Goal: Transaction & Acquisition: Purchase product/service

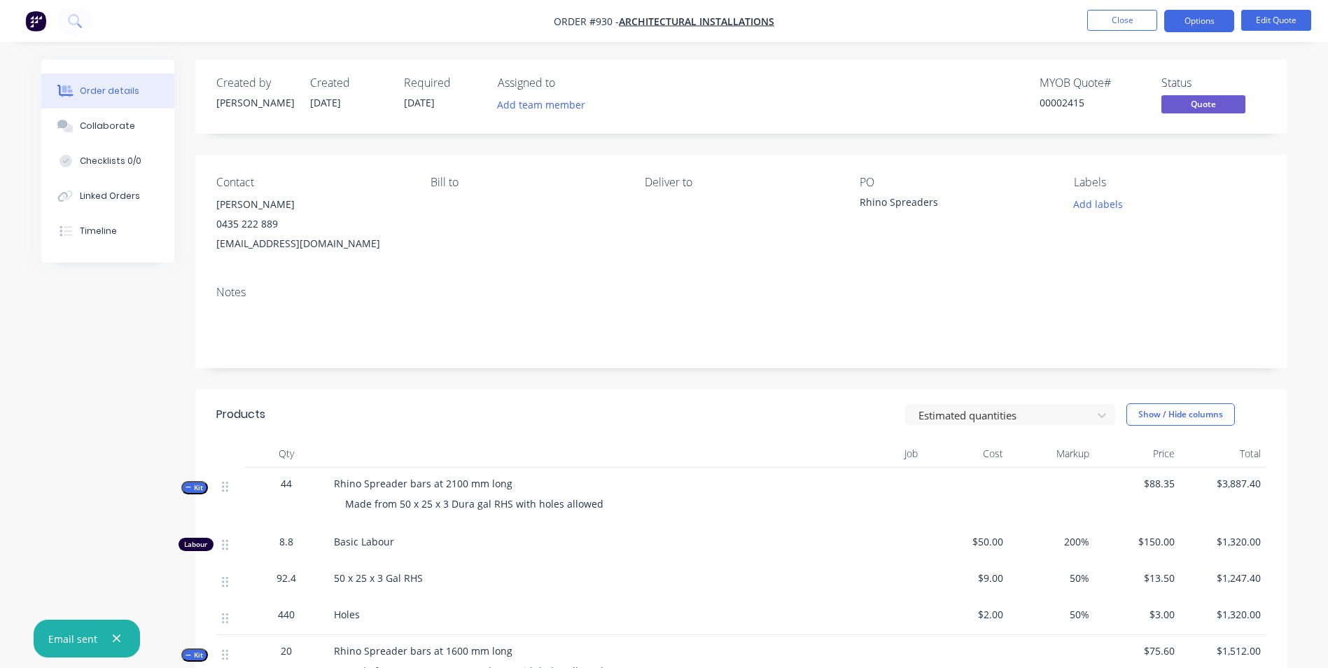
scroll to position [552, 0]
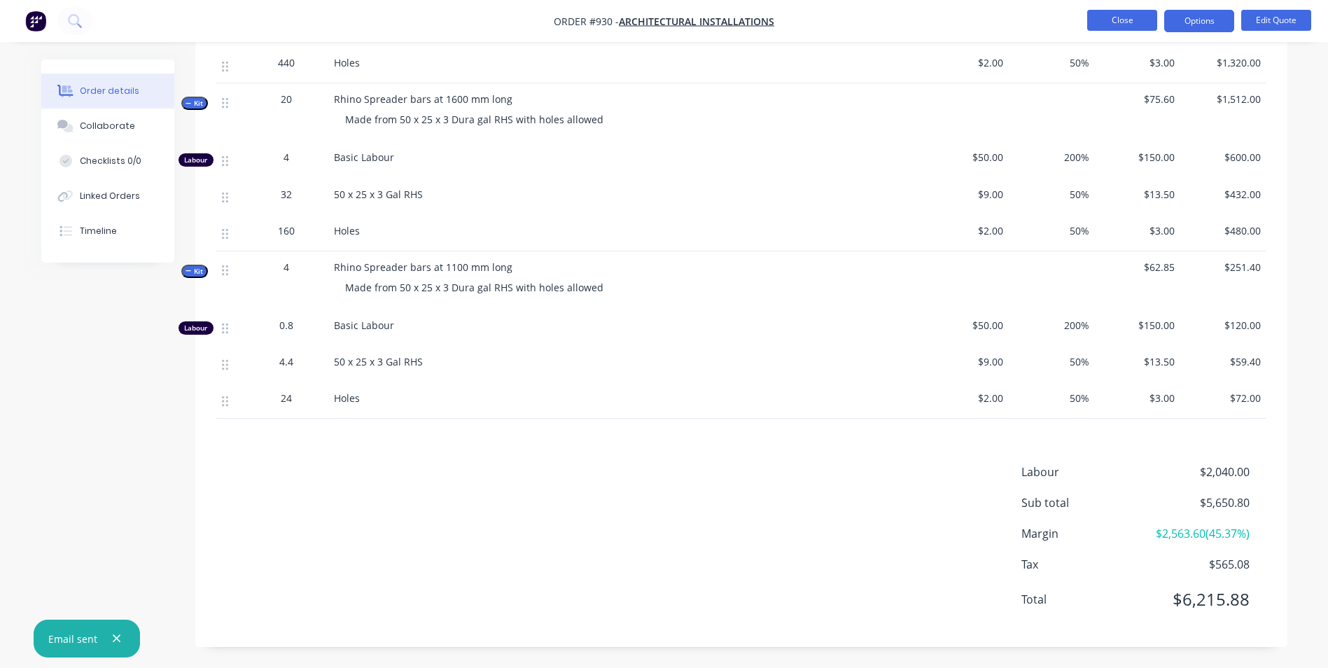
click at [1136, 24] on button "Close" at bounding box center [1122, 20] width 70 height 21
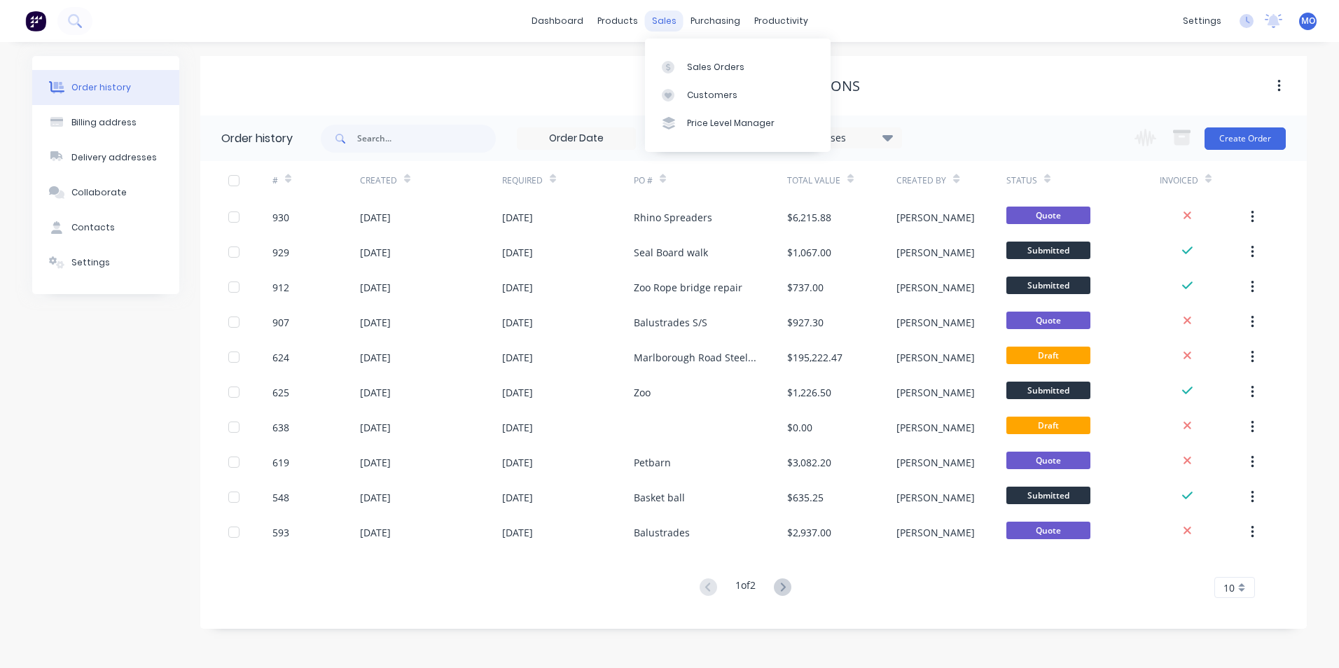
click at [666, 17] on div "sales" at bounding box center [664, 21] width 39 height 21
click at [694, 64] on div "Sales Orders" at bounding box center [715, 67] width 57 height 13
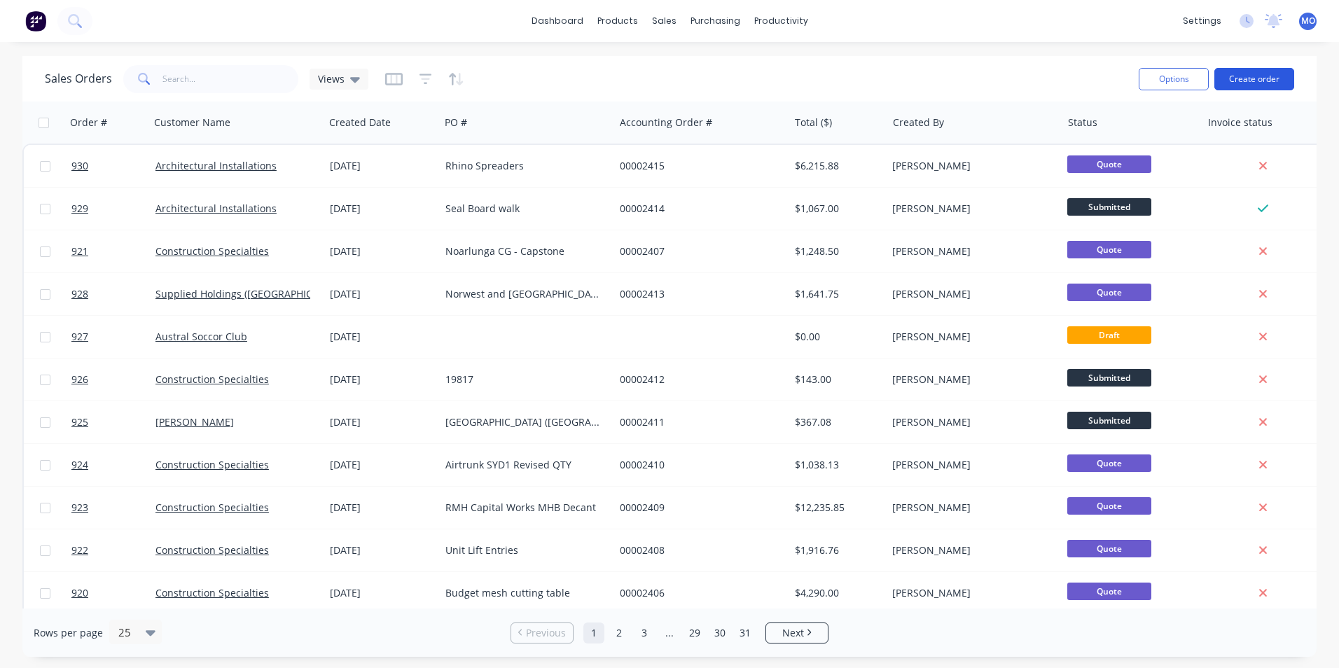
click at [1235, 71] on button "Create order" at bounding box center [1254, 79] width 80 height 22
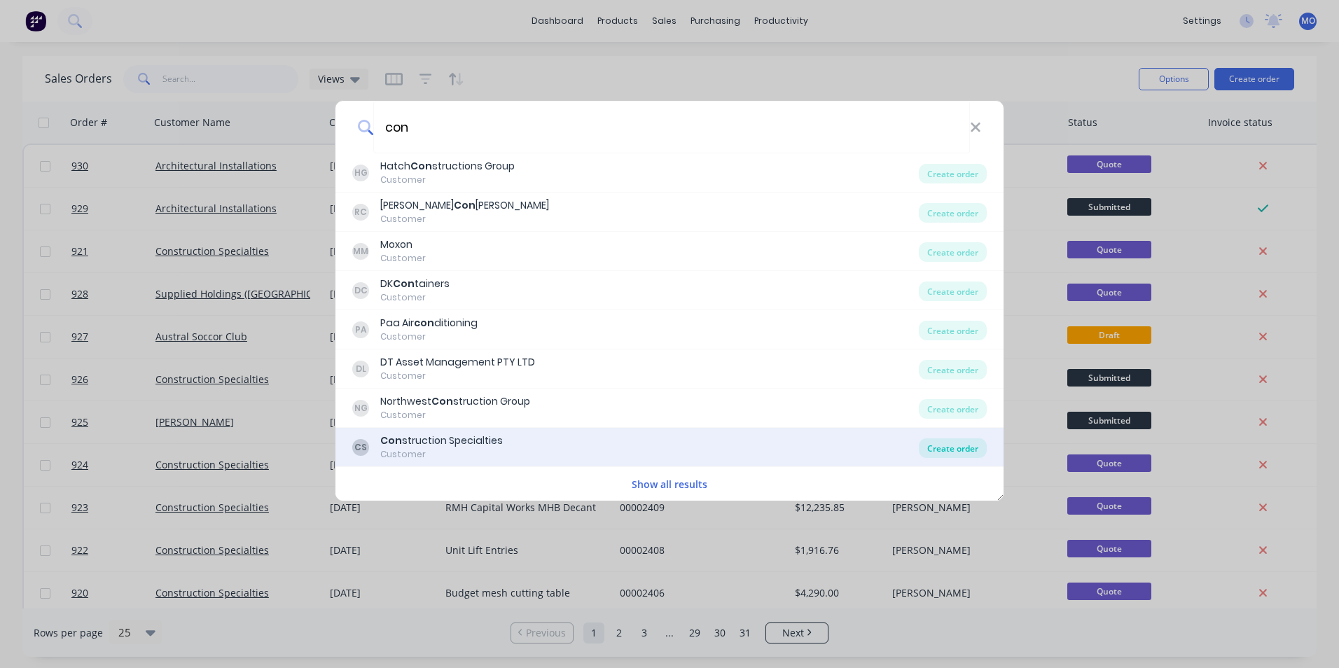
type input "con"
click at [940, 441] on div "Create order" at bounding box center [953, 448] width 68 height 20
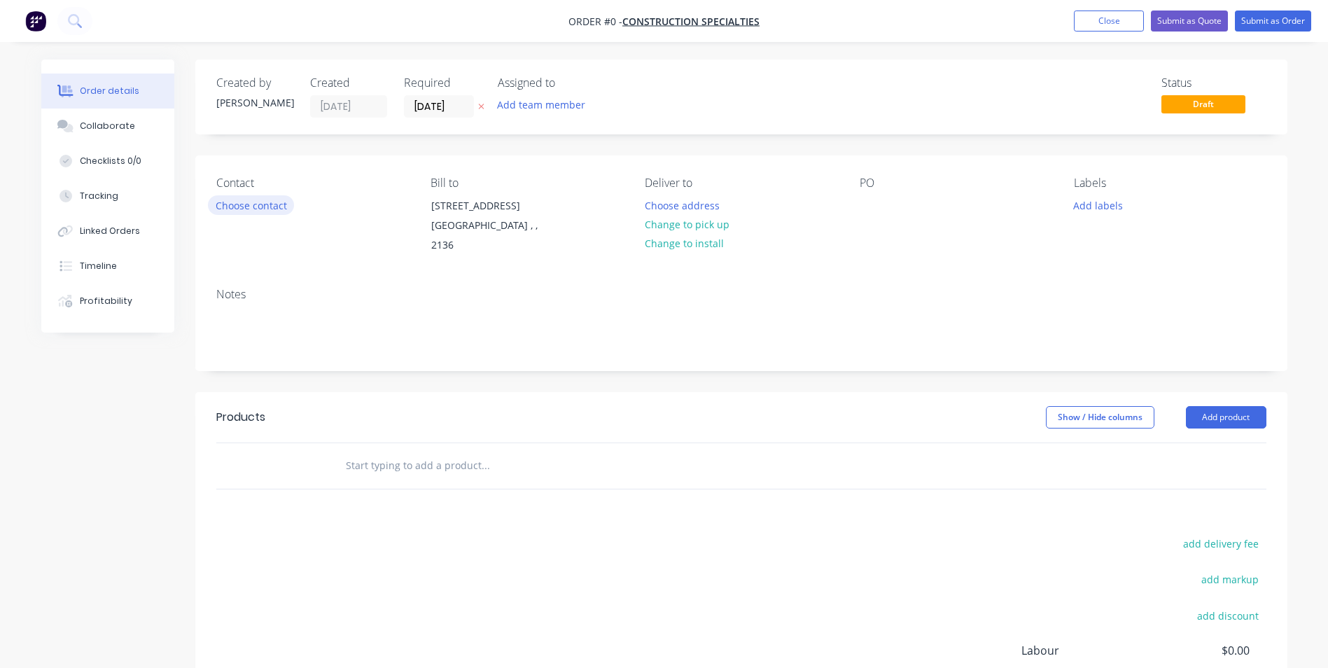
click at [269, 200] on button "Choose contact" at bounding box center [251, 204] width 86 height 19
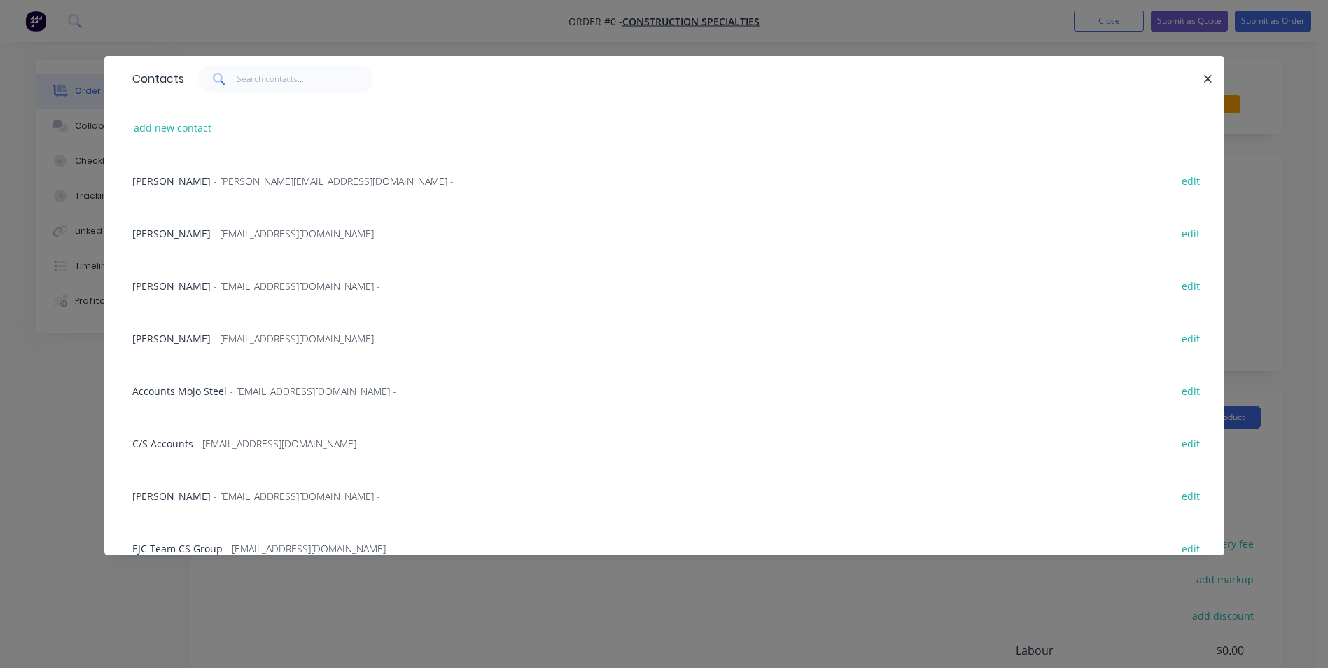
click at [214, 288] on span "- [EMAIL_ADDRESS][DOMAIN_NAME] -" at bounding box center [297, 285] width 167 height 13
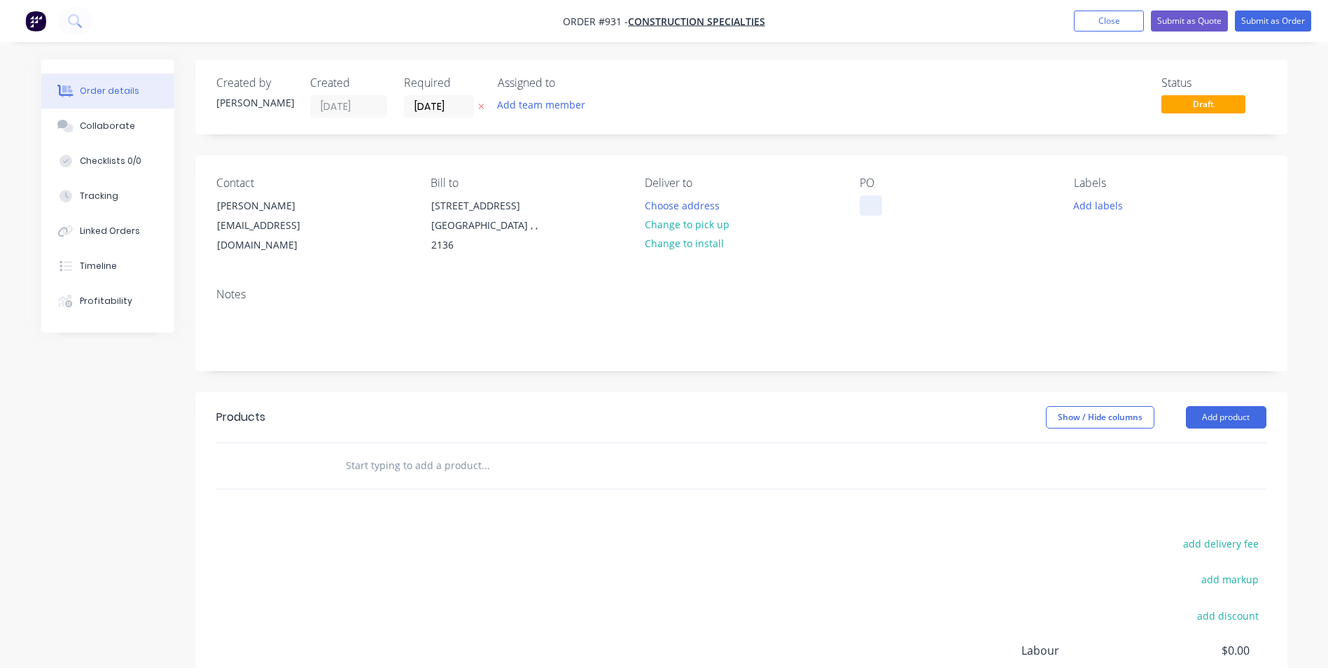
click at [878, 207] on div at bounding box center [871, 205] width 22 height 20
paste div
click at [1208, 426] on button "Add product" at bounding box center [1226, 417] width 81 height 22
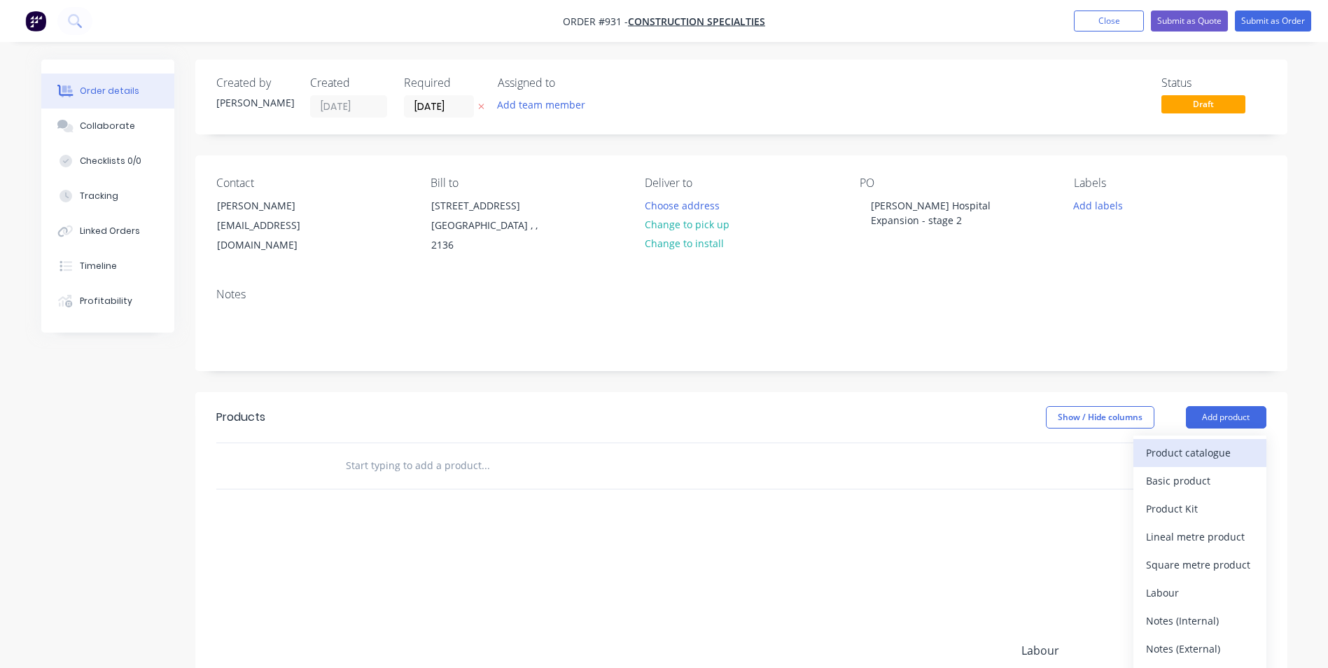
click at [1166, 442] on div "Product catalogue" at bounding box center [1200, 452] width 108 height 20
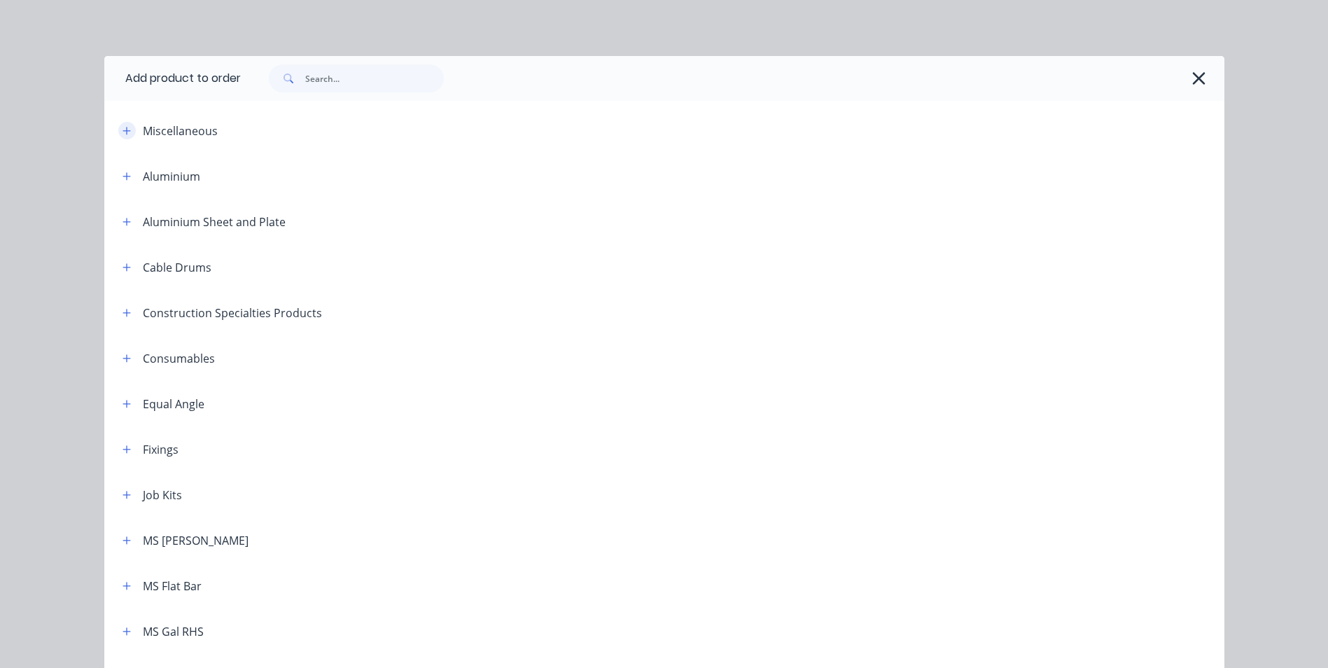
click at [124, 133] on icon "button" at bounding box center [127, 131] width 8 height 10
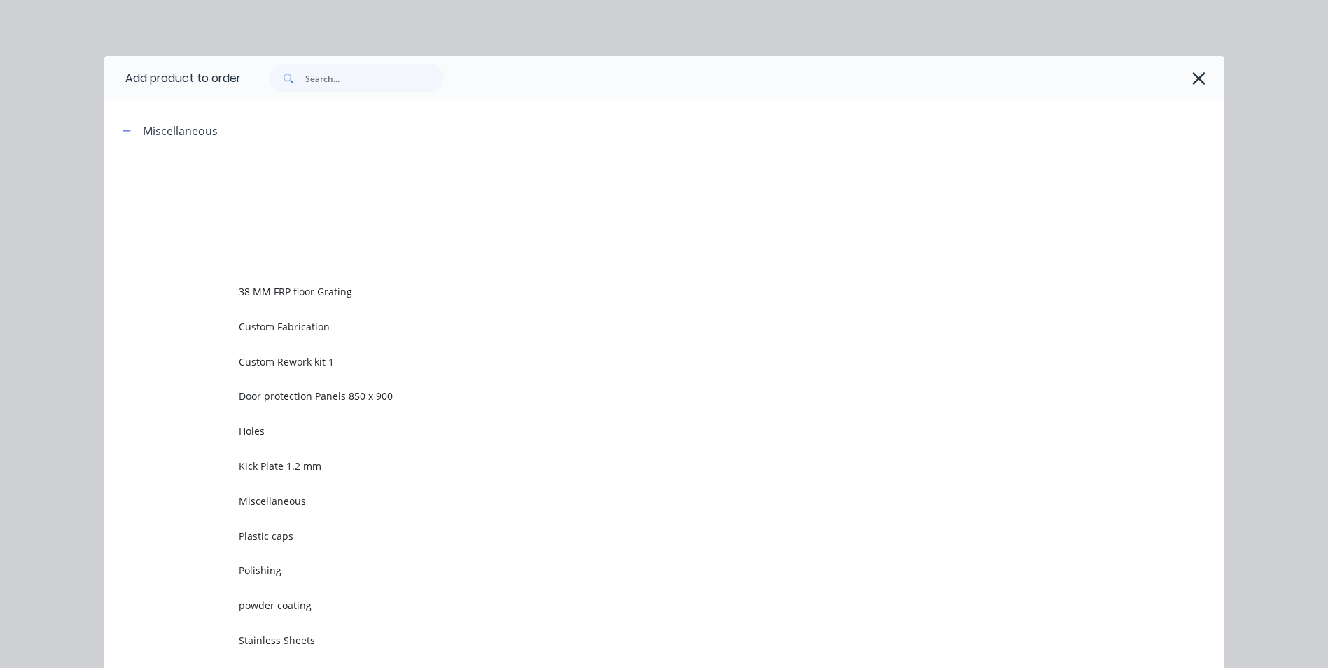
click at [265, 367] on span "Custom Rework kit 1" at bounding box center [633, 361] width 788 height 15
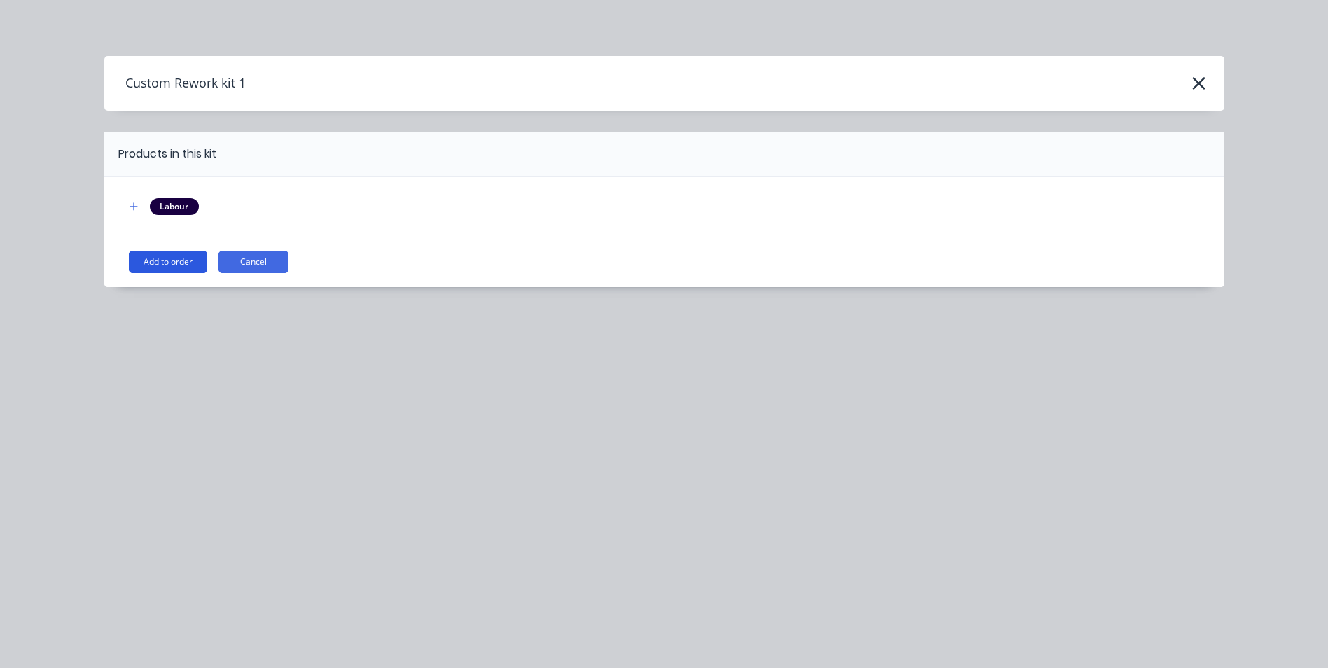
click at [173, 267] on button "Add to order" at bounding box center [168, 262] width 78 height 22
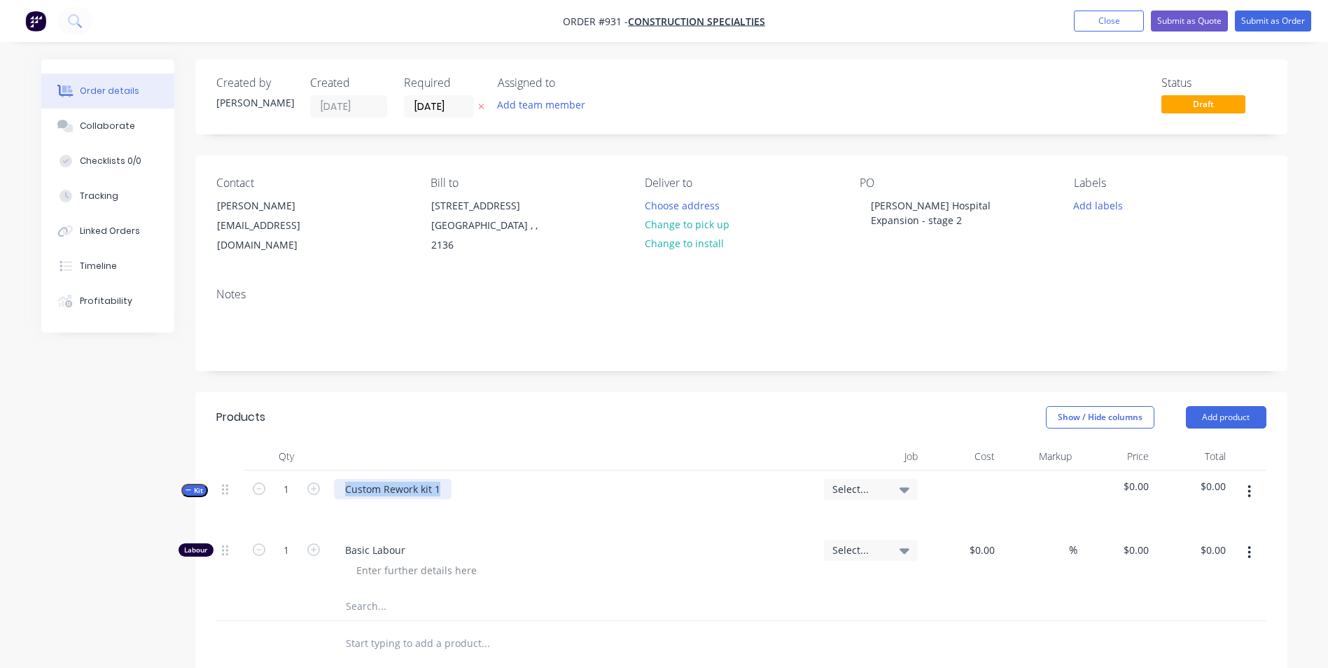
drag, startPoint x: 442, startPoint y: 480, endPoint x: 306, endPoint y: 494, distance: 137.2
click at [306, 494] on div "Kit 1 Custom Rework kit 1 Select... $0.00 $0.00" at bounding box center [741, 500] width 1050 height 61
paste div
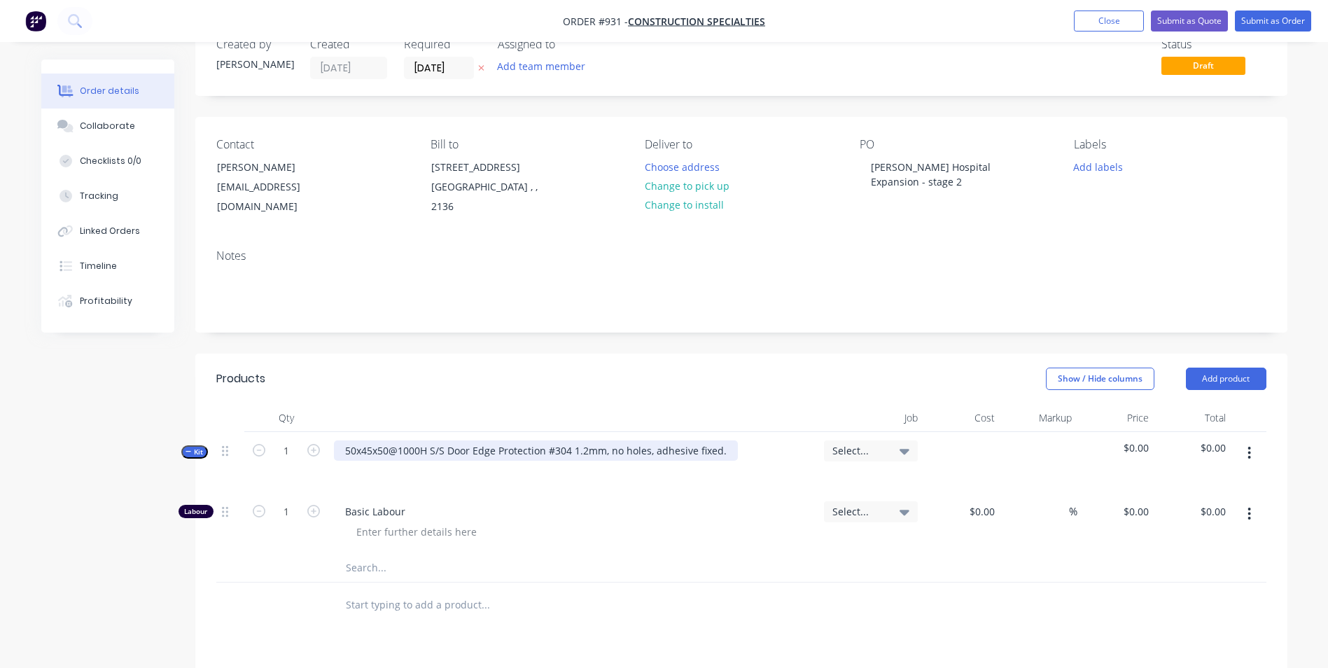
scroll to position [70, 0]
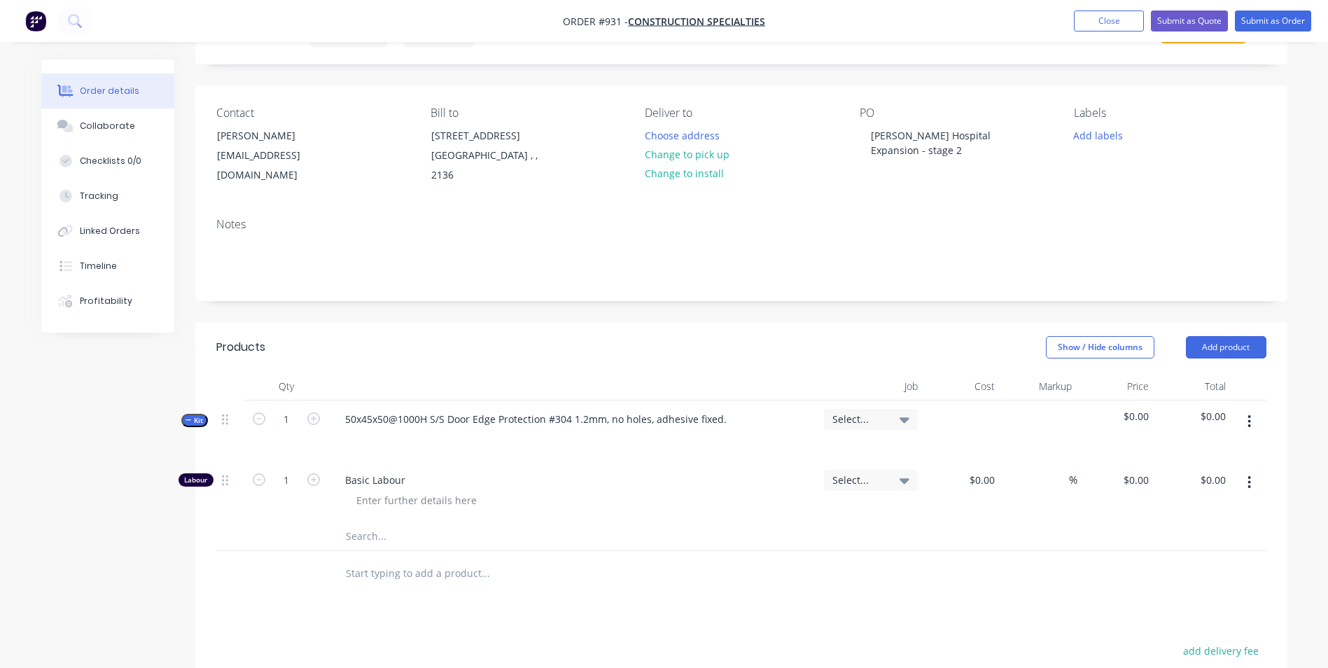
click at [1257, 421] on button "button" at bounding box center [1249, 421] width 33 height 25
click at [1224, 443] on div "Add product to kit Add sub kit to kit Duplicate Delete" at bounding box center [1200, 499] width 133 height 119
click at [1224, 445] on button "Add product to kit" at bounding box center [1200, 458] width 133 height 28
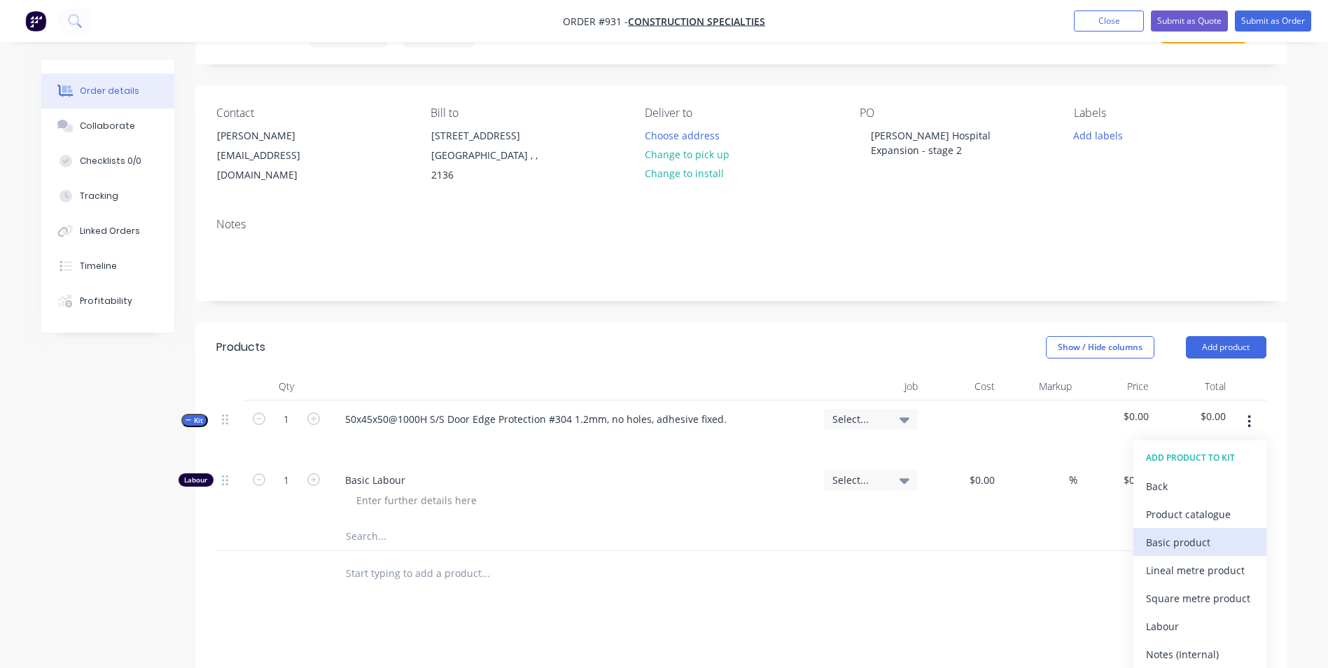
click at [1184, 533] on div "Basic product" at bounding box center [1200, 542] width 108 height 20
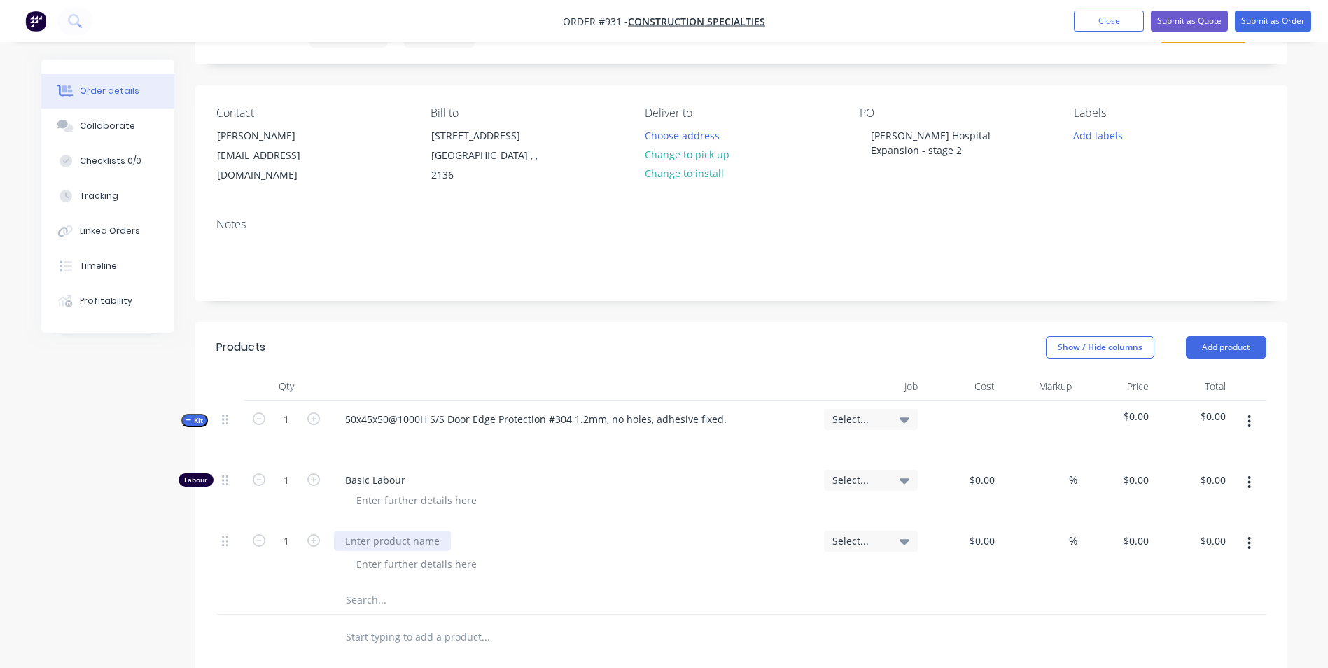
click at [385, 545] on div at bounding box center [392, 541] width 117 height 20
type input "$10.00"
type input "50"
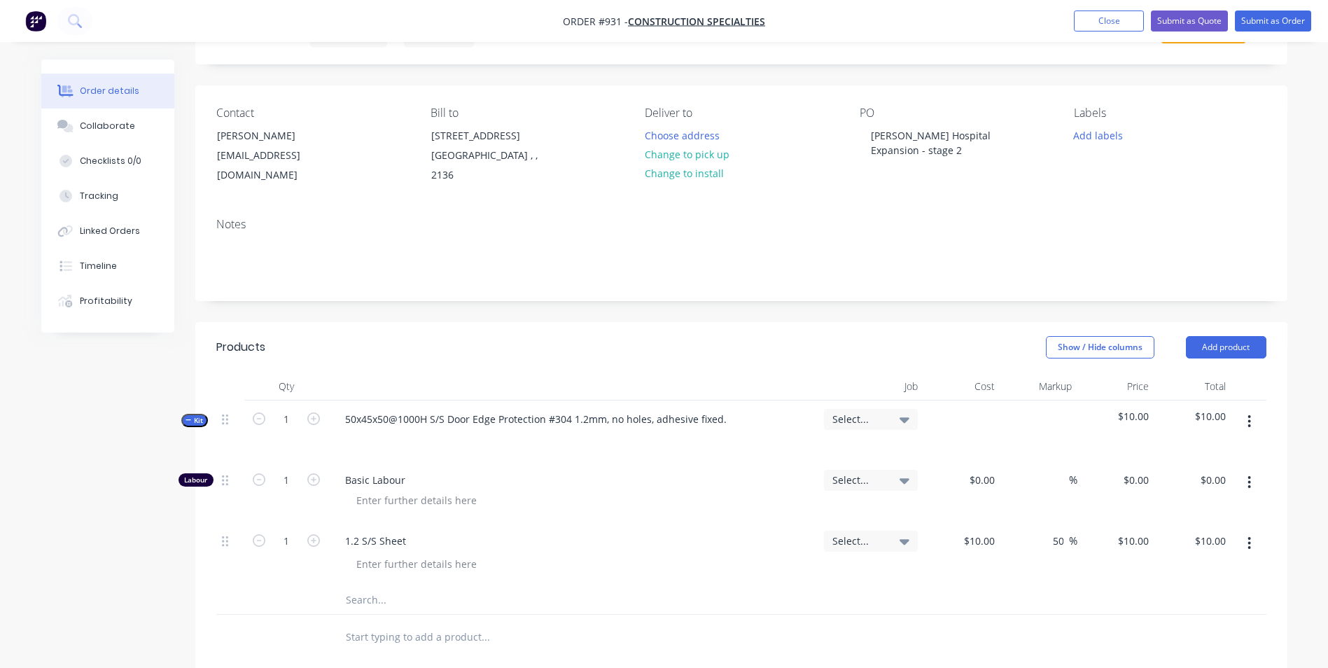
type input "15"
type input "$15.00"
click at [286, 475] on input "1" at bounding box center [286, 480] width 36 height 21
type input "0.2"
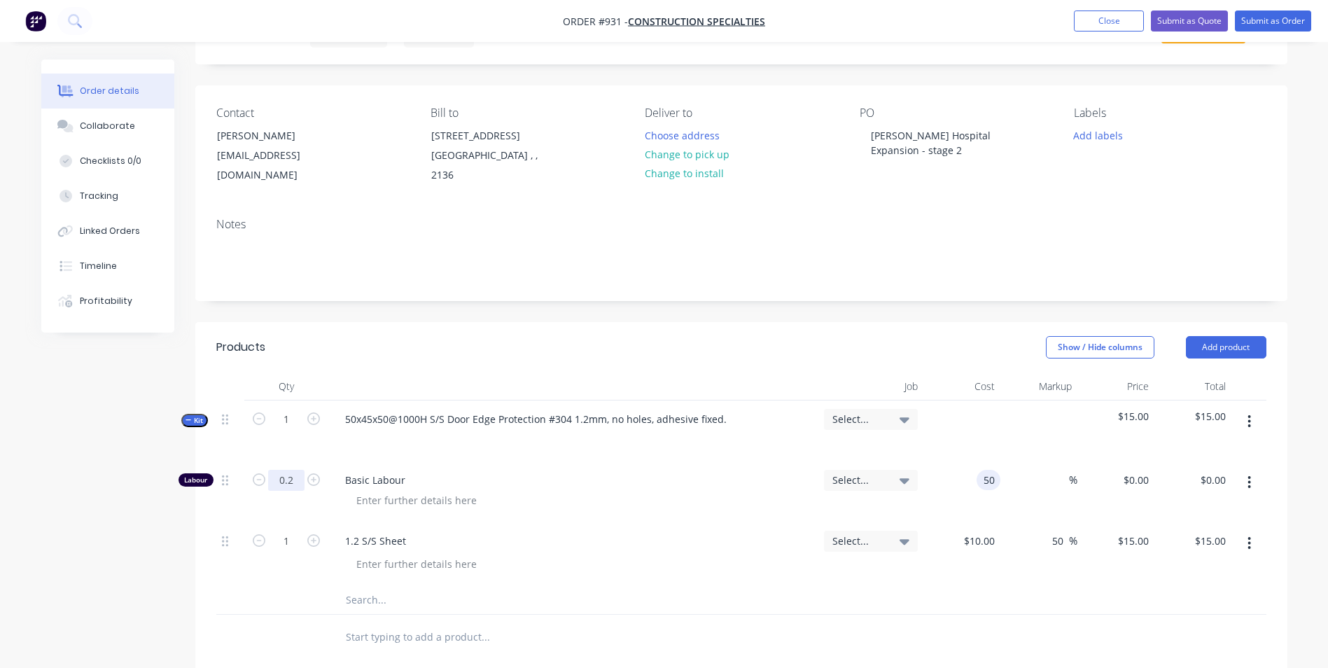
type input "$50.00"
type input "$10.00"
type input "150"
type input "200"
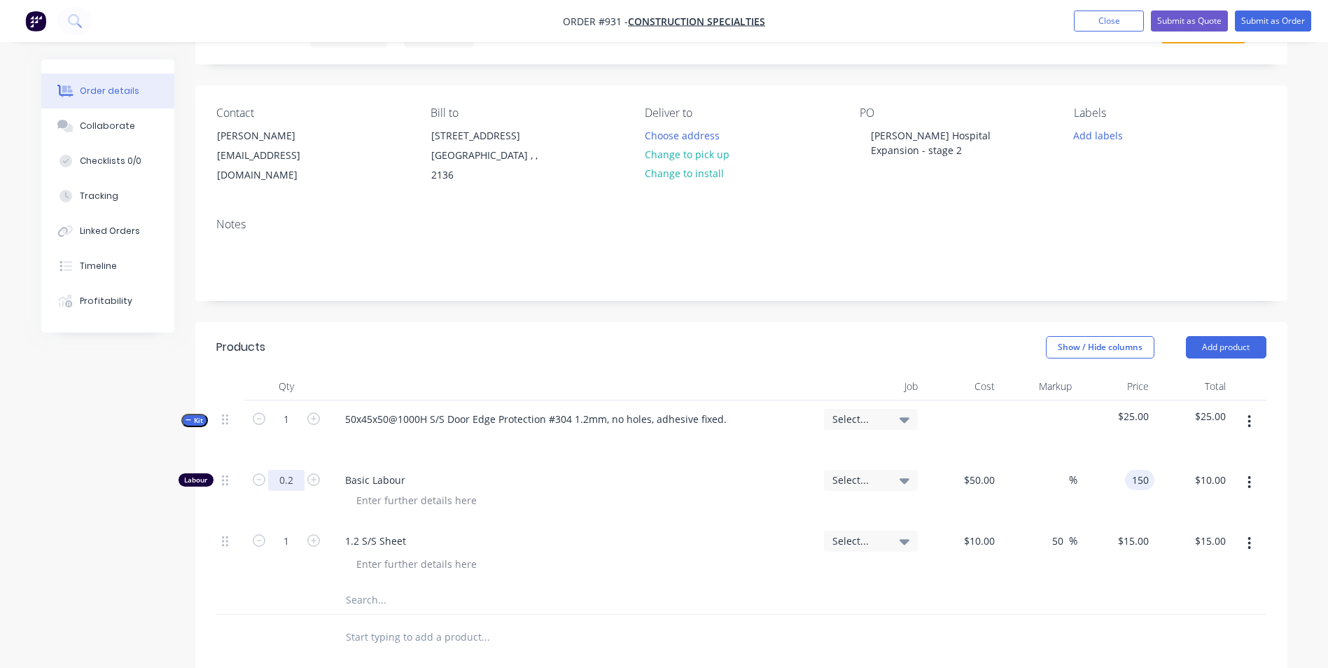
type input "$150.00"
type input "$30.00"
click at [302, 481] on input "0.2" at bounding box center [286, 480] width 36 height 21
type input "0.175"
type input "$26.25"
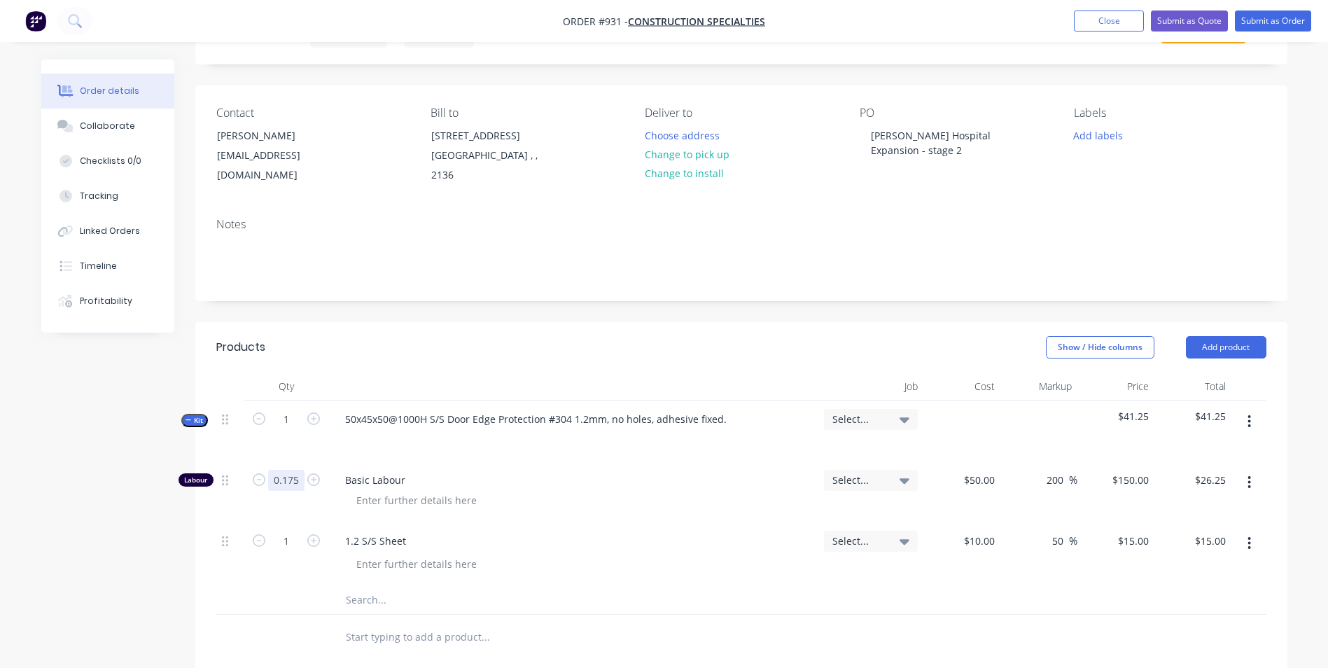
scroll to position [0, 0]
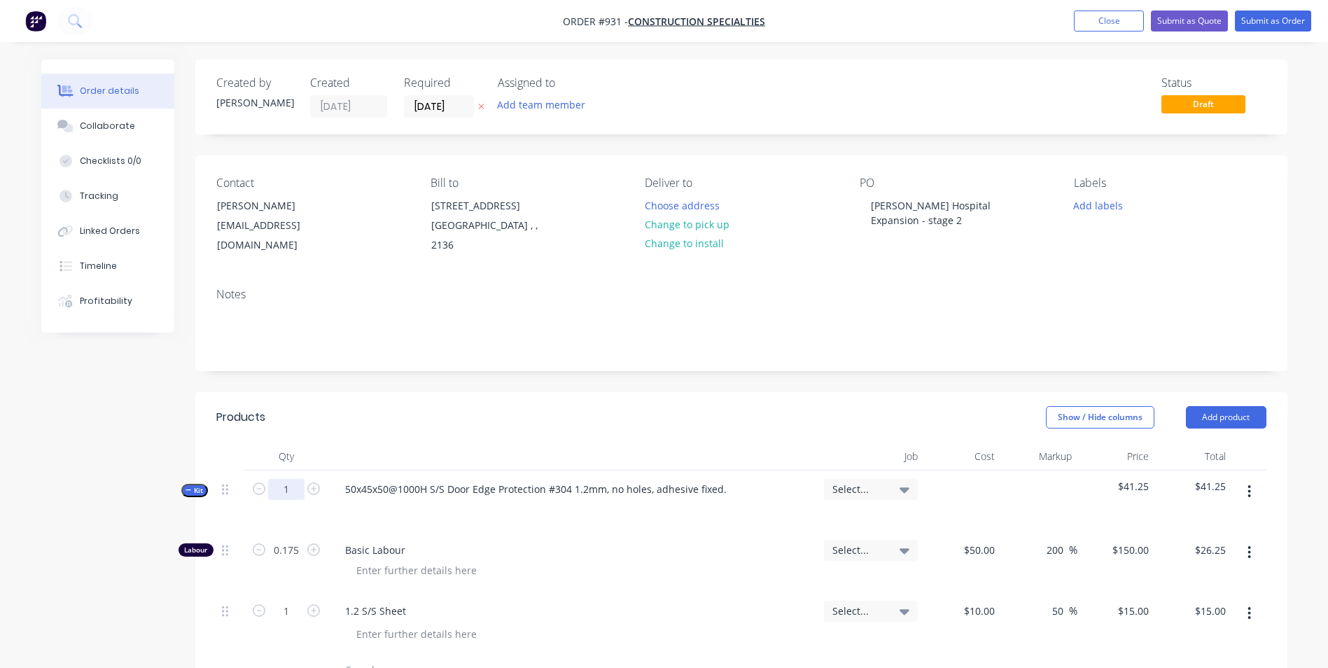
click at [281, 493] on input "1" at bounding box center [286, 489] width 36 height 21
type input "300"
type input "52.5"
type input "$7,875.00"
type input "300"
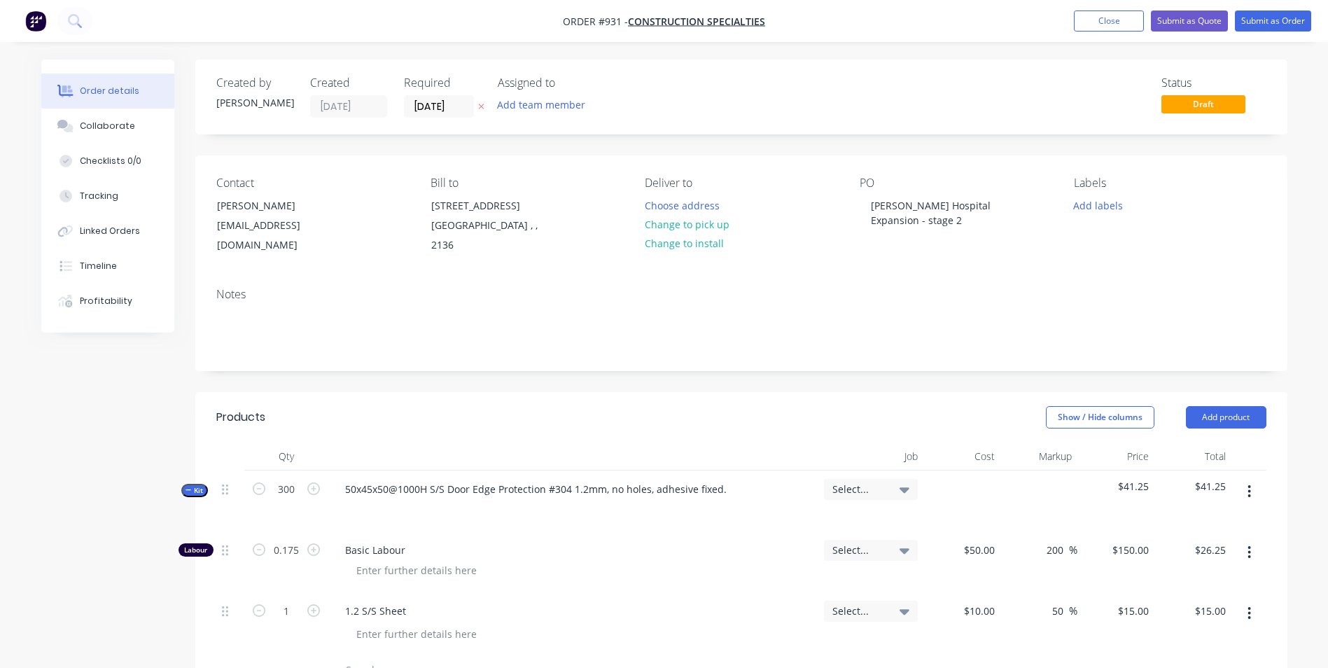
type input "$4,500.00"
click at [637, 525] on div "50x45x50@1000H S/S Door Edge Protection #304 1.2mm, no holes, adhesive fixed." at bounding box center [573, 500] width 490 height 61
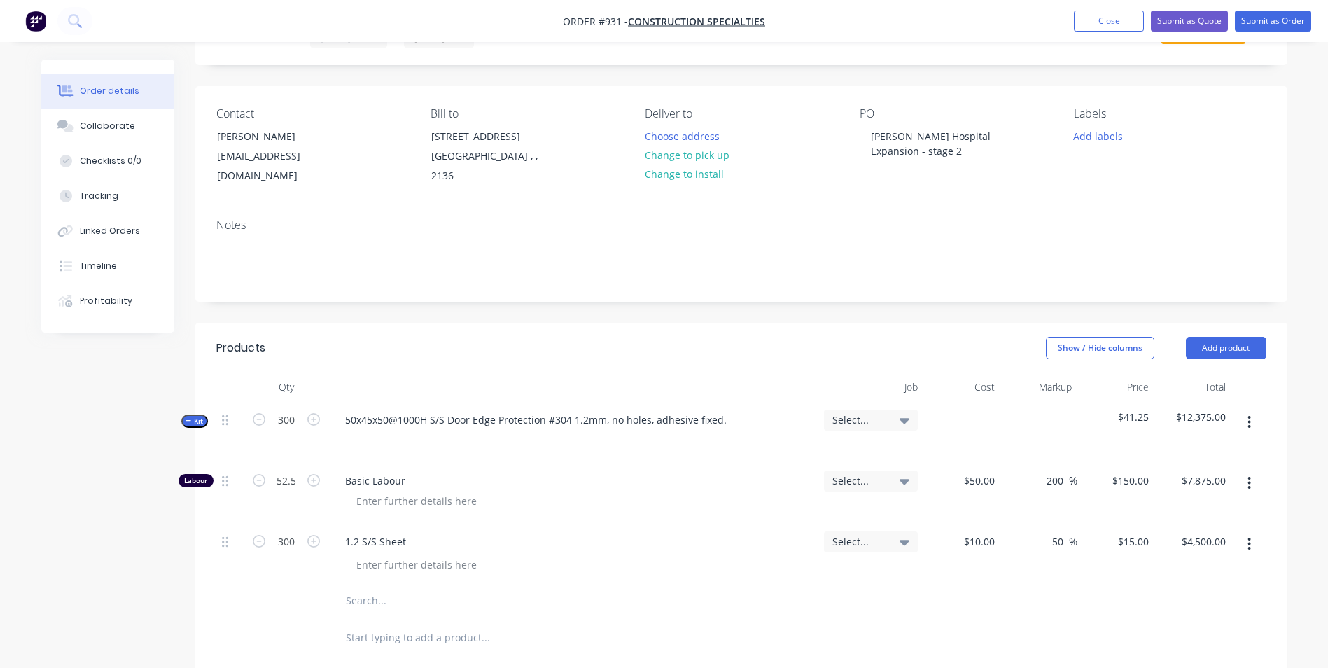
scroll to position [419, 0]
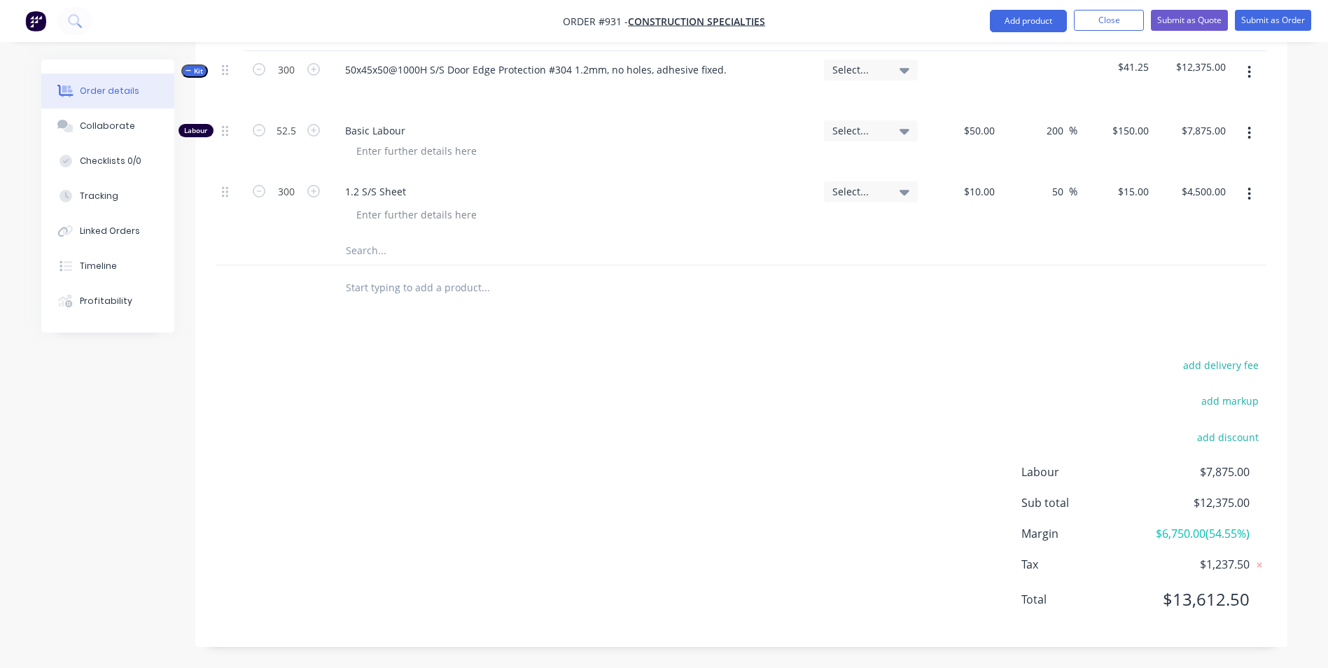
click at [1211, 358] on button "add delivery fee" at bounding box center [1221, 365] width 90 height 19
type input "55"
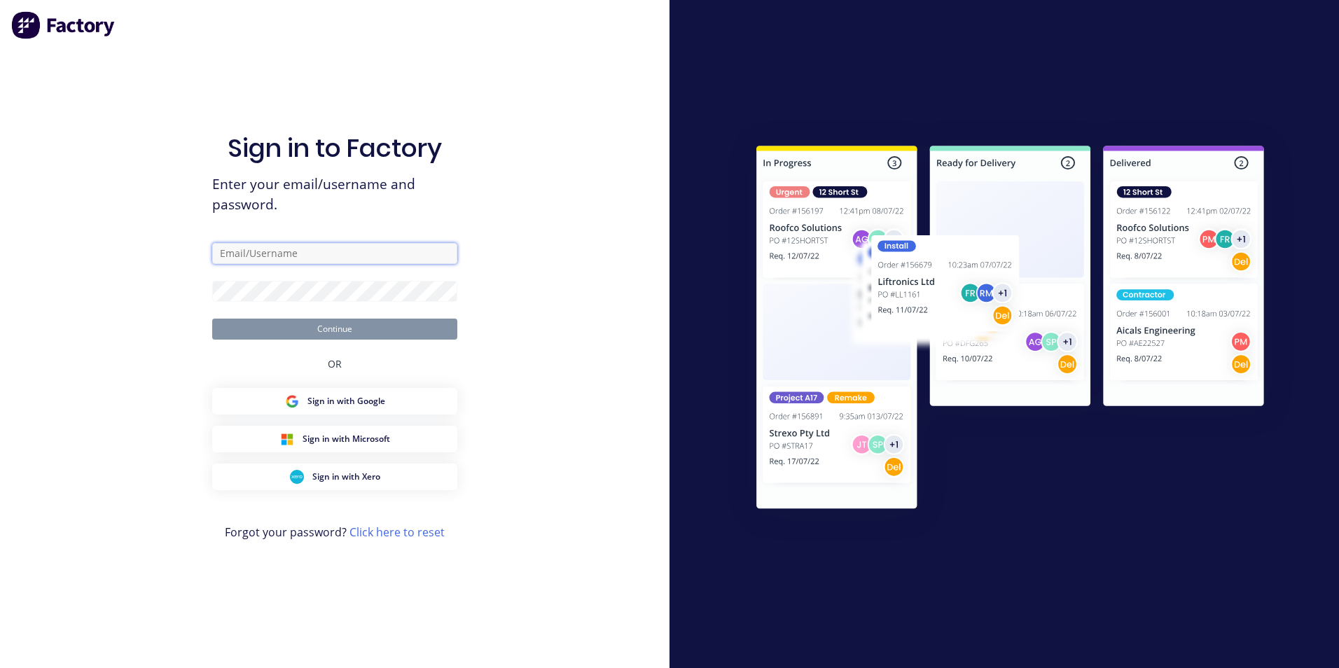
type input "[PERSON_NAME][EMAIL_ADDRESS][DOMAIN_NAME]"
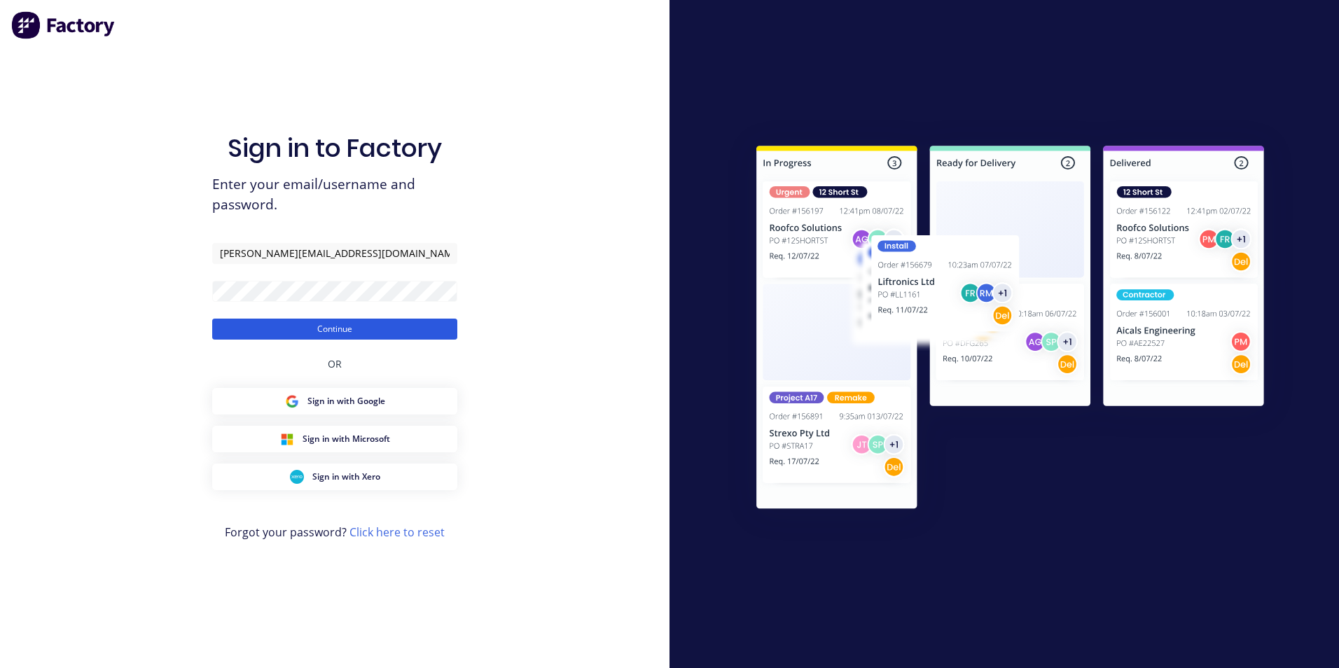
click at [347, 330] on button "Continue" at bounding box center [334, 329] width 245 height 21
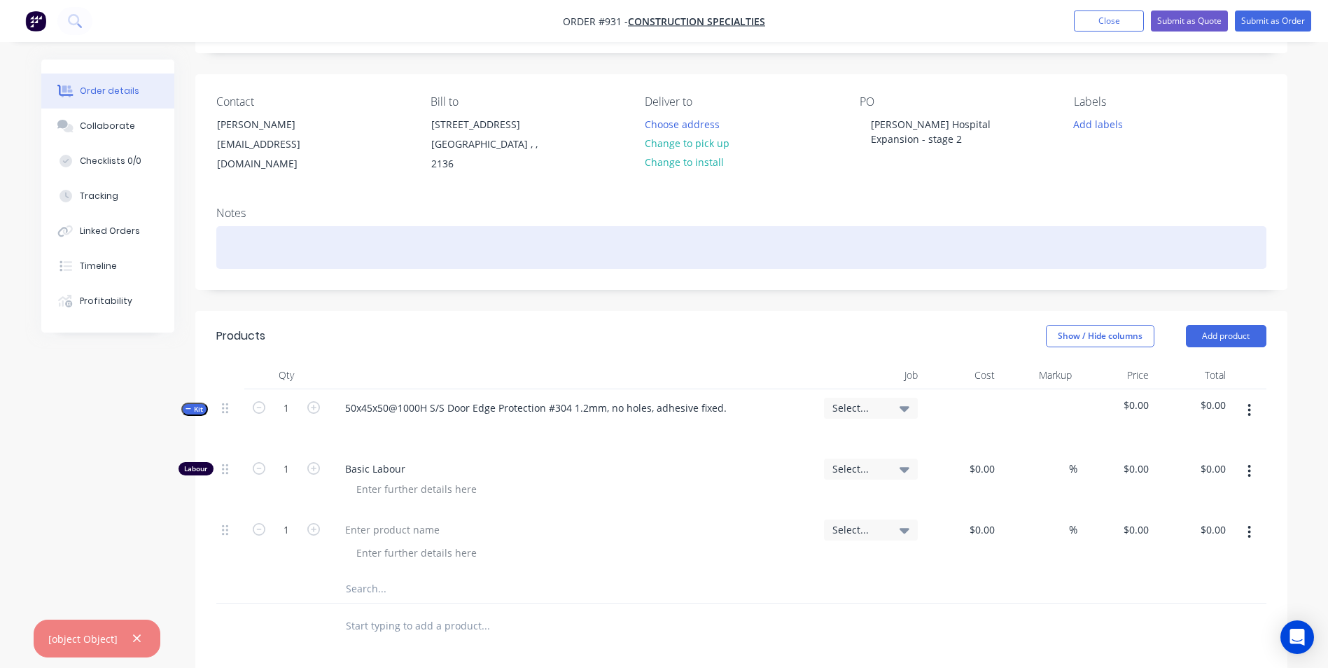
scroll to position [280, 0]
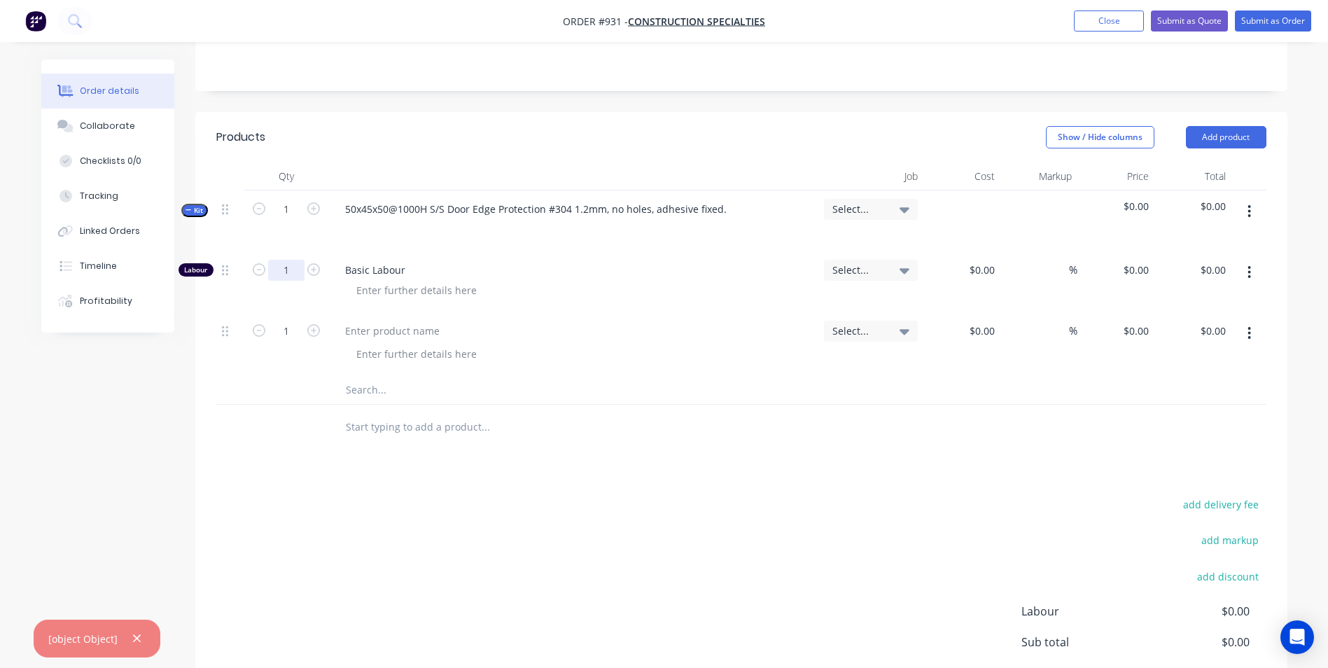
click at [291, 280] on input "1" at bounding box center [286, 270] width 36 height 21
type input "0.175"
type input "$50.00"
type input "$8.75"
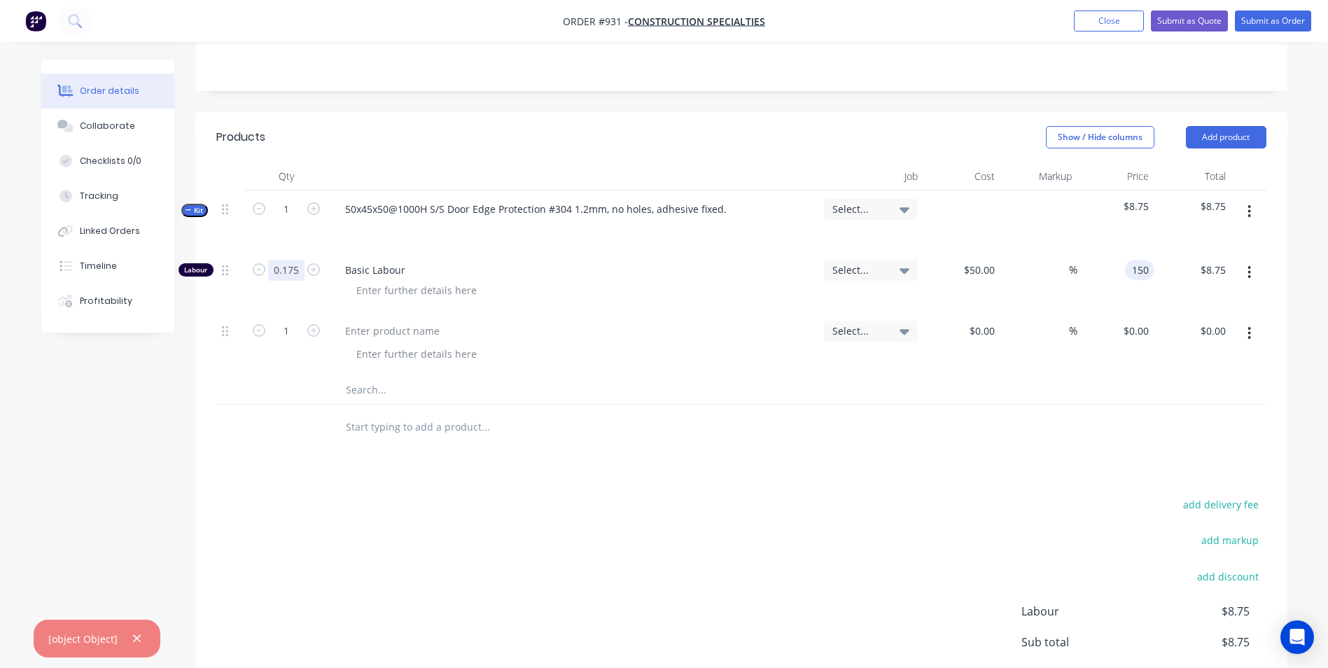
type input "150"
type input "200"
type input "$150.00"
type input "$26.25"
click at [338, 329] on div at bounding box center [392, 331] width 117 height 20
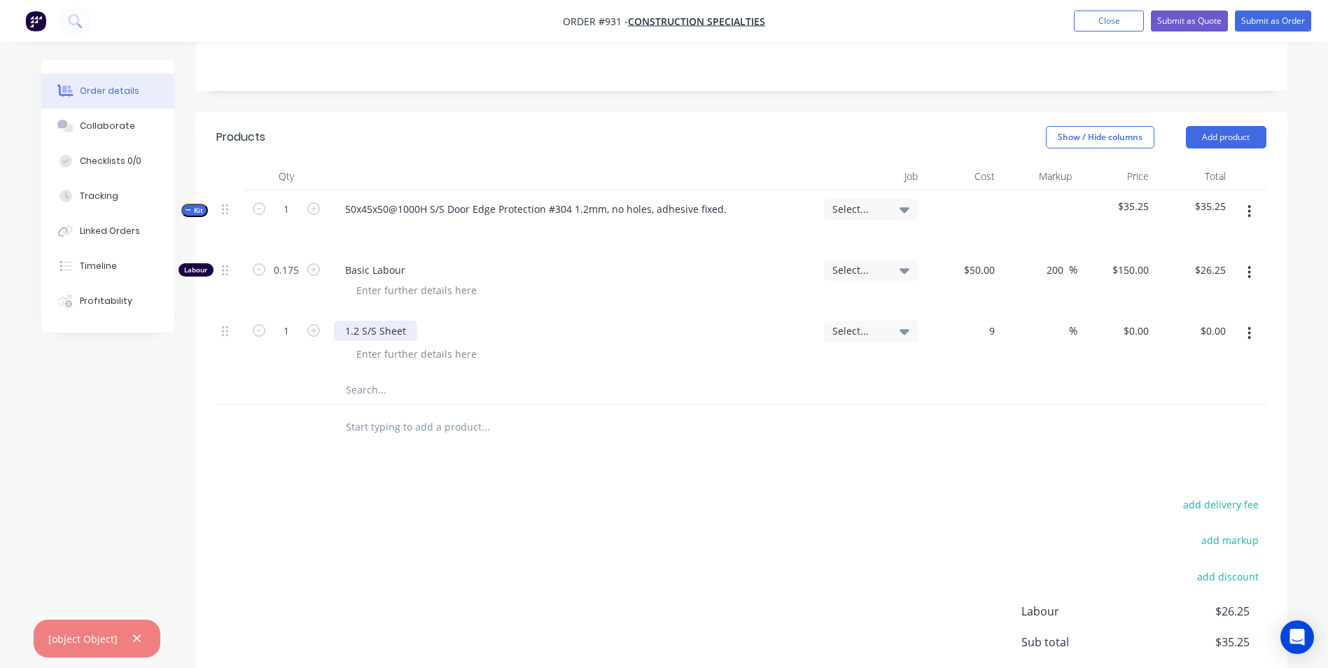
type input "$9.00"
type input "50"
type input "13.5"
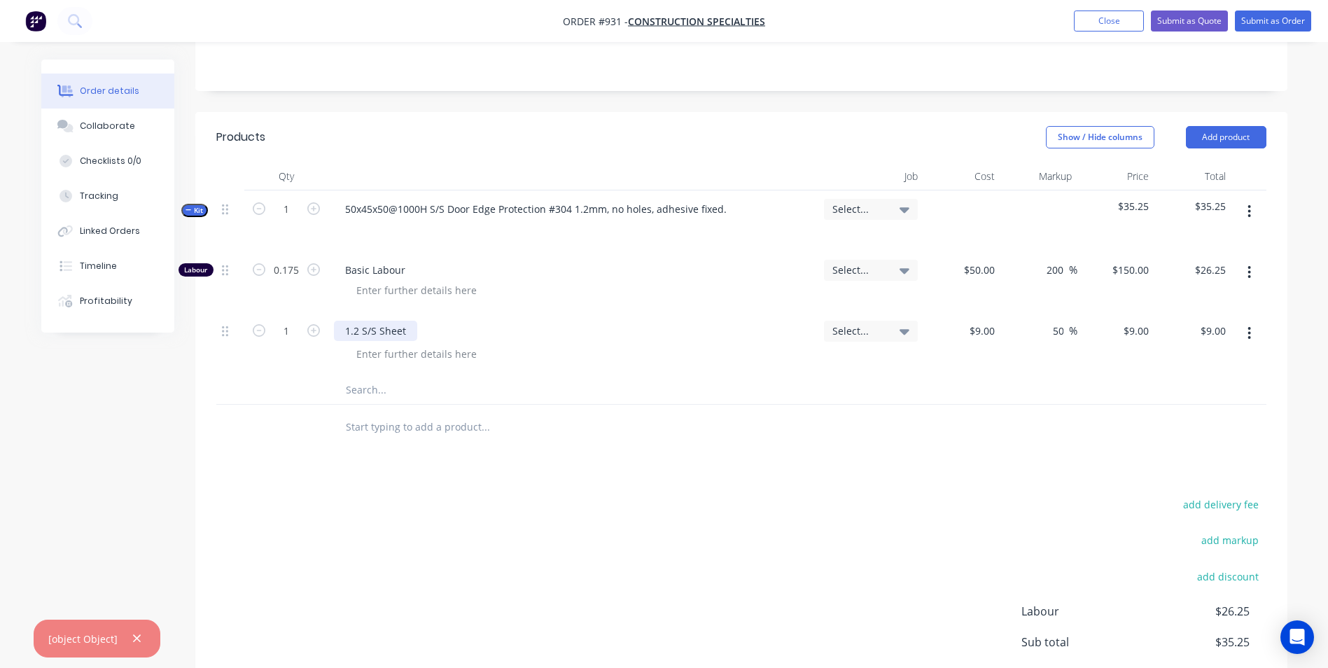
type input "$13.50"
type input "9"
type input "$13.50"
click at [988, 333] on input "9" at bounding box center [984, 331] width 32 height 20
type input "$10.00"
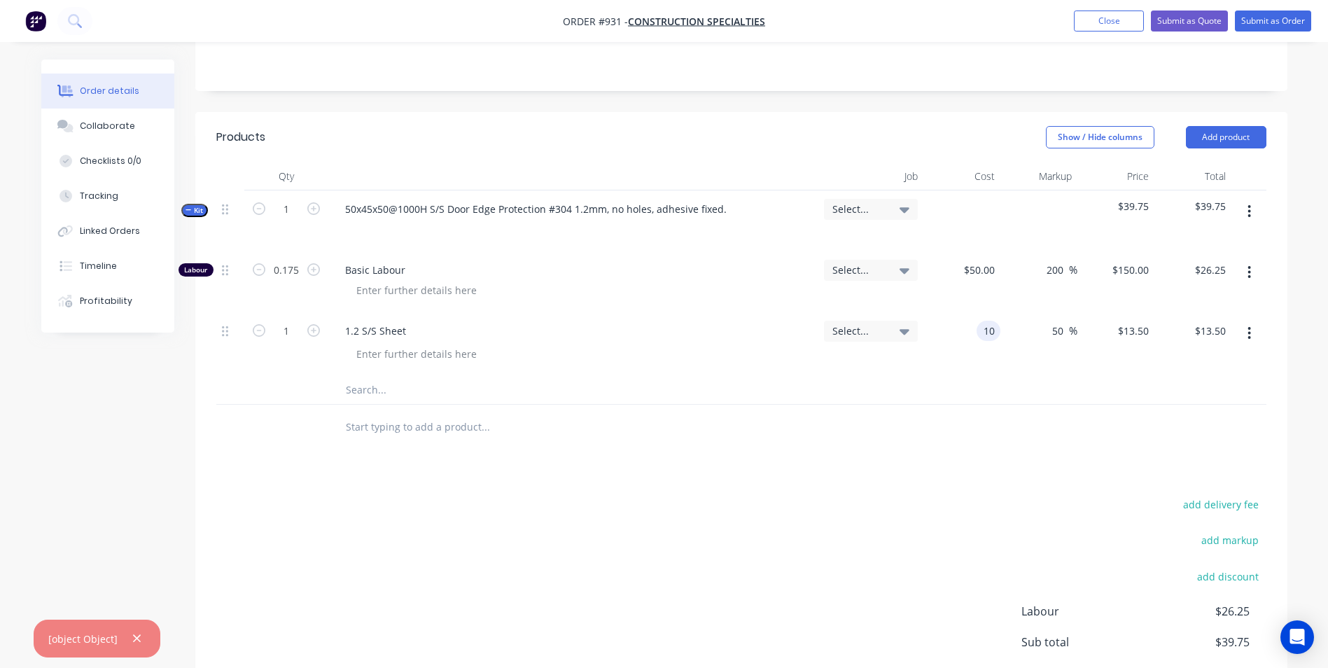
type input "$15.00"
click at [291, 210] on input "1" at bounding box center [286, 209] width 36 height 21
type input "300"
type input "52.5"
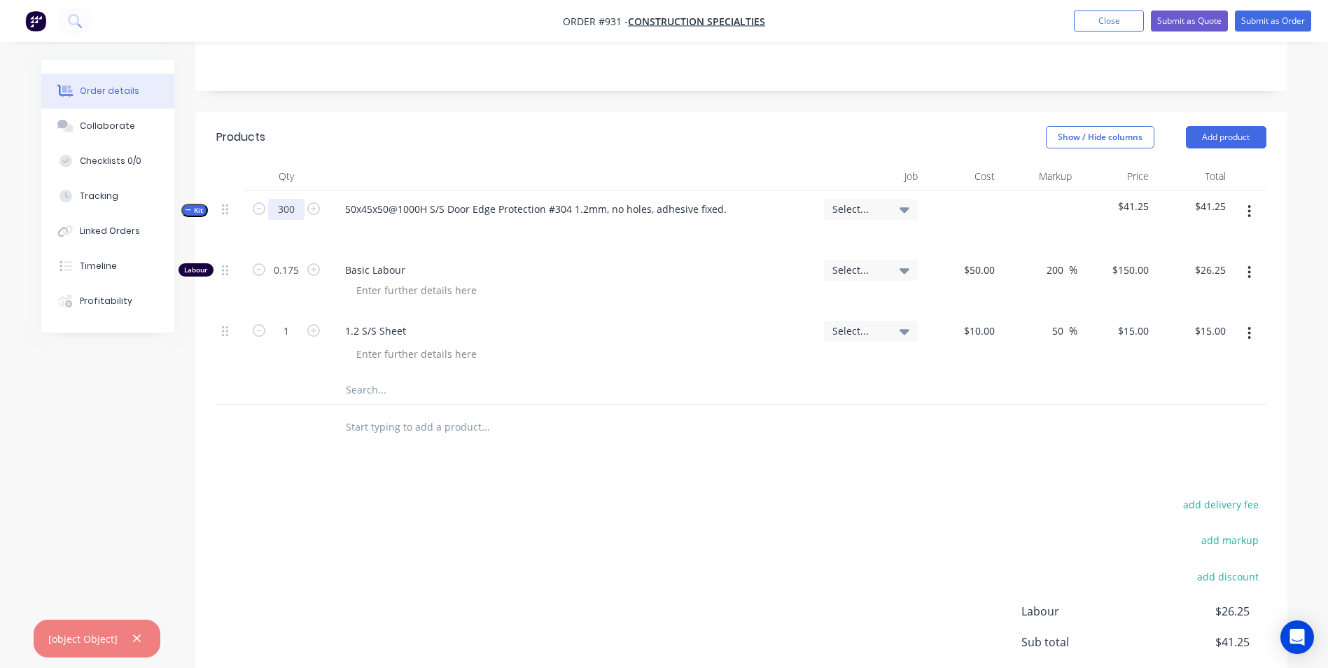
type input "$7,875.00"
type input "300"
type input "$4,500.00"
click at [1215, 511] on button "add delivery fee" at bounding box center [1221, 504] width 90 height 19
type input "55"
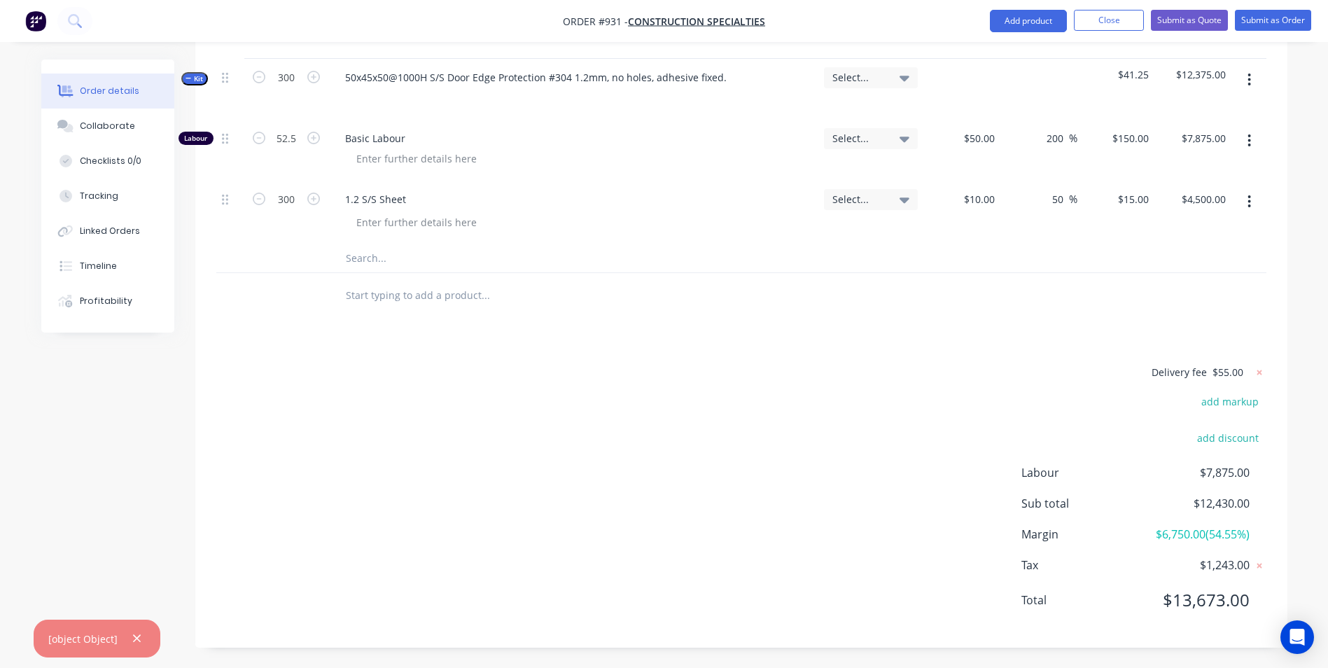
scroll to position [412, 0]
click at [137, 645] on button "button" at bounding box center [137, 639] width 18 height 18
click at [1185, 23] on button "Submit as Quote" at bounding box center [1189, 20] width 77 height 21
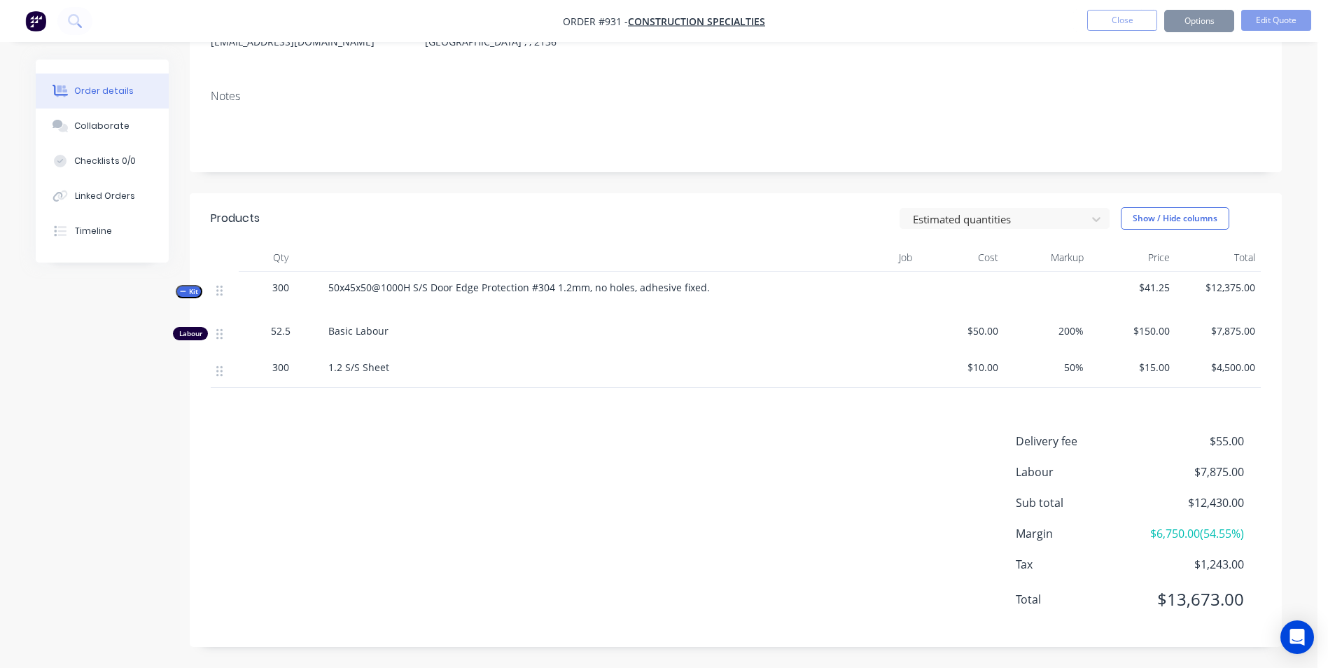
scroll to position [0, 0]
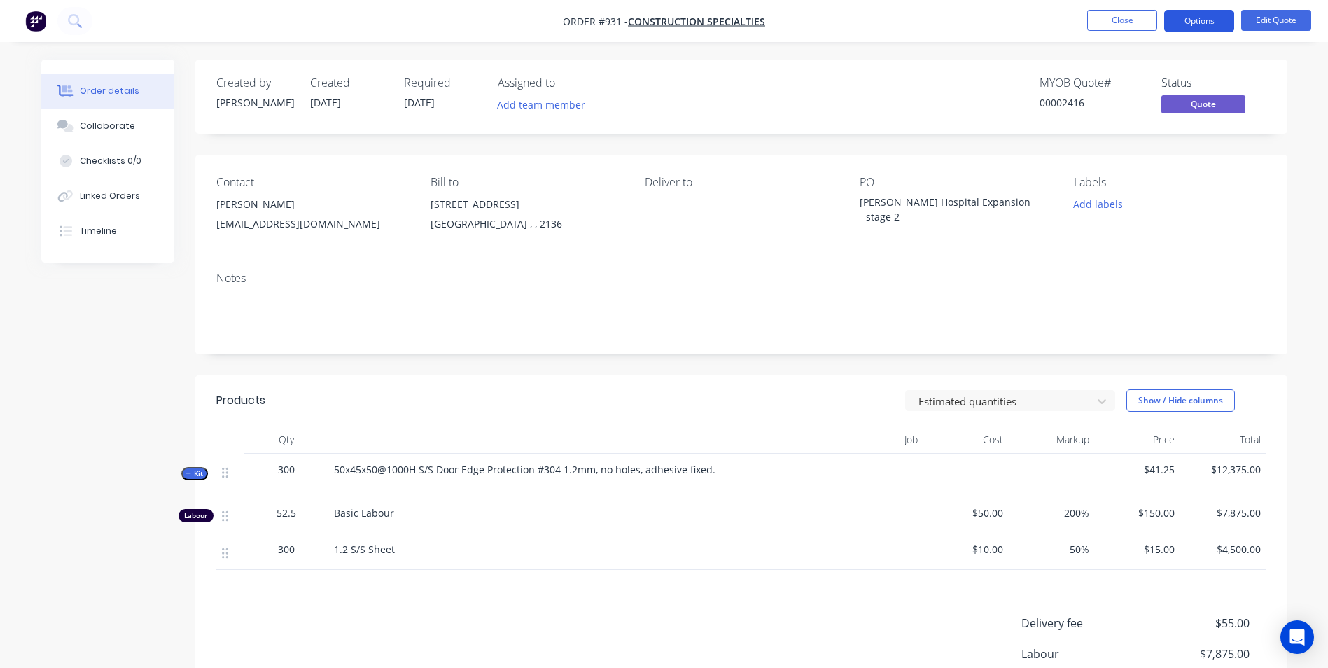
click at [1200, 27] on button "Options" at bounding box center [1199, 21] width 70 height 22
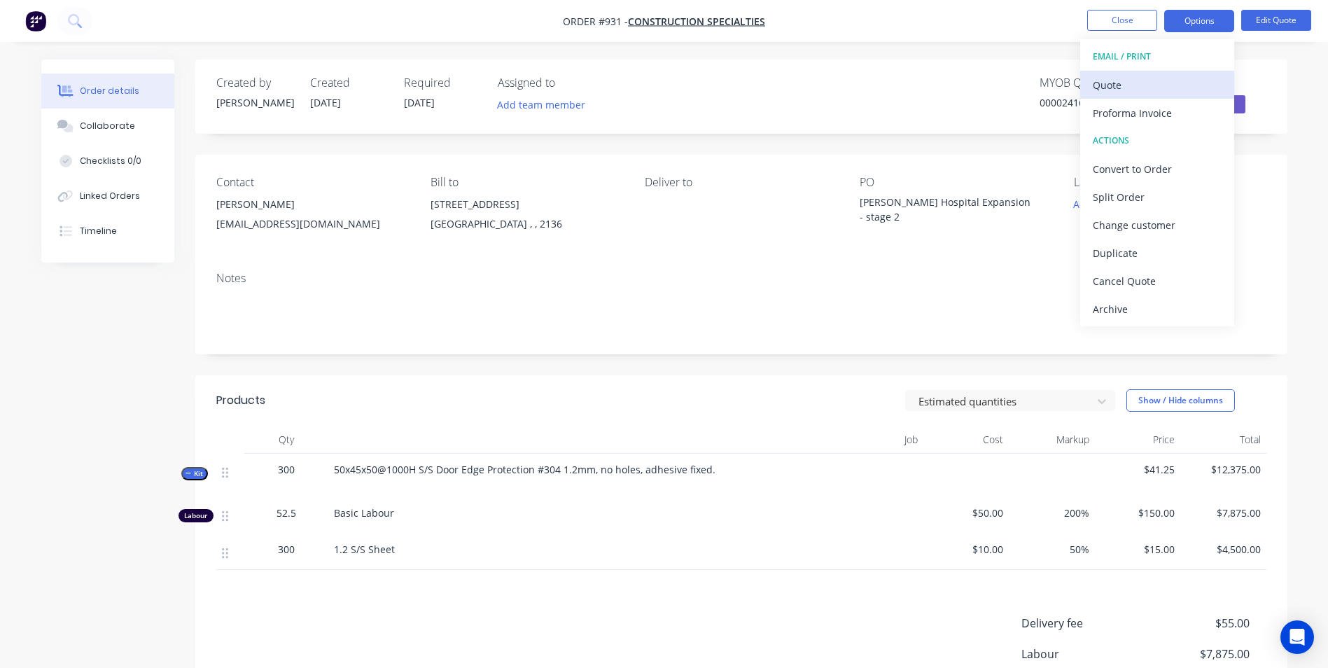
click at [1138, 72] on button "Quote" at bounding box center [1157, 85] width 154 height 28
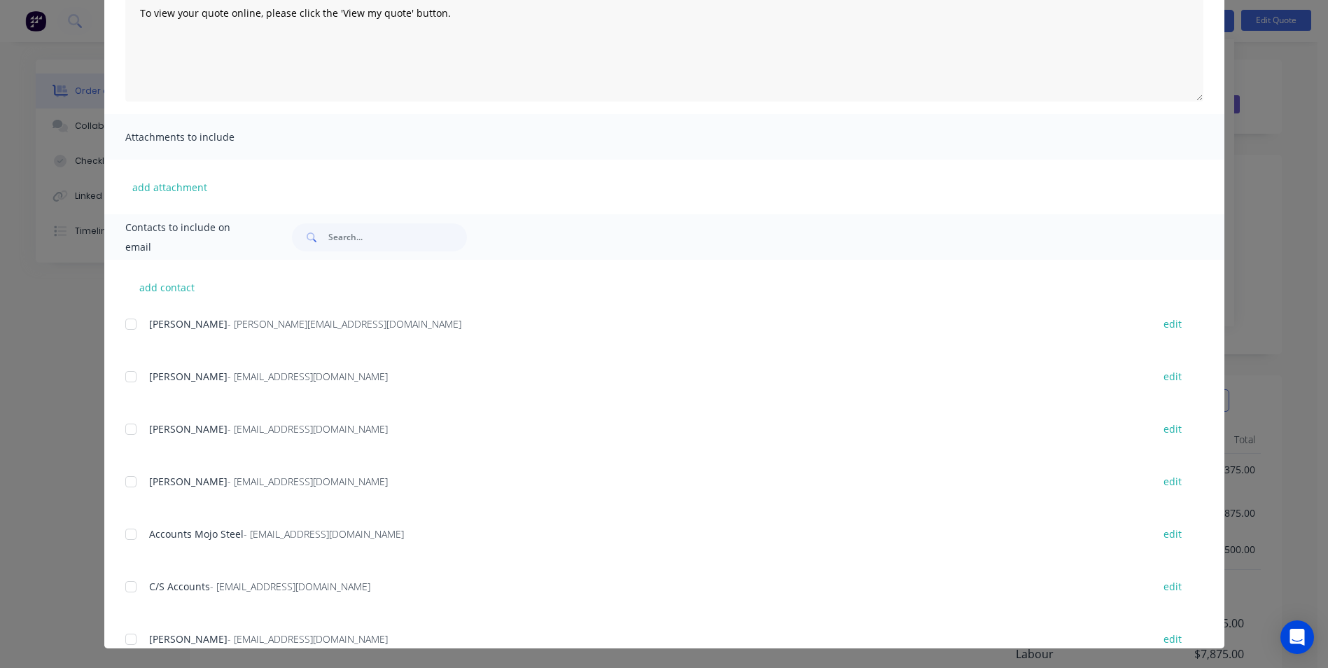
click at [120, 372] on div at bounding box center [131, 377] width 28 height 28
click at [120, 426] on div at bounding box center [131, 429] width 28 height 28
click at [121, 477] on div at bounding box center [131, 482] width 28 height 28
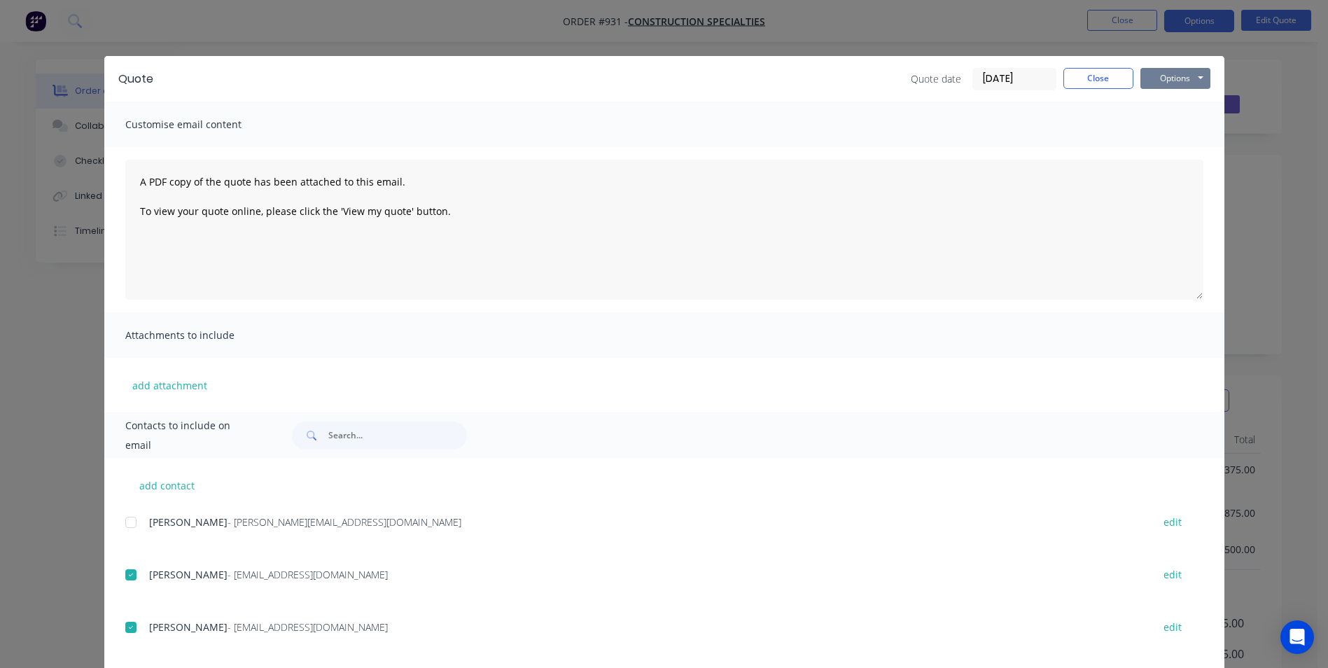
click at [1166, 73] on button "Options" at bounding box center [1176, 78] width 70 height 21
click at [1154, 146] on button "Email" at bounding box center [1186, 149] width 90 height 23
click at [1094, 84] on button "Close" at bounding box center [1098, 78] width 70 height 21
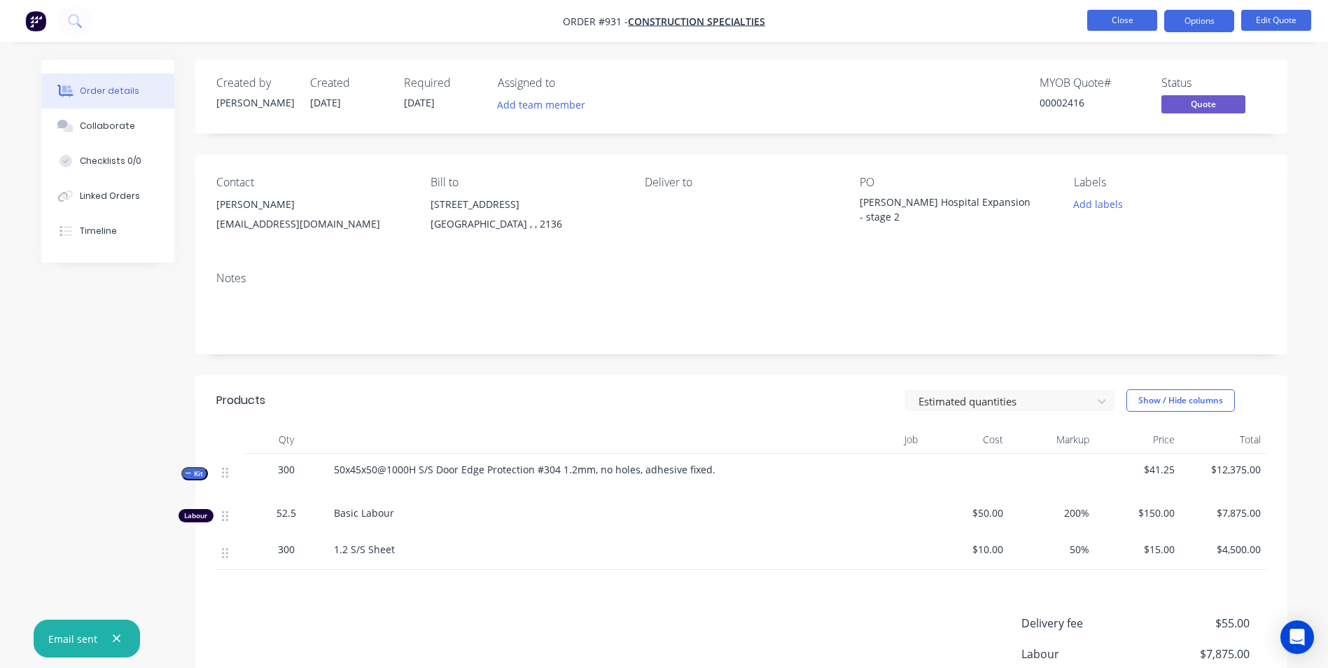
click at [1130, 27] on button "Close" at bounding box center [1122, 20] width 70 height 21
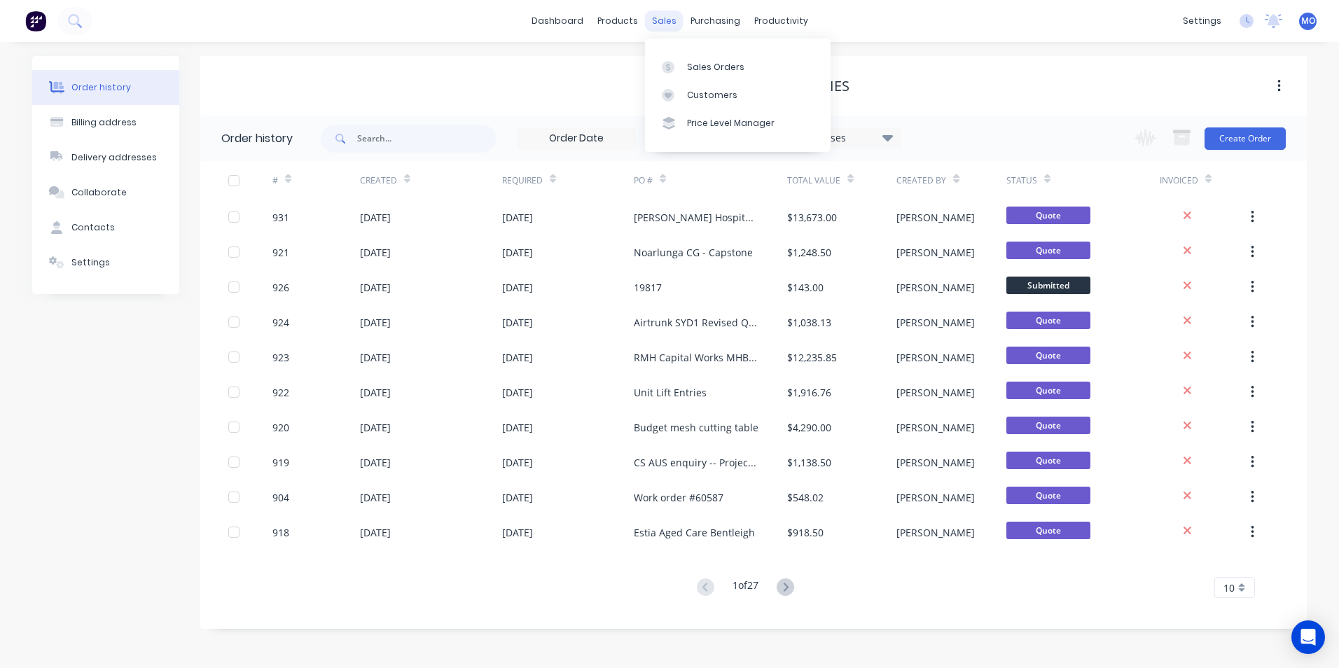
click at [655, 21] on div "sales" at bounding box center [664, 21] width 39 height 21
click at [686, 57] on link "Sales Orders" at bounding box center [738, 67] width 186 height 28
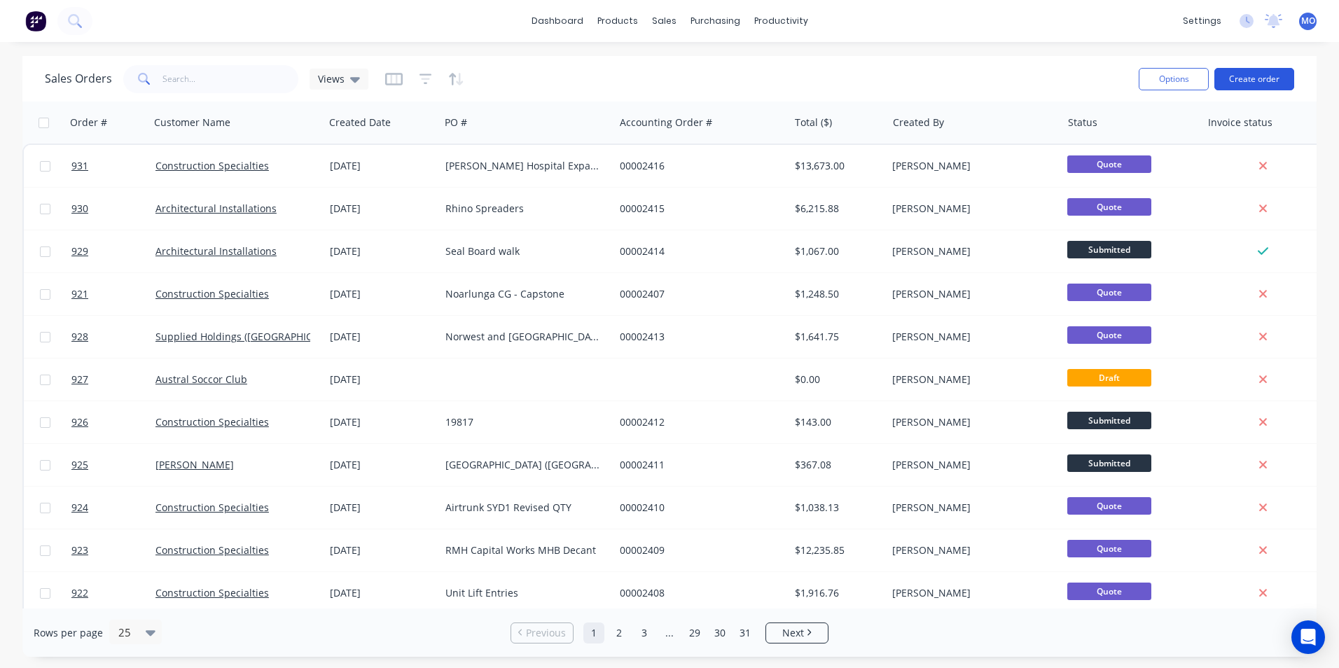
click at [1246, 88] on button "Create order" at bounding box center [1254, 79] width 80 height 22
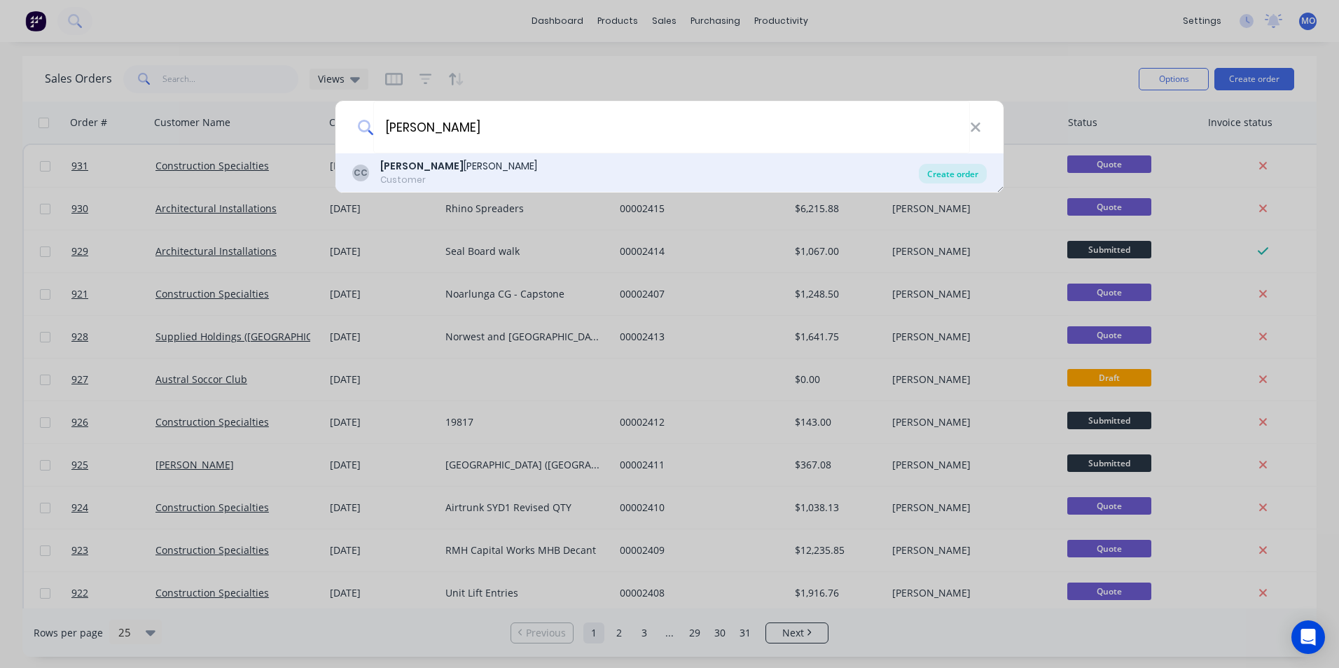
type input "[PERSON_NAME]"
click at [926, 175] on div "Create order" at bounding box center [953, 174] width 68 height 20
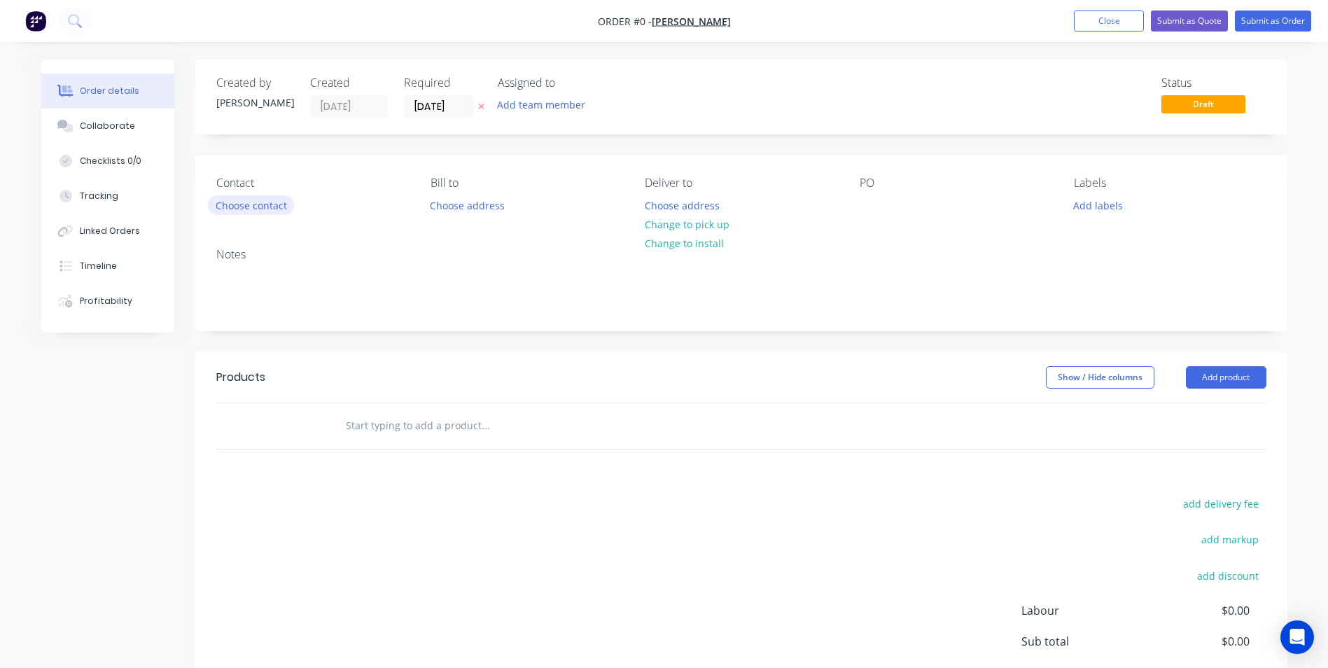
click at [290, 207] on button "Choose contact" at bounding box center [251, 204] width 86 height 19
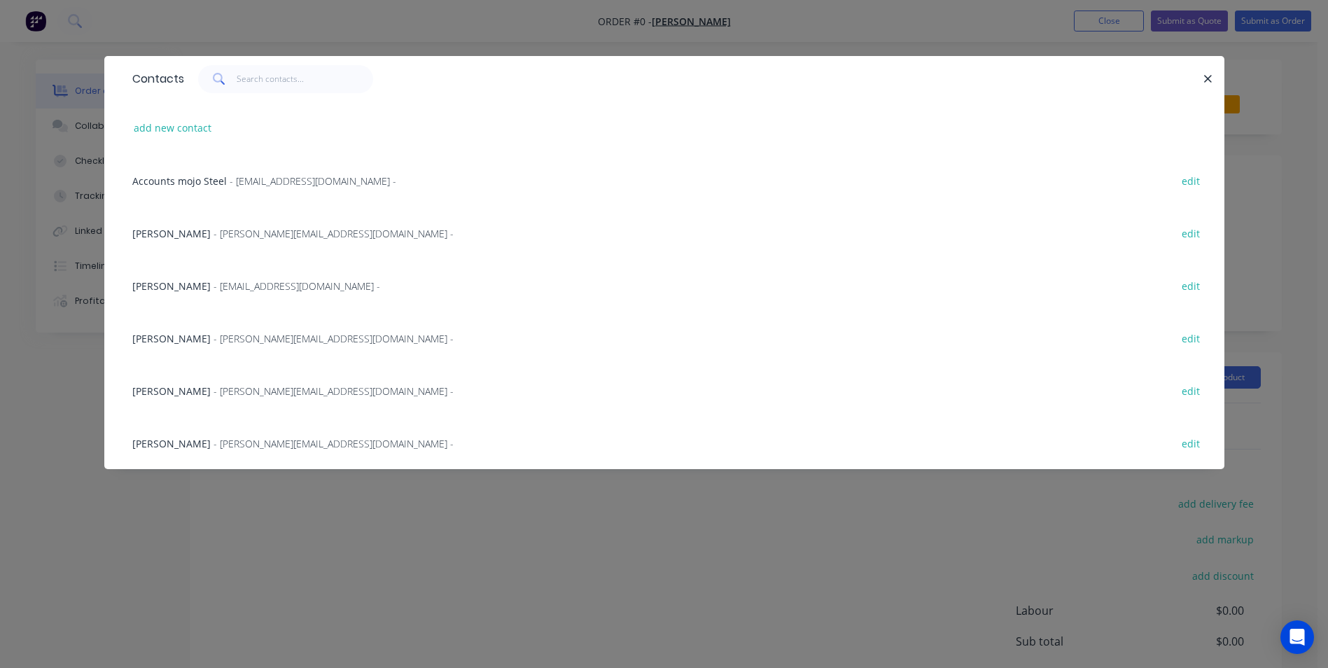
click at [242, 239] on span "- [PERSON_NAME][EMAIL_ADDRESS][DOMAIN_NAME] -" at bounding box center [334, 233] width 240 height 13
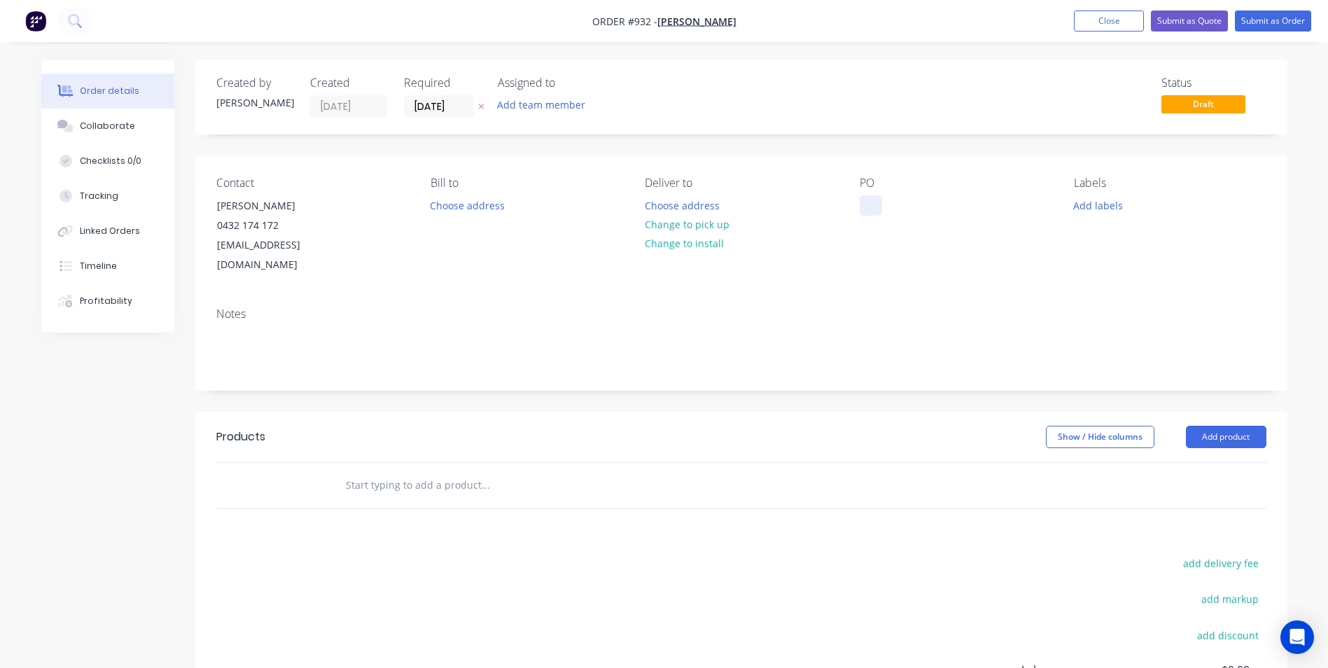
click at [873, 202] on div at bounding box center [871, 205] width 22 height 20
paste div
click at [1199, 426] on button "Add product" at bounding box center [1226, 437] width 81 height 22
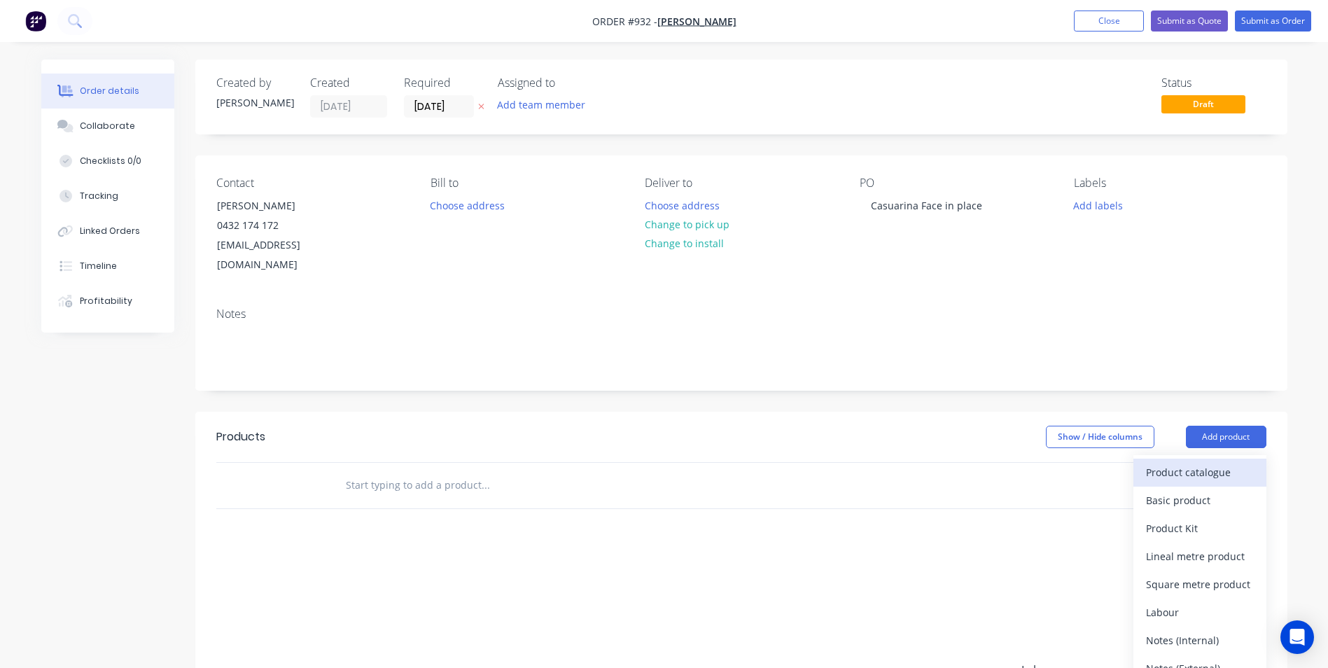
click at [1178, 462] on div "Product catalogue" at bounding box center [1200, 472] width 108 height 20
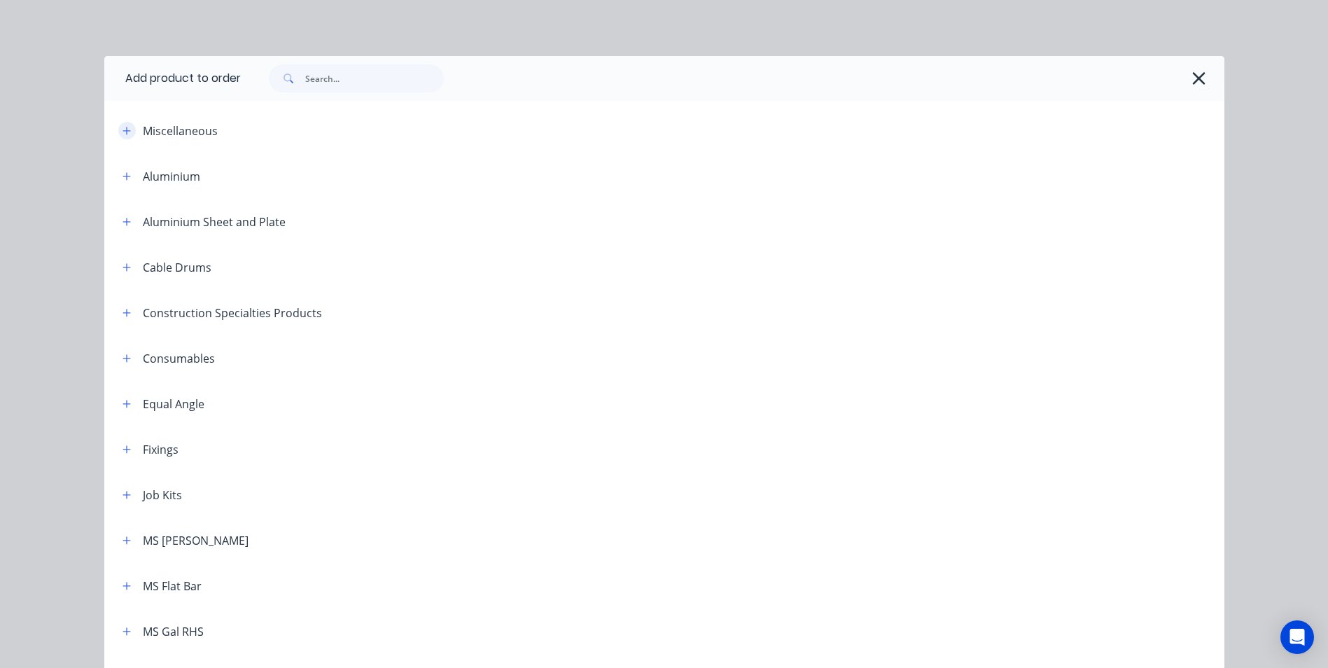
click at [123, 127] on icon "button" at bounding box center [127, 131] width 8 height 10
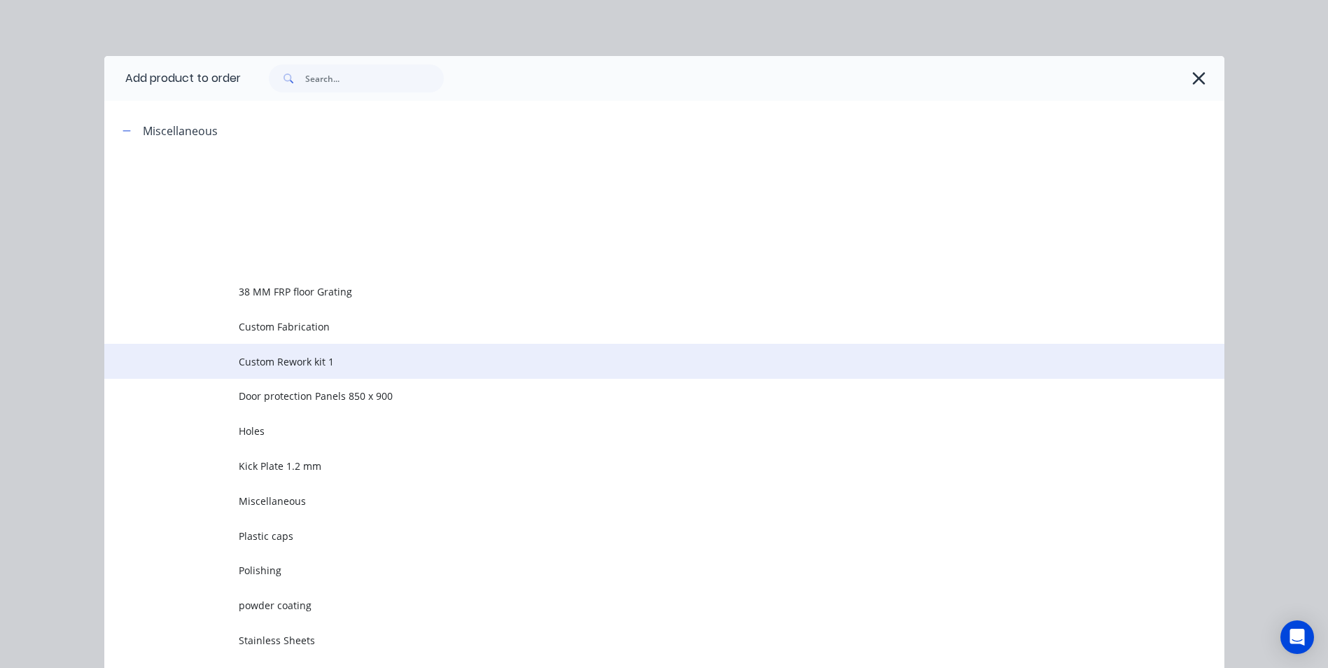
click at [252, 363] on span "Custom Rework kit 1" at bounding box center [633, 361] width 788 height 15
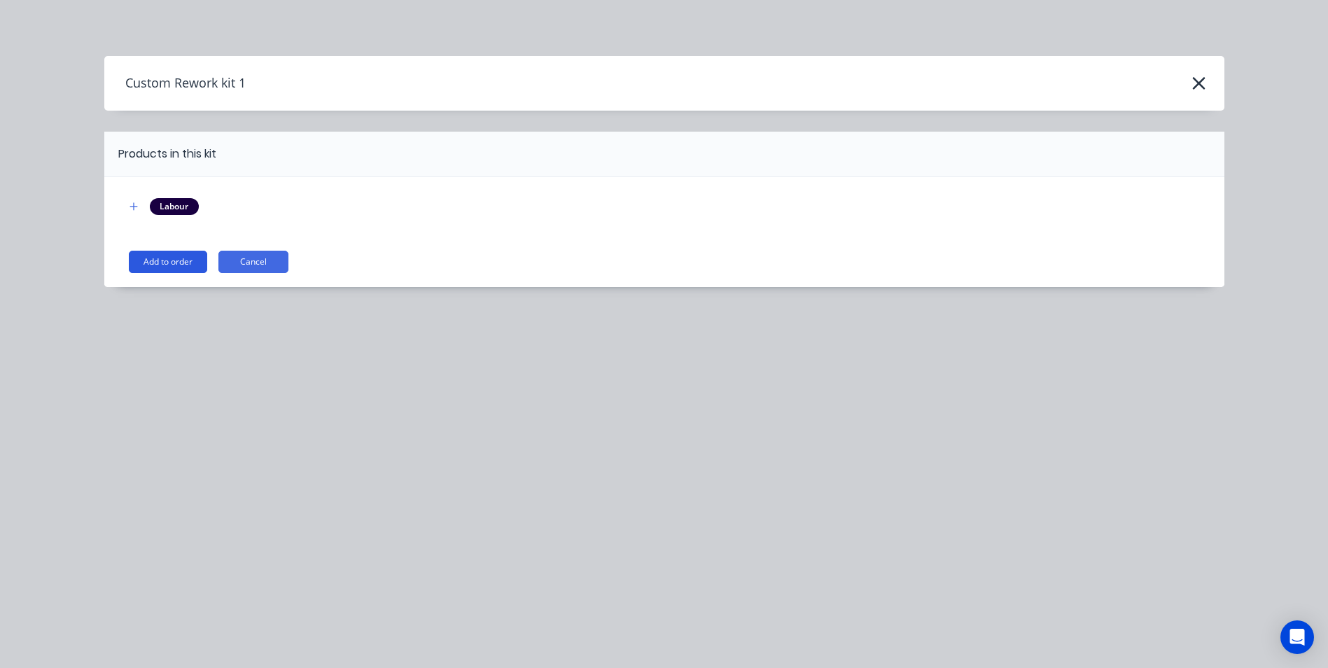
click at [177, 261] on button "Add to order" at bounding box center [168, 262] width 78 height 22
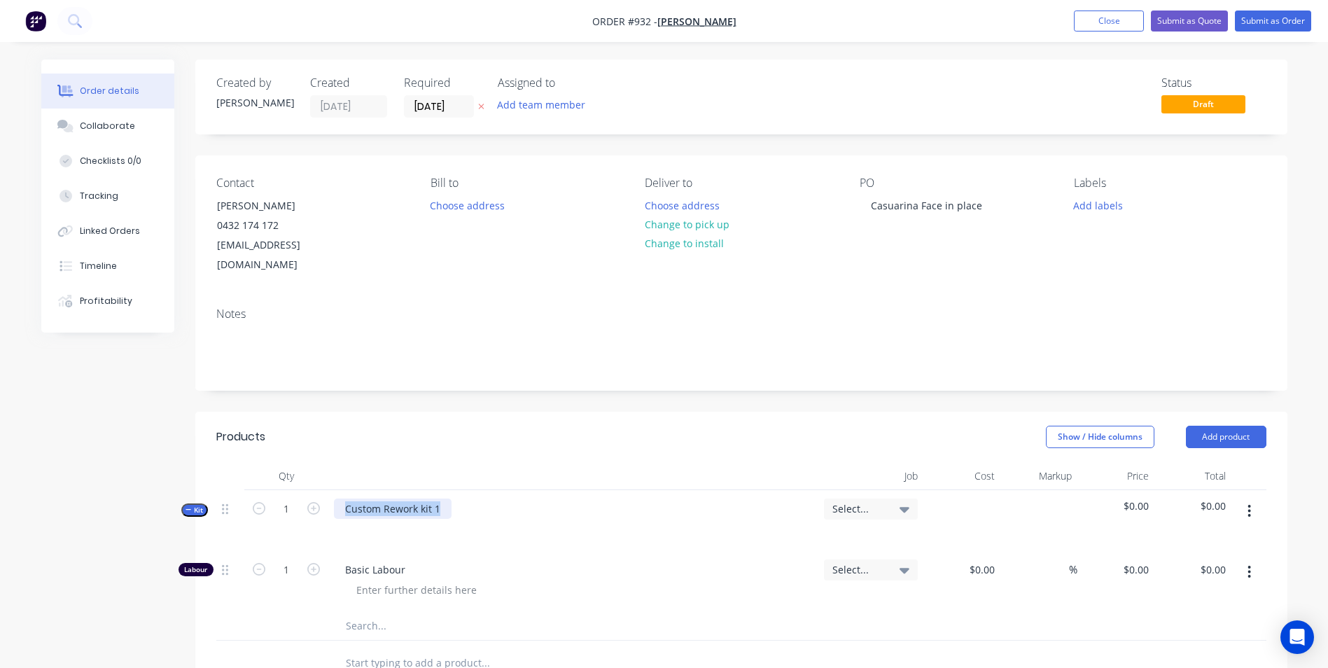
drag, startPoint x: 440, startPoint y: 494, endPoint x: 317, endPoint y: 478, distance: 124.2
click at [317, 490] on div "Kit 1 Custom Rework kit 1 Select... $0.00 $0.00" at bounding box center [741, 520] width 1050 height 61
click at [1253, 498] on button "button" at bounding box center [1249, 510] width 33 height 25
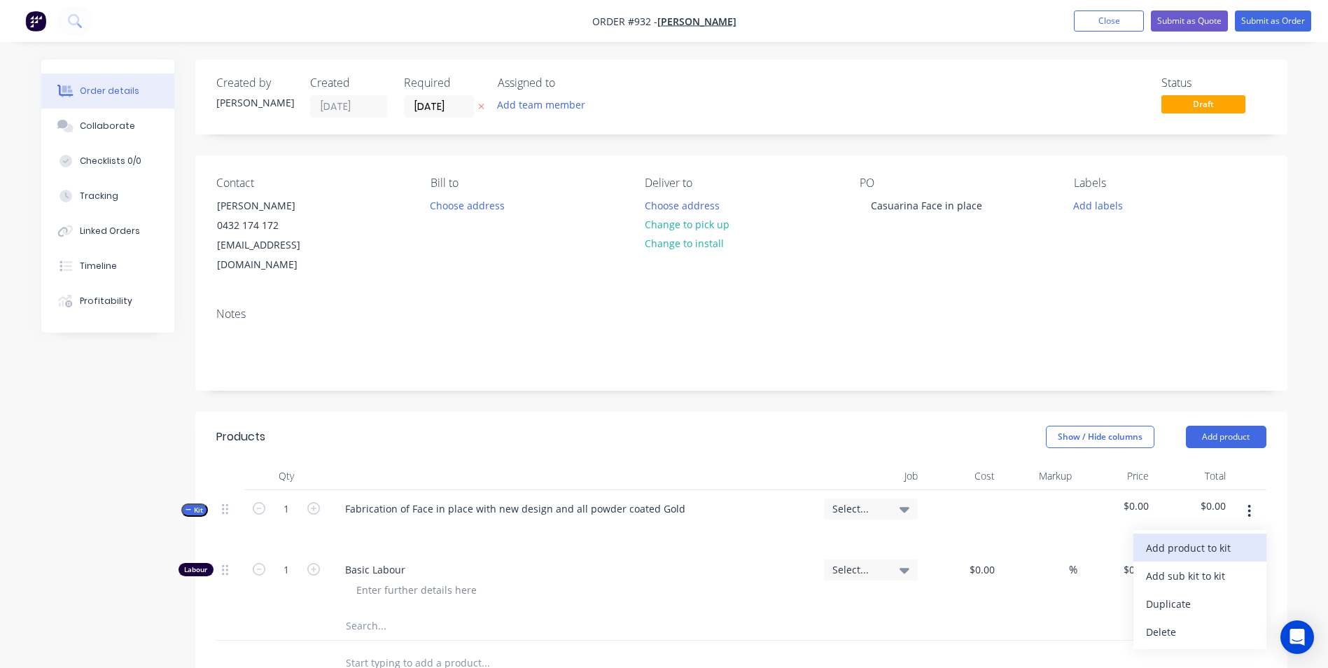
click at [1202, 538] on div "Add product to kit" at bounding box center [1200, 548] width 108 height 20
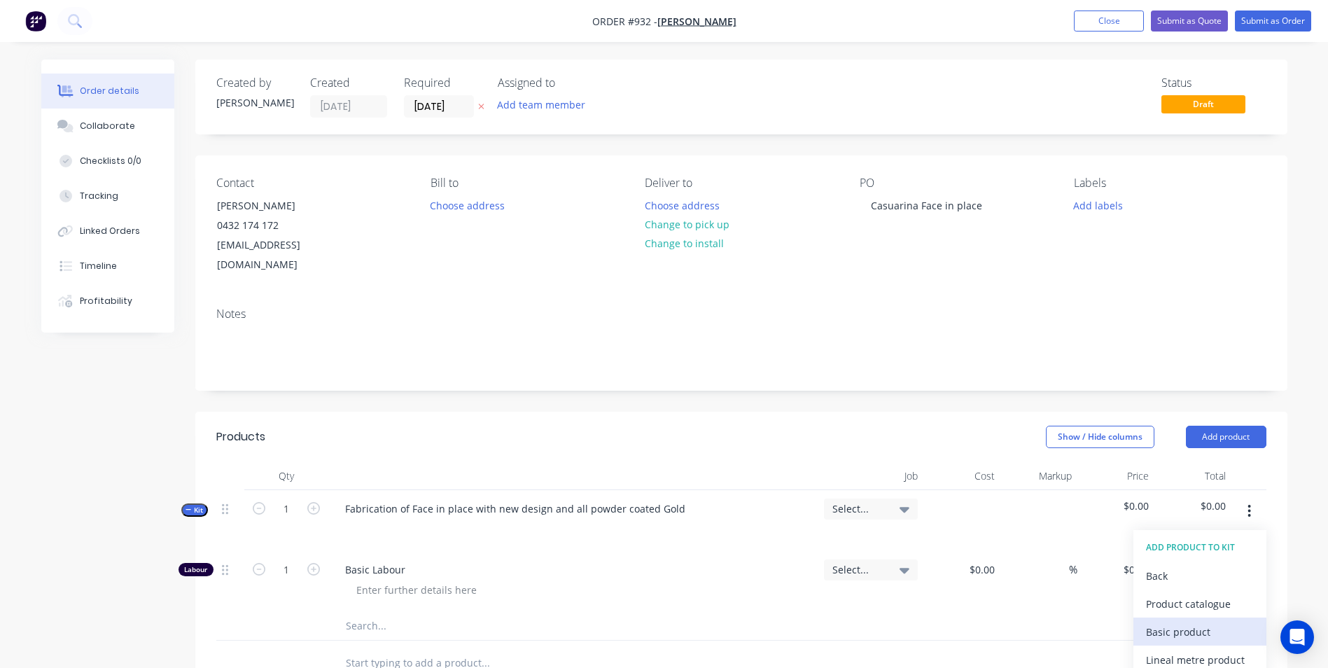
click at [1164, 622] on div "Basic product" at bounding box center [1200, 632] width 108 height 20
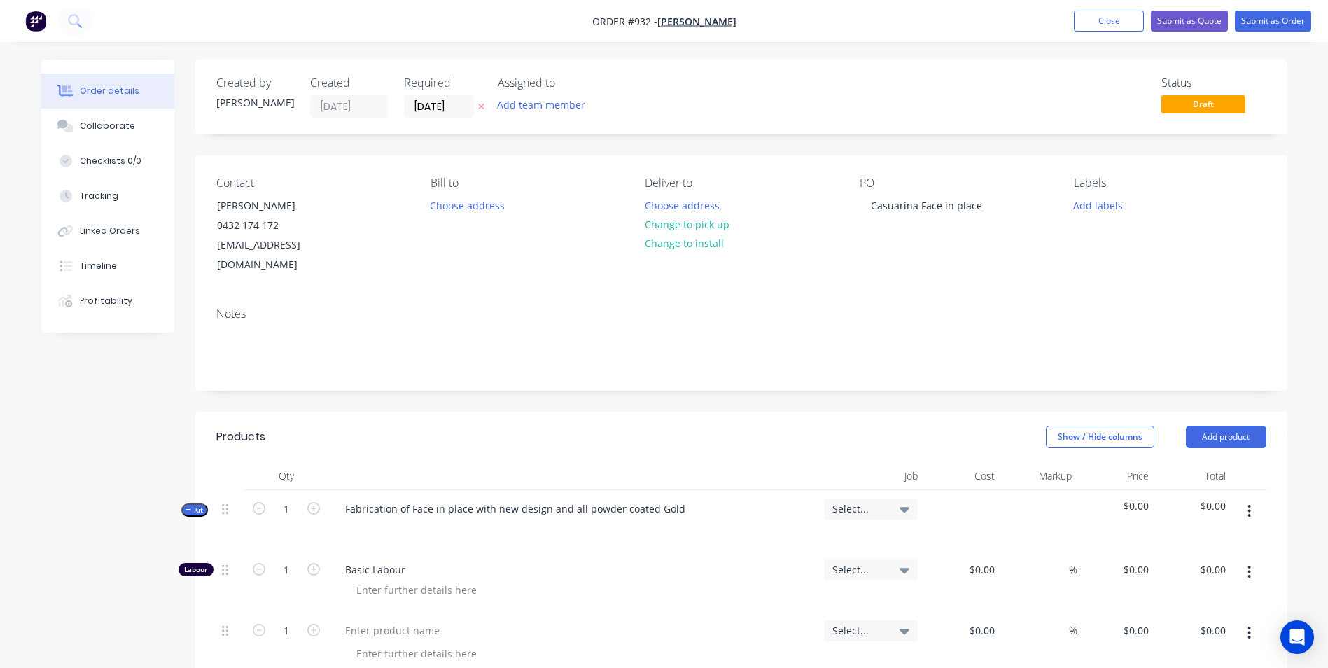
click at [1254, 498] on button "button" at bounding box center [1249, 510] width 33 height 25
click at [1166, 538] on div "Add product to kit" at bounding box center [1200, 548] width 108 height 20
click at [1184, 622] on div "Basic product" at bounding box center [1200, 632] width 108 height 20
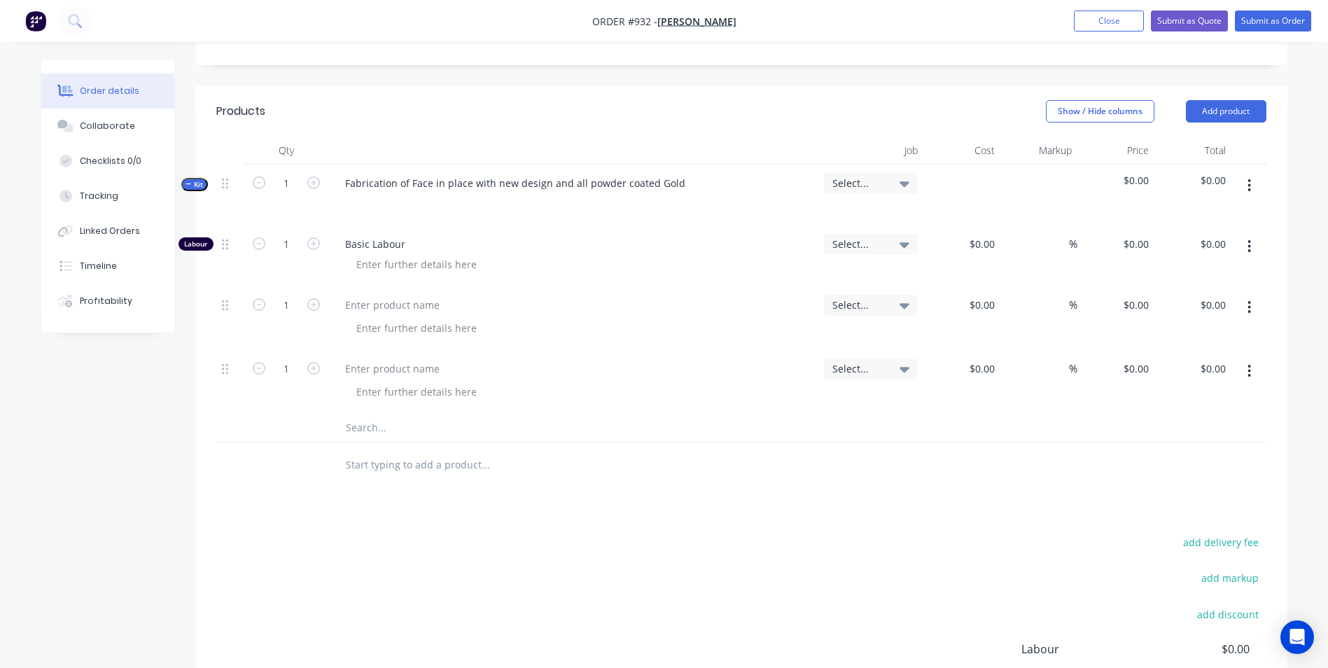
scroll to position [350, 0]
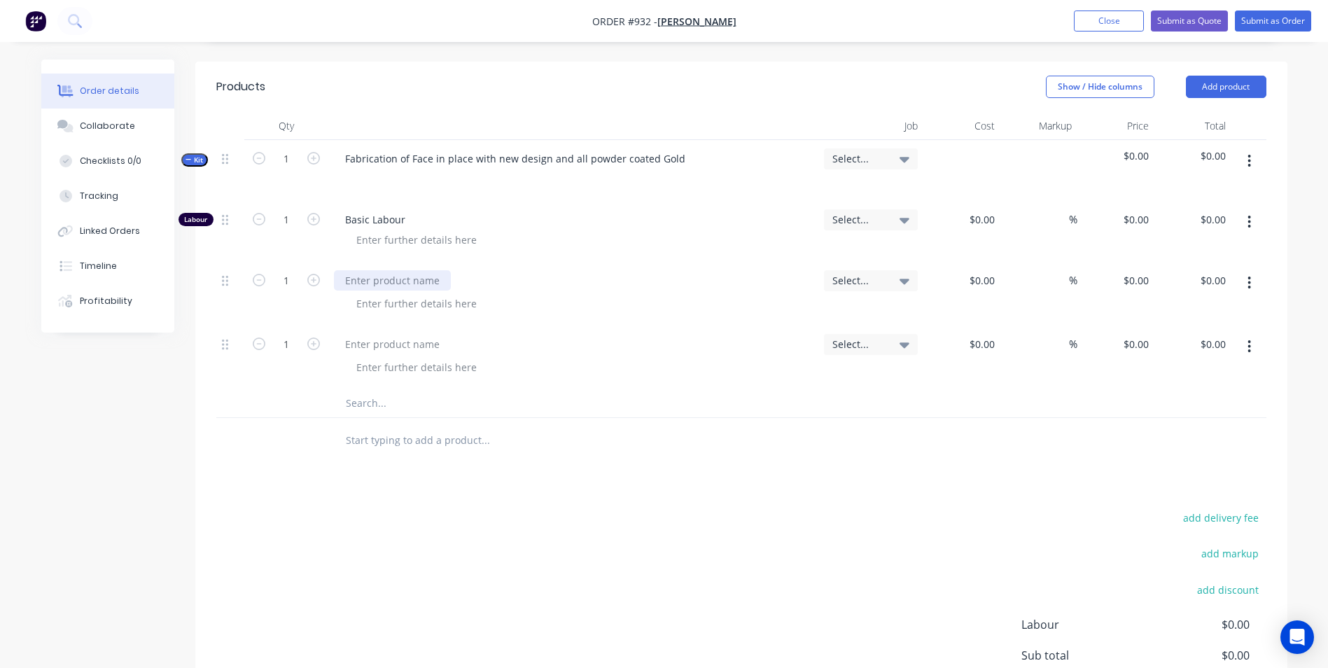
click at [389, 270] on div at bounding box center [392, 280] width 117 height 20
click at [377, 334] on div at bounding box center [392, 344] width 117 height 20
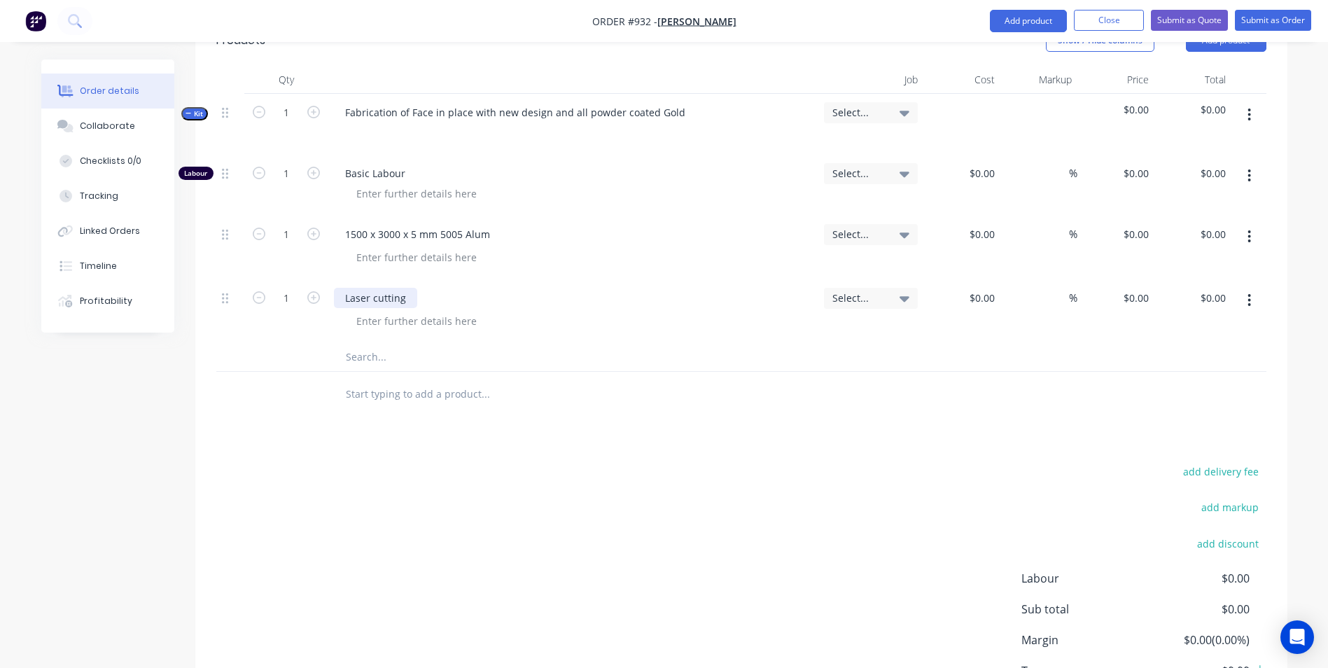
scroll to position [420, 0]
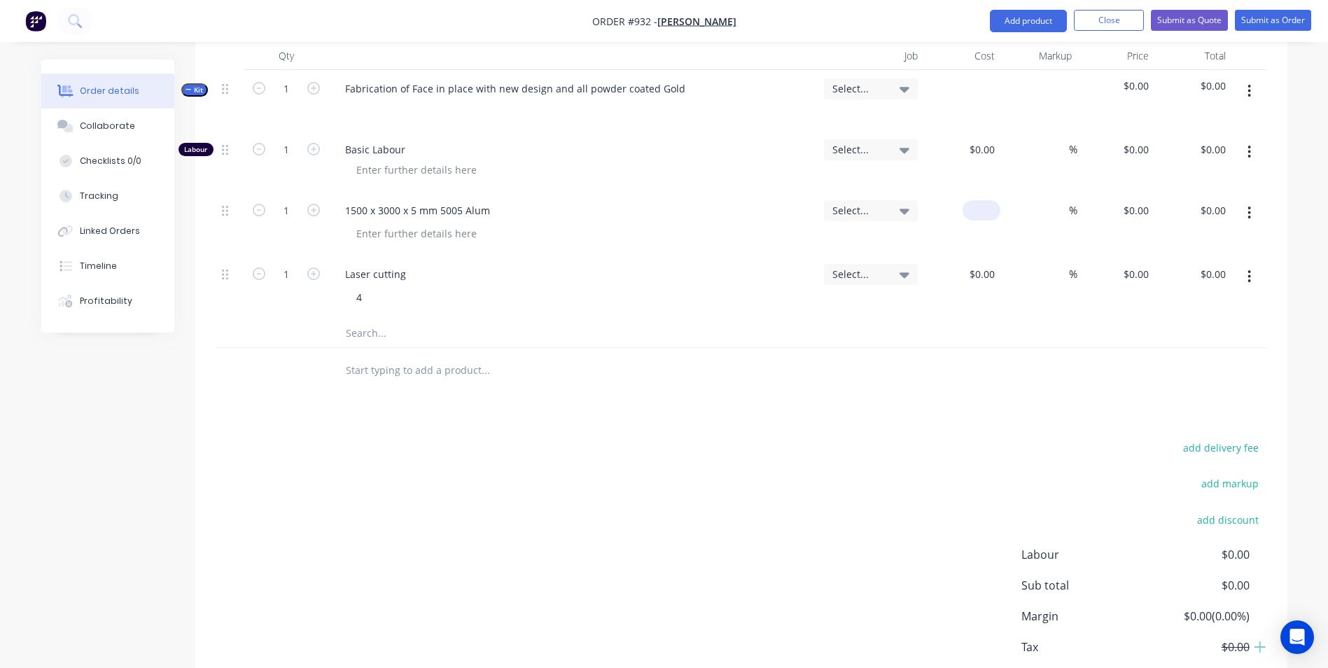
click at [986, 200] on input at bounding box center [984, 210] width 32 height 20
type input "$450.00"
type input "50"
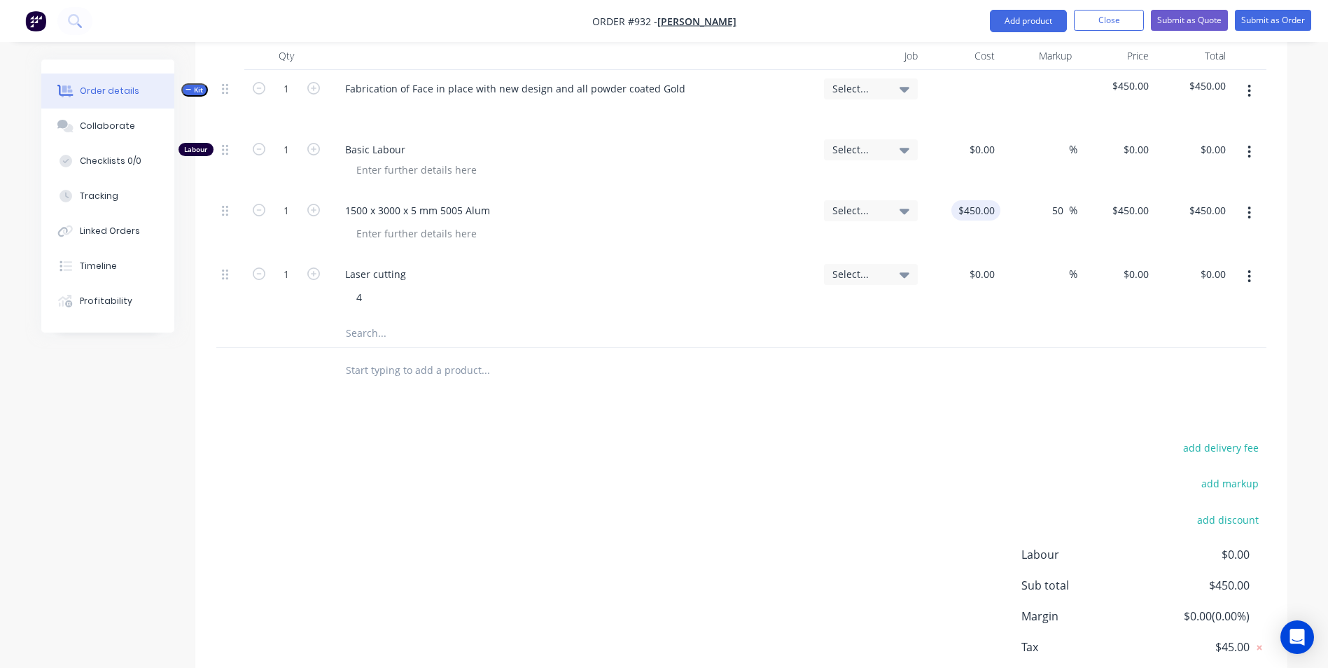
type input "675"
type input "$675.00"
click at [993, 264] on input at bounding box center [992, 274] width 16 height 20
type input "$200.00"
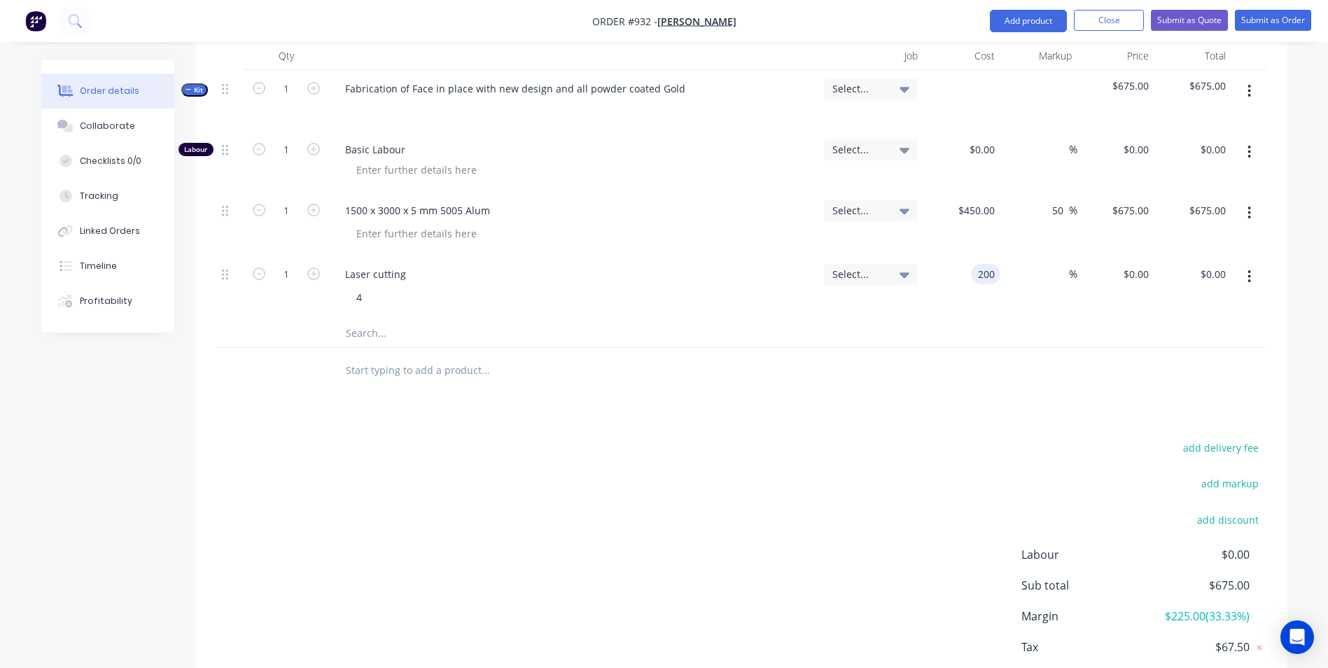
type input "$200.00"
type input "50"
type input "300"
type input "$300.00"
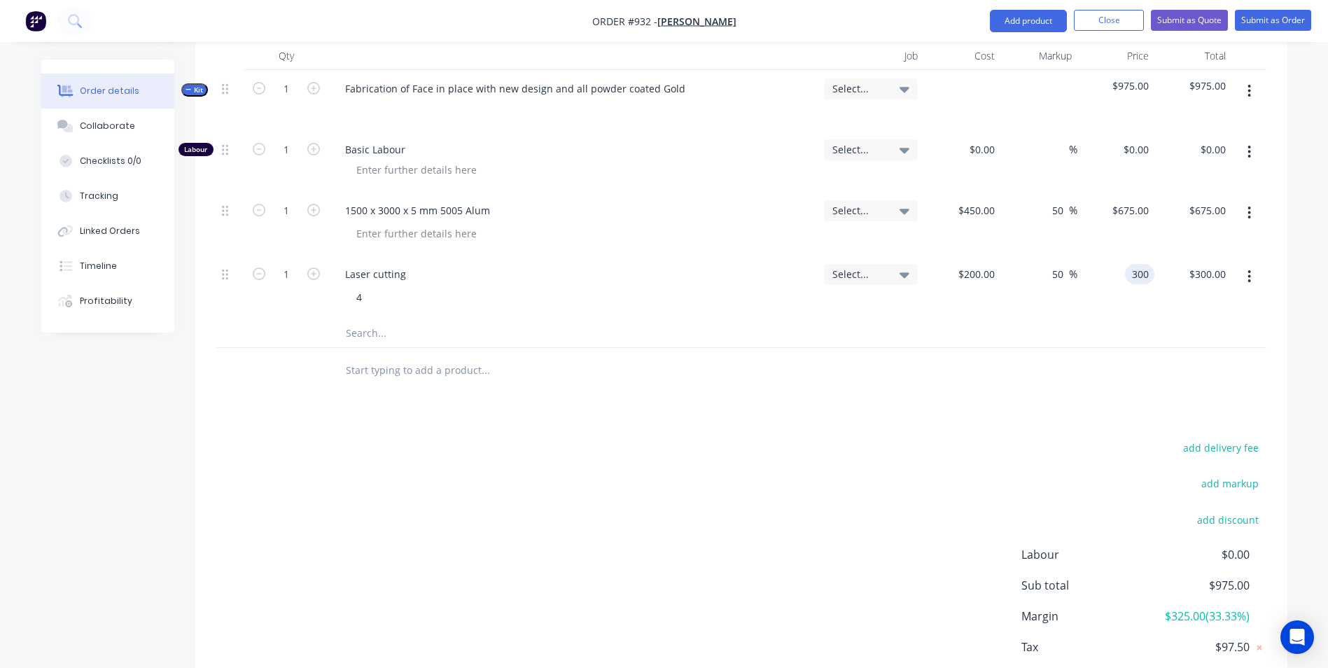
type input "$300.00"
click at [1244, 264] on button "button" at bounding box center [1249, 276] width 33 height 25
click at [1206, 333] on button "Duplicate" at bounding box center [1200, 341] width 133 height 28
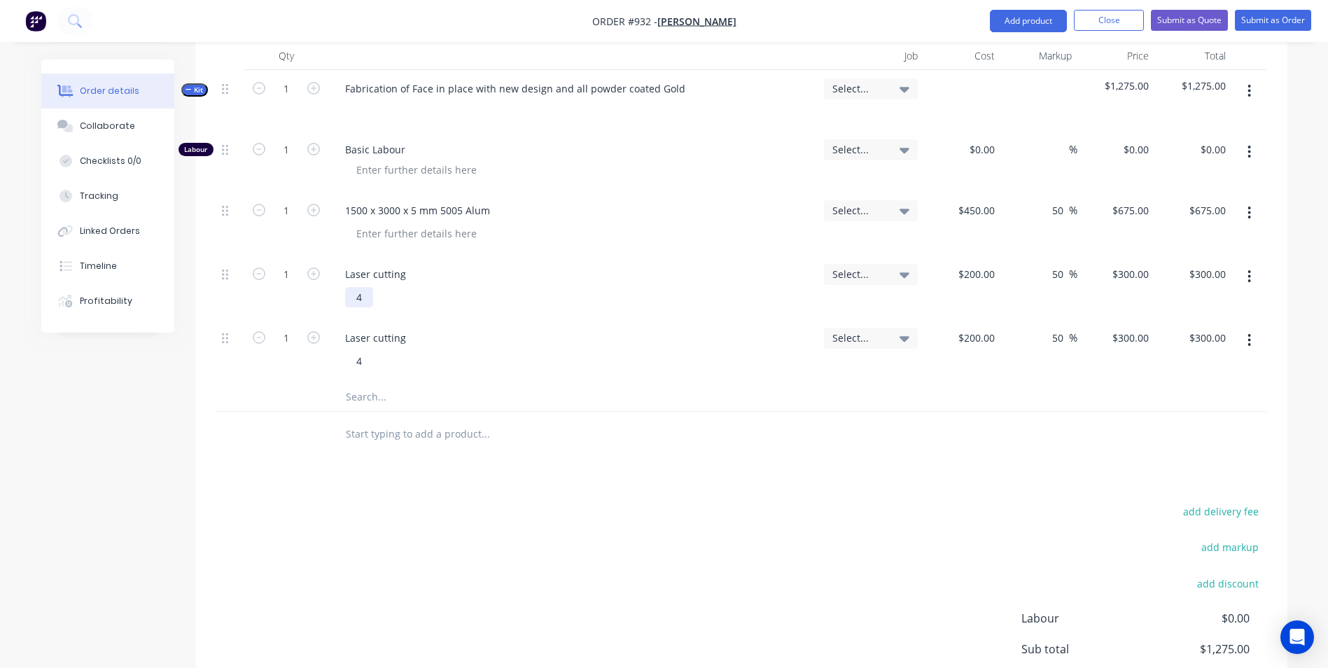
click at [372, 287] on div "4" at bounding box center [359, 297] width 28 height 20
click at [375, 351] on div "4" at bounding box center [579, 361] width 468 height 20
click at [373, 351] on div "4" at bounding box center [579, 361] width 468 height 20
click at [372, 351] on div "4" at bounding box center [359, 361] width 28 height 20
drag, startPoint x: 407, startPoint y: 316, endPoint x: 320, endPoint y: 316, distance: 87.5
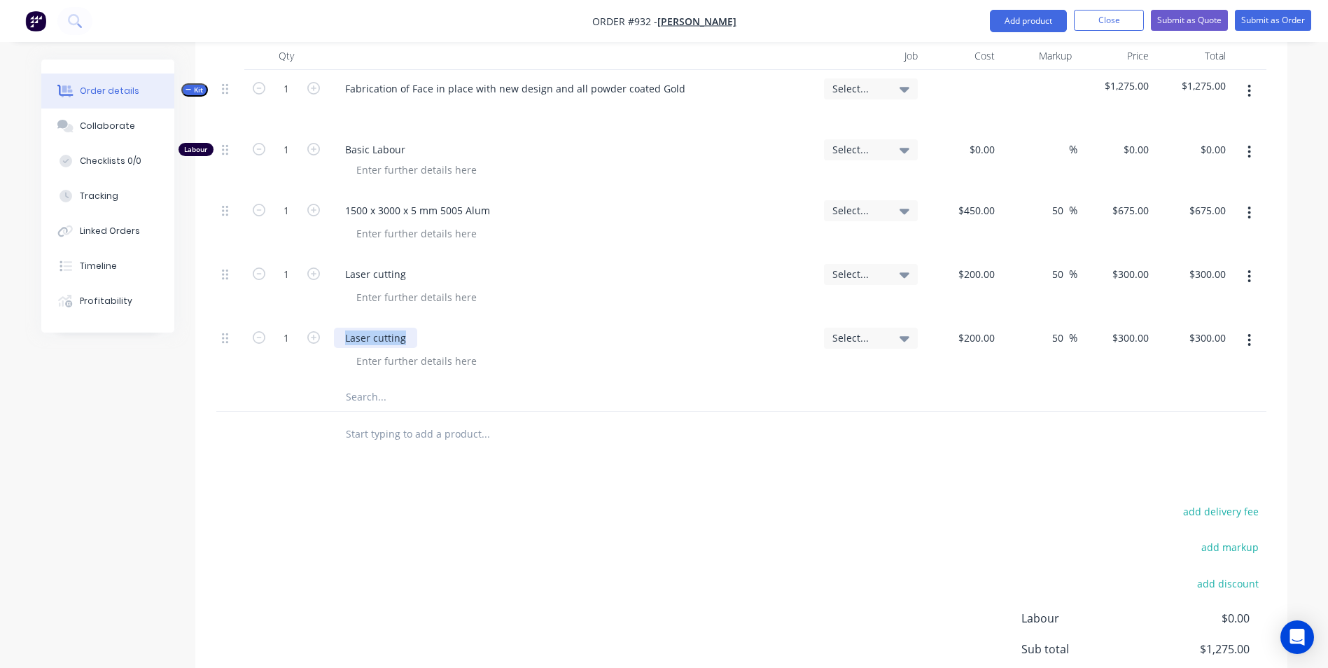
click at [320, 319] on div "1 Laser cutting Select... $200.00 $200.00 50 50 % $300.00 $300.00 $300.00 $300.…" at bounding box center [741, 351] width 1050 height 64
type input "$200.00"
click at [282, 139] on input "1" at bounding box center [286, 149] width 36 height 21
type input "4"
type input "$50.00"
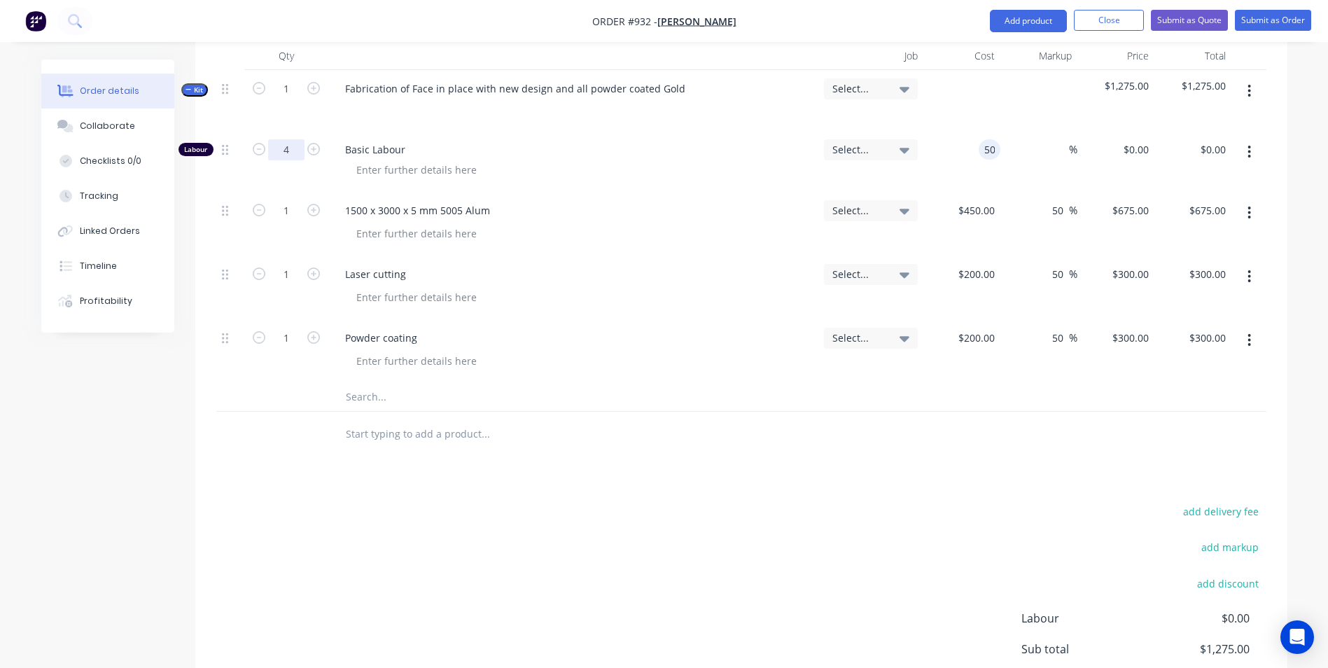
type input "$50.00"
type input "$200.00"
type input "200"
type input "300"
type input "$200.00"
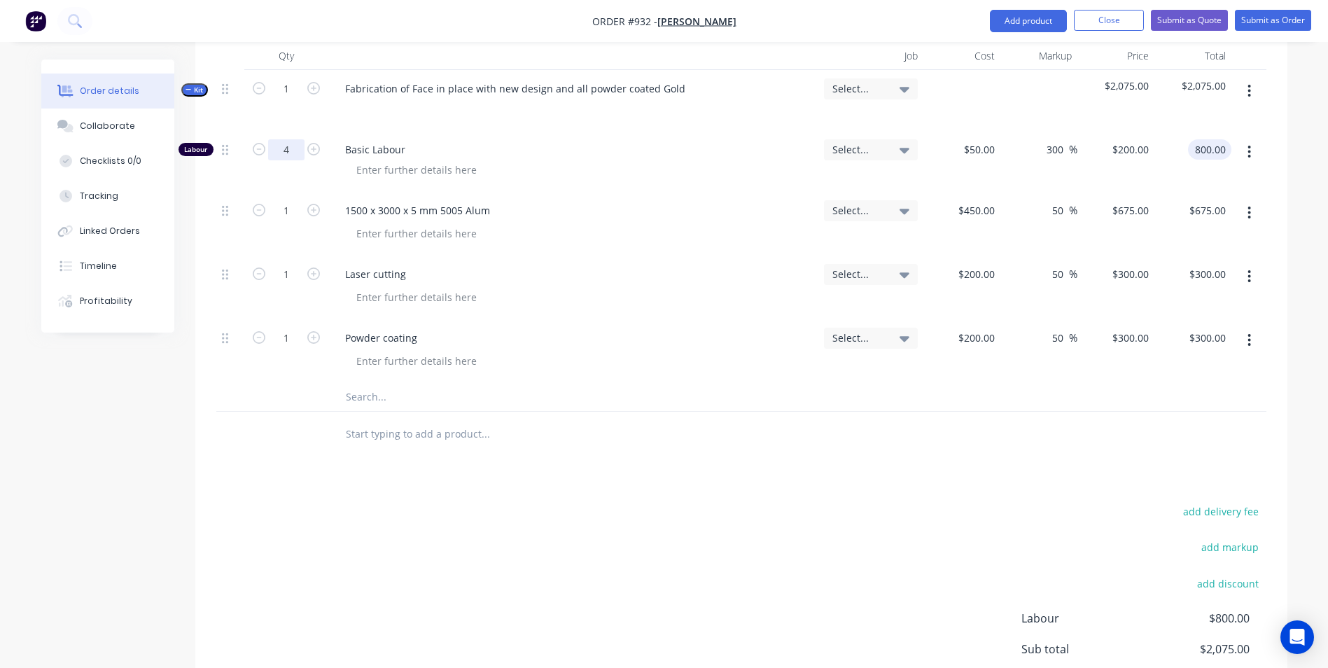
type input "$800.00"
click at [295, 139] on input "4" at bounding box center [286, 149] width 36 height 21
type input "3"
type input "4"
type input "$50.00"
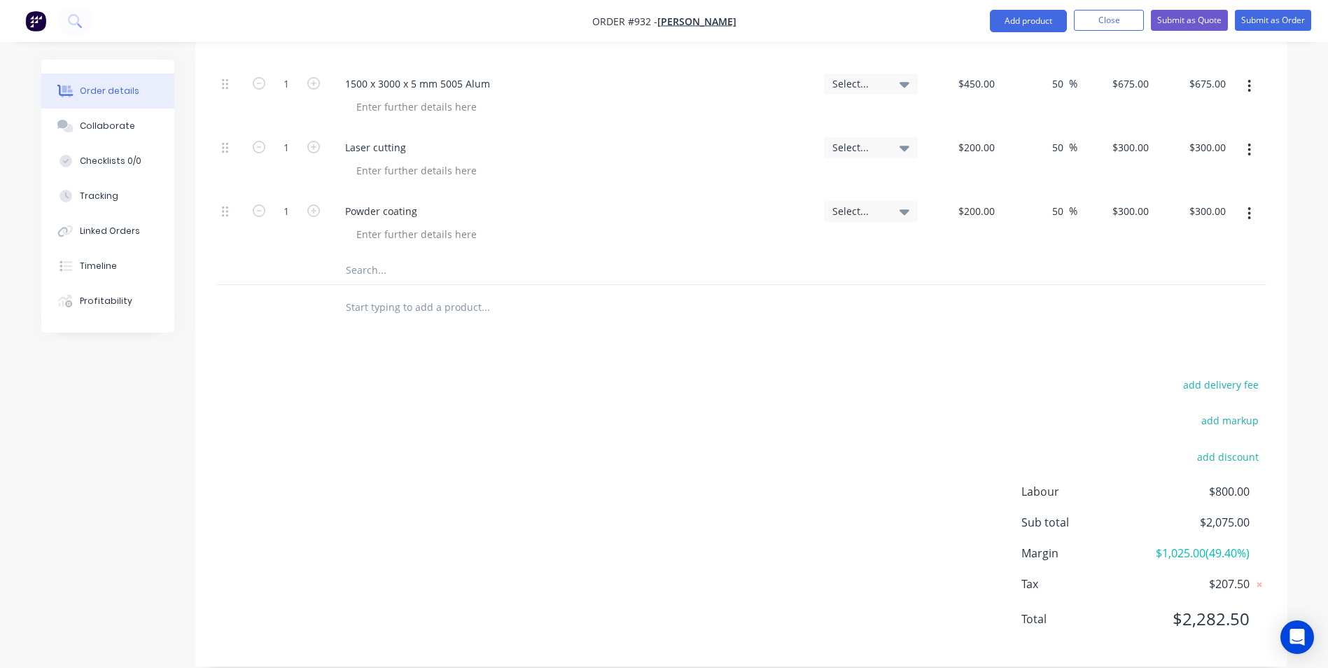
scroll to position [337, 0]
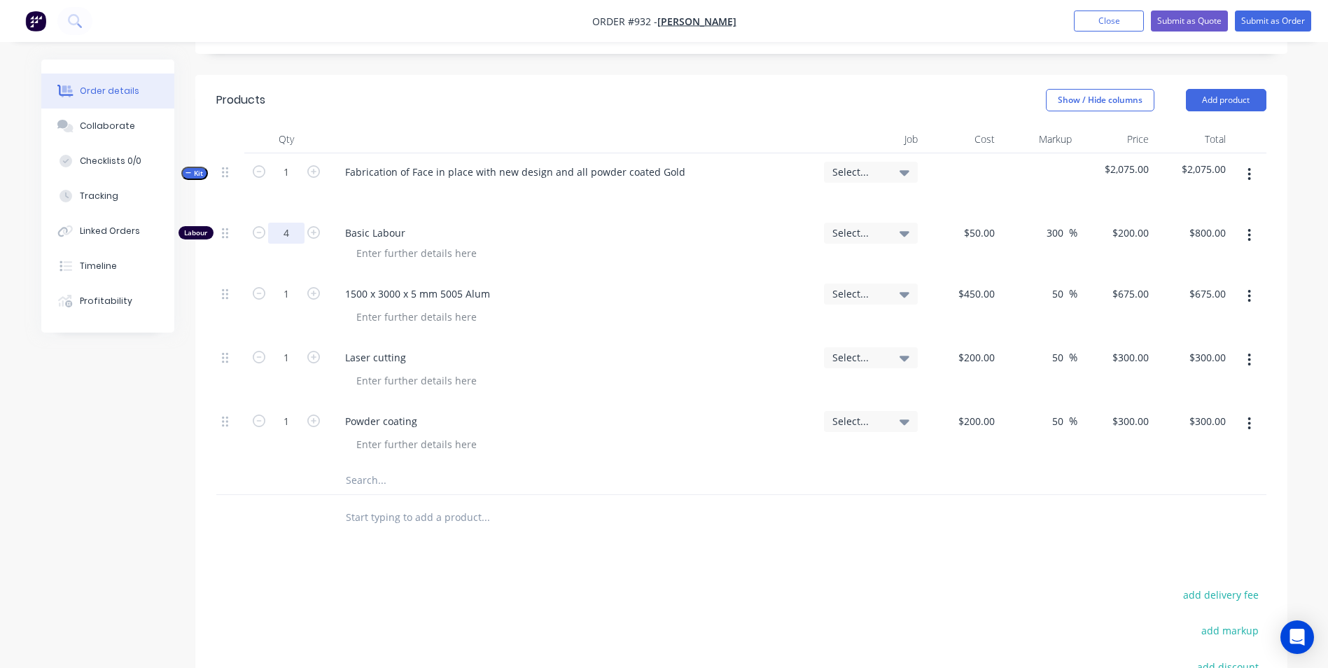
click at [302, 223] on input "4" at bounding box center [286, 233] width 36 height 21
type input "5"
type input "$1,000.00"
click at [753, 243] on div at bounding box center [579, 253] width 468 height 20
click at [356, 182] on div at bounding box center [356, 192] width 22 height 20
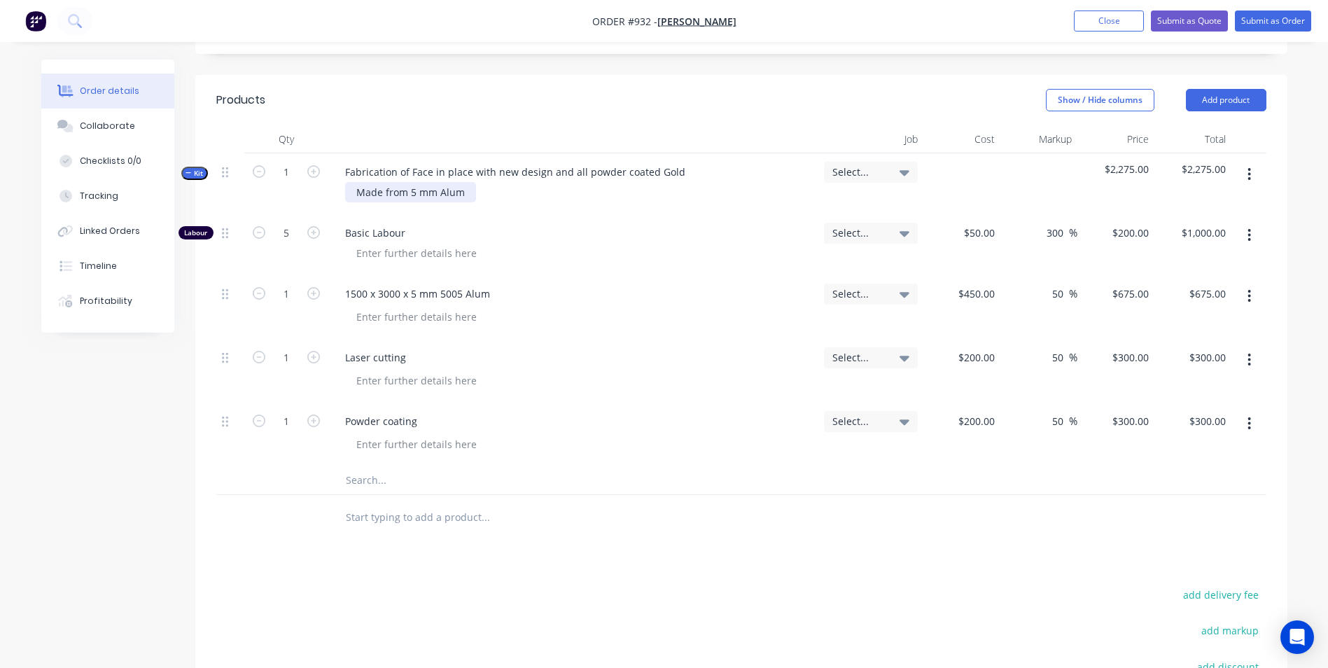
click at [417, 182] on div "Made from 5 mm Alum" at bounding box center [410, 192] width 131 height 20
click at [412, 284] on div "1500 x 3000 x 5 mm 5005 Alum" at bounding box center [417, 294] width 167 height 20
click at [993, 284] on input "450" at bounding box center [978, 294] width 43 height 20
type input "$520.00"
type input "$780.00"
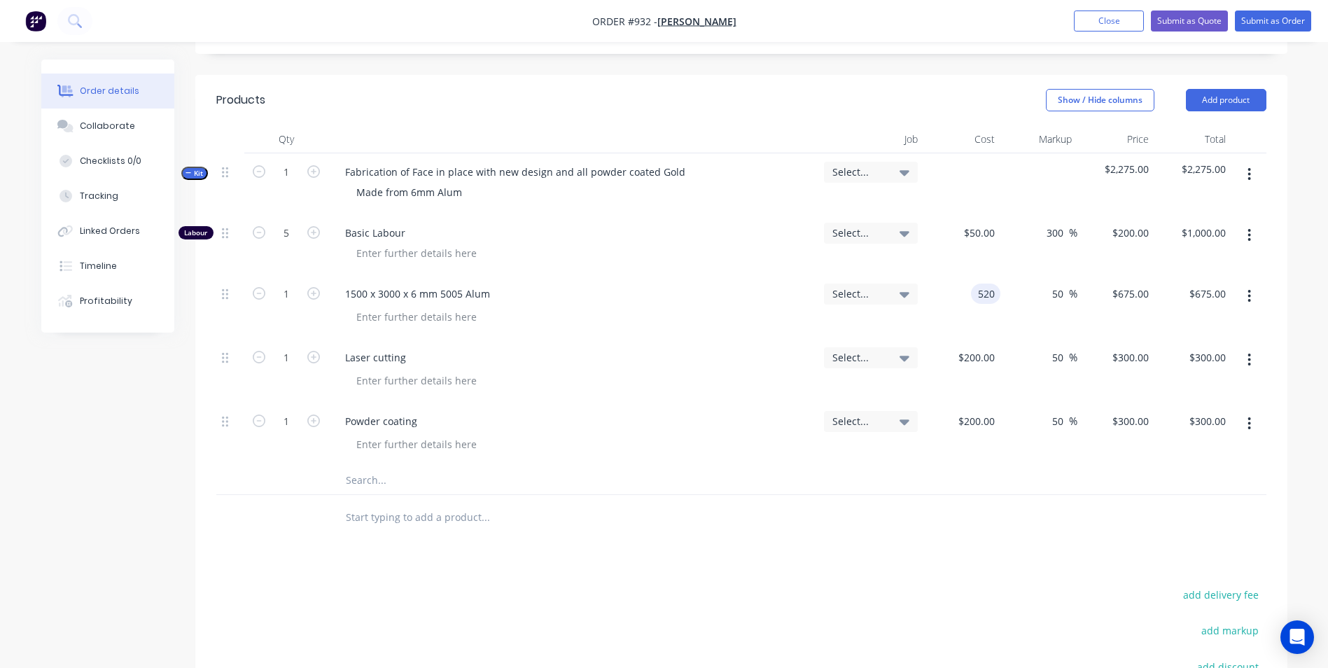
type input "$780.00"
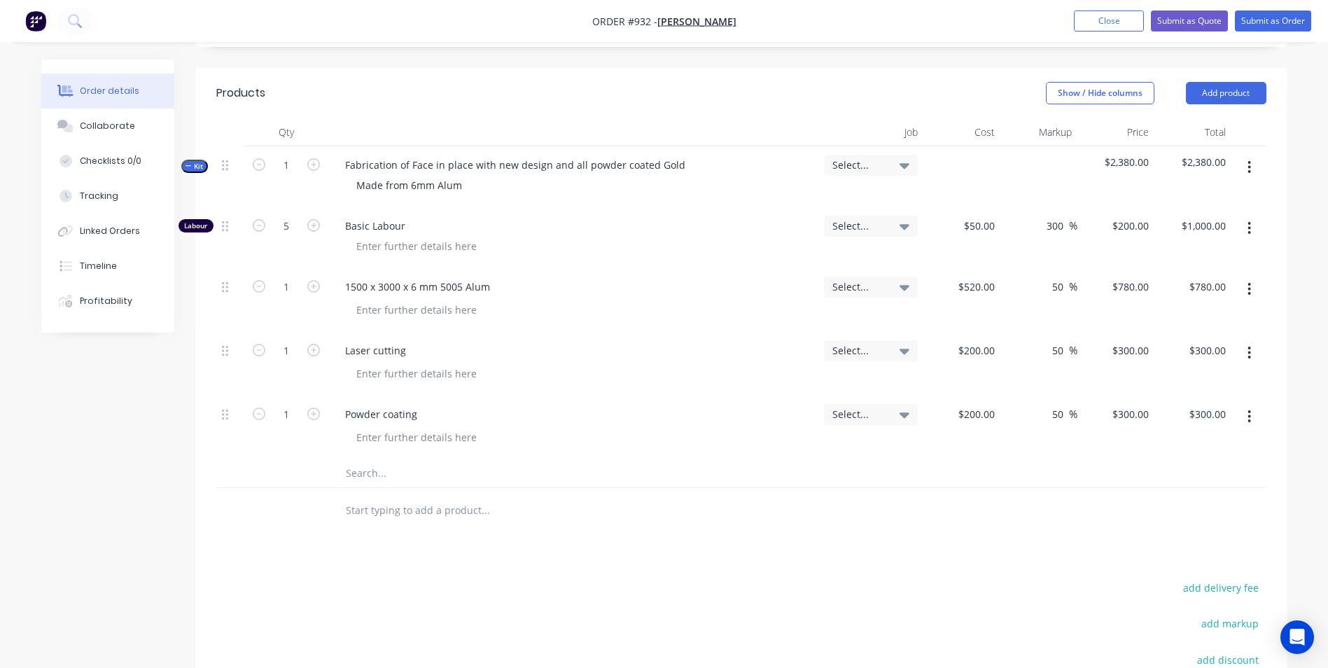
scroll to position [344, 0]
click at [1223, 578] on button "add delivery fee" at bounding box center [1221, 587] width 90 height 19
type input "75"
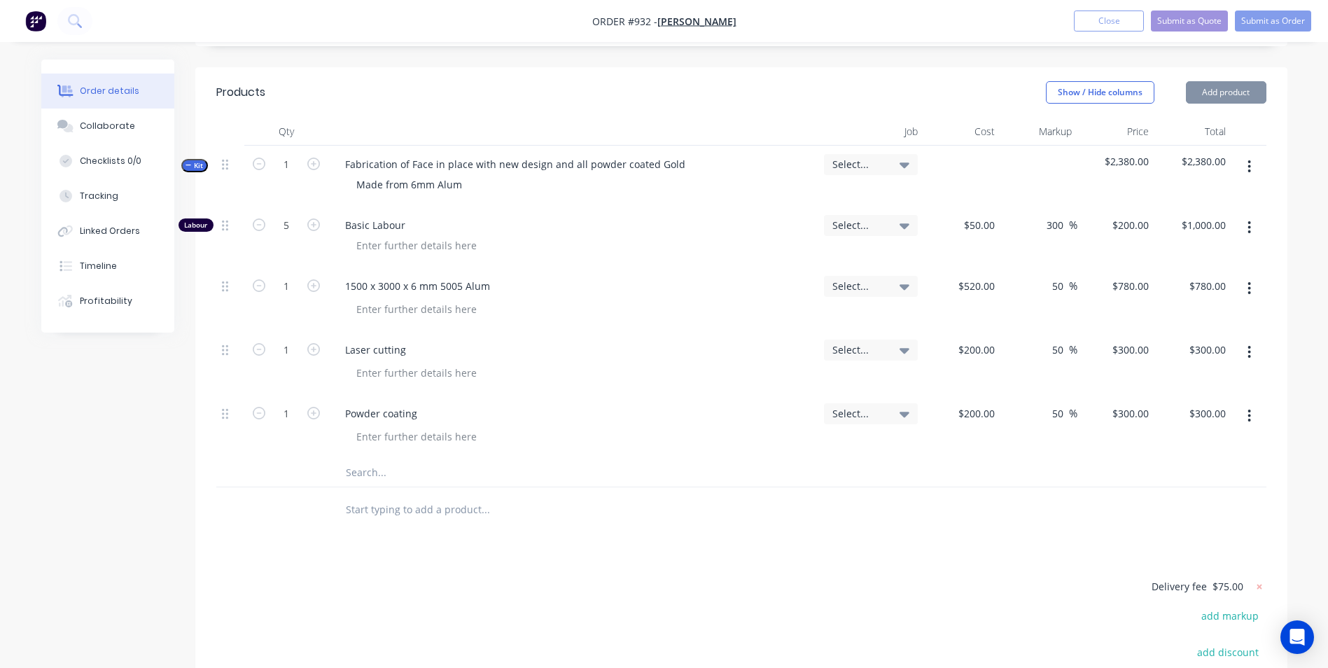
click at [1097, 545] on div "Products Show / Hide columns Add product Qty Job Cost Markup Price Total Kit 1 …" at bounding box center [741, 464] width 1092 height 795
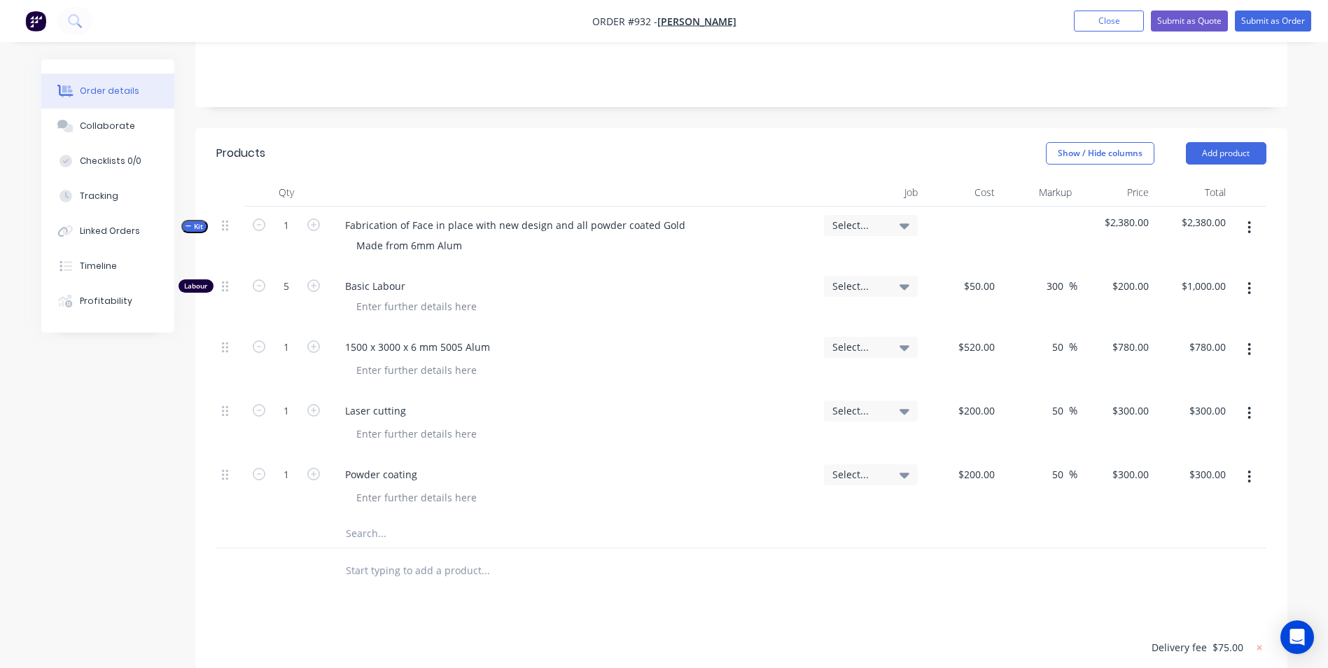
scroll to position [277, 0]
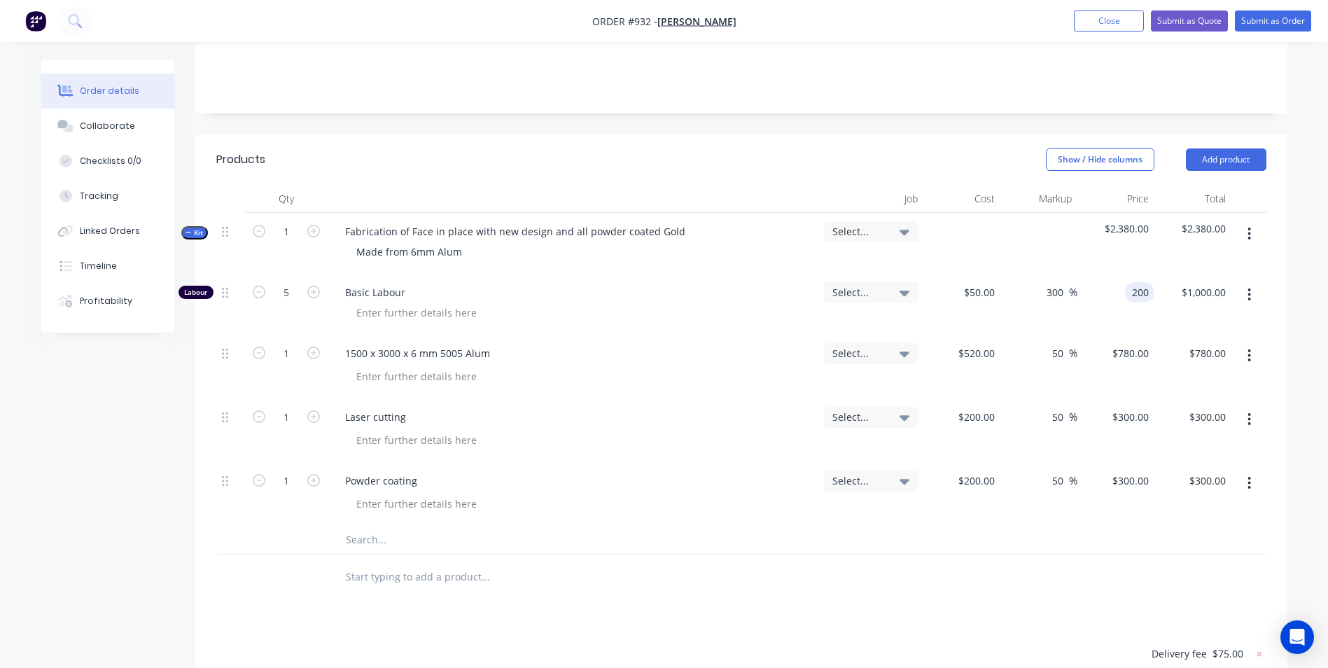
click at [1128, 282] on div "200 200" at bounding box center [1139, 292] width 29 height 20
type input "180"
type input "260"
type input "$180.00"
type input "$900.00"
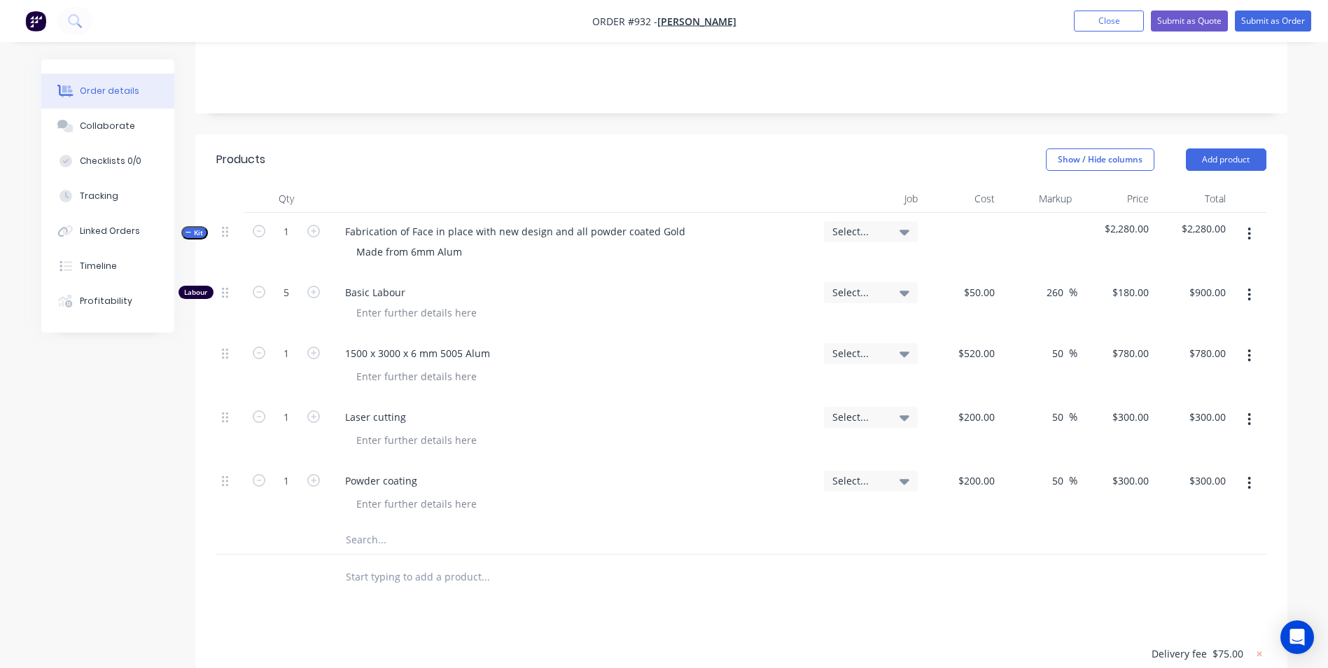
click at [1309, 267] on div "Order details Collaborate Checklists 0/0 Tracking Linked Orders Timeline Profit…" at bounding box center [664, 336] width 1328 height 1227
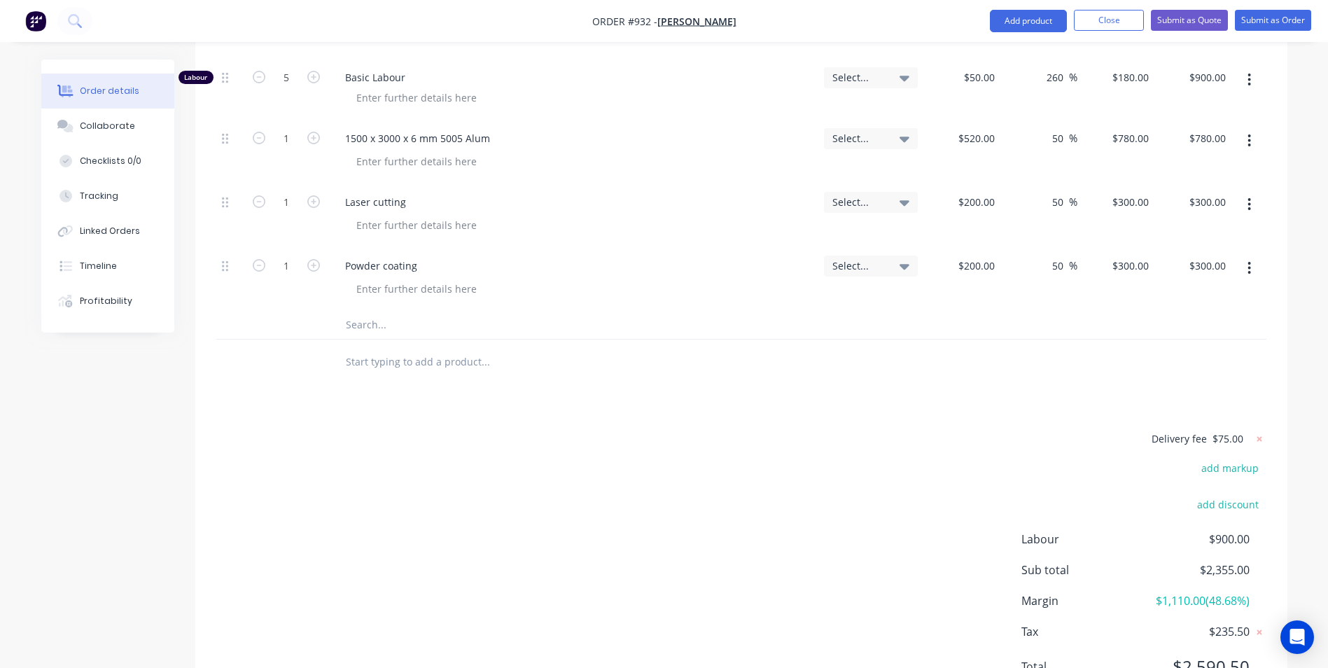
scroll to position [540, 0]
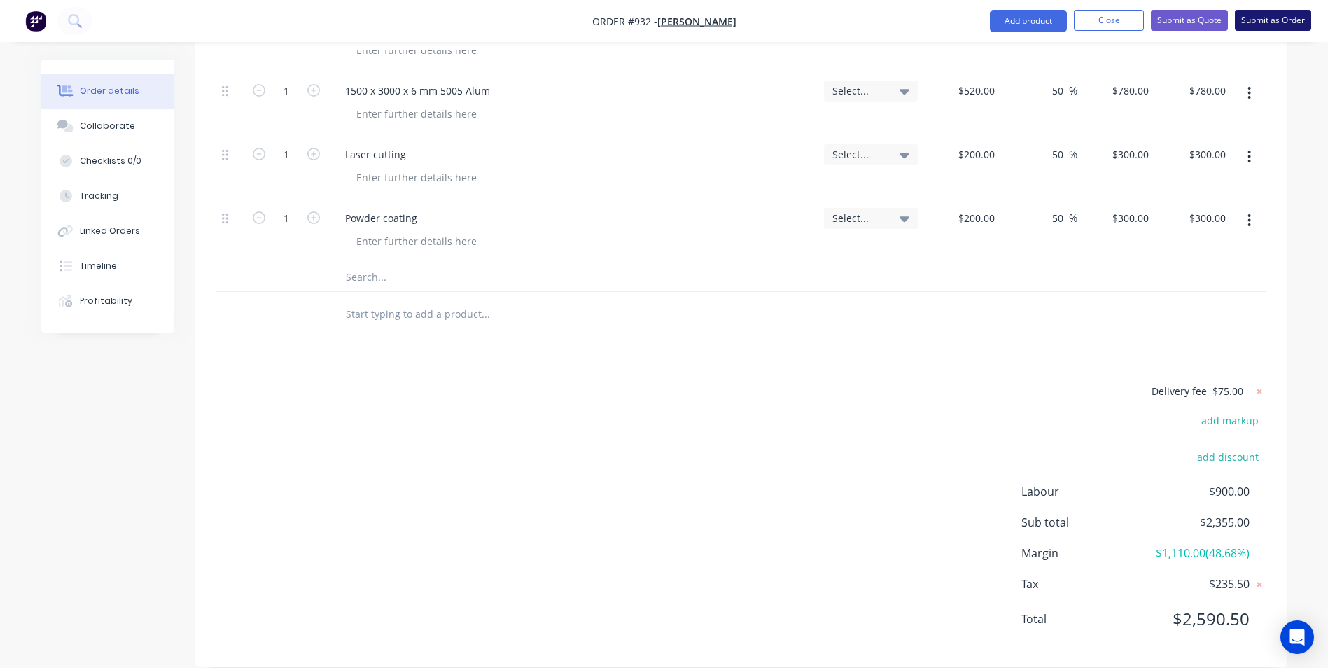
click at [1255, 20] on button "Submit as Order" at bounding box center [1273, 20] width 76 height 21
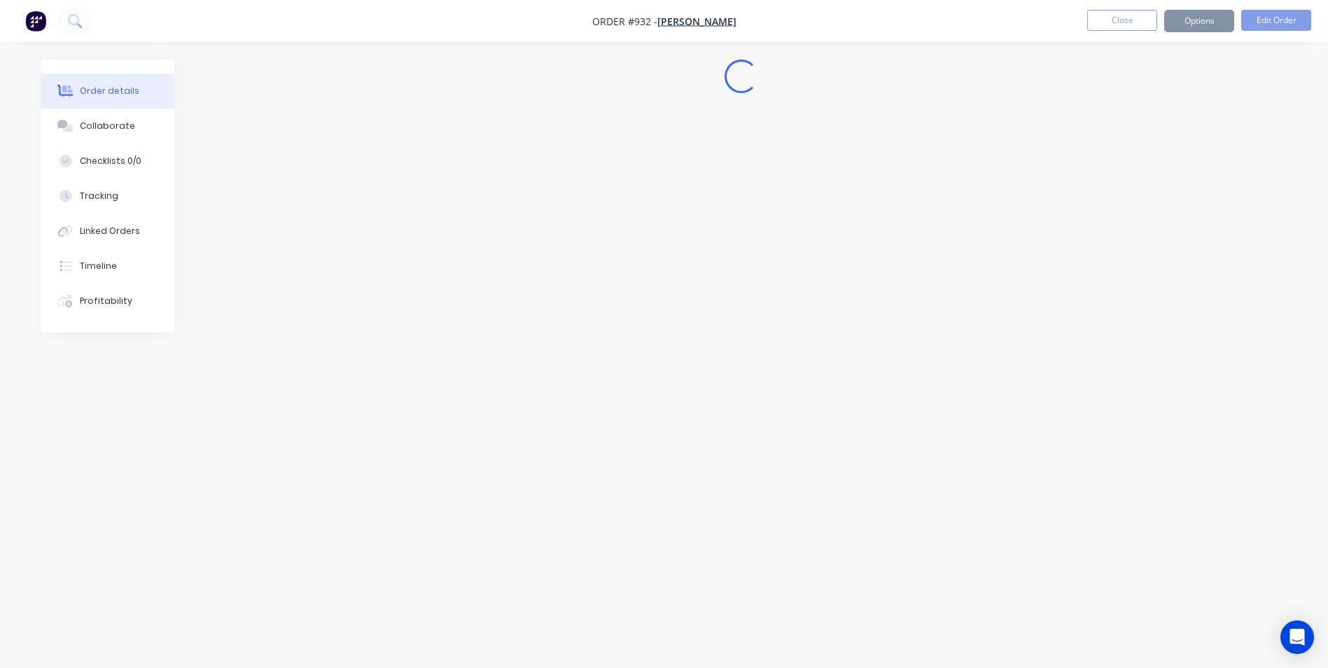
scroll to position [0, 0]
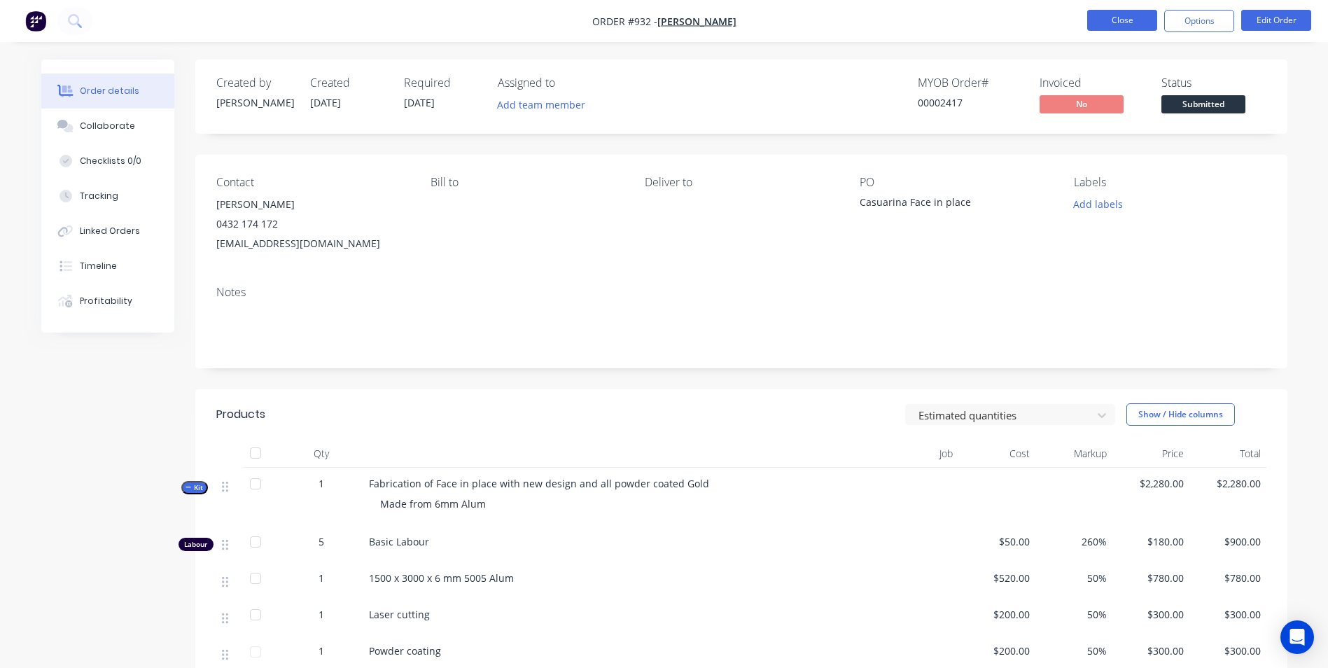
click at [1113, 22] on button "Close" at bounding box center [1122, 20] width 70 height 21
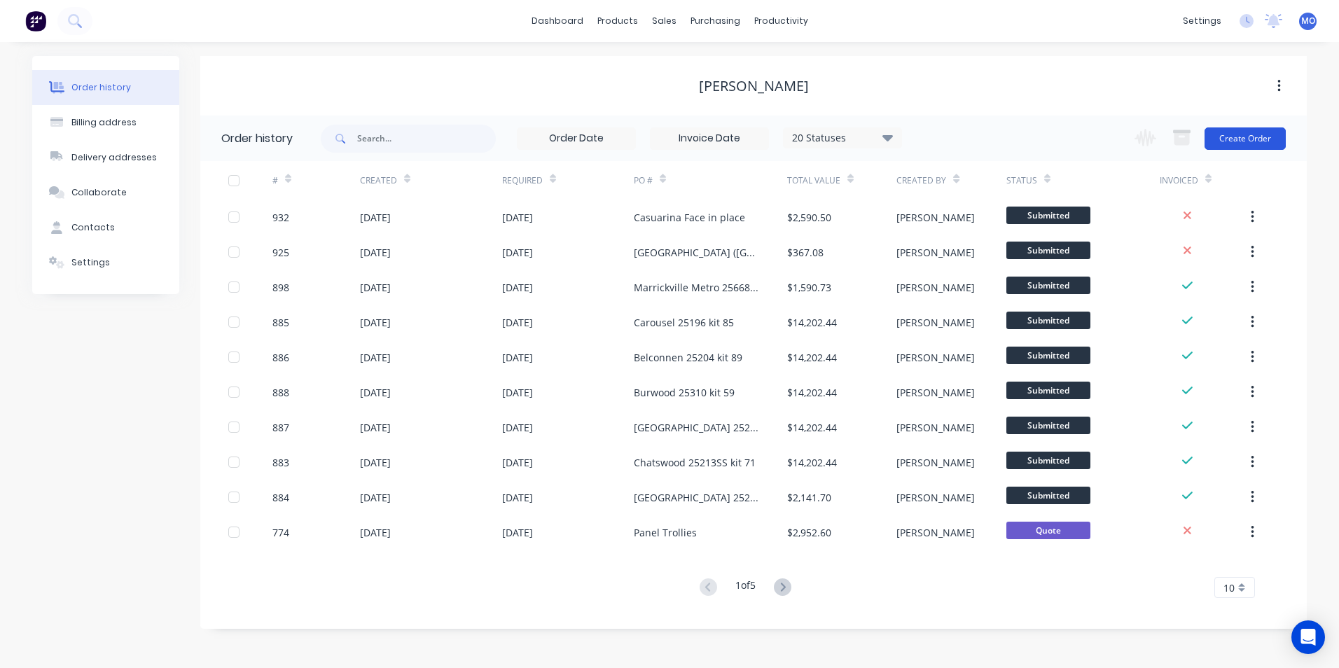
click at [1225, 149] on button "Create Order" at bounding box center [1244, 138] width 81 height 22
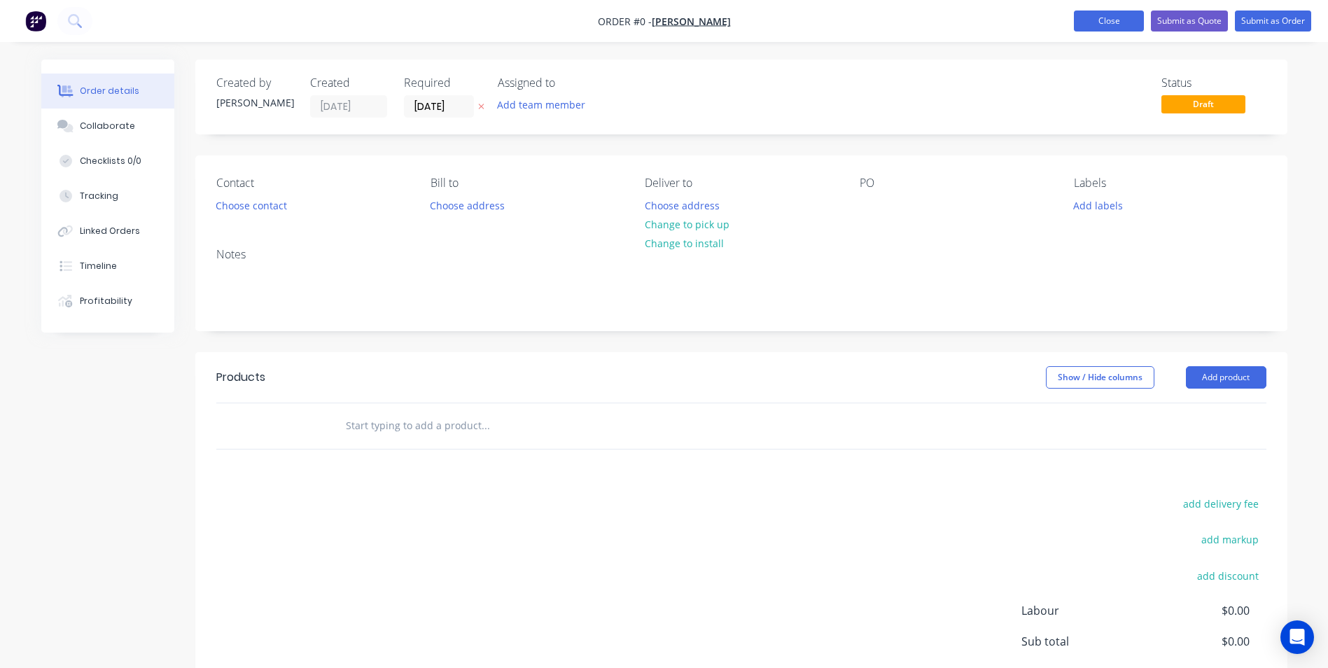
click at [1102, 22] on button "Close" at bounding box center [1109, 21] width 70 height 21
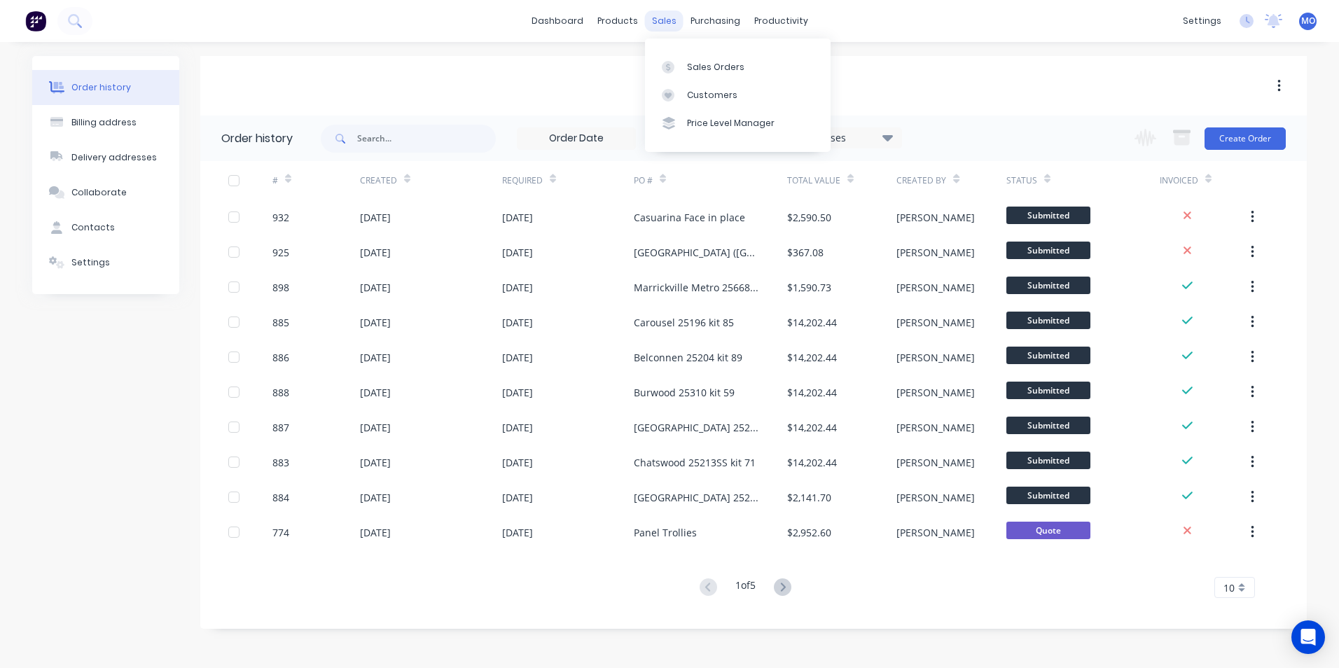
click at [668, 22] on div "sales" at bounding box center [664, 21] width 39 height 21
click at [681, 66] on div at bounding box center [672, 67] width 21 height 13
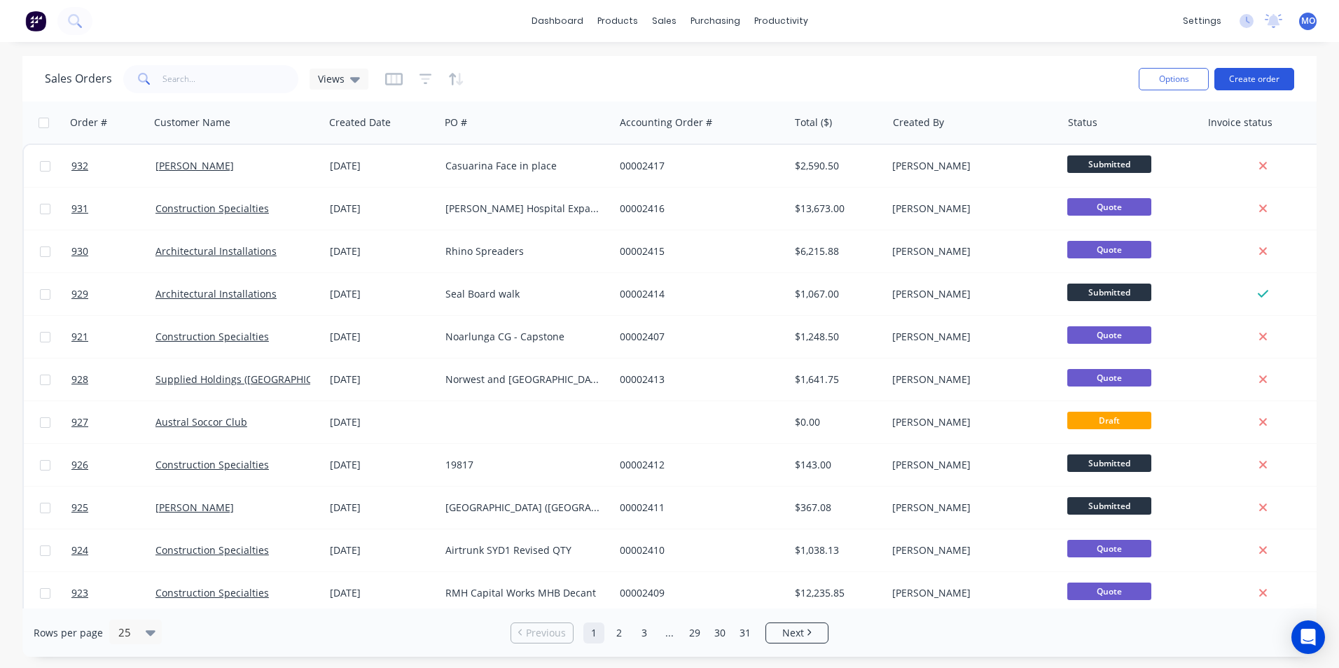
click at [1253, 83] on button "Create order" at bounding box center [1254, 79] width 80 height 22
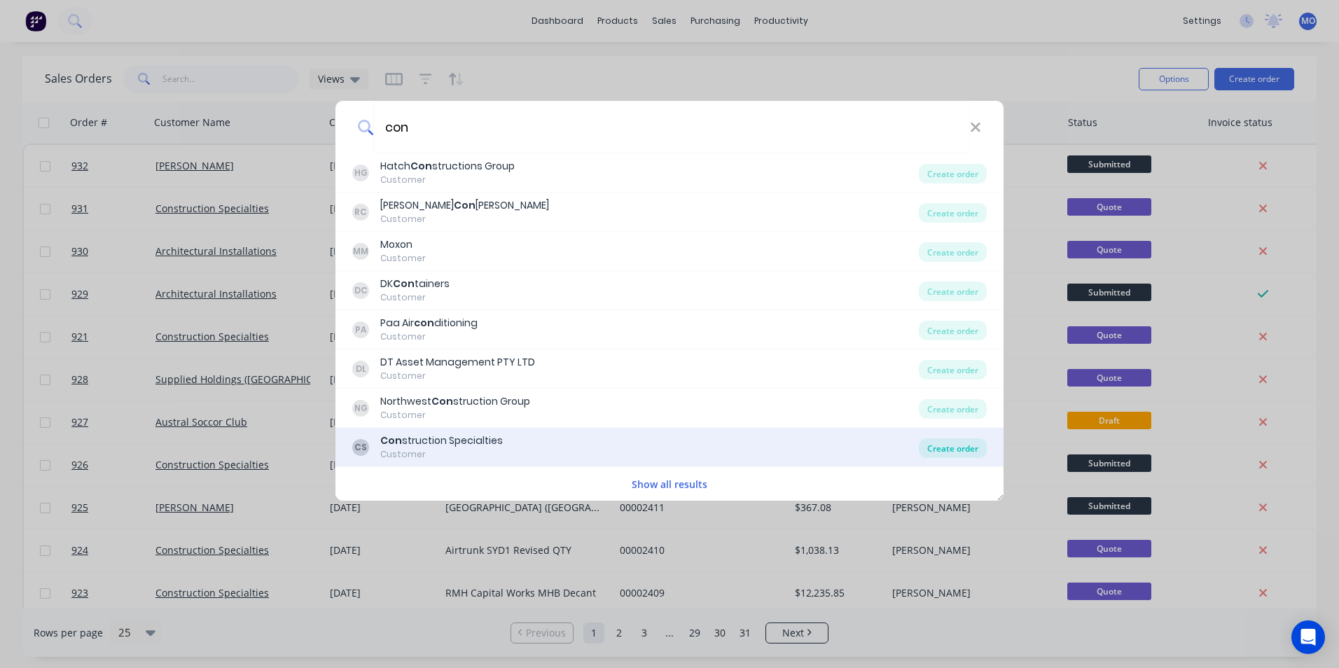
type input "con"
click at [951, 440] on div "Create order" at bounding box center [953, 448] width 68 height 20
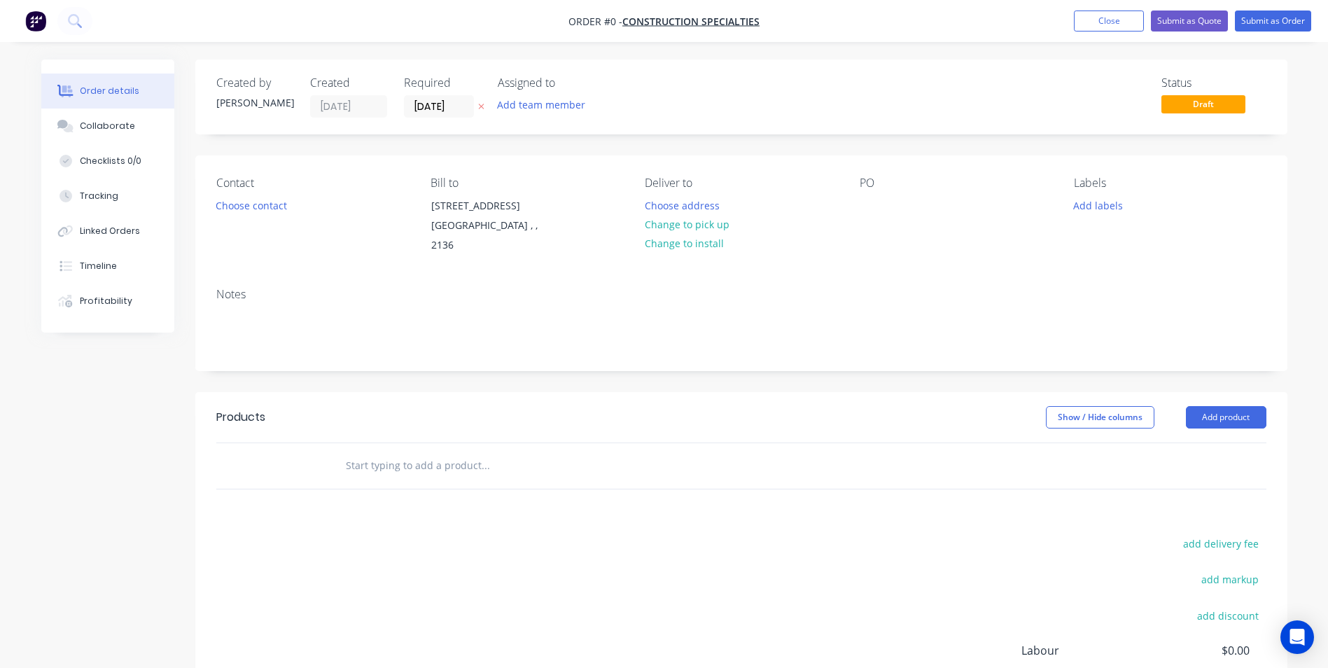
click at [221, 195] on div "Contact Choose contact" at bounding box center [312, 215] width 192 height 79
click at [223, 200] on button "Choose contact" at bounding box center [251, 204] width 86 height 19
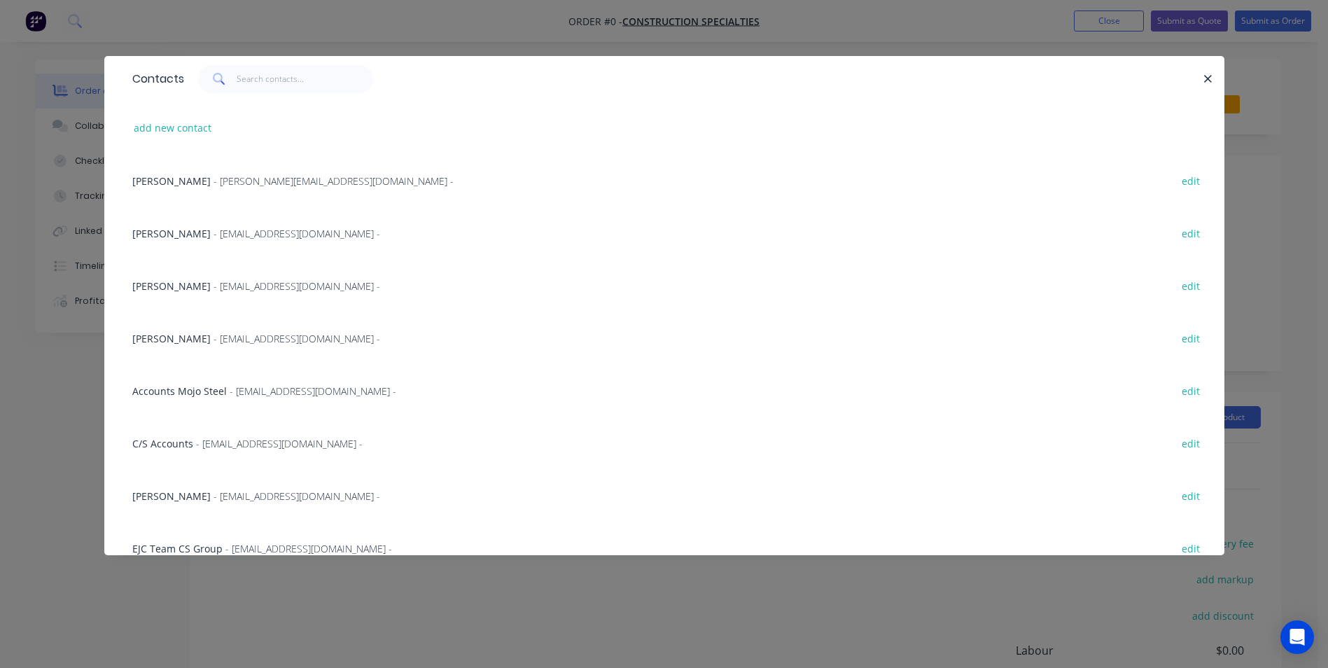
click at [214, 287] on span "- [EMAIL_ADDRESS][DOMAIN_NAME] -" at bounding box center [297, 285] width 167 height 13
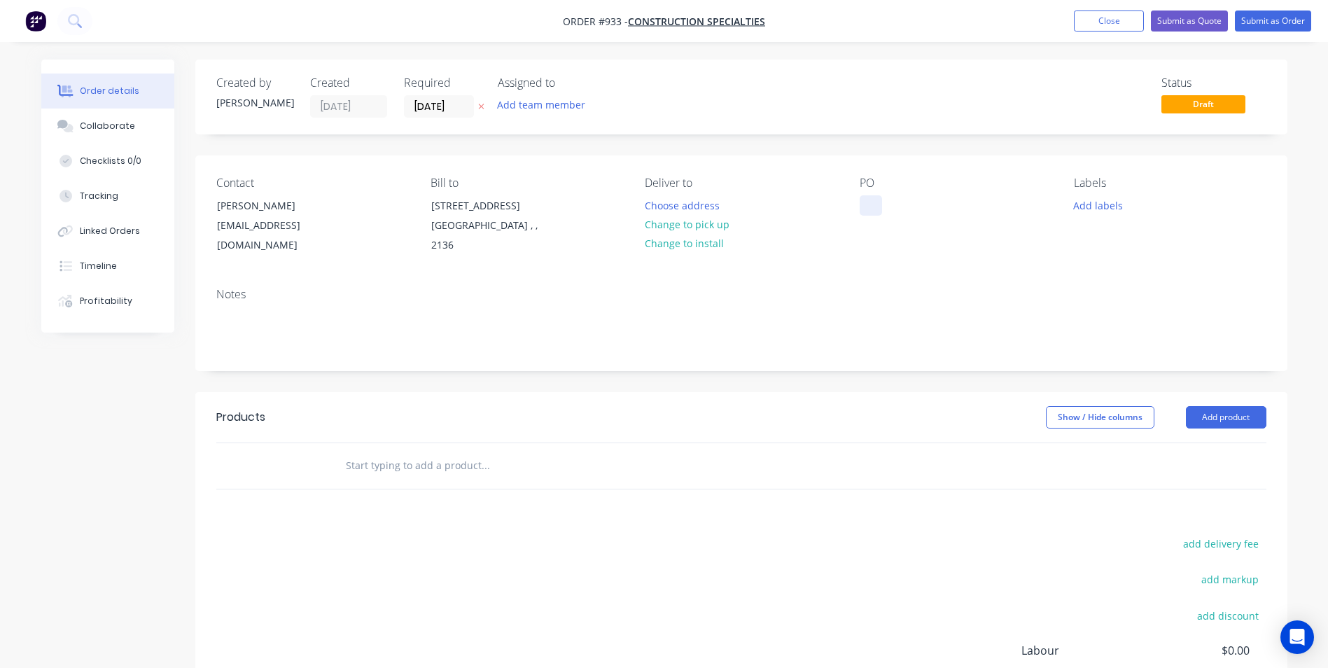
click at [870, 200] on div at bounding box center [871, 205] width 22 height 20
click at [1218, 425] on button "Add product" at bounding box center [1226, 417] width 81 height 22
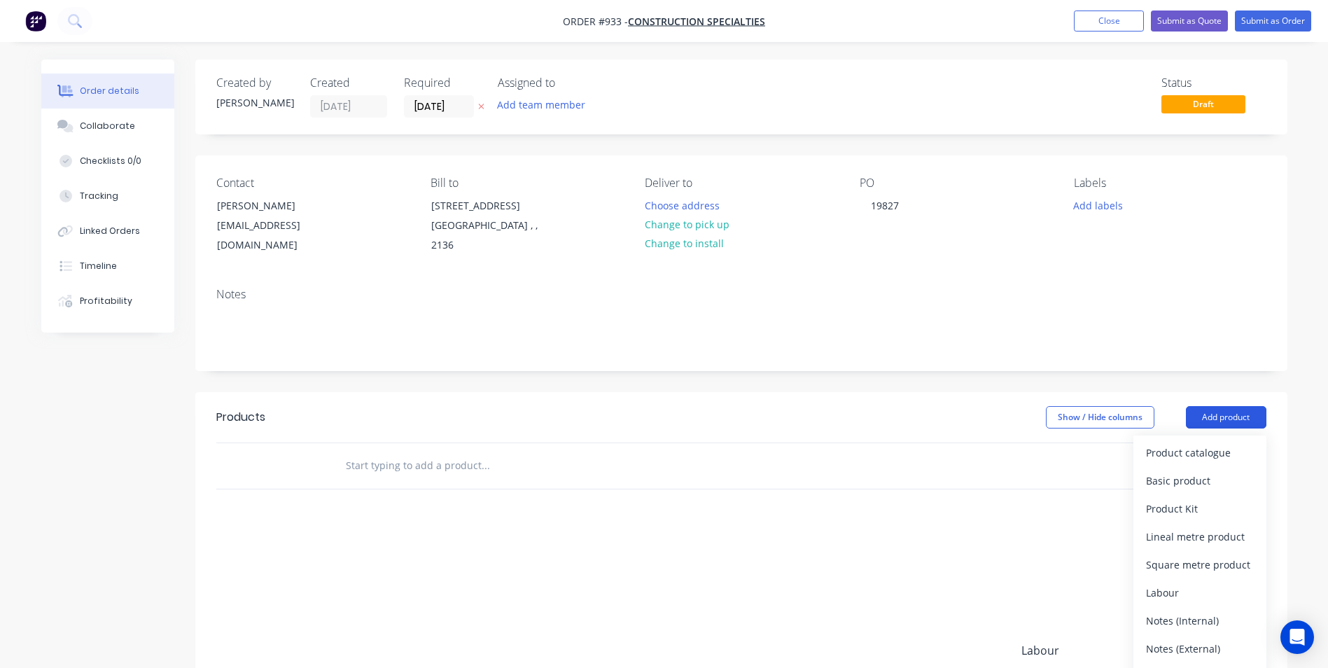
click at [1221, 410] on button "Add product" at bounding box center [1226, 417] width 81 height 22
click at [1220, 411] on button "Add product" at bounding box center [1226, 417] width 81 height 22
click at [1201, 454] on div "Product catalogue" at bounding box center [1200, 452] width 108 height 20
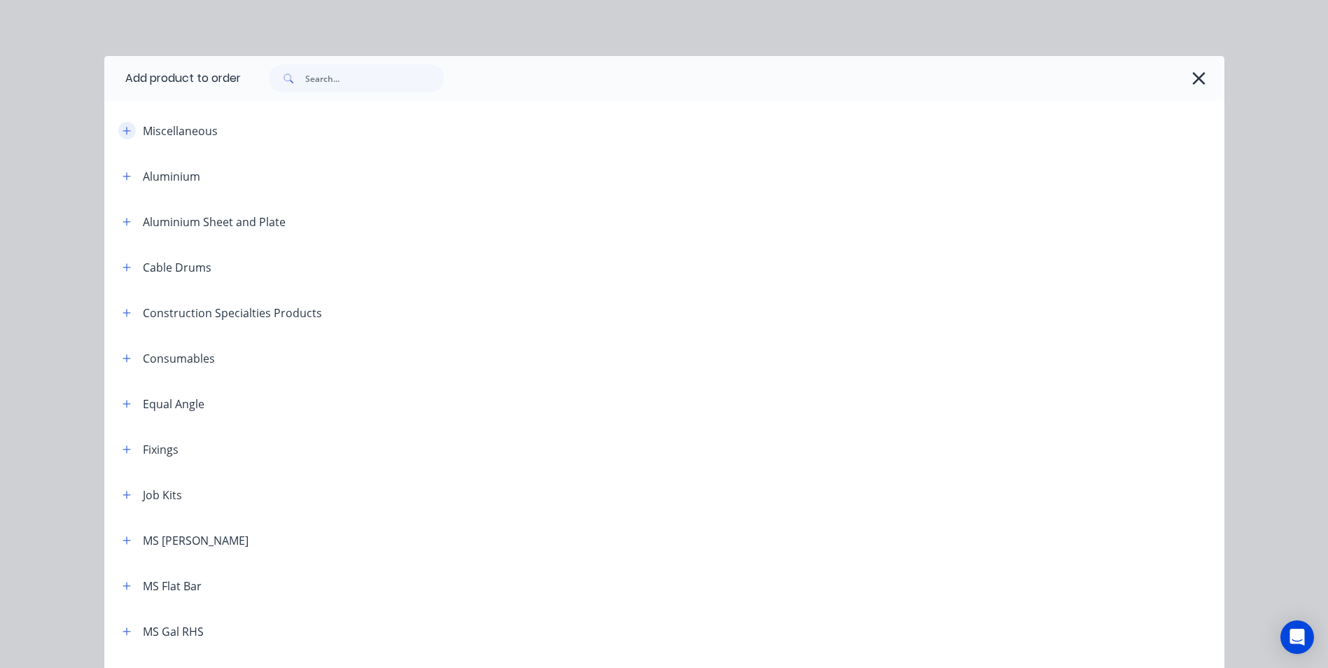
click at [123, 128] on icon "button" at bounding box center [127, 131] width 8 height 10
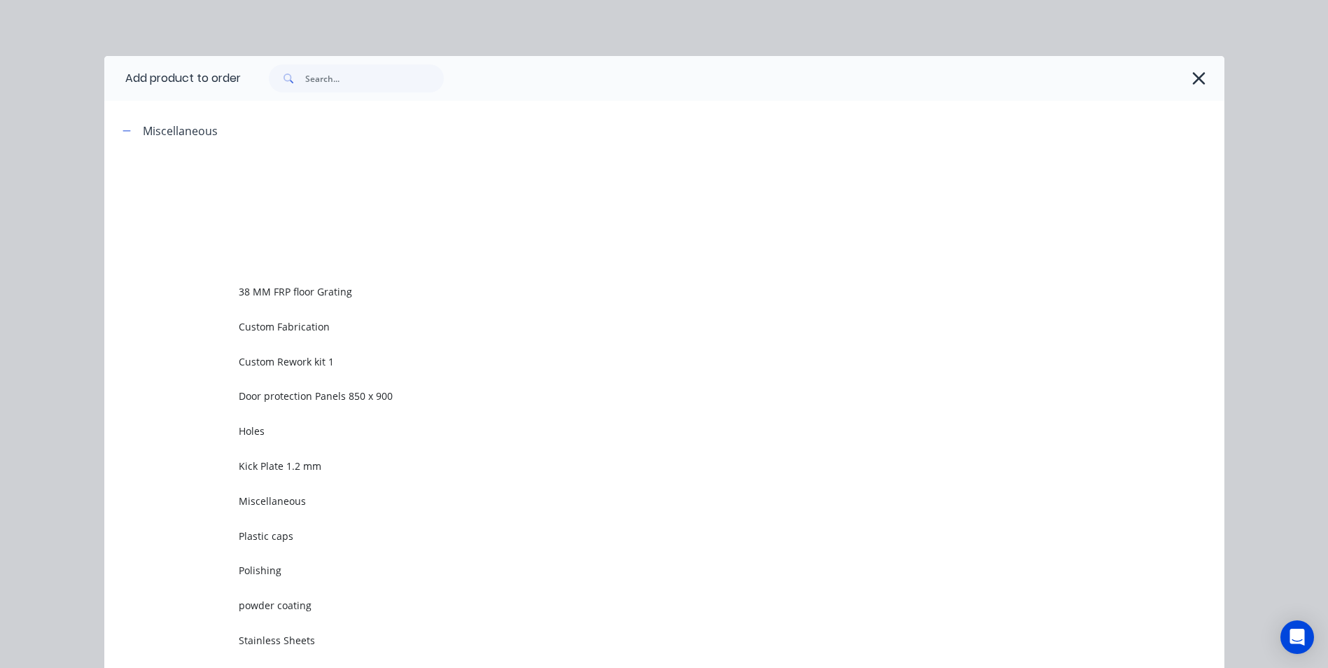
click at [287, 361] on span "Custom Rework kit 1" at bounding box center [633, 361] width 788 height 15
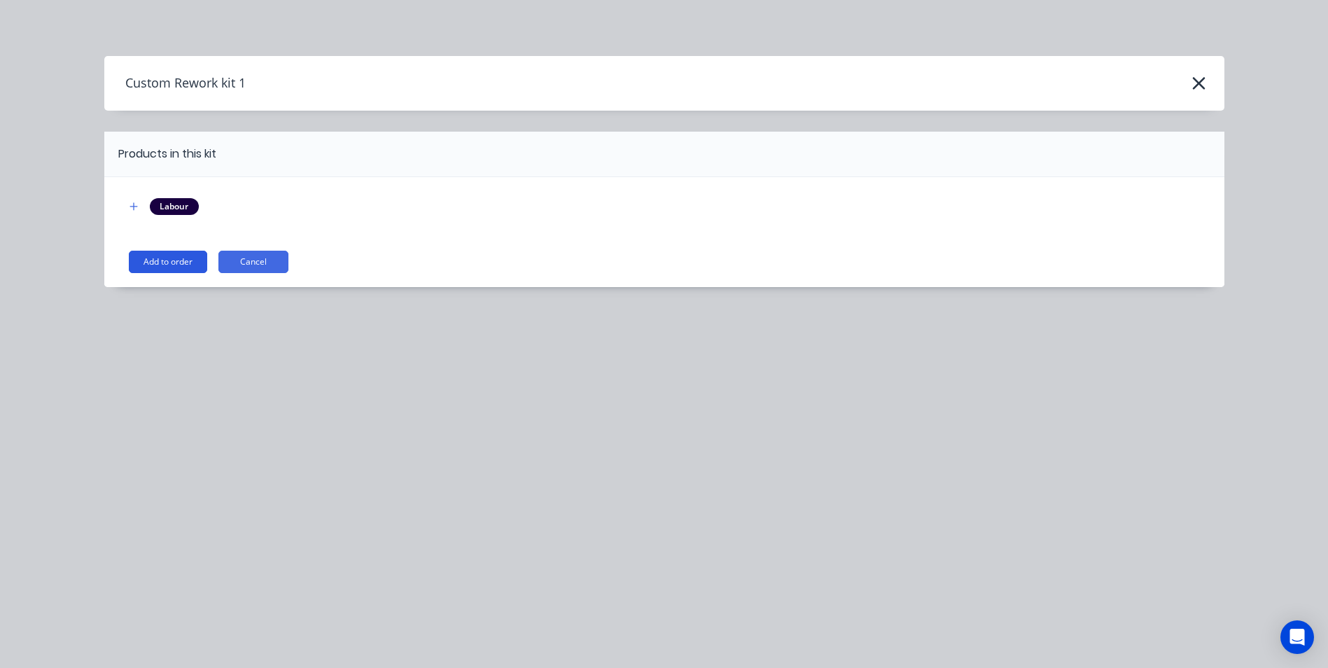
click at [173, 261] on button "Add to order" at bounding box center [168, 262] width 78 height 22
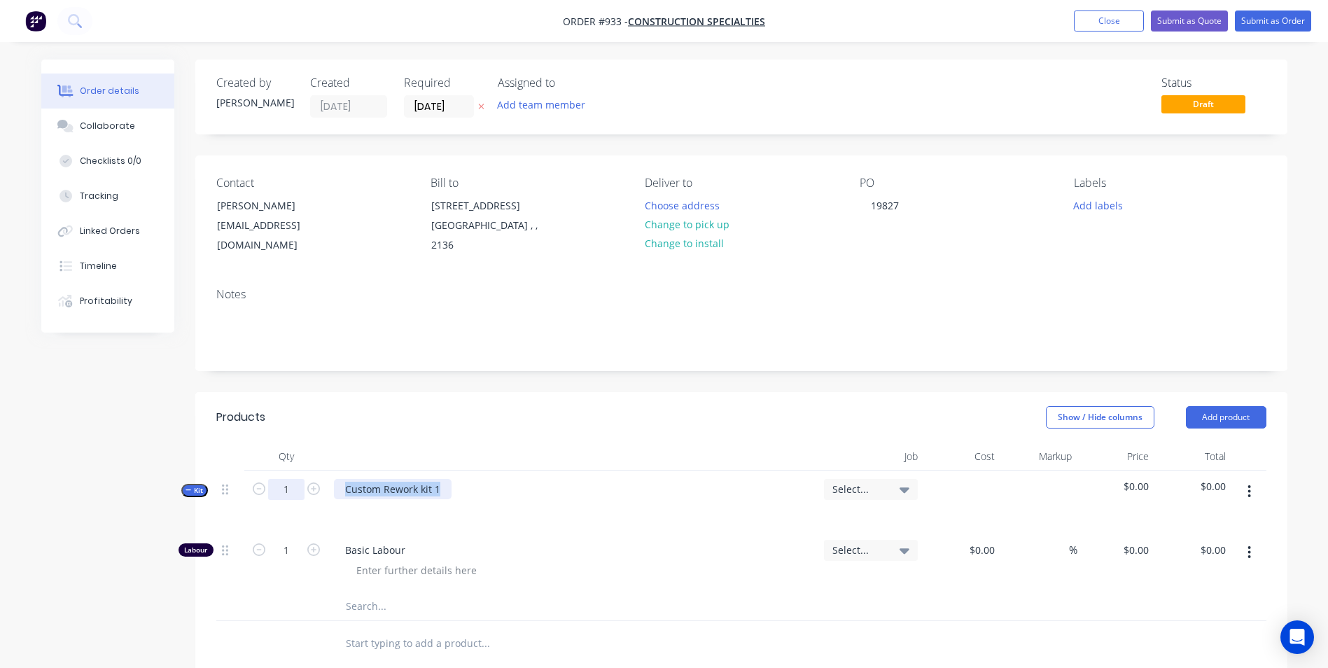
drag, startPoint x: 443, startPoint y: 486, endPoint x: 301, endPoint y: 496, distance: 142.5
click at [301, 496] on div "Kit 1 Custom Rework kit 1 Select... $0.00 $0.00" at bounding box center [741, 500] width 1050 height 61
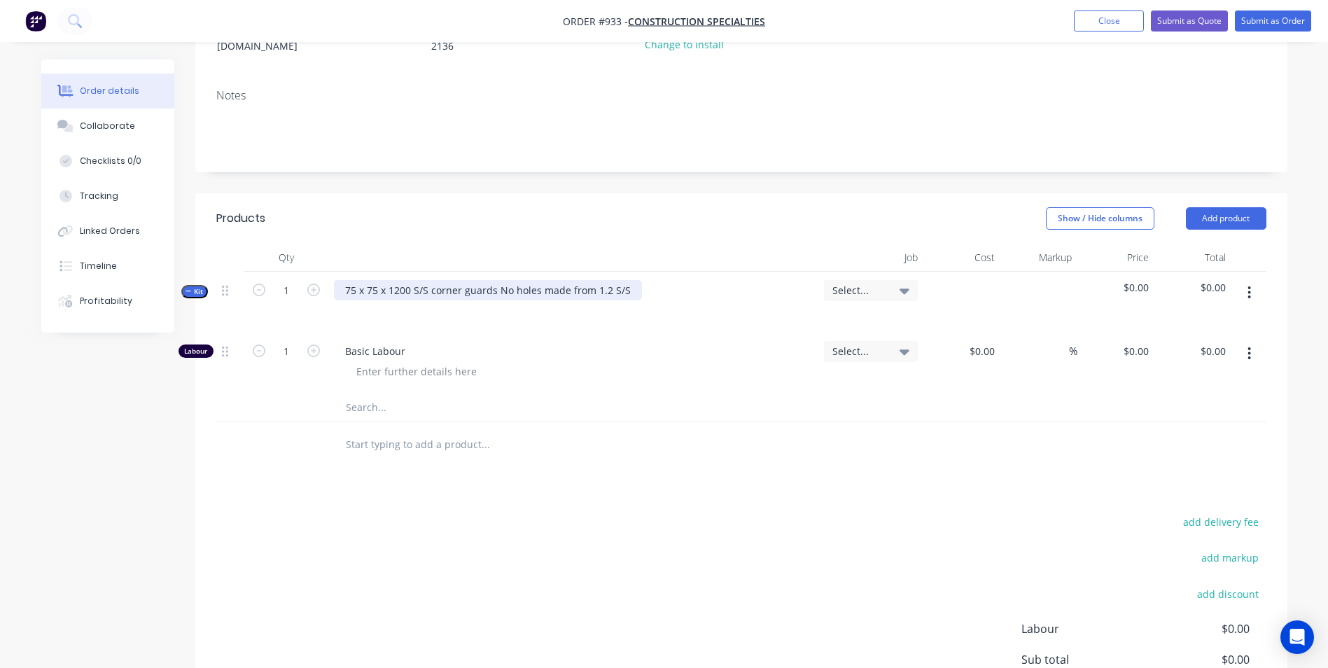
scroll to position [210, 0]
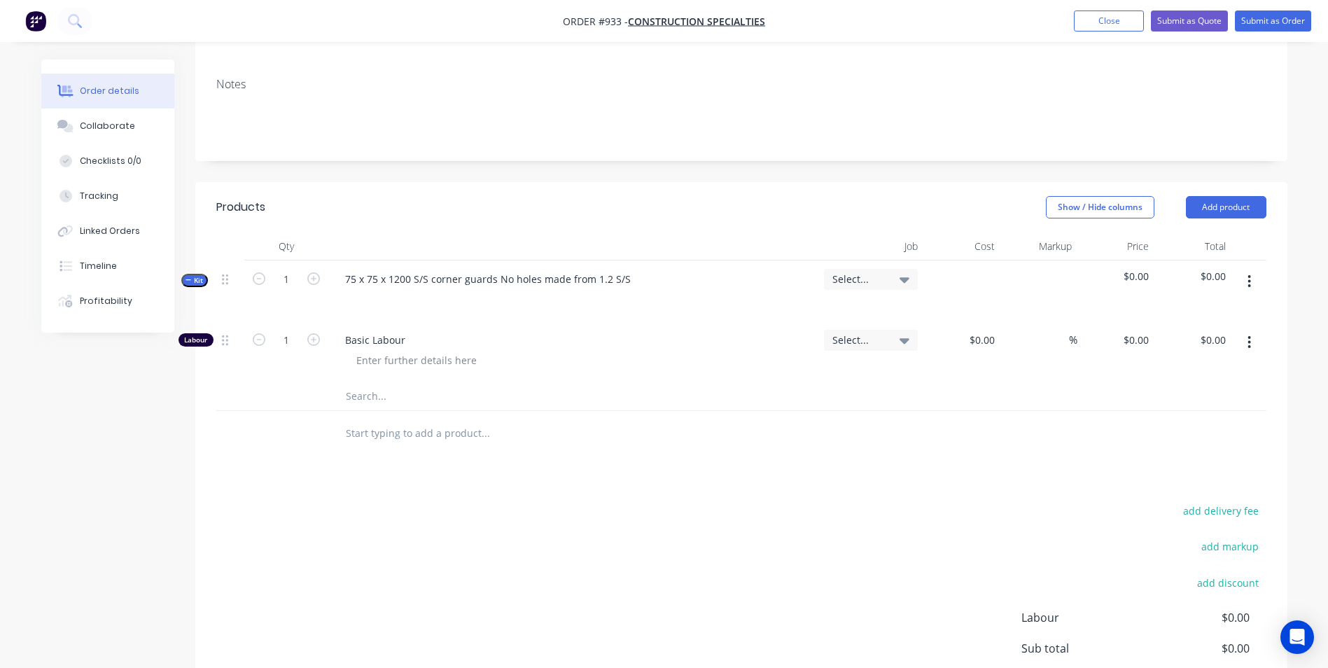
click at [1255, 288] on button "button" at bounding box center [1249, 281] width 33 height 25
click at [1194, 321] on div "Add product to kit" at bounding box center [1200, 318] width 108 height 20
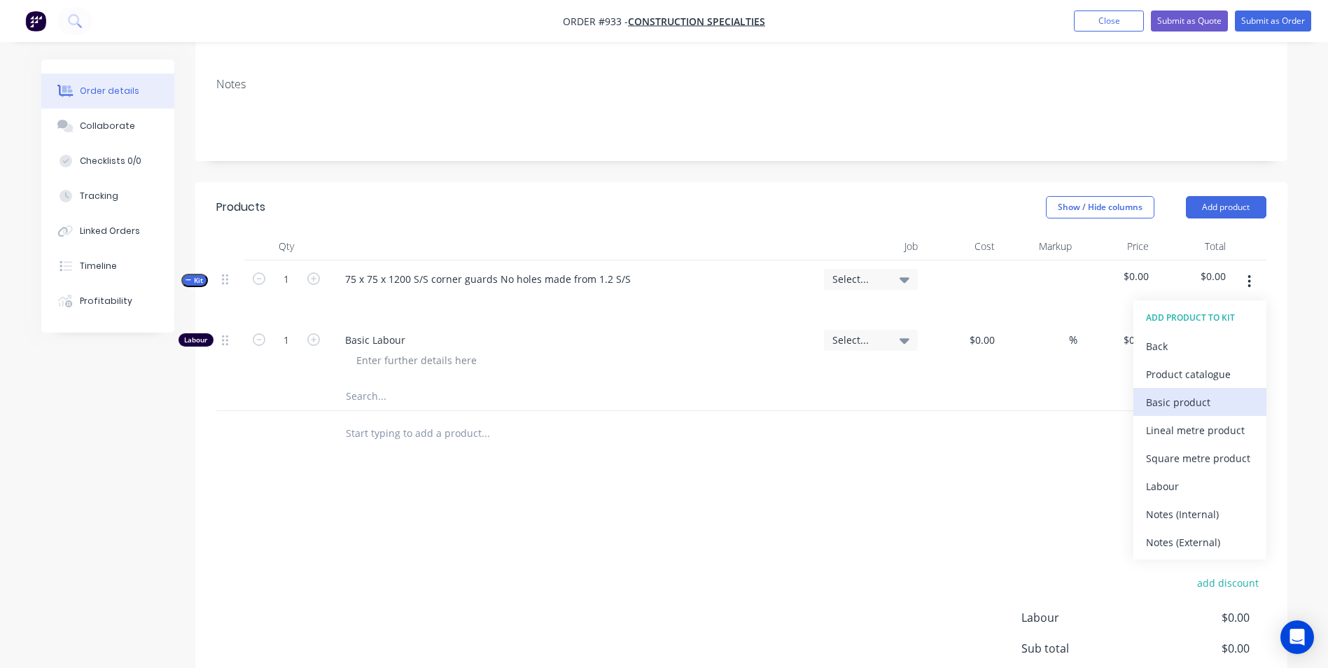
click at [1161, 408] on div "Basic product" at bounding box center [1200, 402] width 108 height 20
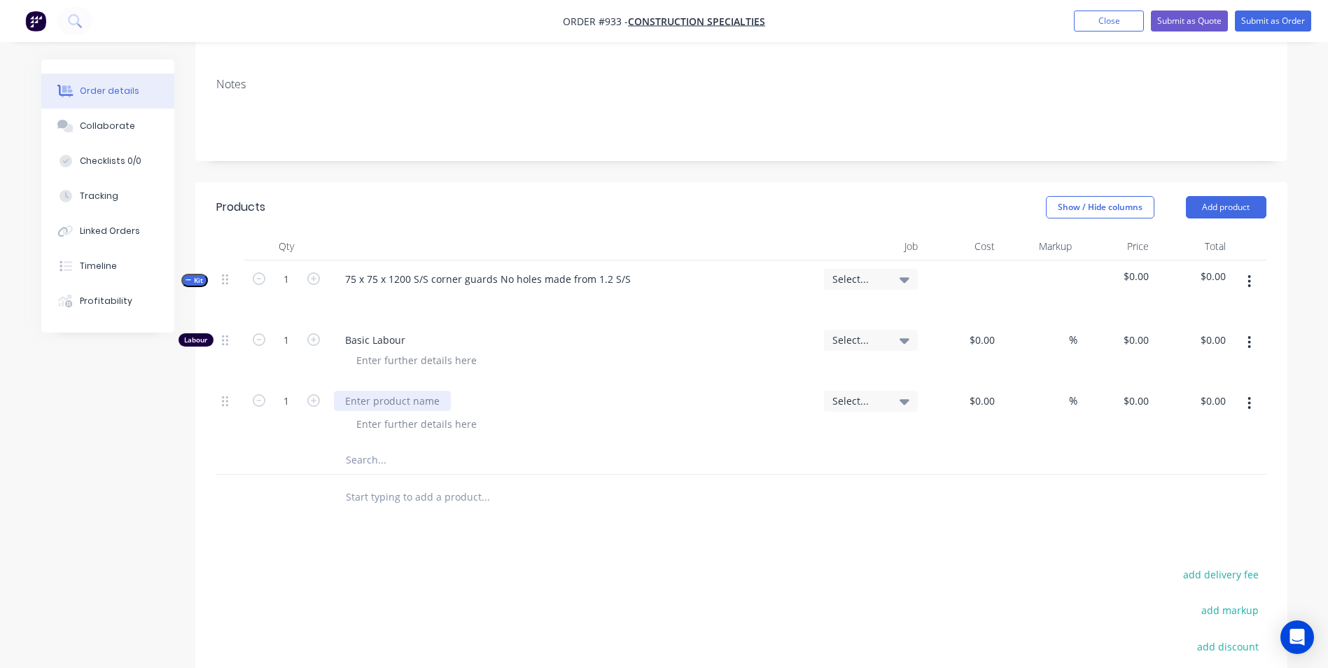
click at [368, 391] on div at bounding box center [392, 401] width 117 height 20
type input "$0.00"
click at [295, 347] on input "1" at bounding box center [286, 340] width 36 height 21
type input "0.175"
type input "$50.00"
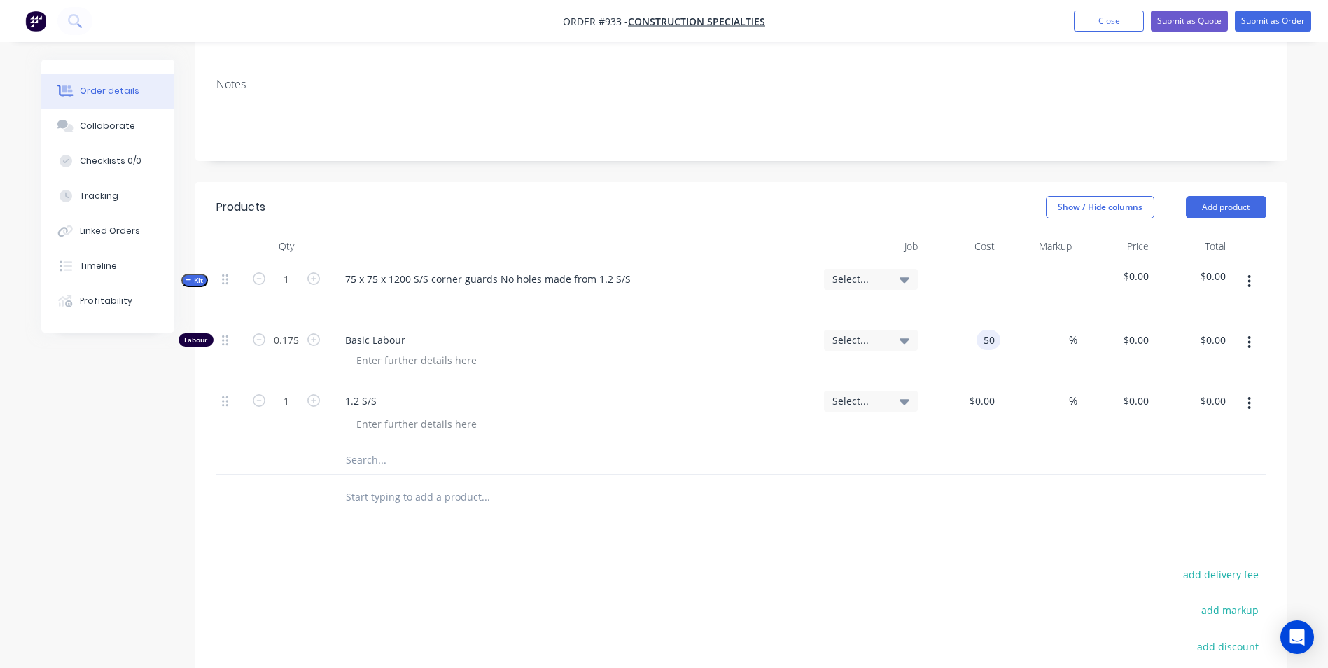
type input "$50.00"
type input "$8.75"
type input "150"
type input "200"
type input "$150.00"
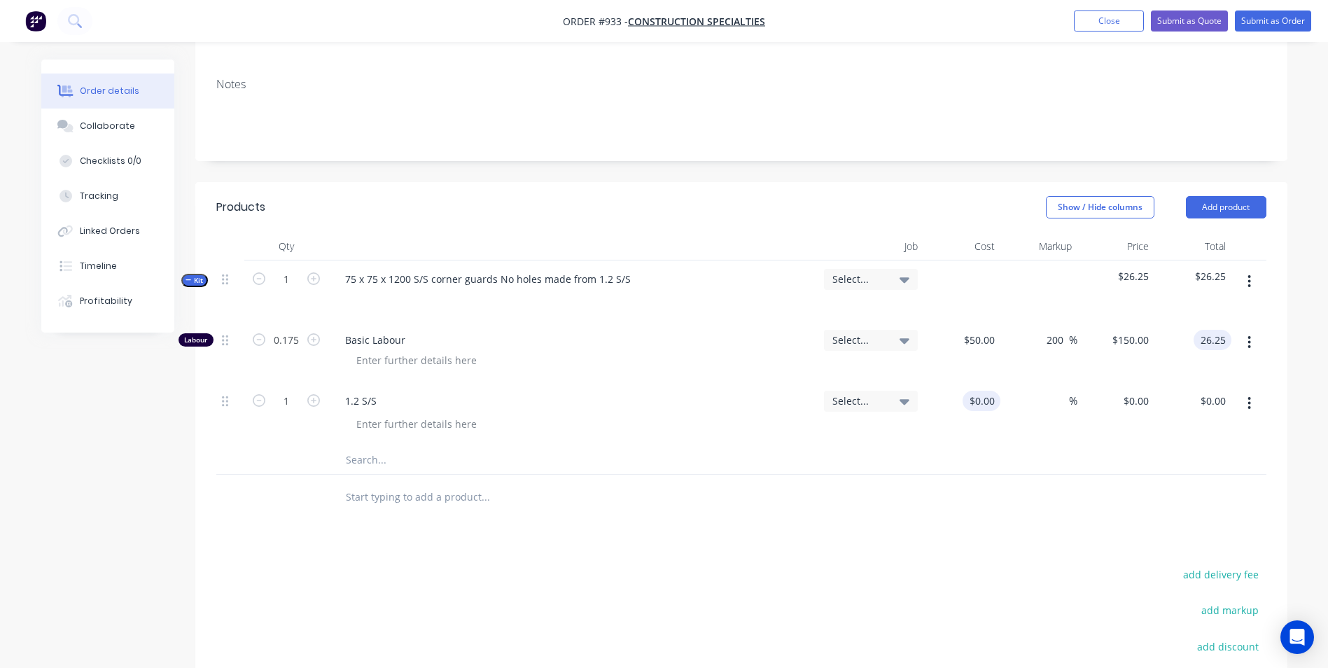
type input "$26.25"
click at [991, 402] on input "0" at bounding box center [984, 401] width 32 height 20
type input "$9.00"
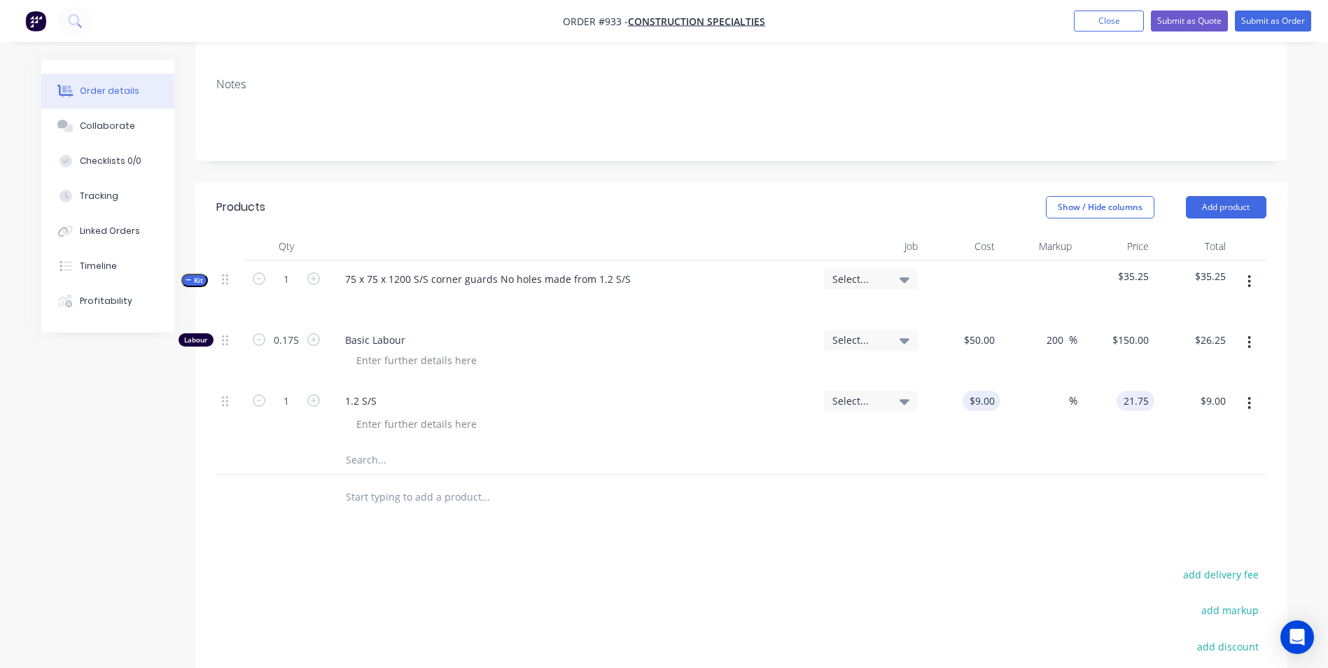
type input "21.75"
type input "141.67"
type input "$21.75"
click at [285, 274] on input "1" at bounding box center [286, 279] width 36 height 21
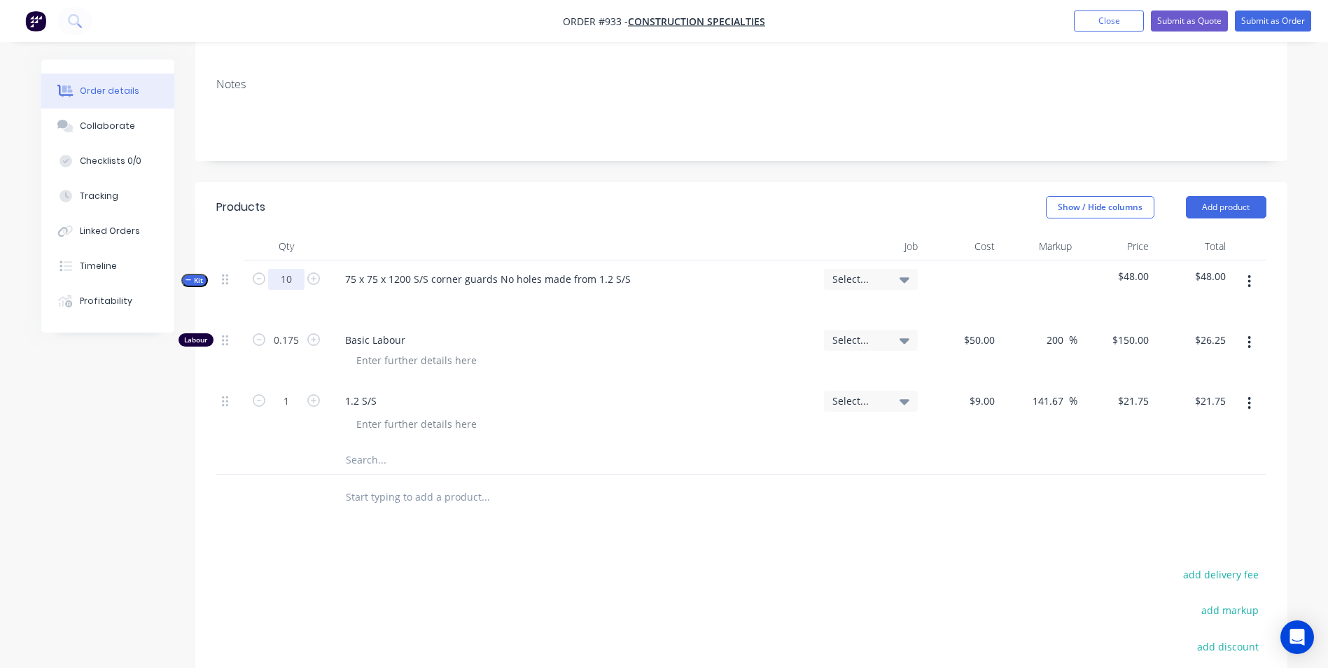
type input "10"
type input "1.75"
type input "$262.50"
type input "10"
type input "$217.50"
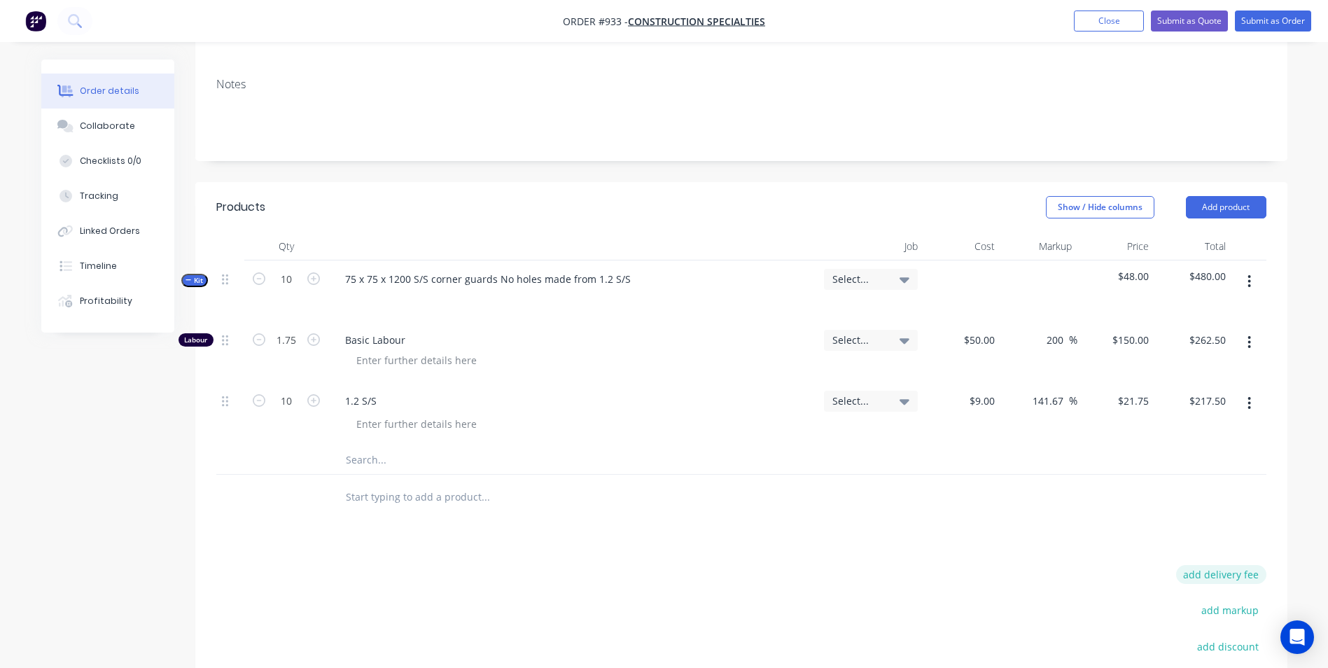
click at [1220, 567] on button "add delivery fee" at bounding box center [1221, 574] width 90 height 19
type input "55"
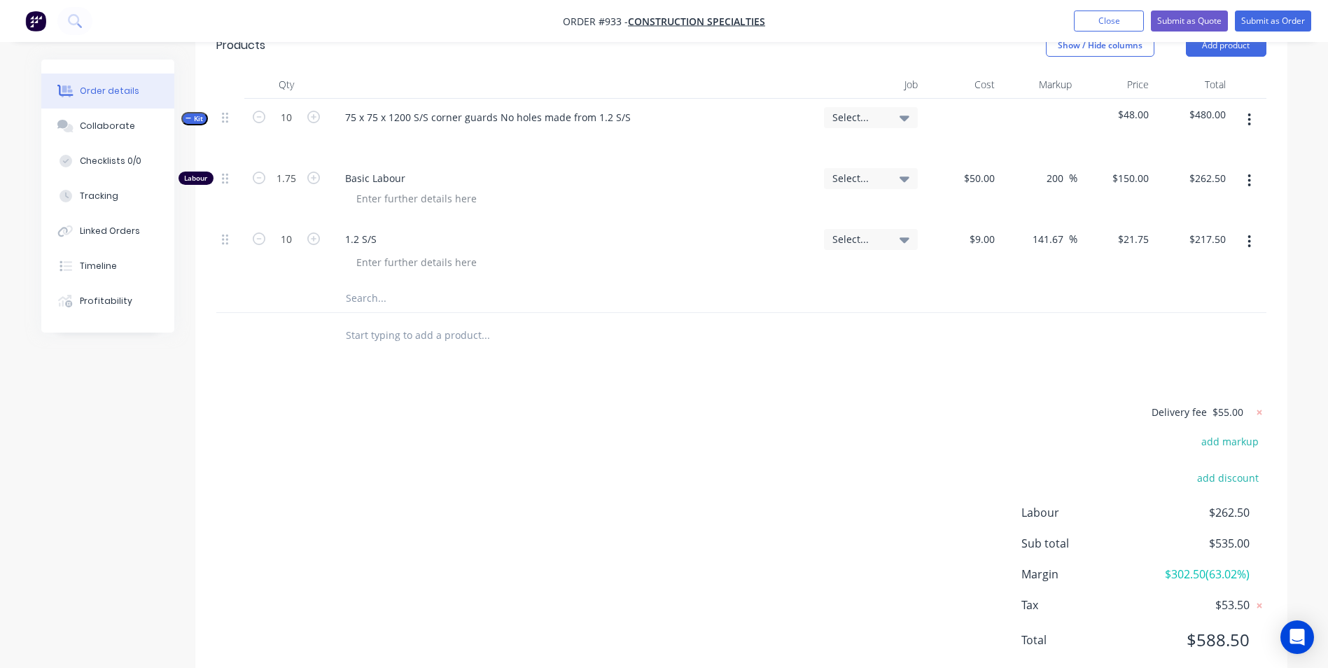
scroll to position [412, 0]
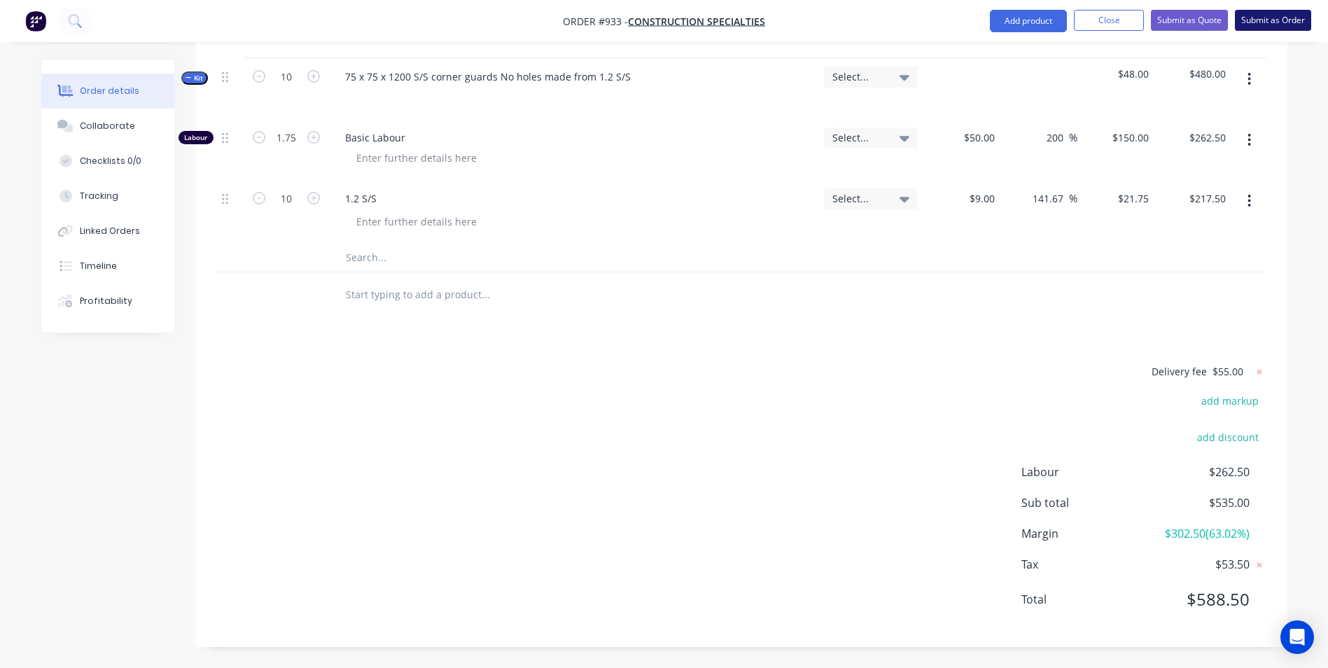
click at [1278, 21] on button "Submit as Order" at bounding box center [1273, 20] width 76 height 21
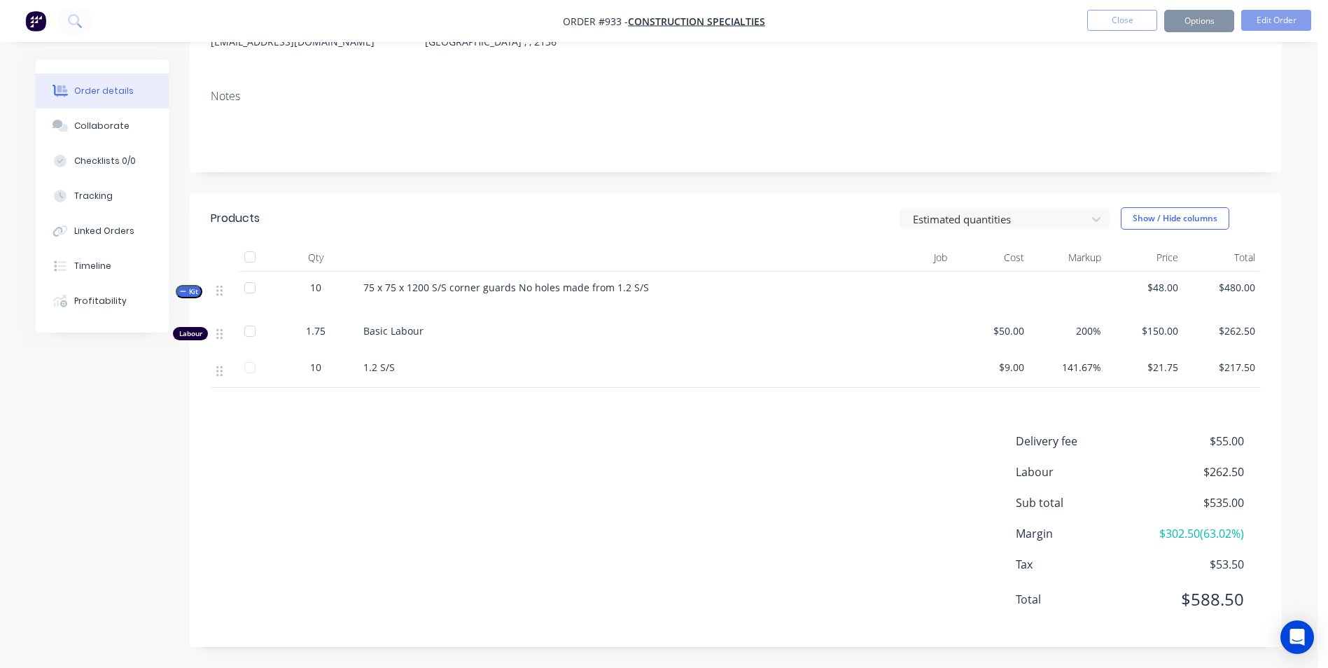
scroll to position [0, 0]
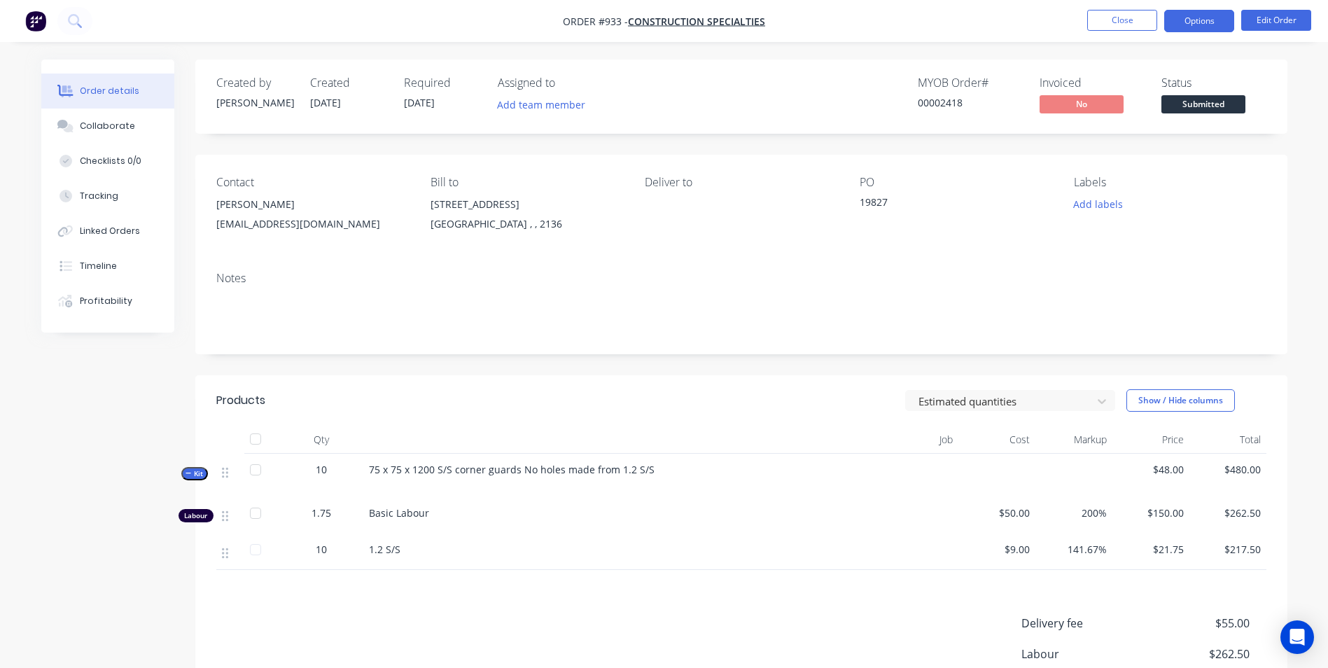
click at [1199, 22] on button "Options" at bounding box center [1199, 21] width 70 height 22
click at [997, 254] on div "Contact [PERSON_NAME] [EMAIL_ADDRESS][DOMAIN_NAME] Bill to [STREET_ADDRESS] Del…" at bounding box center [741, 208] width 1092 height 106
click at [1119, 18] on button "Close" at bounding box center [1122, 20] width 70 height 21
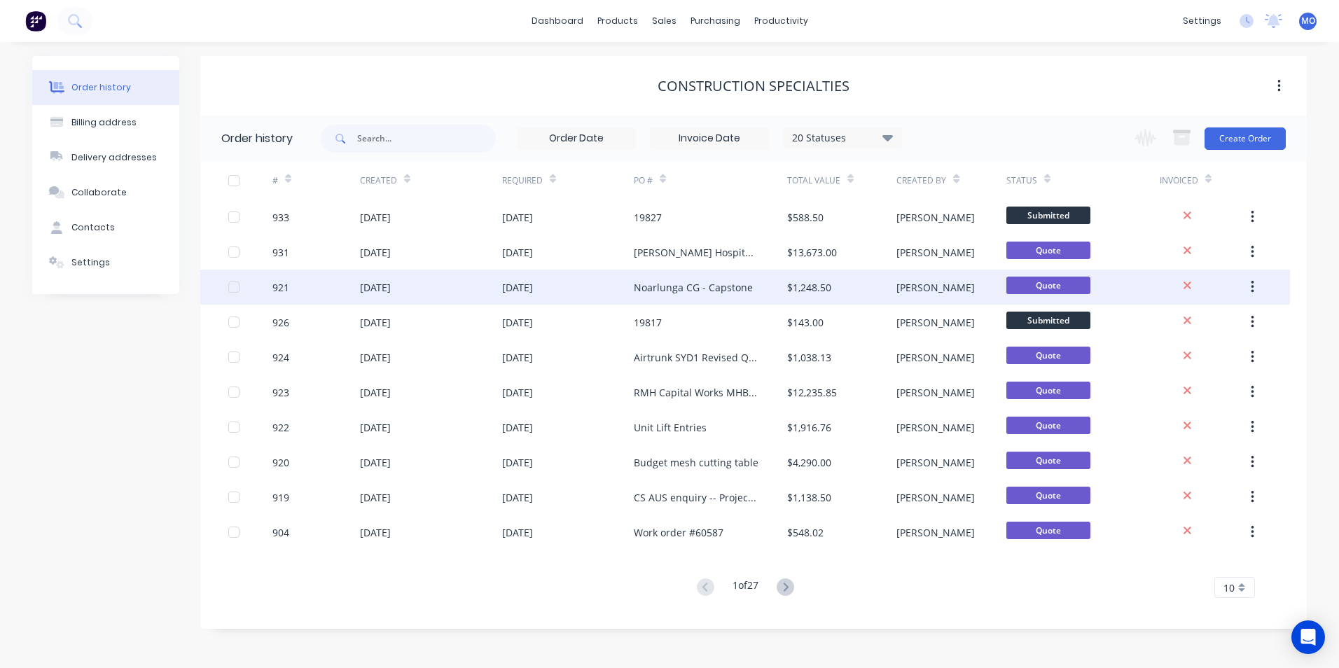
click at [365, 289] on div "[DATE]" at bounding box center [375, 287] width 31 height 15
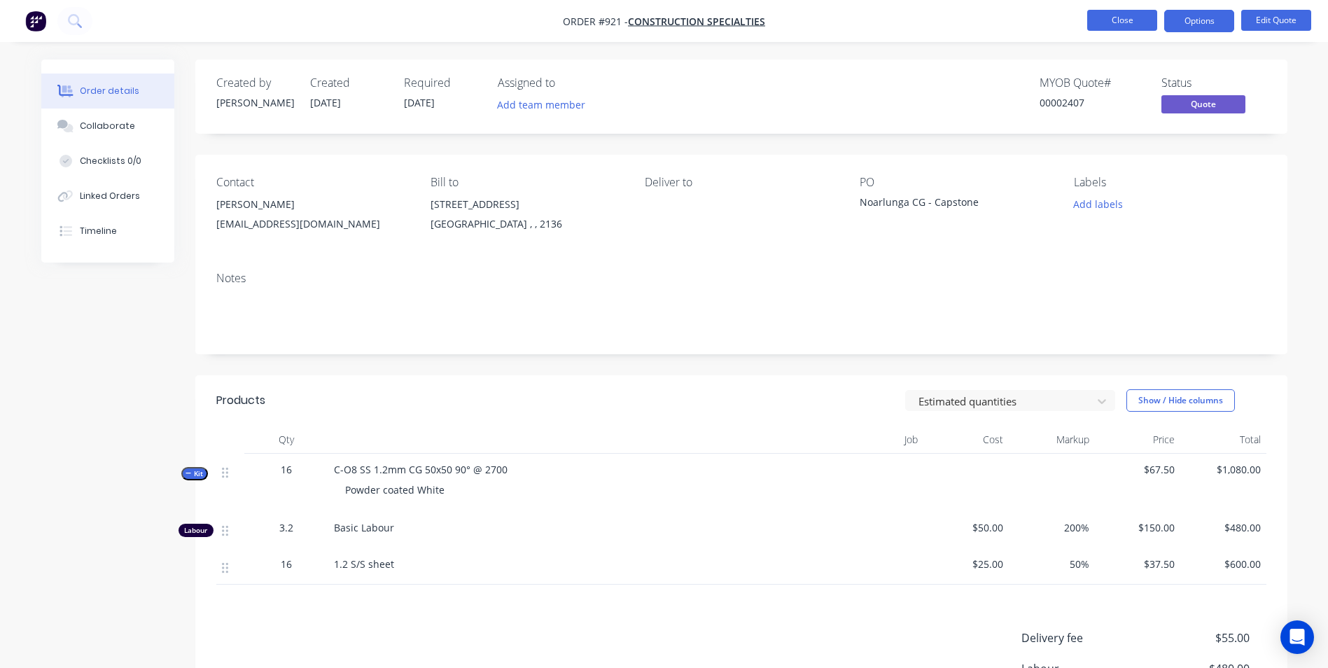
click at [1116, 18] on button "Close" at bounding box center [1122, 20] width 70 height 21
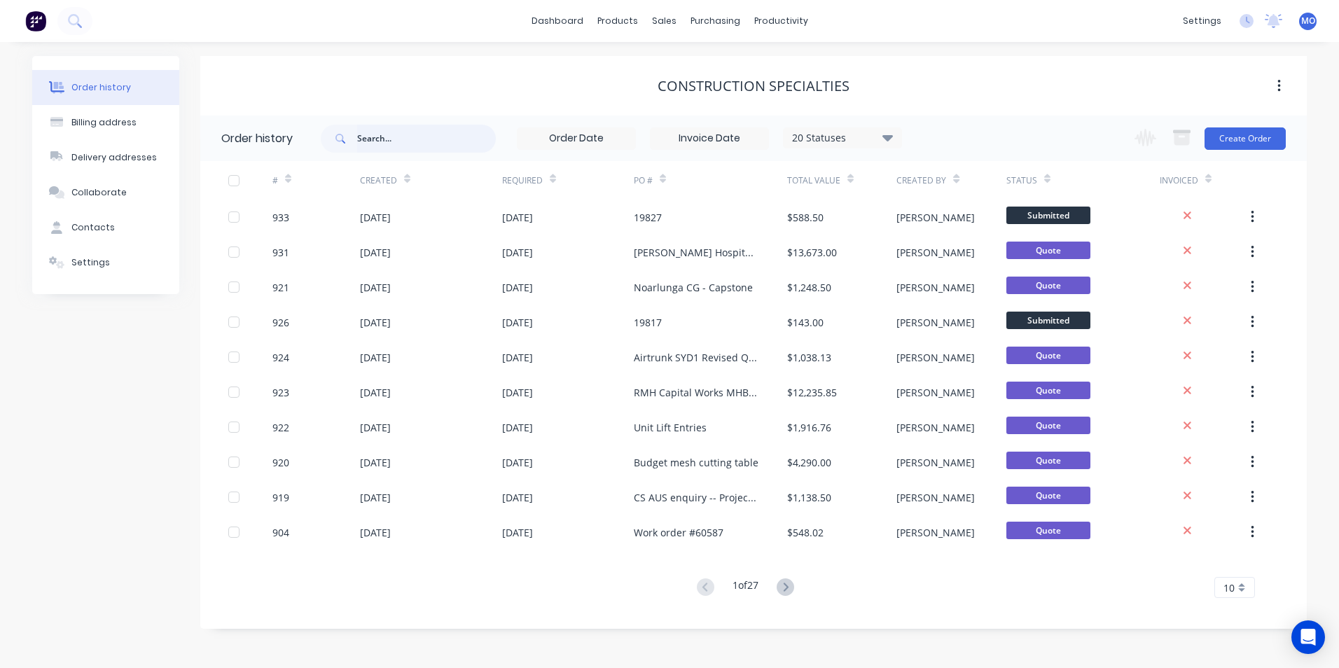
click at [378, 147] on input "text" at bounding box center [426, 139] width 139 height 28
type input "836"
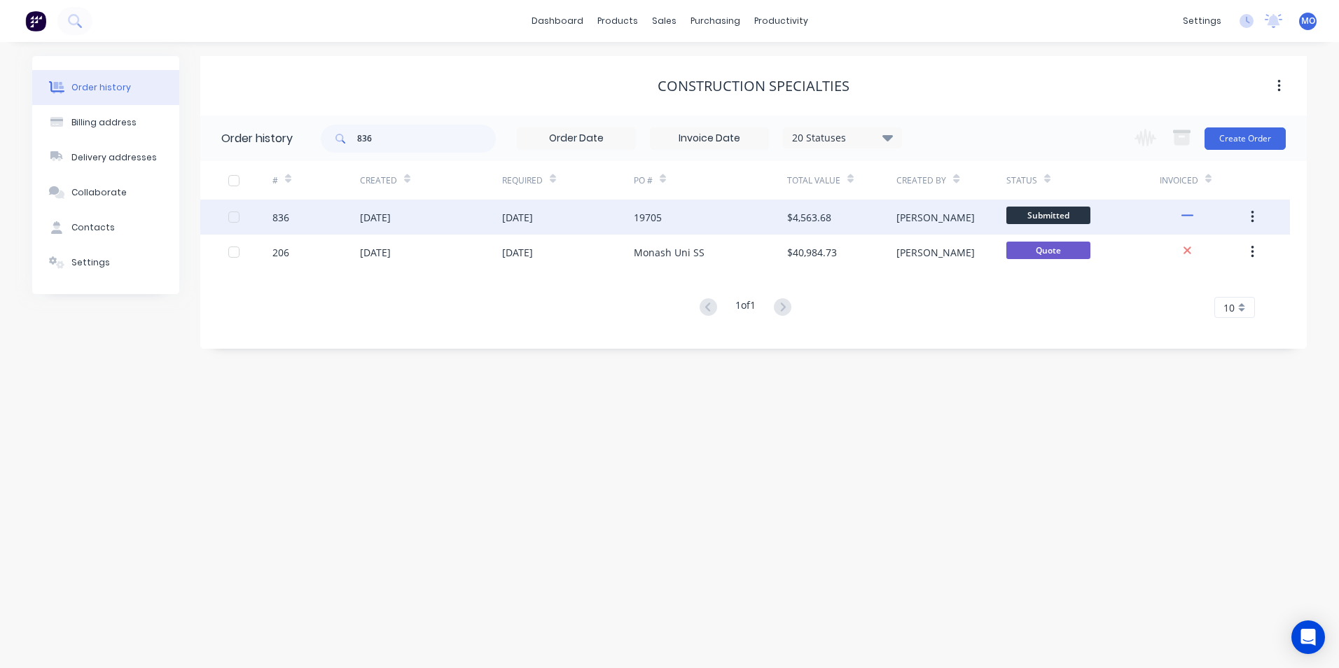
click at [338, 208] on div "836" at bounding box center [316, 217] width 88 height 35
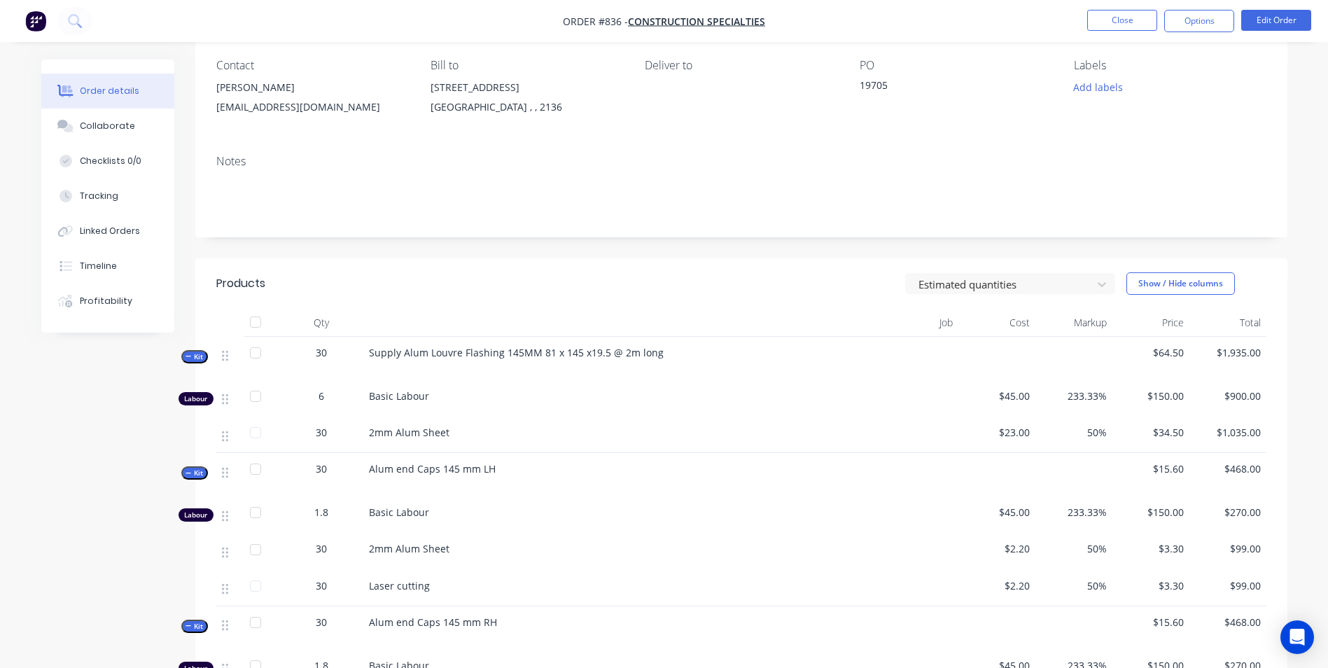
scroll to position [280, 0]
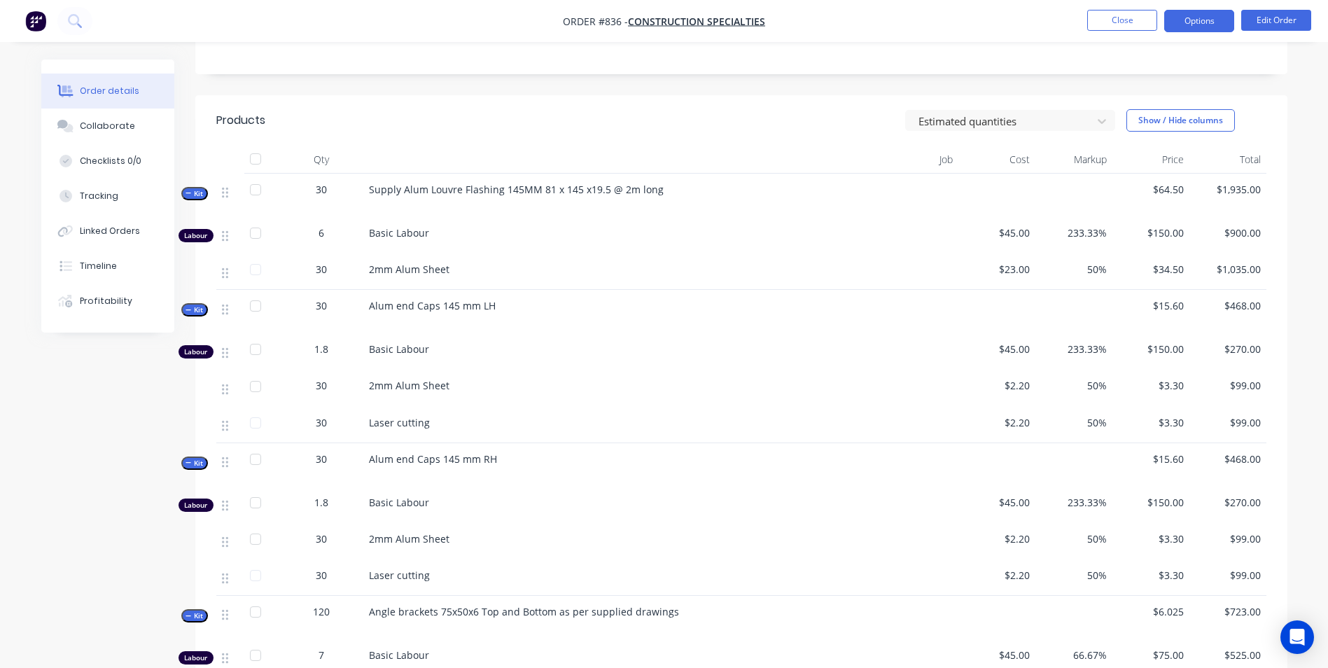
click at [1188, 27] on button "Options" at bounding box center [1199, 21] width 70 height 22
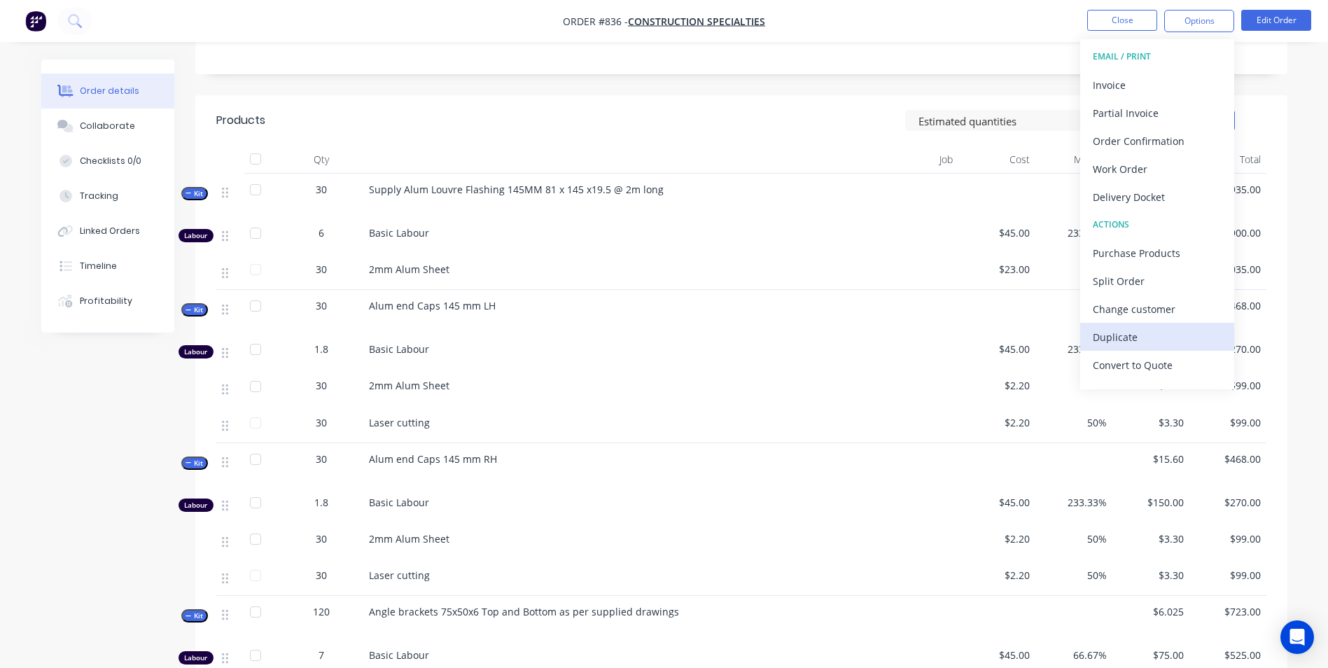
click at [1125, 344] on div "Duplicate" at bounding box center [1157, 337] width 129 height 20
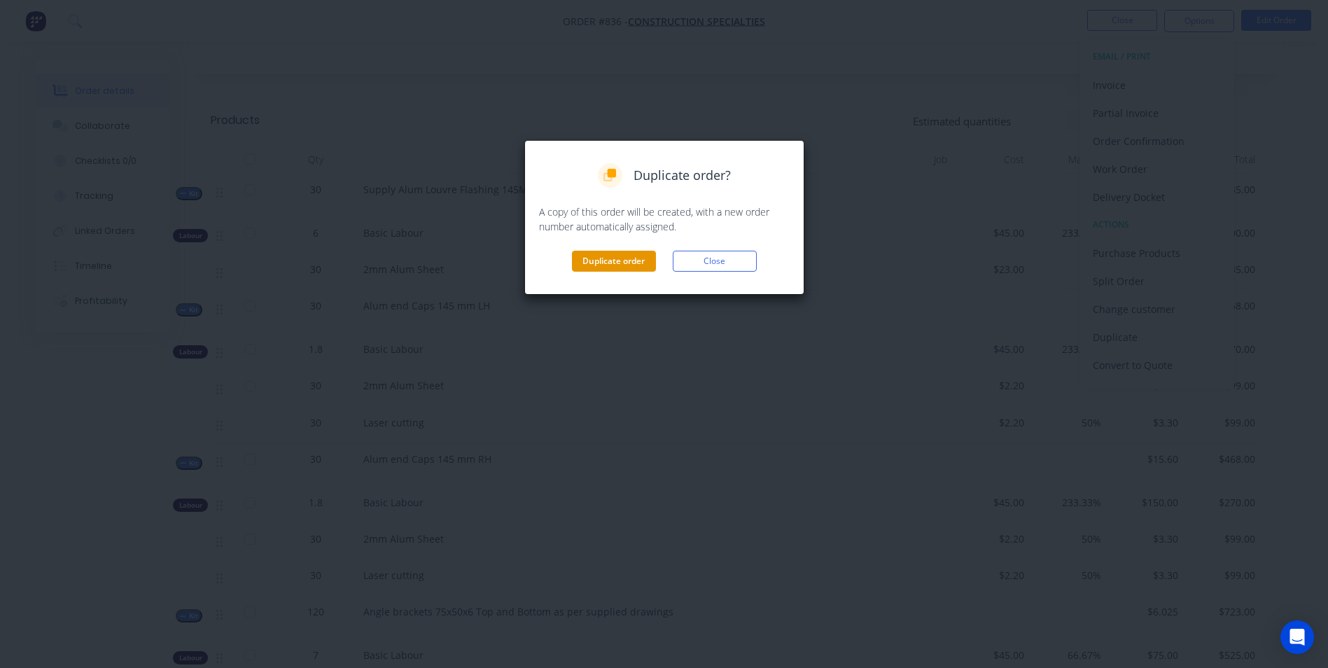
click at [595, 263] on button "Duplicate order" at bounding box center [614, 261] width 84 height 21
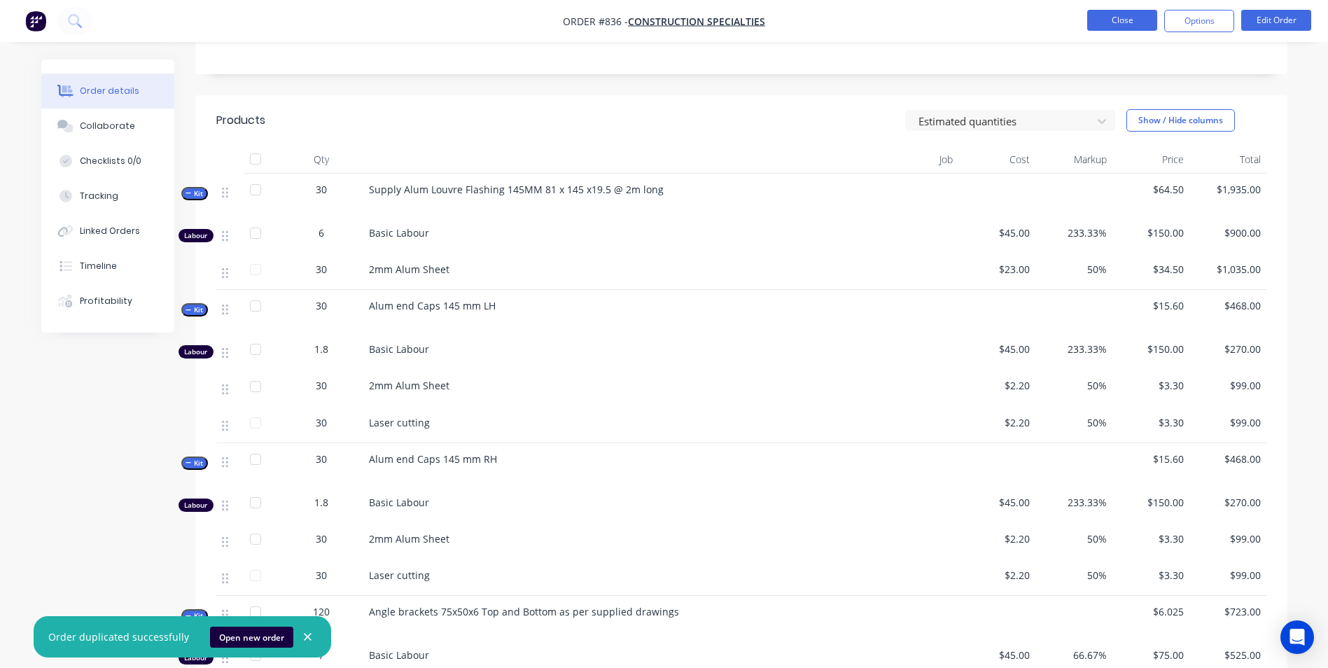
click at [1113, 16] on button "Close" at bounding box center [1122, 20] width 70 height 21
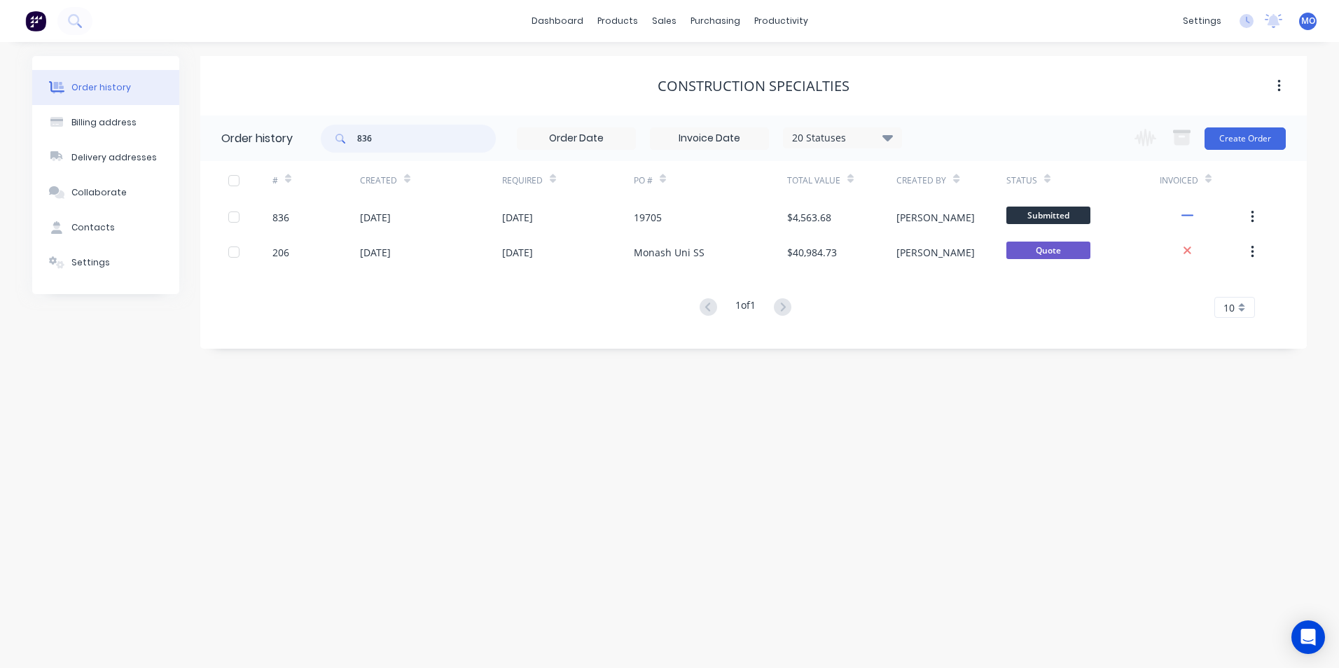
drag, startPoint x: 450, startPoint y: 144, endPoint x: 354, endPoint y: 148, distance: 96.0
click at [354, 148] on div "836" at bounding box center [408, 139] width 175 height 28
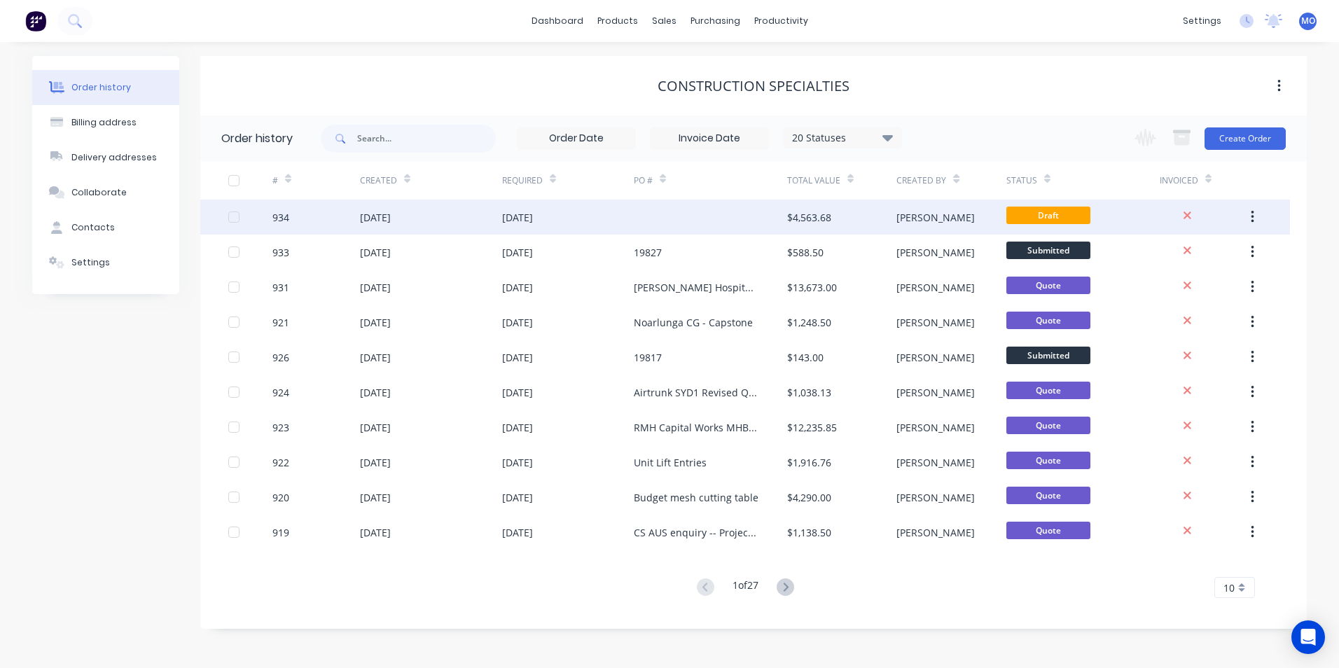
click at [387, 213] on div "[DATE]" at bounding box center [375, 217] width 31 height 15
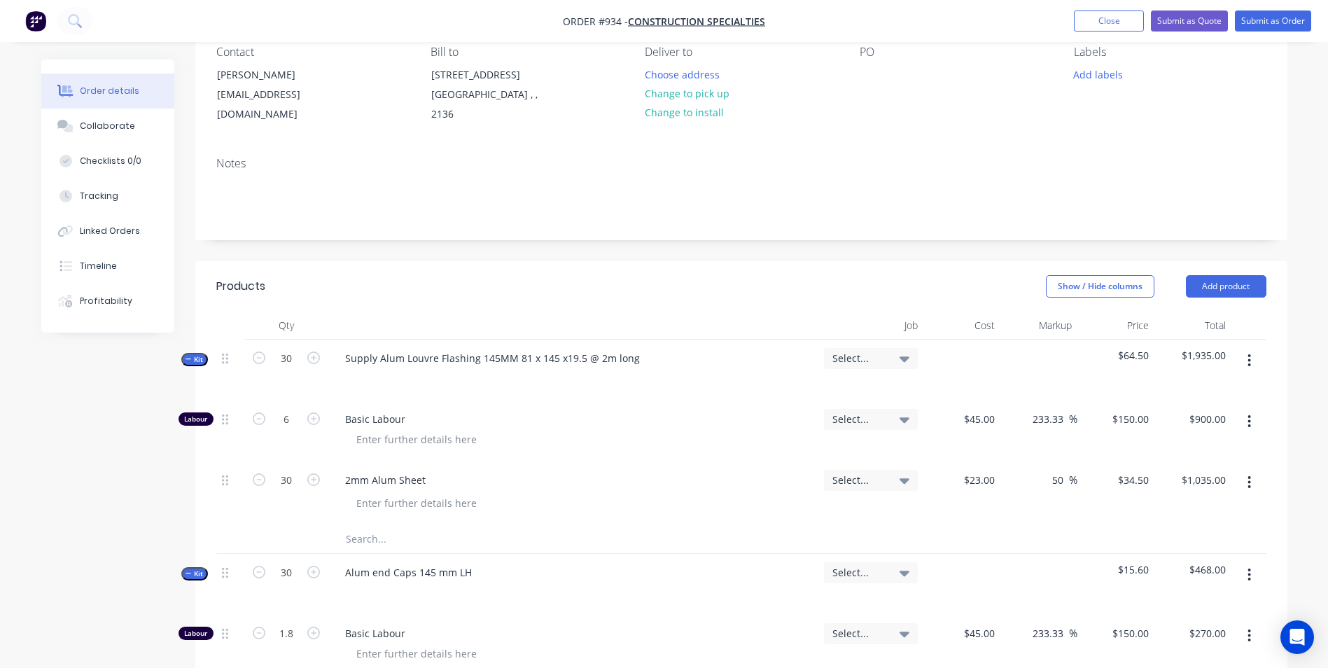
scroll to position [140, 0]
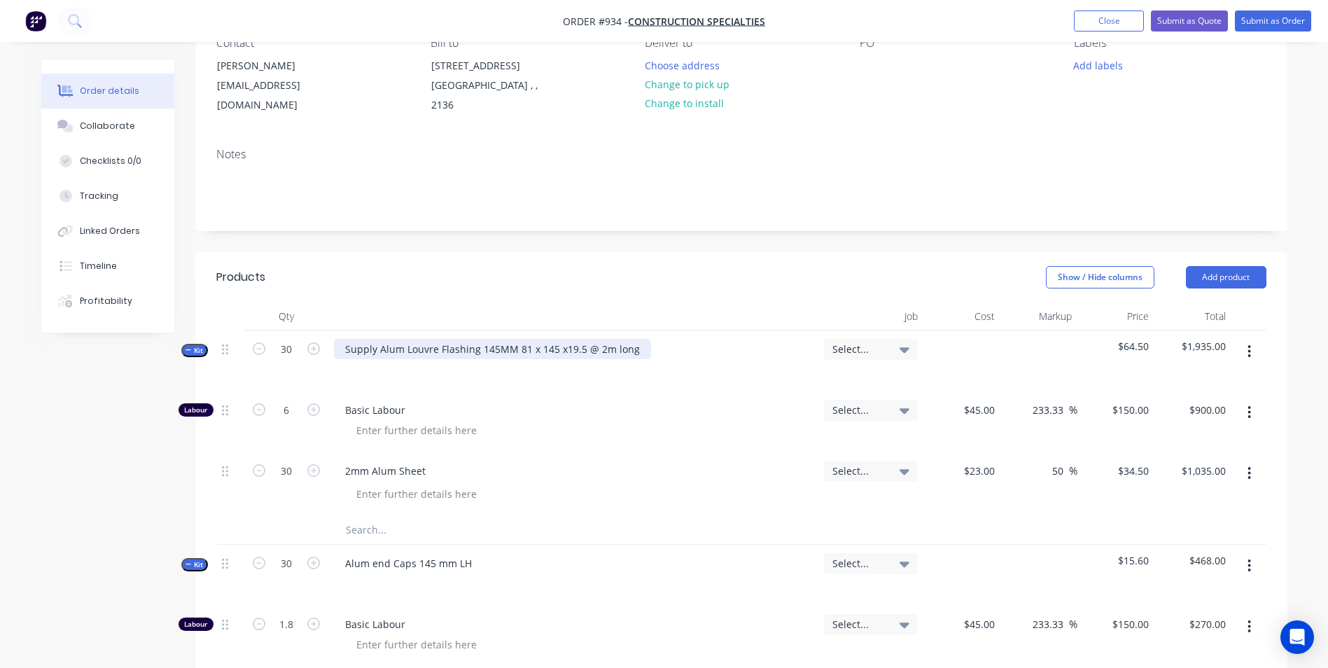
click at [583, 349] on div "Supply Alum Louvre Flashing 145MM 81 x 145 x19.5 @ 2m long" at bounding box center [492, 349] width 317 height 20
click at [577, 349] on div "Supply Alum Louvre Flashing 145MM 81 x 145 x19.5 @ 2m long" at bounding box center [492, 349] width 317 height 20
click at [548, 349] on div "Supply Alum Louvre Flashing 145MM 81 x 145 x 20 @ 2m long" at bounding box center [490, 349] width 312 height 20
click at [524, 349] on div "Supply Alum Louvre Flashing 145MM 81 x 143 x 20 @ 2m long" at bounding box center [490, 349] width 312 height 20
click at [592, 354] on div "Supply Alum Louvre Flashing 145MM 52 x 143 x 20 @ 2m long" at bounding box center [490, 349] width 312 height 20
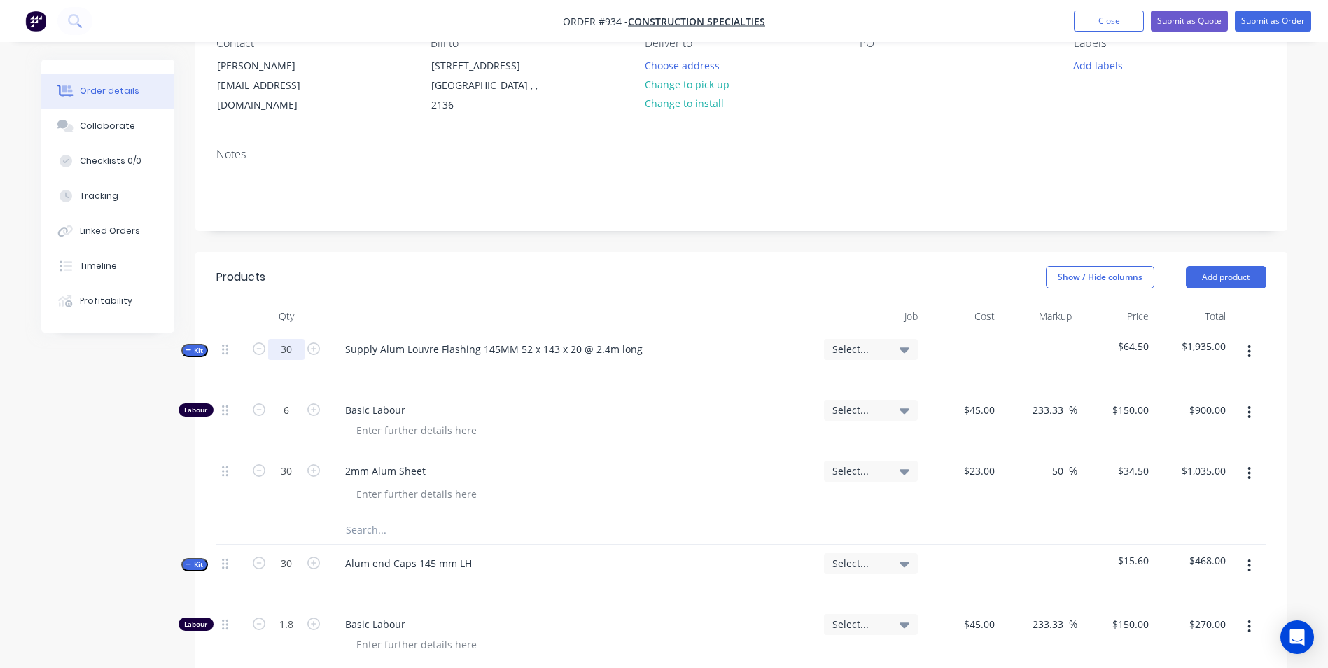
click at [288, 342] on input "30" at bounding box center [286, 349] width 36 height 21
type input "55"
type input "11"
type input "$1,650.00"
type input "55"
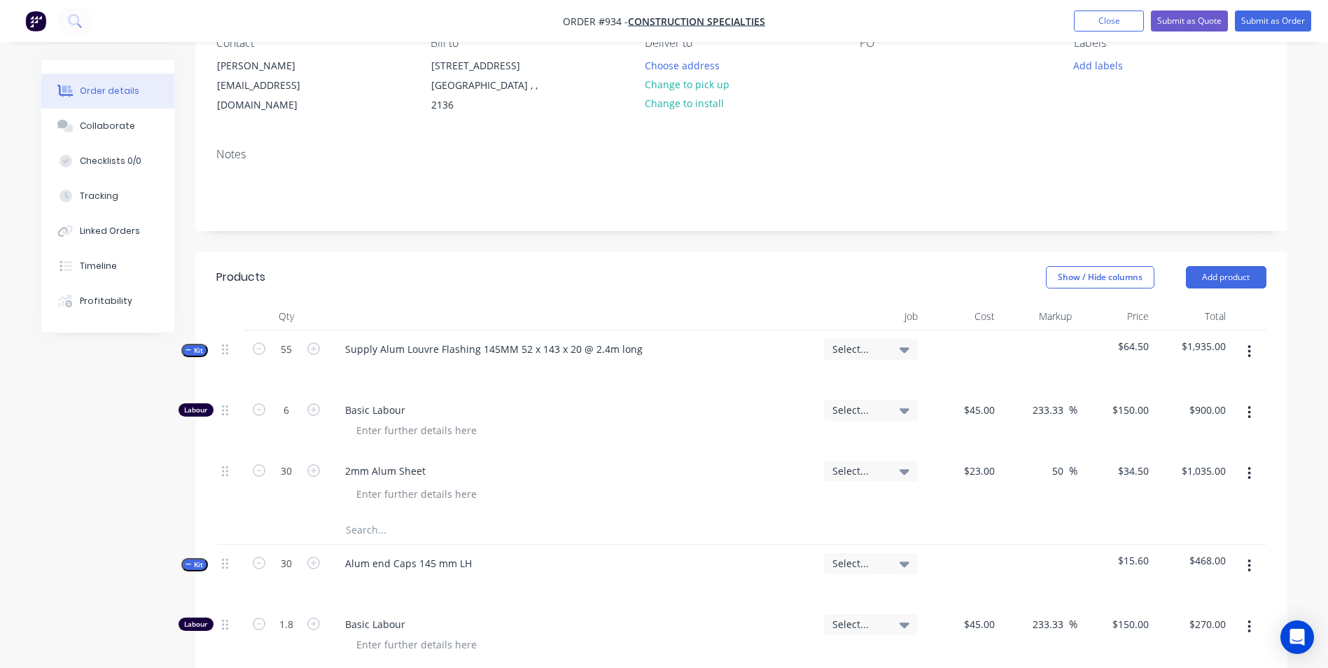
type input "$1,897.50"
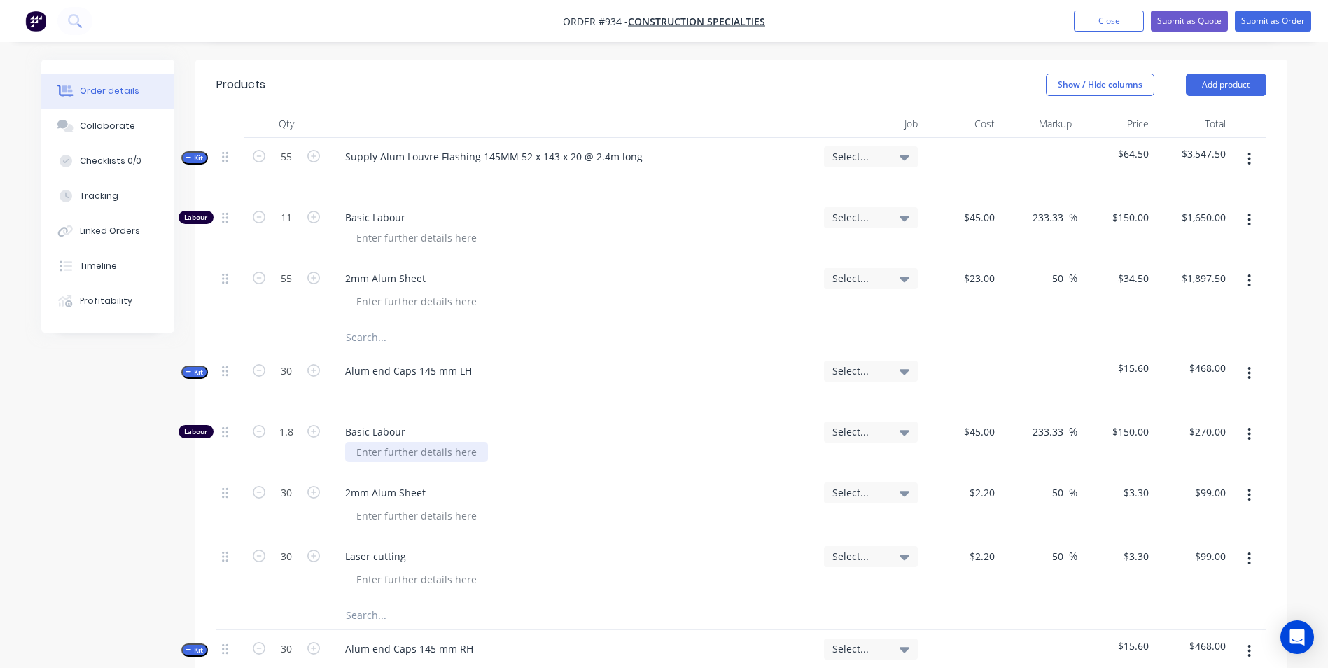
scroll to position [350, 0]
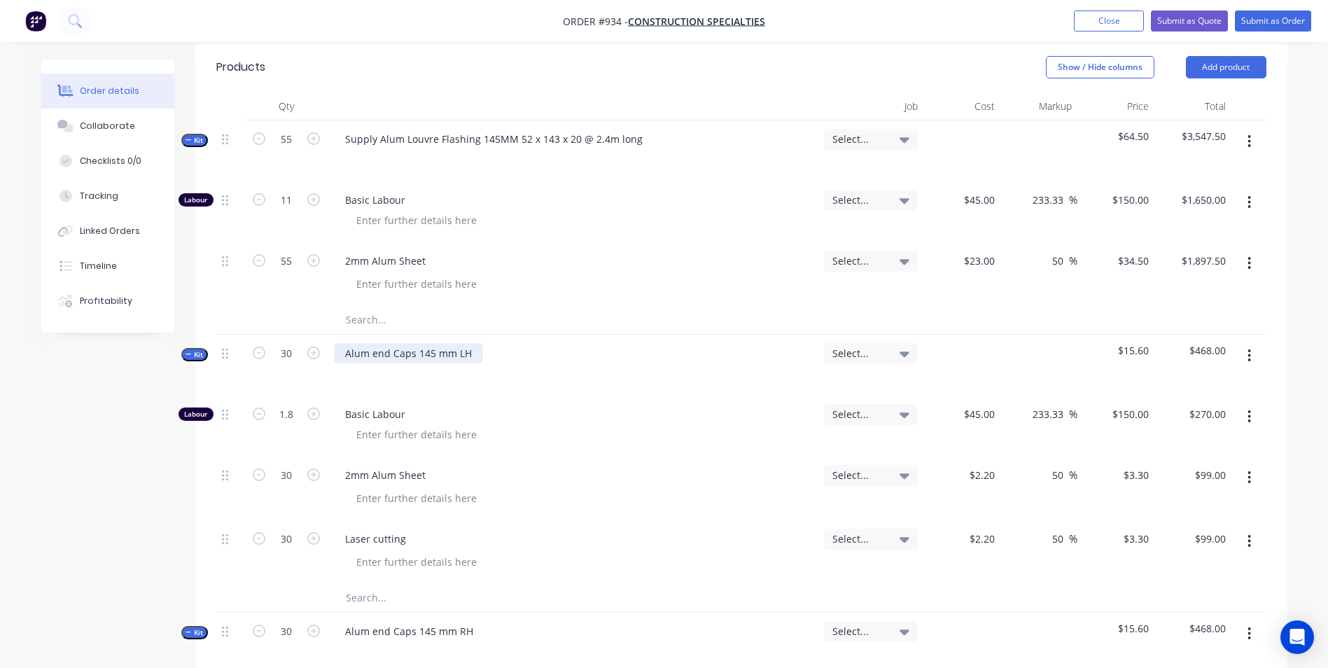
click at [436, 349] on div "Alum end Caps 145 mm LH" at bounding box center [408, 353] width 149 height 20
click at [648, 450] on div "Basic Labour" at bounding box center [573, 426] width 490 height 61
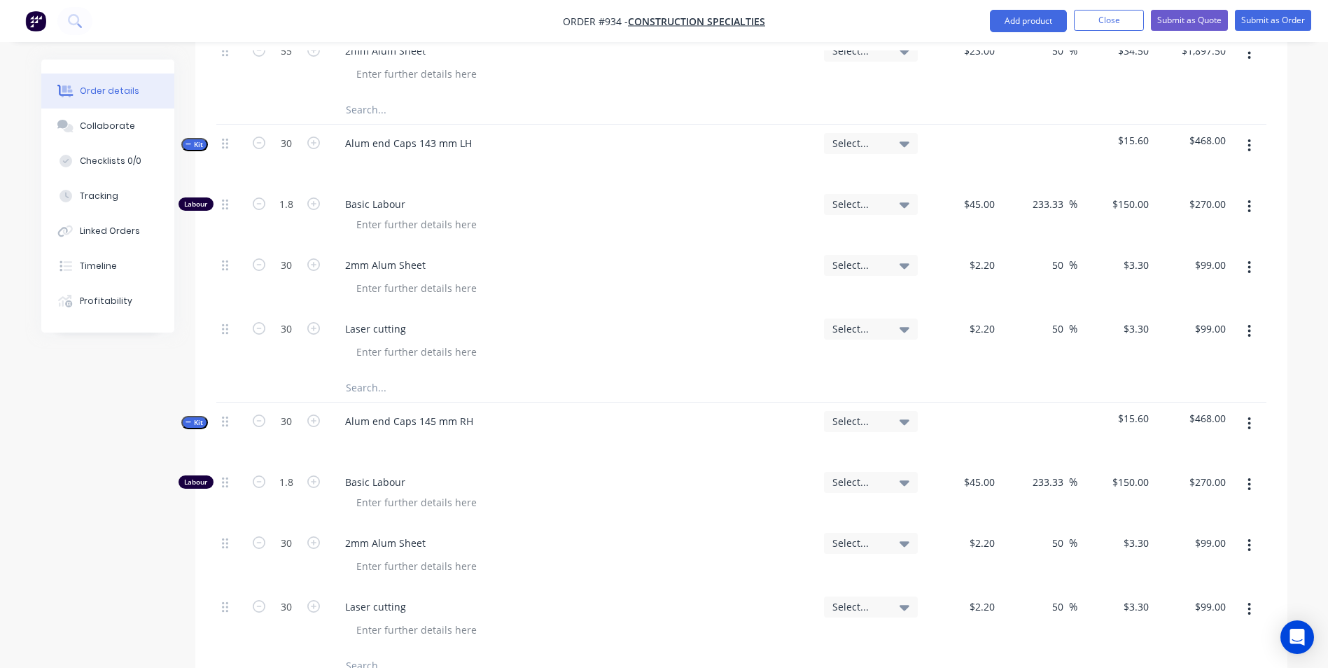
scroll to position [630, 0]
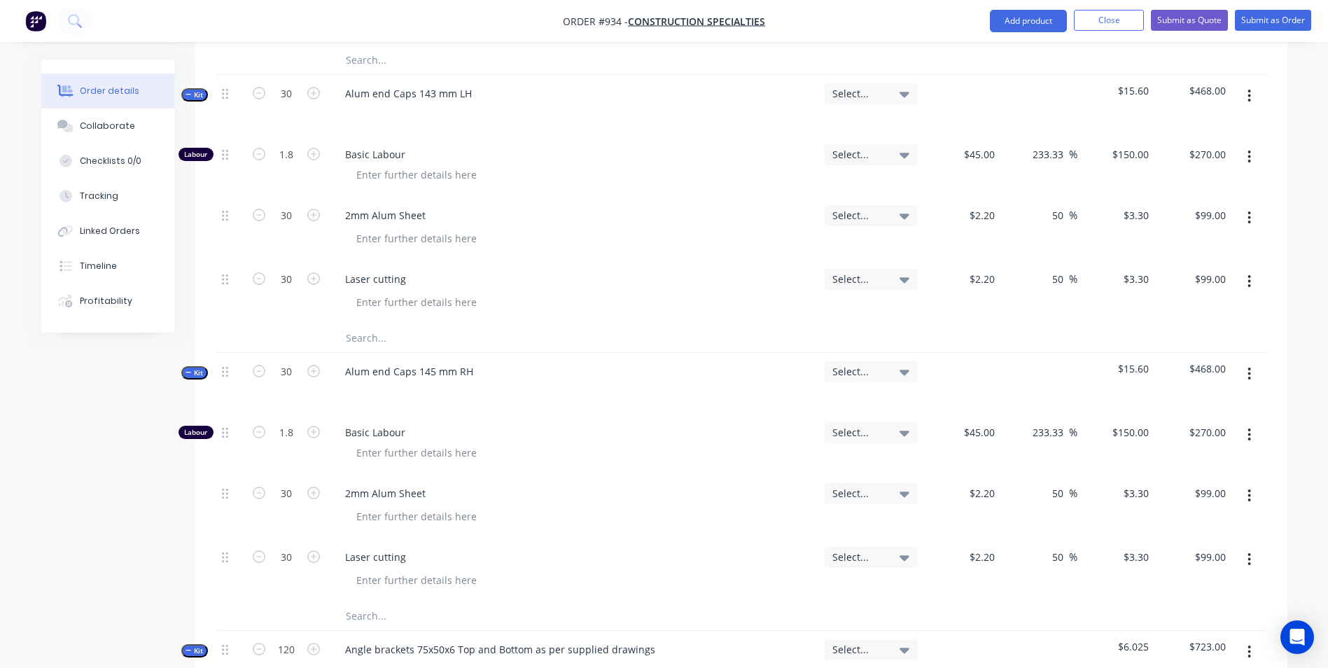
click at [431, 418] on div "Kit 30 Alum end Caps 145 mm RH Select... $15.60 $468.00 Labour 1.8 Basic Labour…" at bounding box center [741, 492] width 1050 height 278
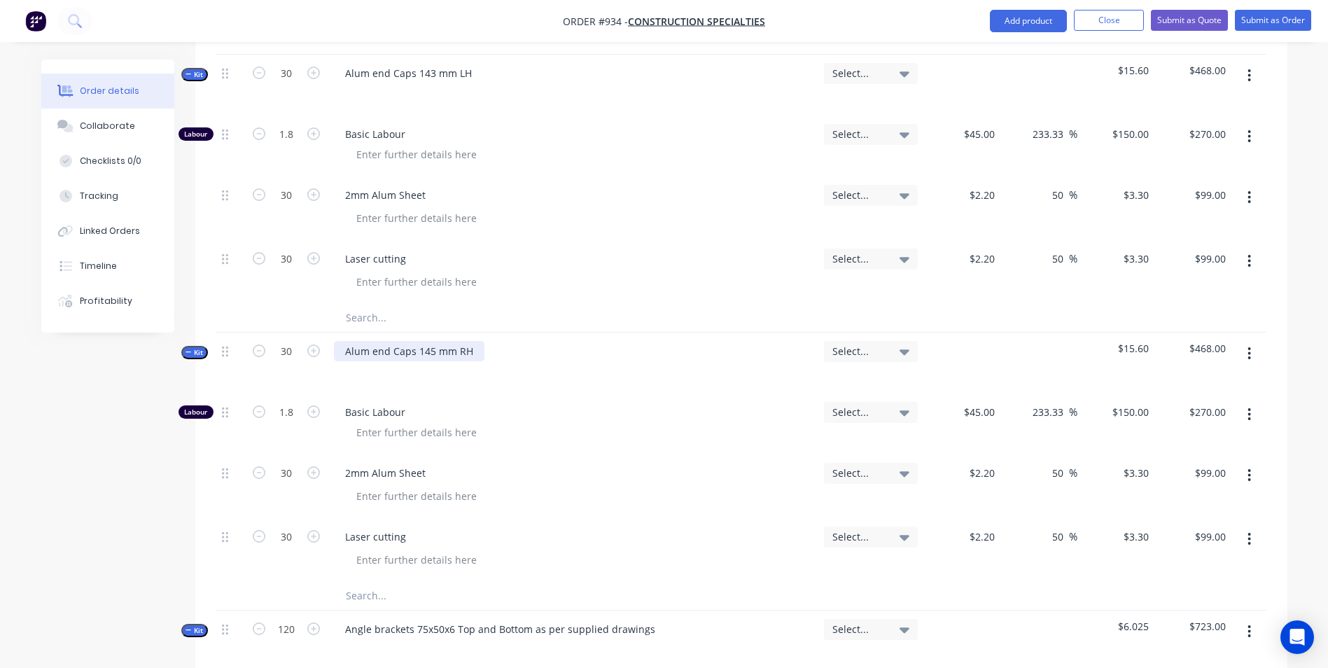
drag, startPoint x: 433, startPoint y: 418, endPoint x: 431, endPoint y: 349, distance: 68.6
click at [431, 349] on div "Alum end Caps 145 mm RH" at bounding box center [409, 351] width 151 height 20
click at [446, 350] on div "Alum end Caps 145 mm RH" at bounding box center [409, 351] width 151 height 20
click at [433, 350] on div "Alum end Caps 145 mm RH" at bounding box center [409, 351] width 151 height 20
click at [526, 363] on div at bounding box center [573, 371] width 479 height 20
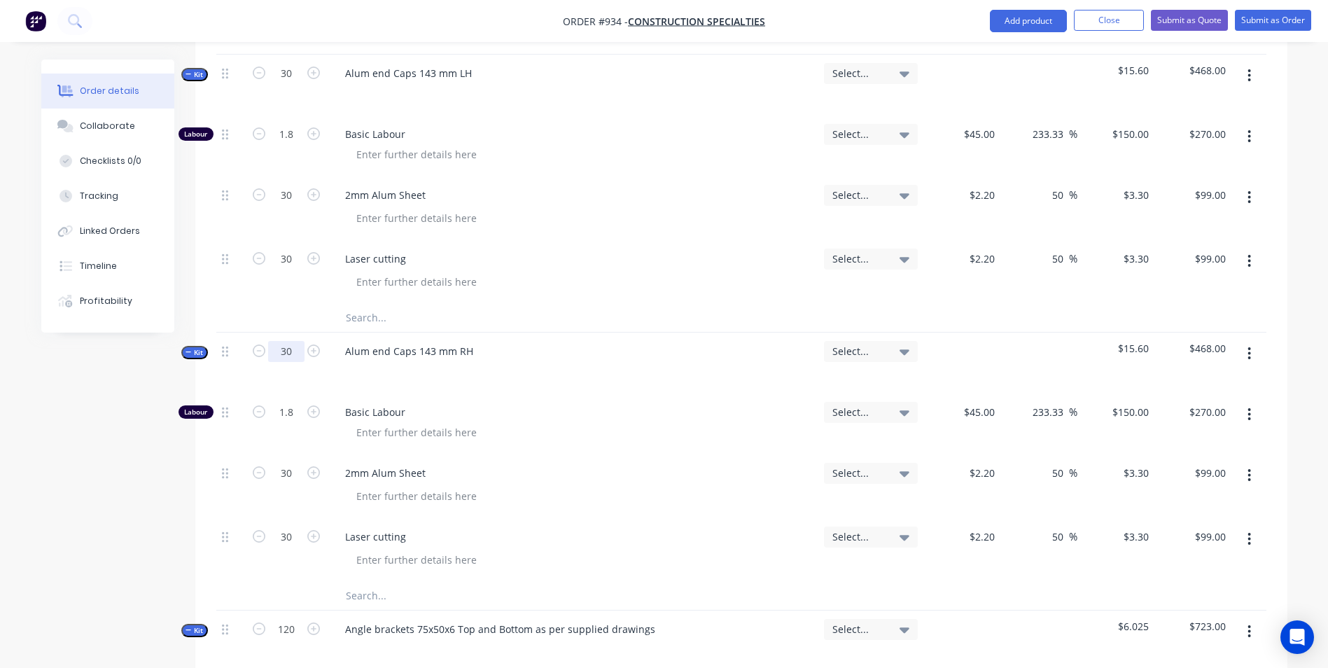
click at [284, 358] on input "30" at bounding box center [286, 351] width 36 height 21
type input "1"
click at [779, 494] on div at bounding box center [579, 496] width 468 height 20
type input "0.06"
type input "$9.00"
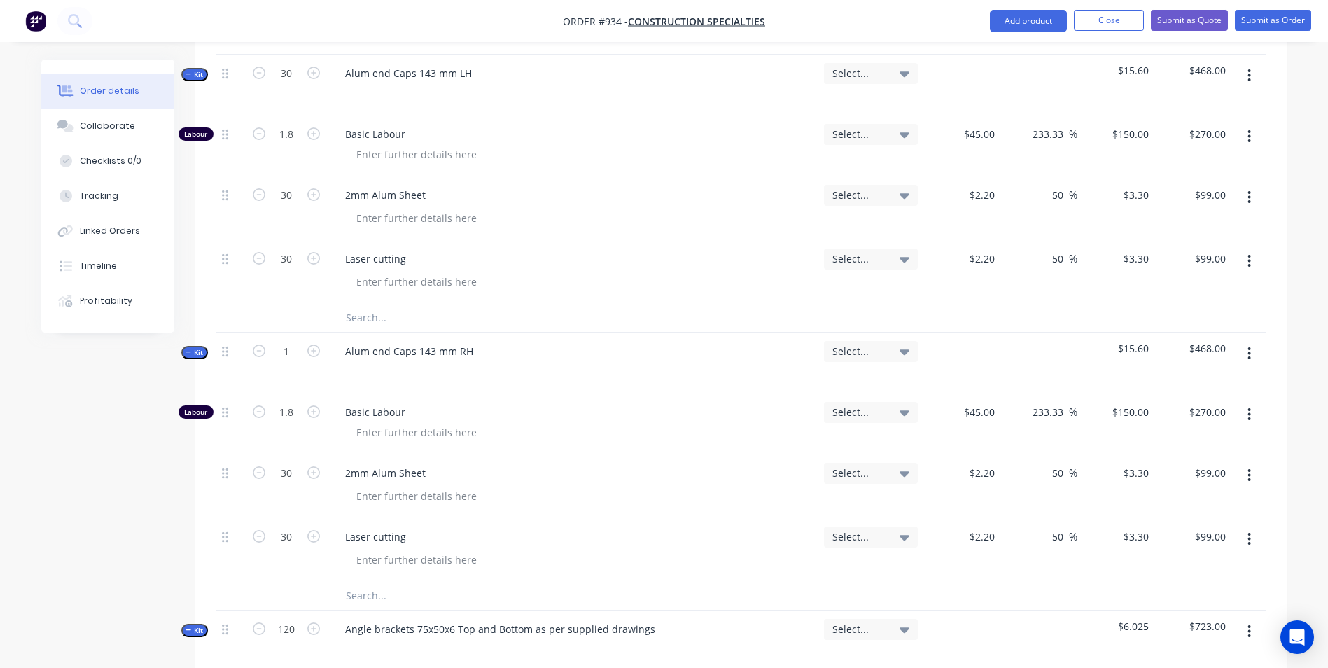
type input "1"
type input "$3.30"
type input "1"
type input "$3.30"
click at [300, 419] on input "0.06" at bounding box center [286, 412] width 36 height 21
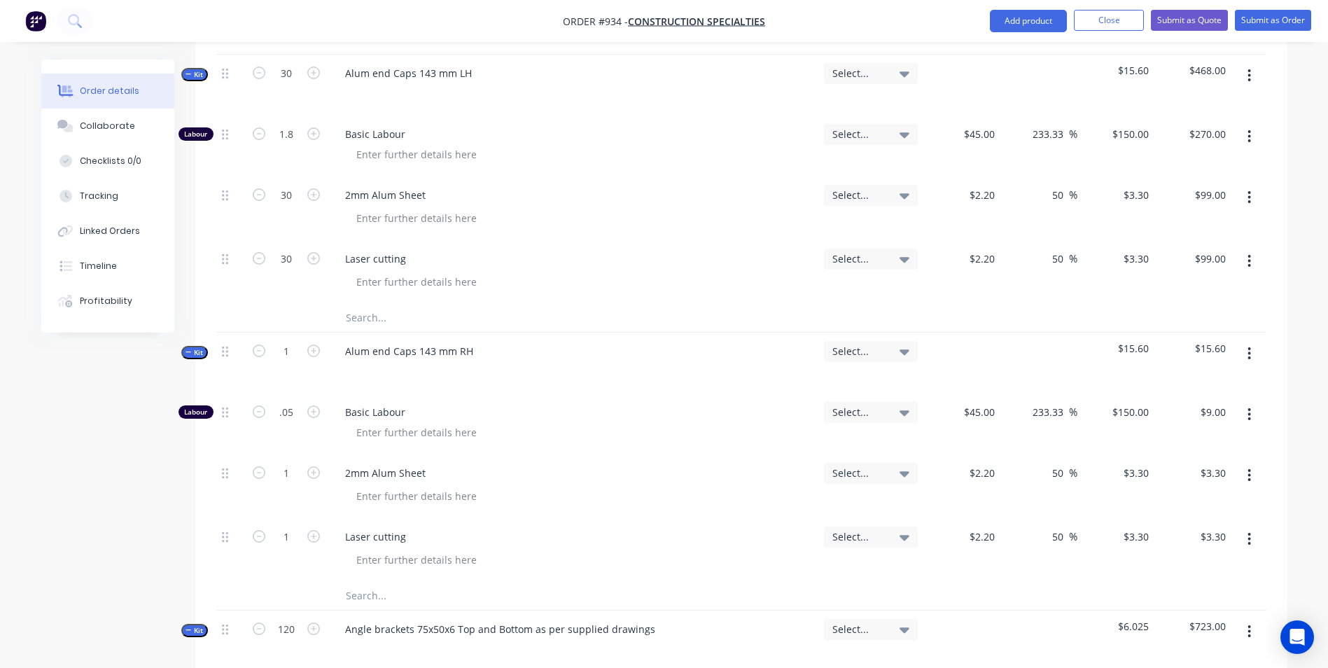
click at [641, 416] on span "Basic Labour" at bounding box center [579, 412] width 468 height 15
type input "0.05"
type input "$7.50"
click at [291, 421] on input "0.05" at bounding box center [286, 412] width 36 height 21
click at [561, 386] on div "Alum end Caps 143 mm RH" at bounding box center [573, 363] width 490 height 61
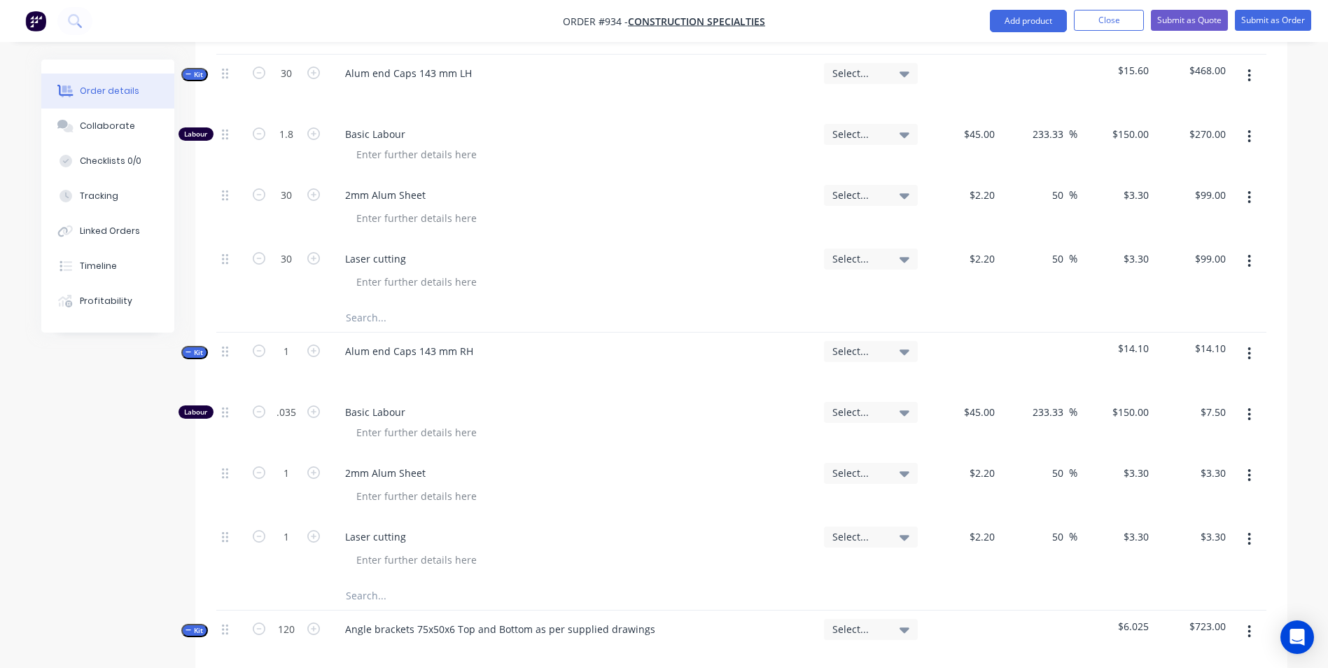
type input "0.035"
type input "$5.25"
click at [273, 78] on input "30" at bounding box center [286, 73] width 36 height 21
type input "1"
click at [671, 90] on div at bounding box center [573, 93] width 479 height 20
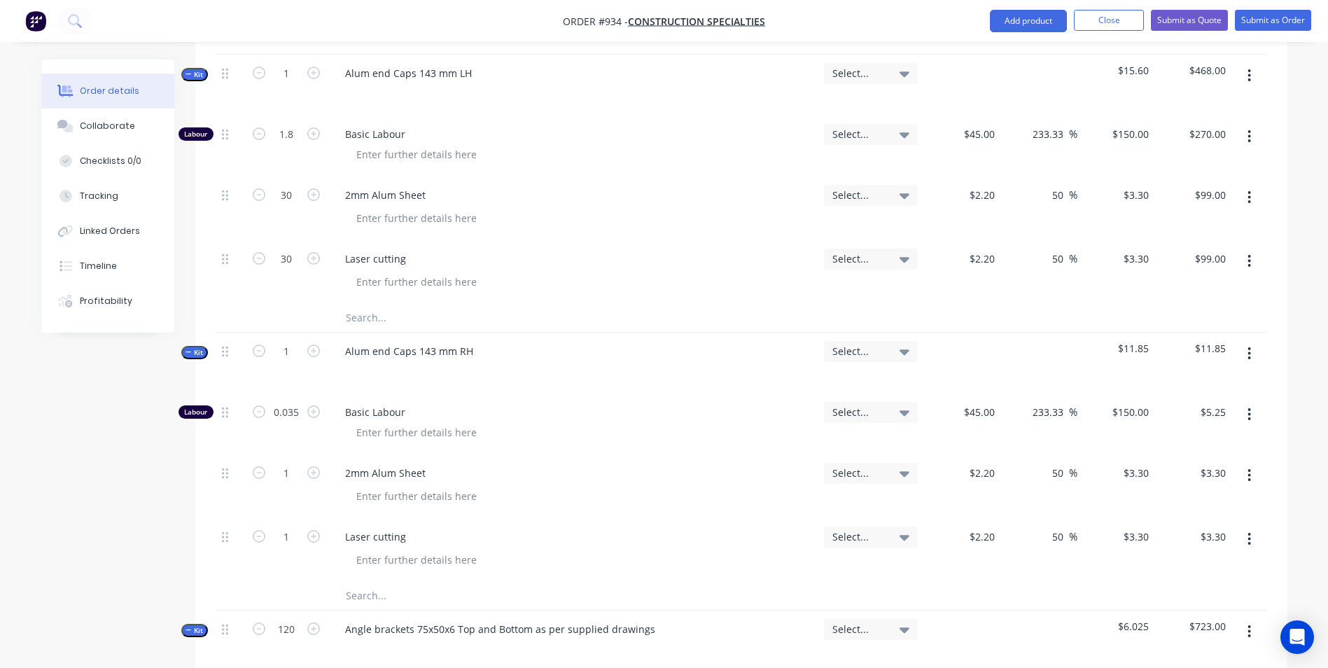
type input "0.06"
type input "$9.00"
type input "1"
type input "$3.30"
type input "1"
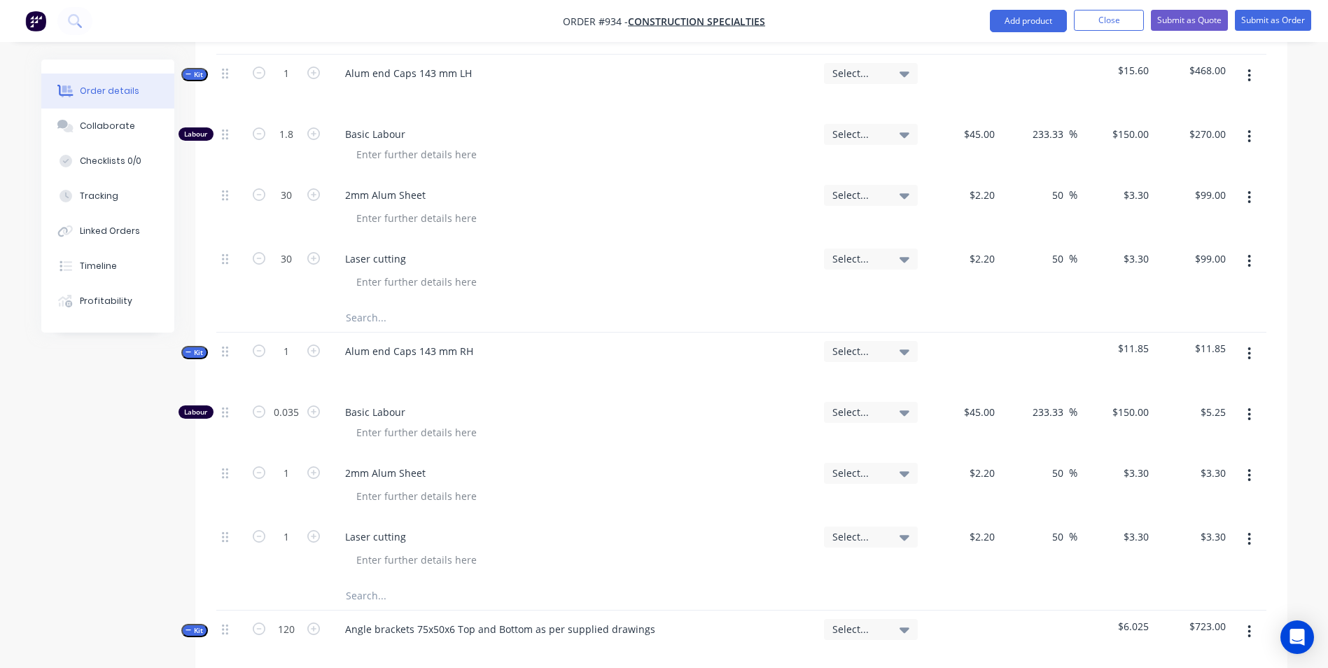
type input "$3.30"
click at [298, 131] on input "0.06" at bounding box center [286, 134] width 36 height 21
type input "0.035"
type input "$5.25"
click at [518, 182] on div "2mm Alum Sheet" at bounding box center [573, 208] width 490 height 64
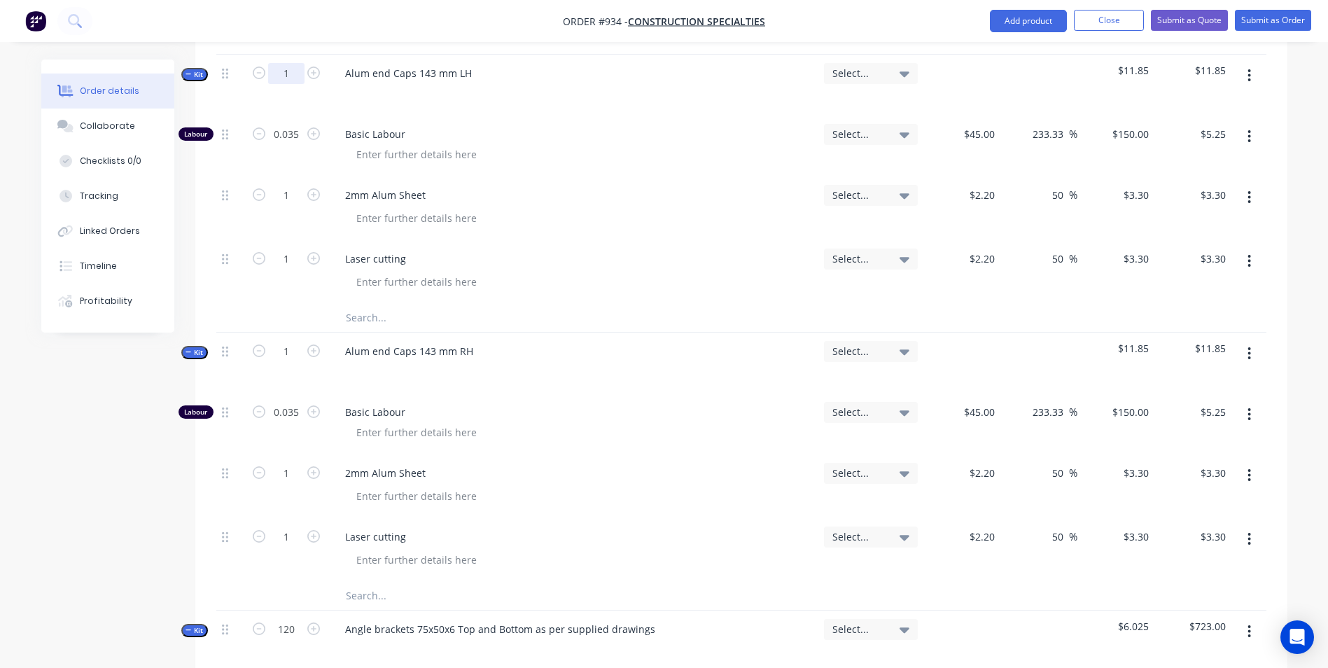
click at [287, 71] on input "1" at bounding box center [286, 73] width 36 height 21
type input "130"
click at [700, 122] on div "Basic Labour" at bounding box center [573, 146] width 490 height 61
type input "4.55"
type input "$682.50"
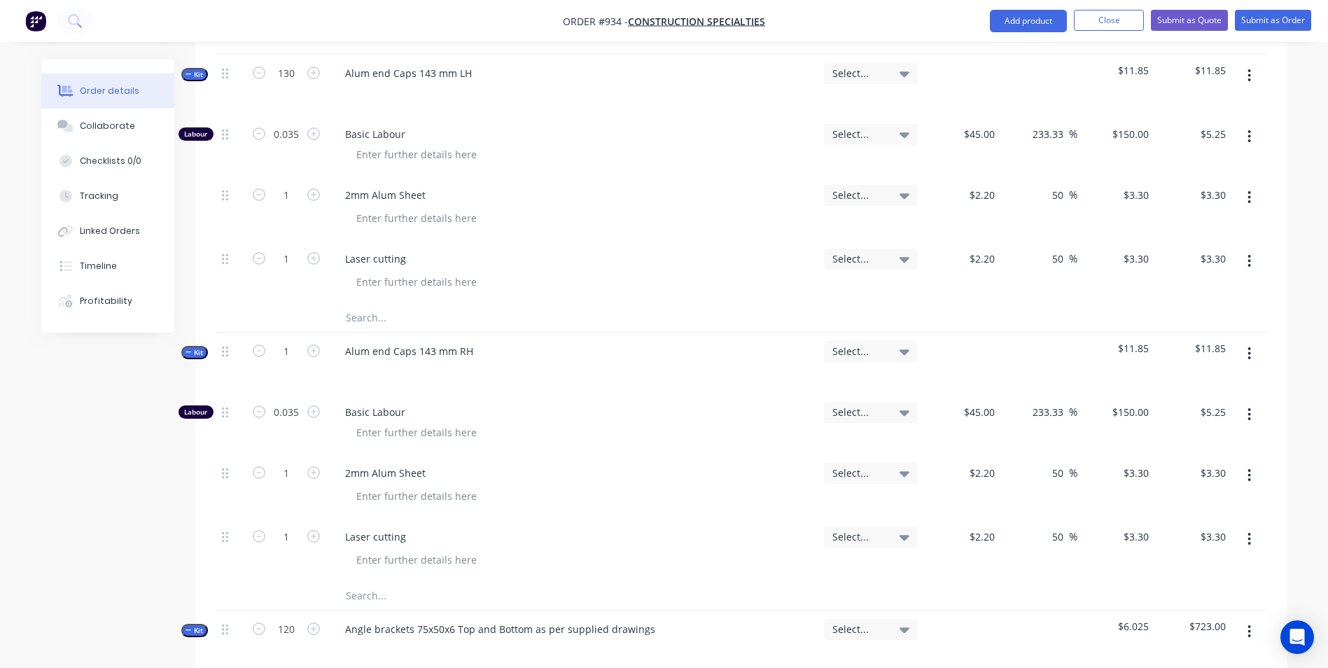
type input "130"
type input "$429.00"
type input "130"
type input "$429.00"
click at [291, 349] on input "1" at bounding box center [286, 351] width 36 height 21
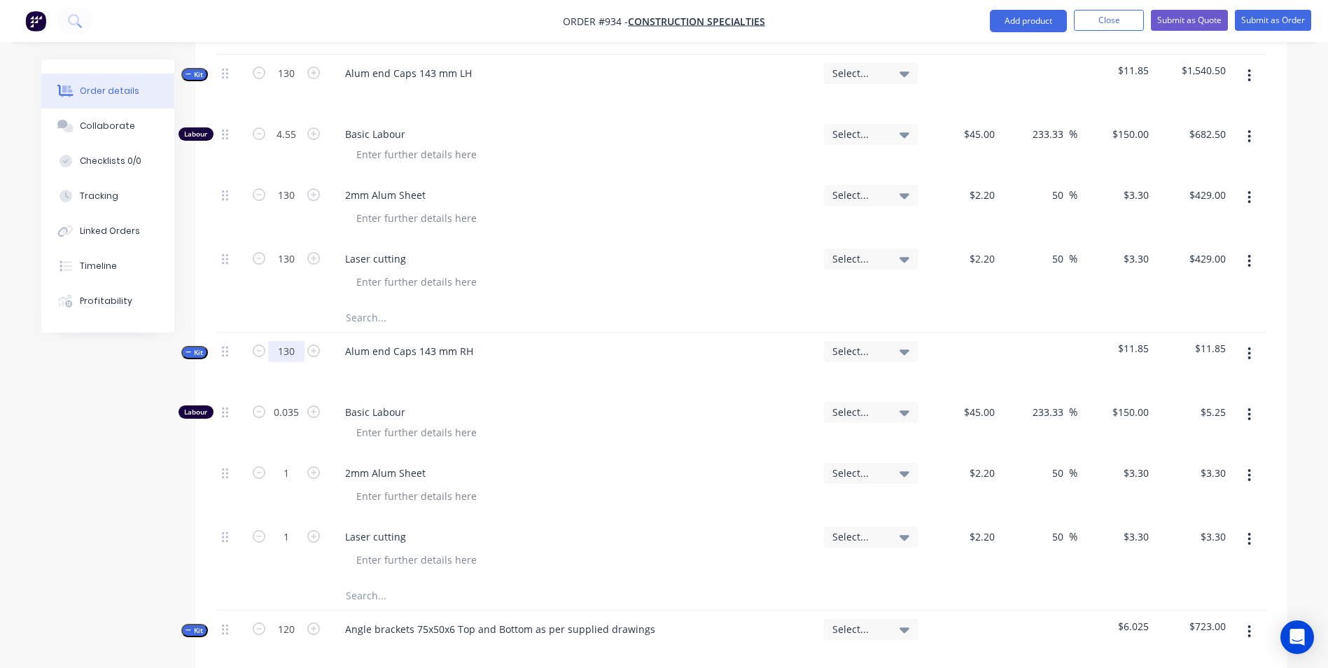
type input "130"
click at [545, 357] on div "Alum end Caps 143 mm RH" at bounding box center [573, 363] width 490 height 61
type input "4.55"
type input "$682.50"
type input "130"
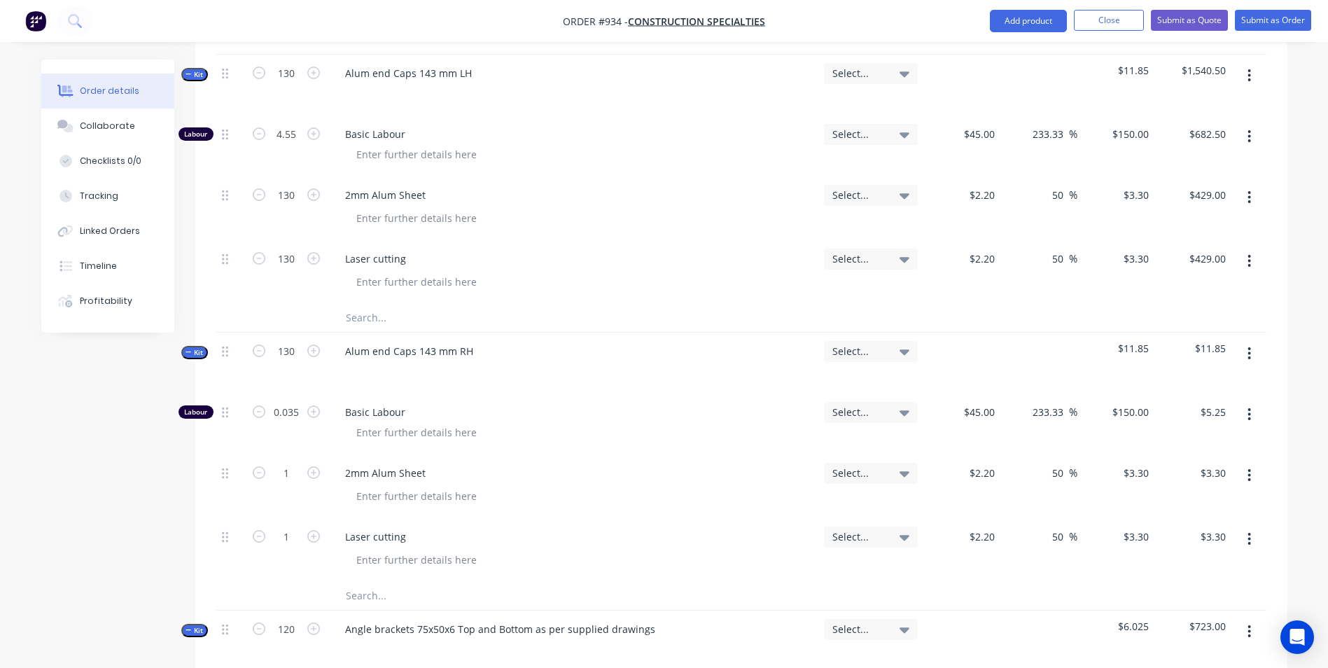
type input "$429.00"
type input "130"
type input "$429.00"
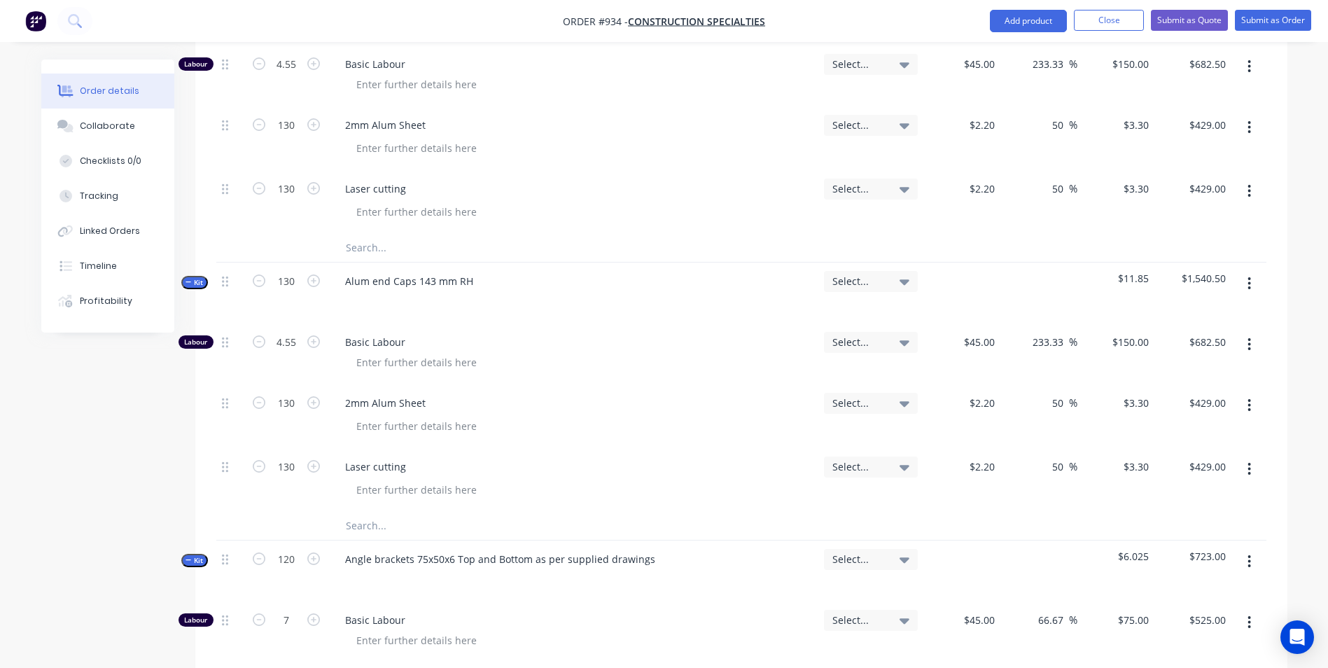
scroll to position [910, 0]
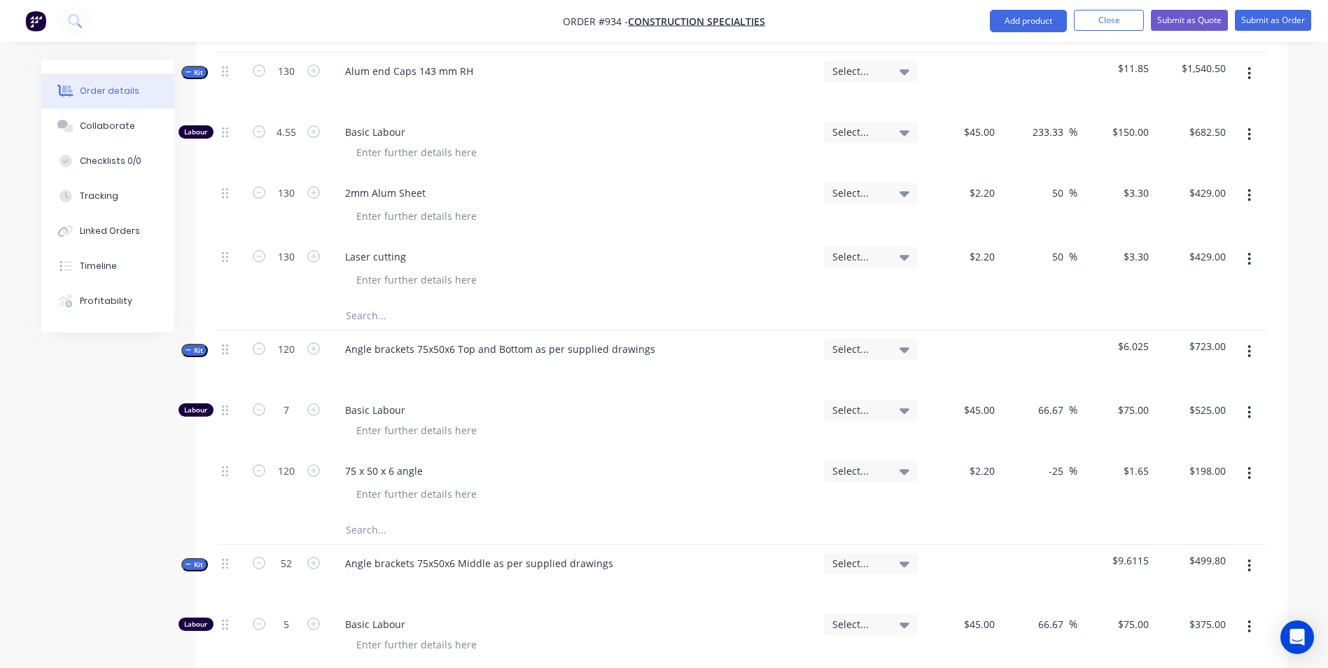
click at [1246, 358] on button "button" at bounding box center [1249, 351] width 33 height 25
click at [1169, 469] on div "Delete" at bounding box center [1200, 472] width 108 height 20
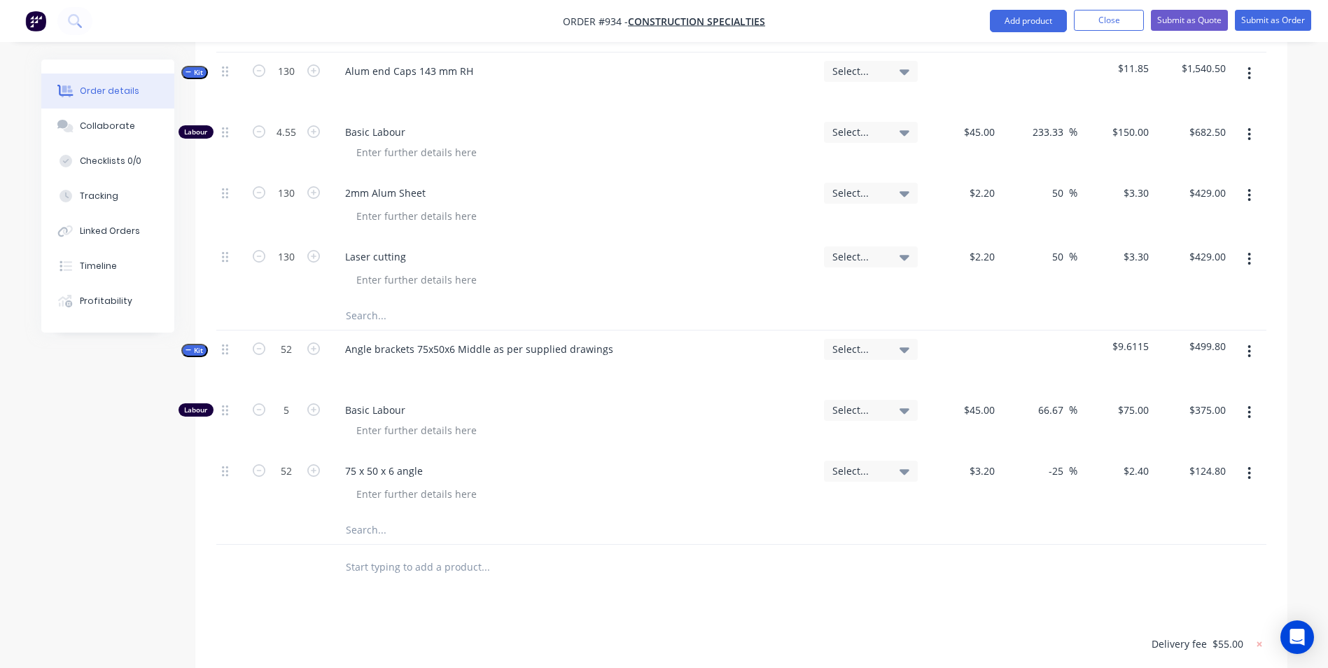
click at [1253, 340] on button "button" at bounding box center [1249, 351] width 33 height 25
click at [1177, 470] on div "Delete" at bounding box center [1200, 472] width 108 height 20
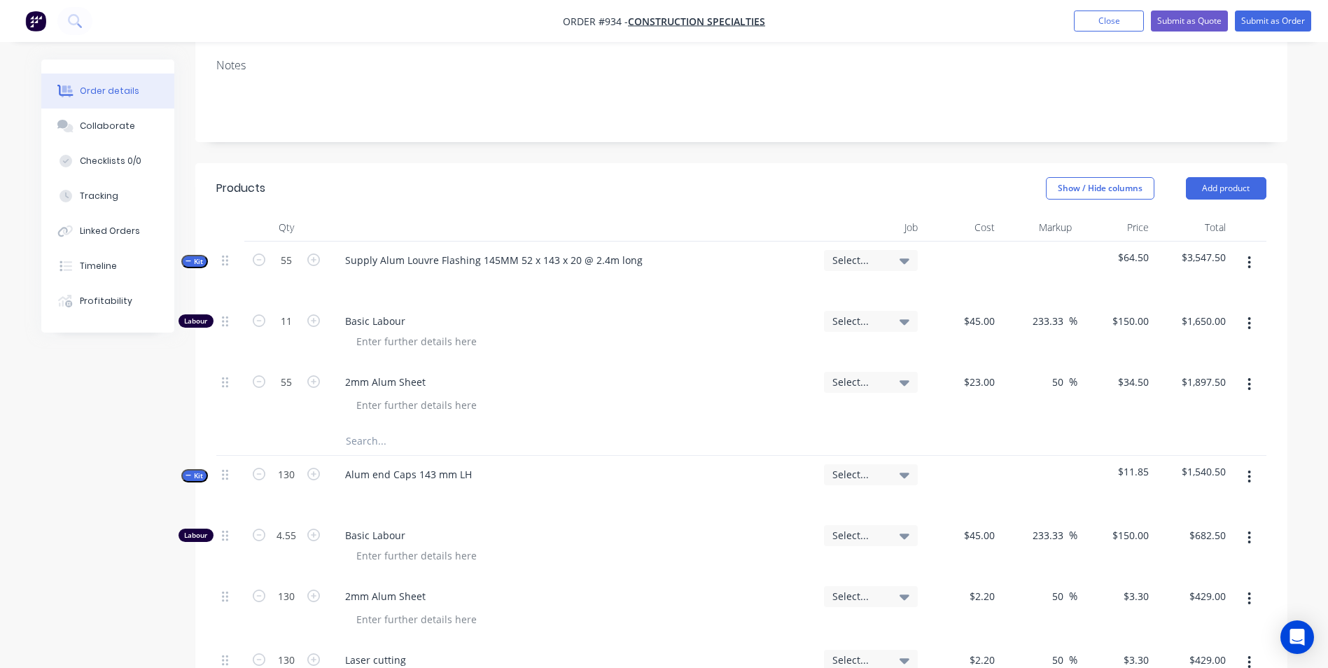
scroll to position [70, 0]
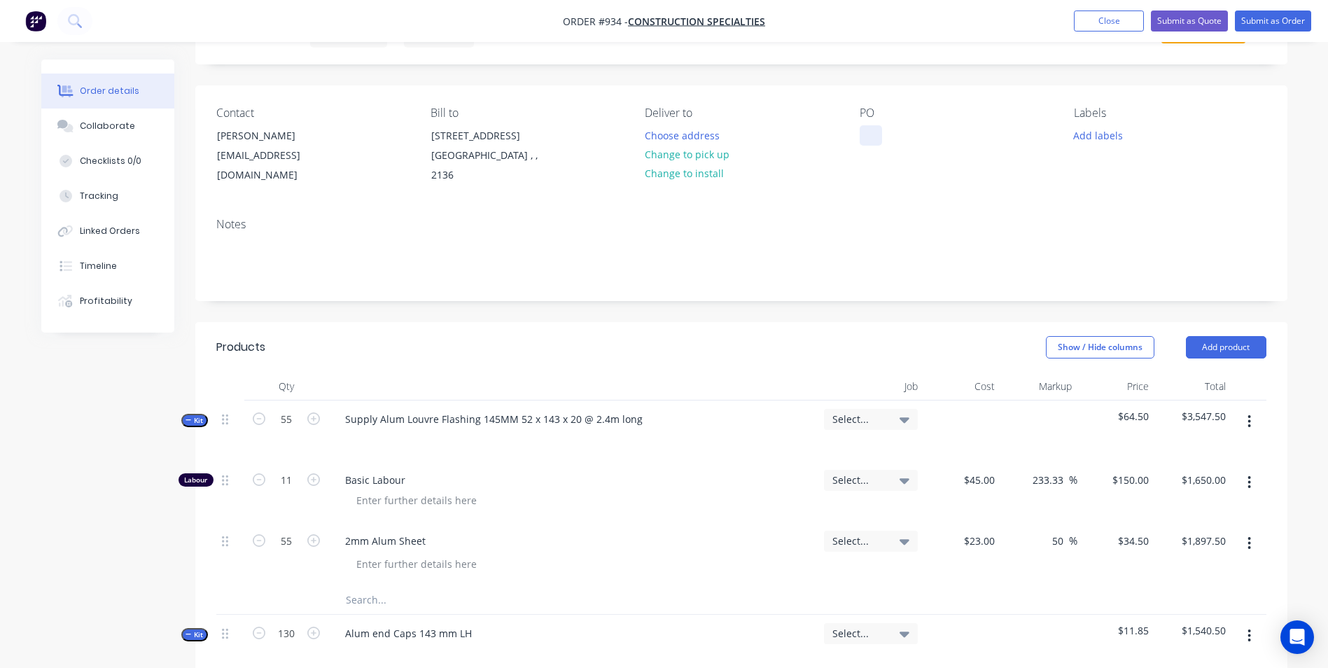
click at [861, 139] on div at bounding box center [871, 135] width 22 height 20
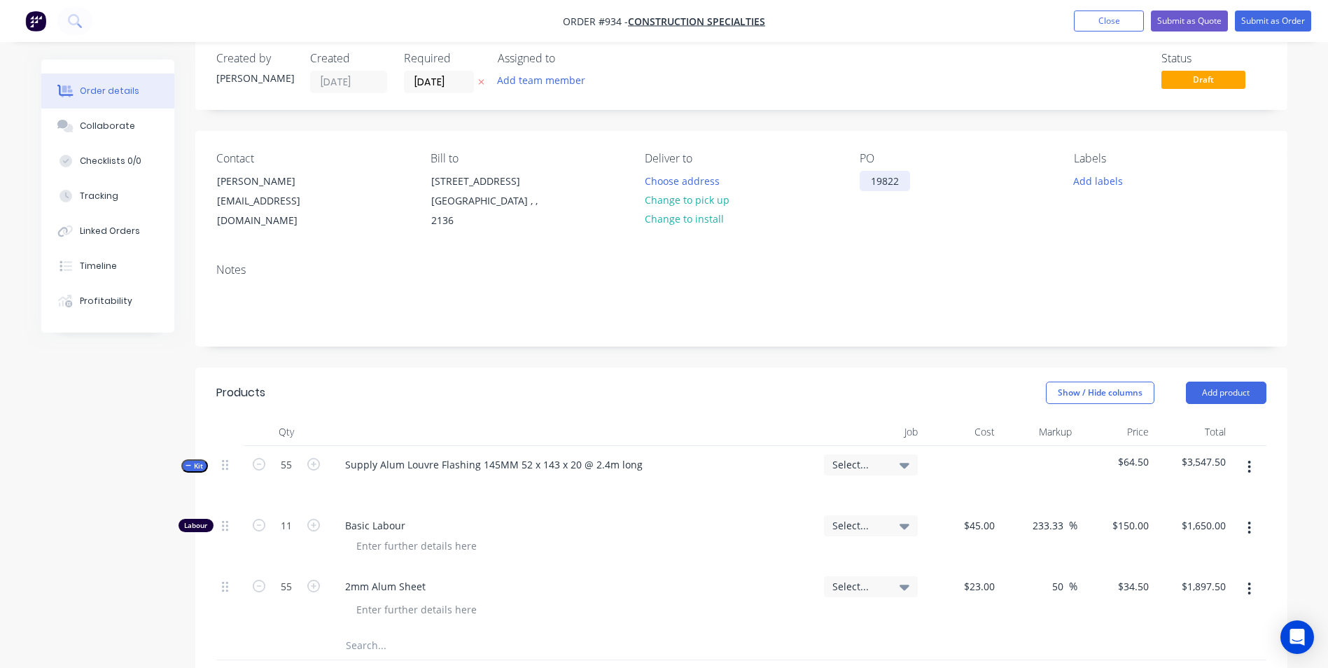
scroll to position [0, 0]
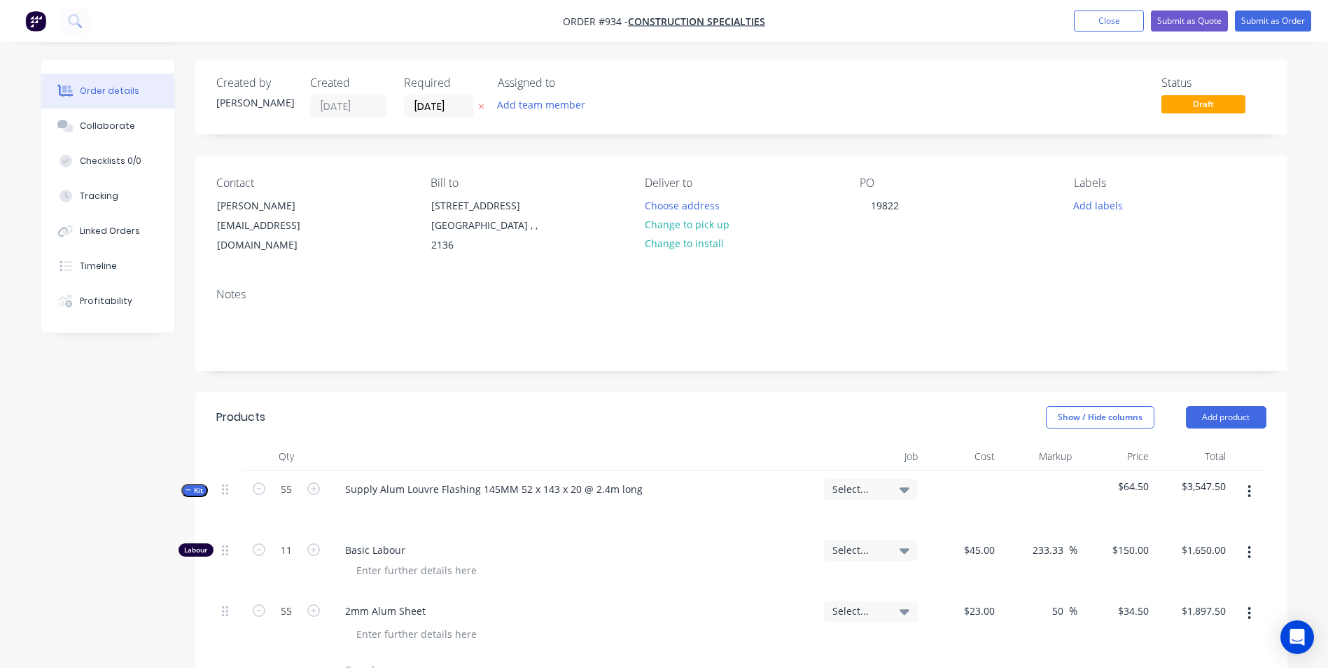
click at [944, 275] on div "Contact [PERSON_NAME] [EMAIL_ADDRESS][DOMAIN_NAME] Bill to [STREET_ADDRESS] Del…" at bounding box center [741, 262] width 1092 height 215
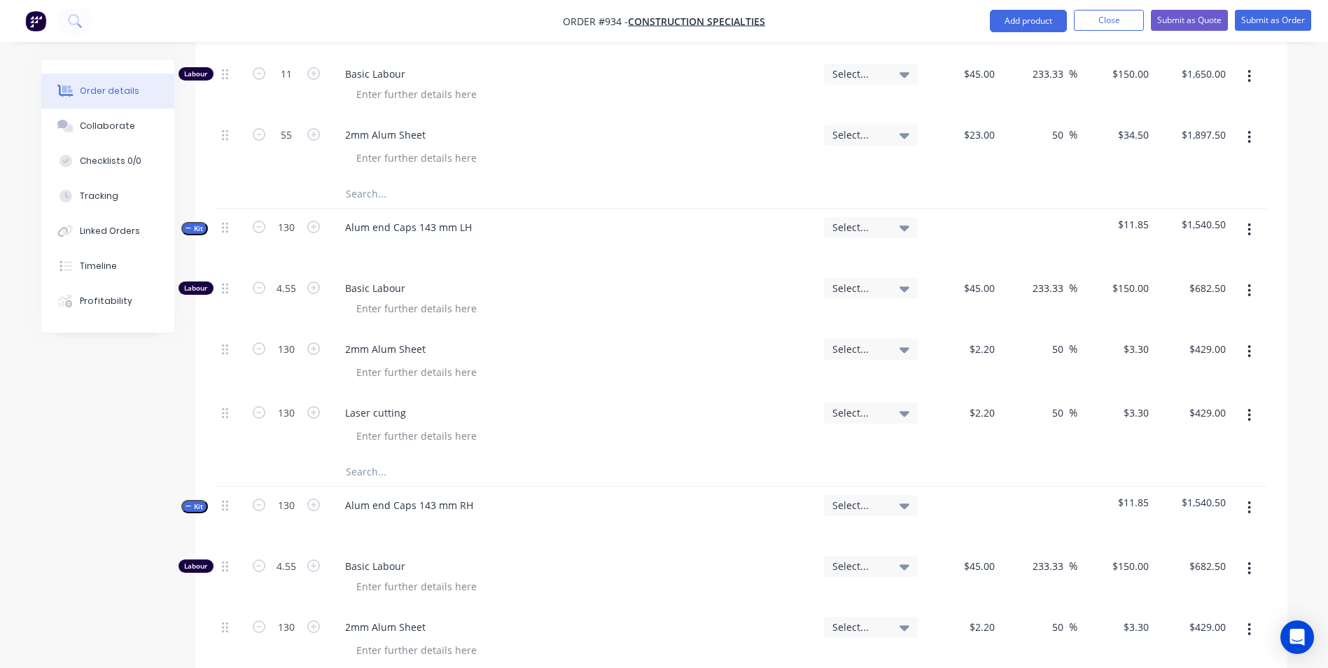
scroll to position [478, 0]
drag, startPoint x: 1271, startPoint y: 17, endPoint x: 1260, endPoint y: 20, distance: 11.7
click at [1269, 16] on button "Submit as Order" at bounding box center [1273, 20] width 76 height 21
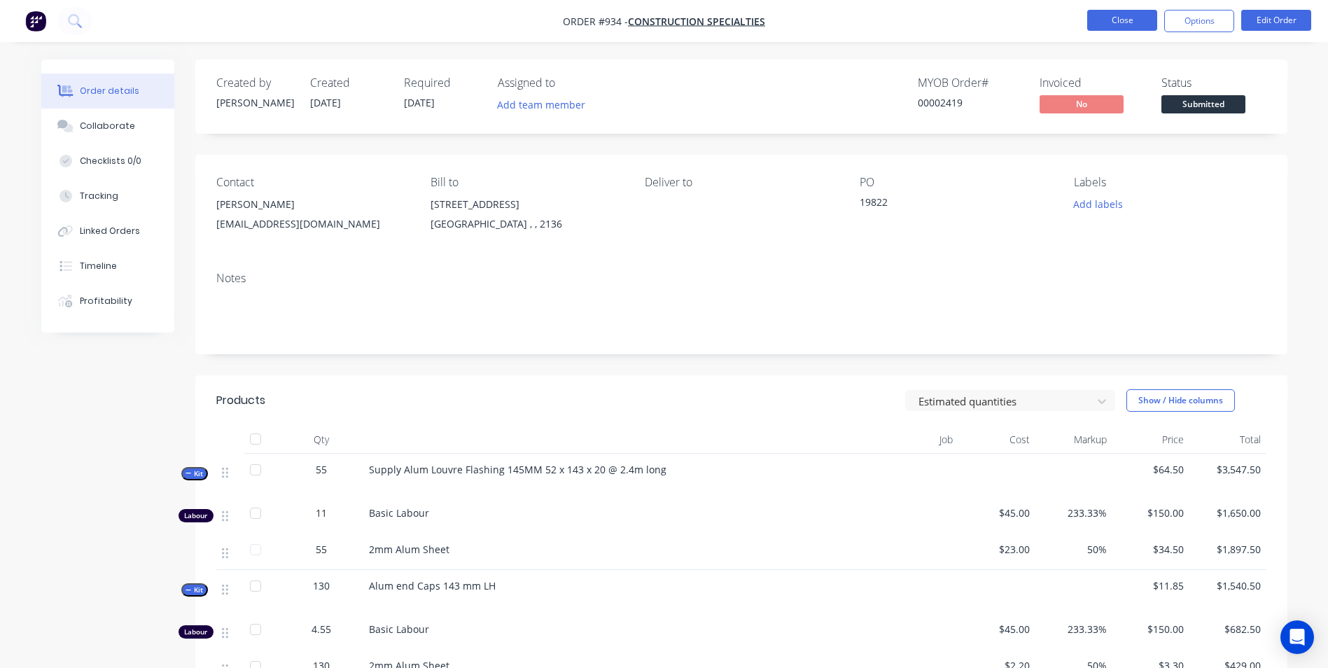
click at [1126, 23] on button "Close" at bounding box center [1122, 20] width 70 height 21
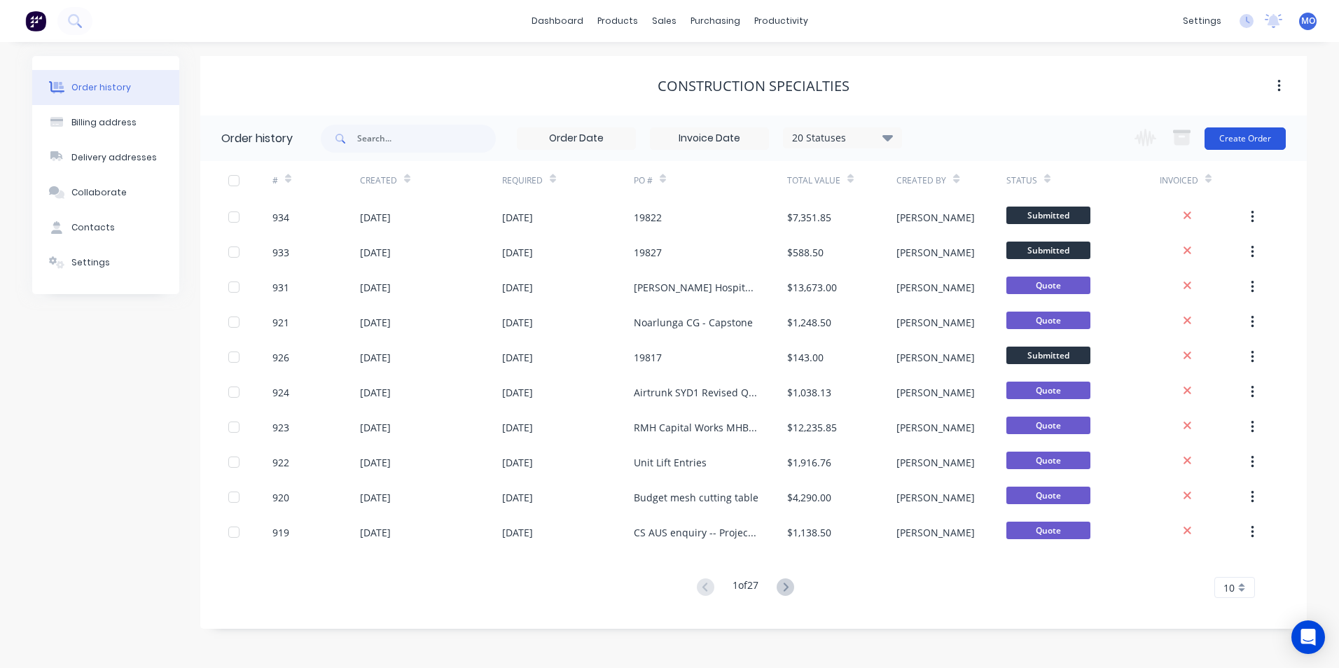
click at [1230, 138] on button "Create Order" at bounding box center [1244, 138] width 81 height 22
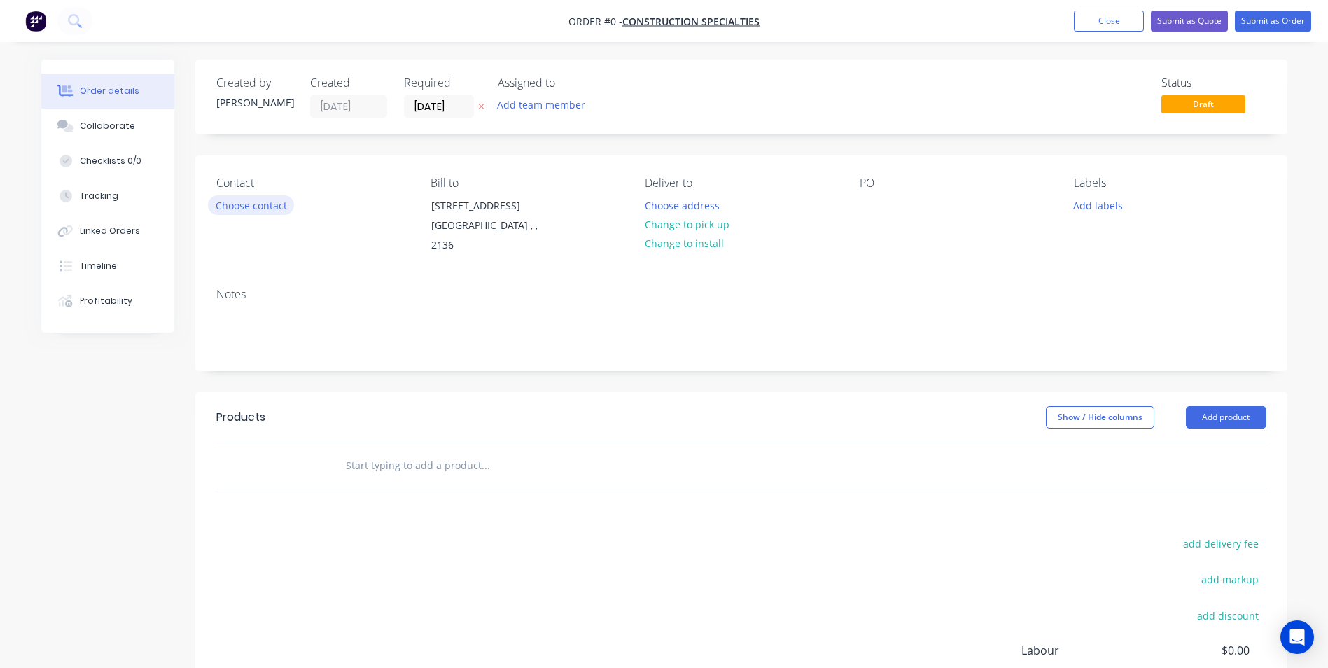
click at [251, 206] on button "Choose contact" at bounding box center [251, 204] width 86 height 19
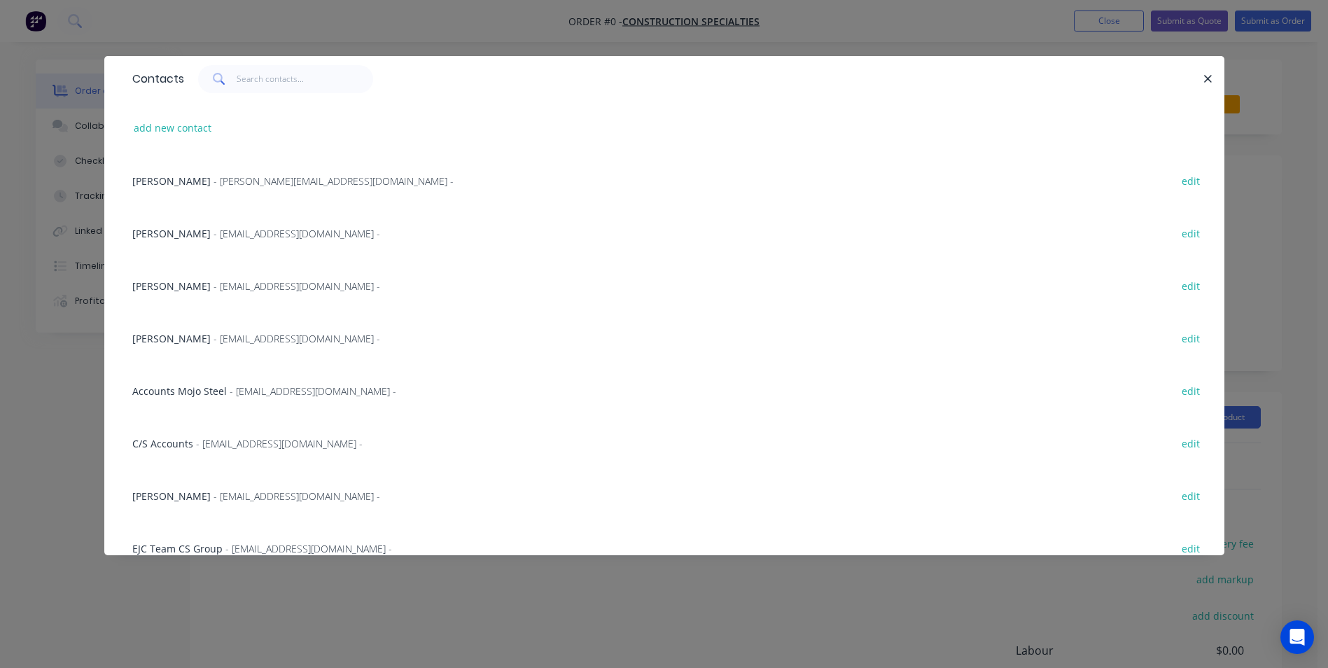
click at [214, 287] on span "- [EMAIL_ADDRESS][DOMAIN_NAME] -" at bounding box center [297, 285] width 167 height 13
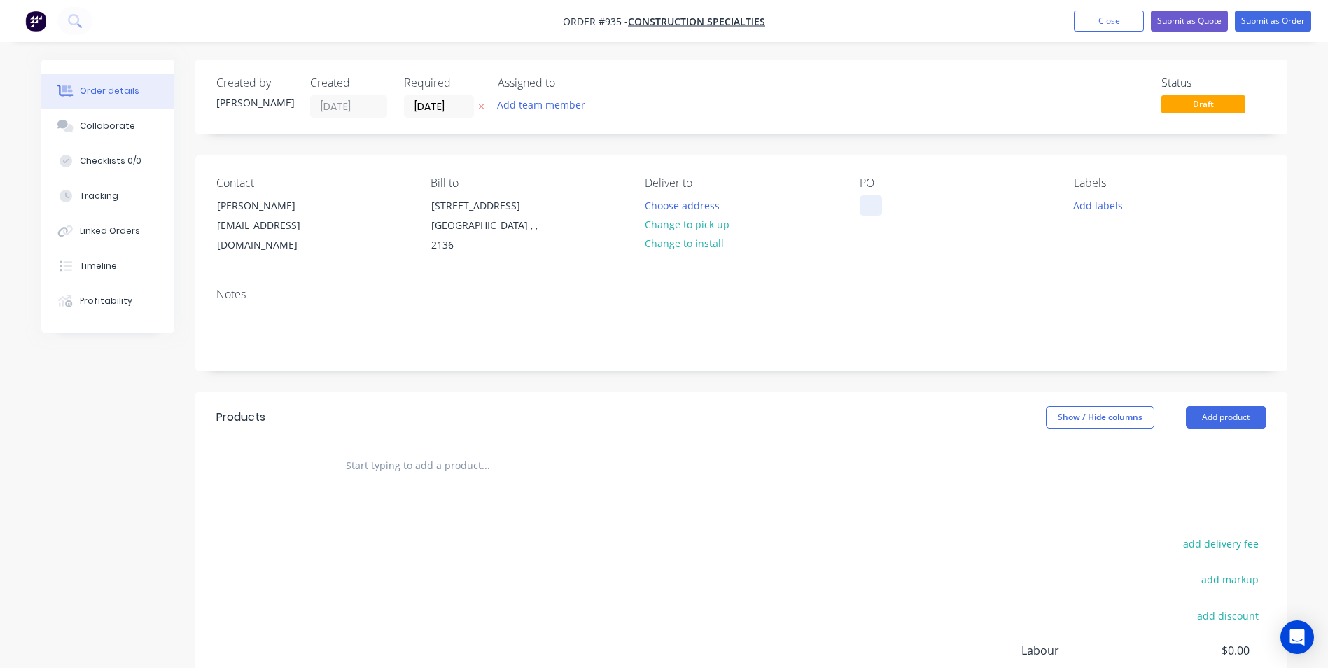
click at [870, 204] on div at bounding box center [871, 205] width 22 height 20
click at [1220, 406] on button "Add product" at bounding box center [1226, 417] width 81 height 22
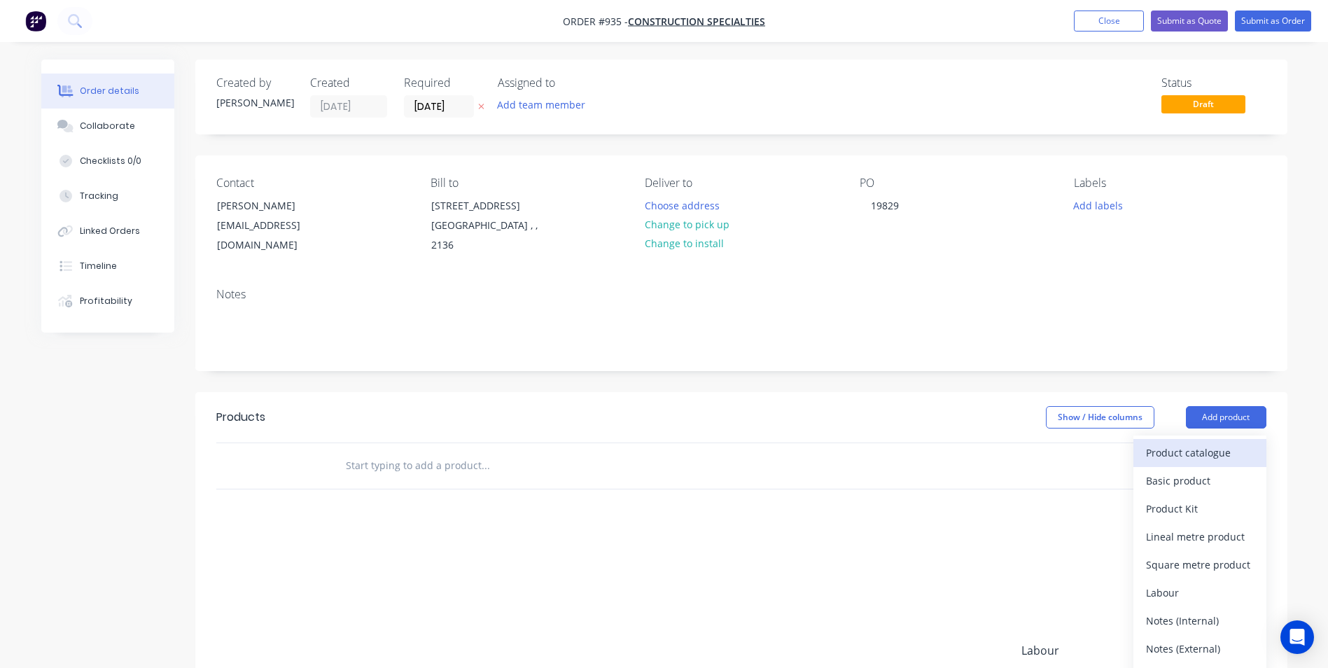
click at [1174, 445] on div "Product catalogue" at bounding box center [1200, 452] width 108 height 20
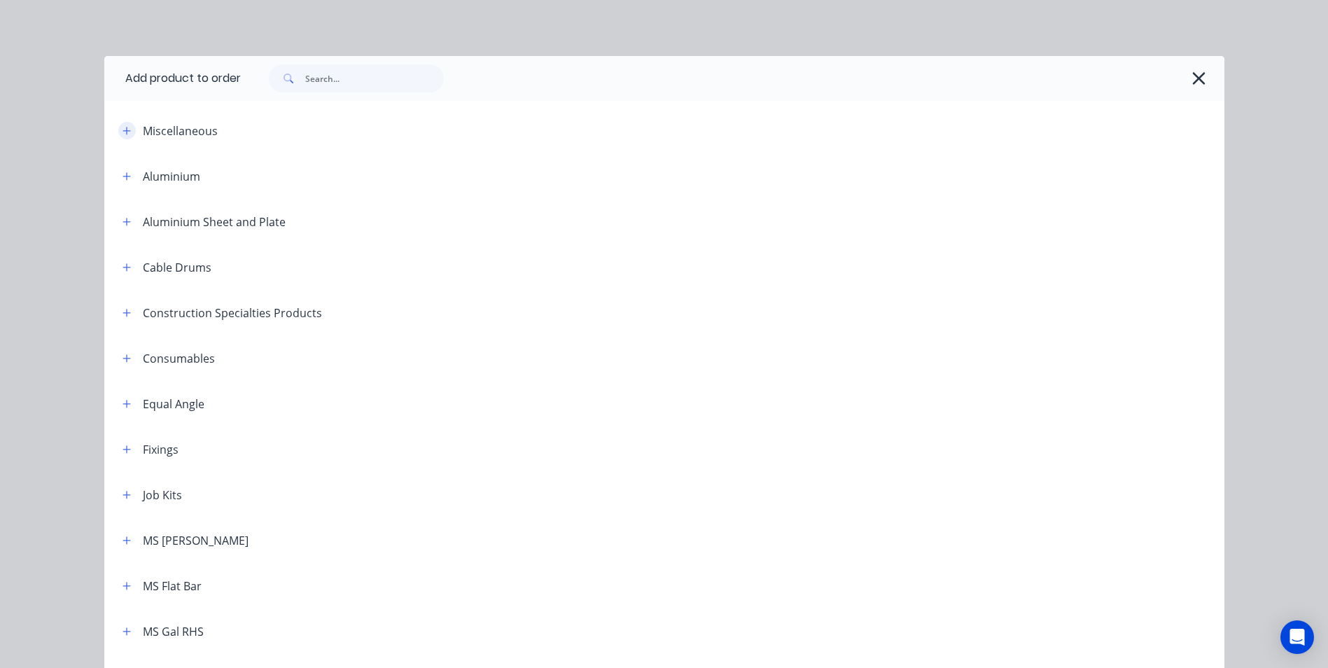
click at [123, 130] on icon "button" at bounding box center [127, 131] width 8 height 10
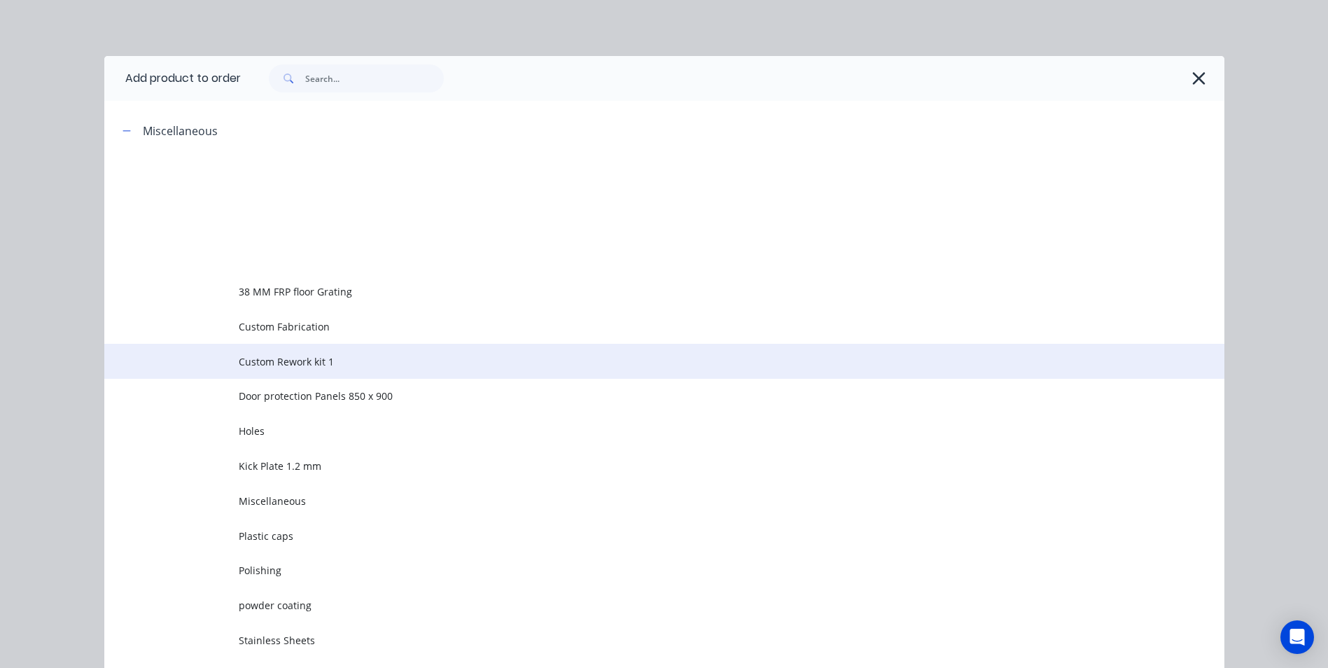
click at [298, 363] on span "Custom Rework kit 1" at bounding box center [633, 361] width 788 height 15
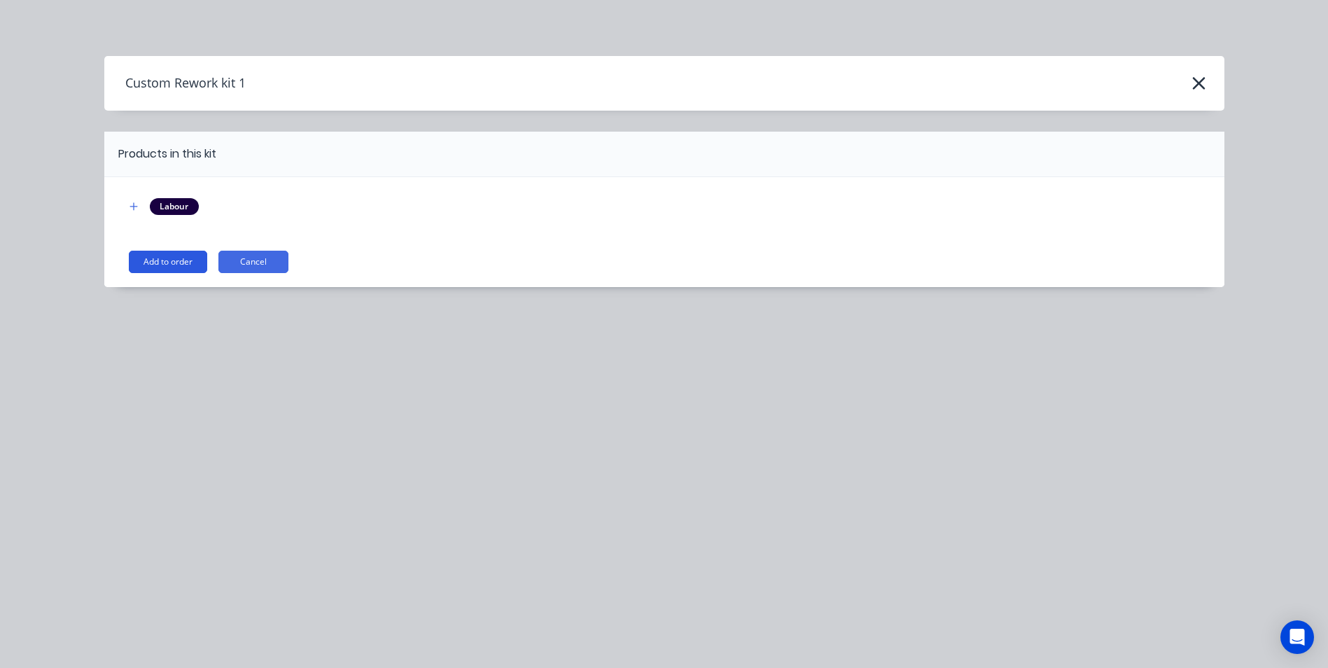
click at [170, 267] on button "Add to order" at bounding box center [168, 262] width 78 height 22
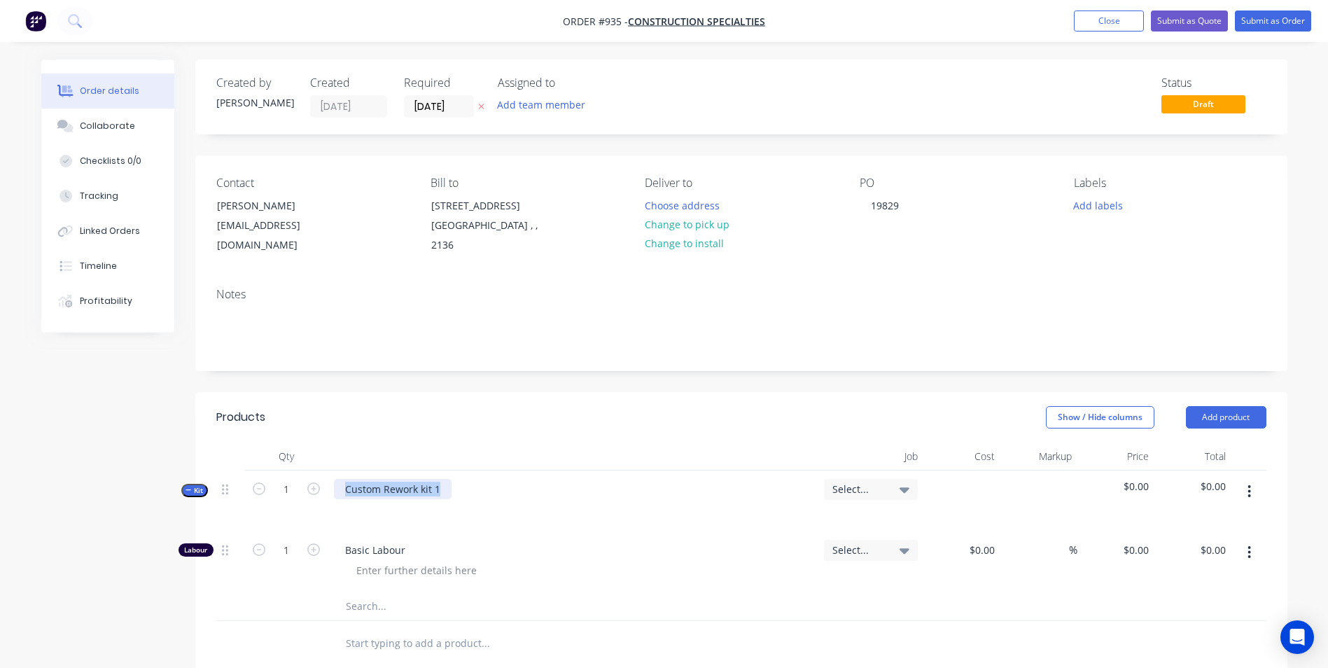
drag, startPoint x: 441, startPoint y: 492, endPoint x: 346, endPoint y: 492, distance: 95.2
click at [346, 492] on div "Custom Rework kit 1" at bounding box center [393, 489] width 118 height 20
paste div
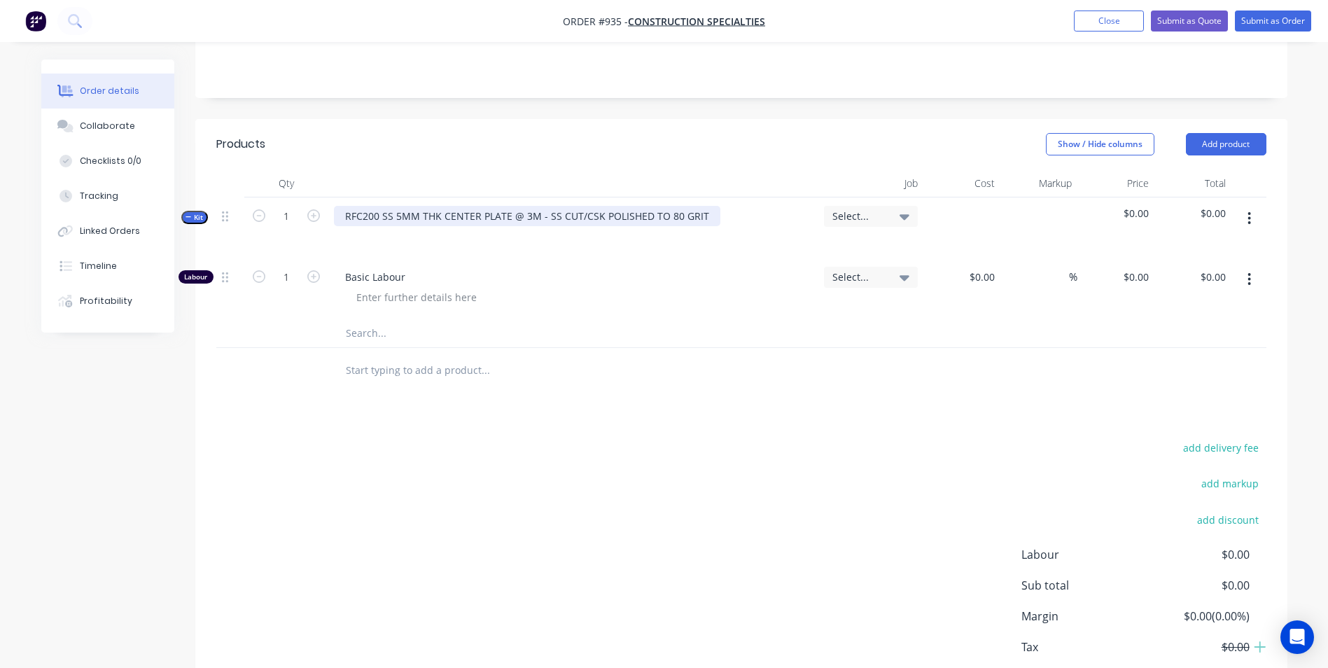
scroll to position [280, 0]
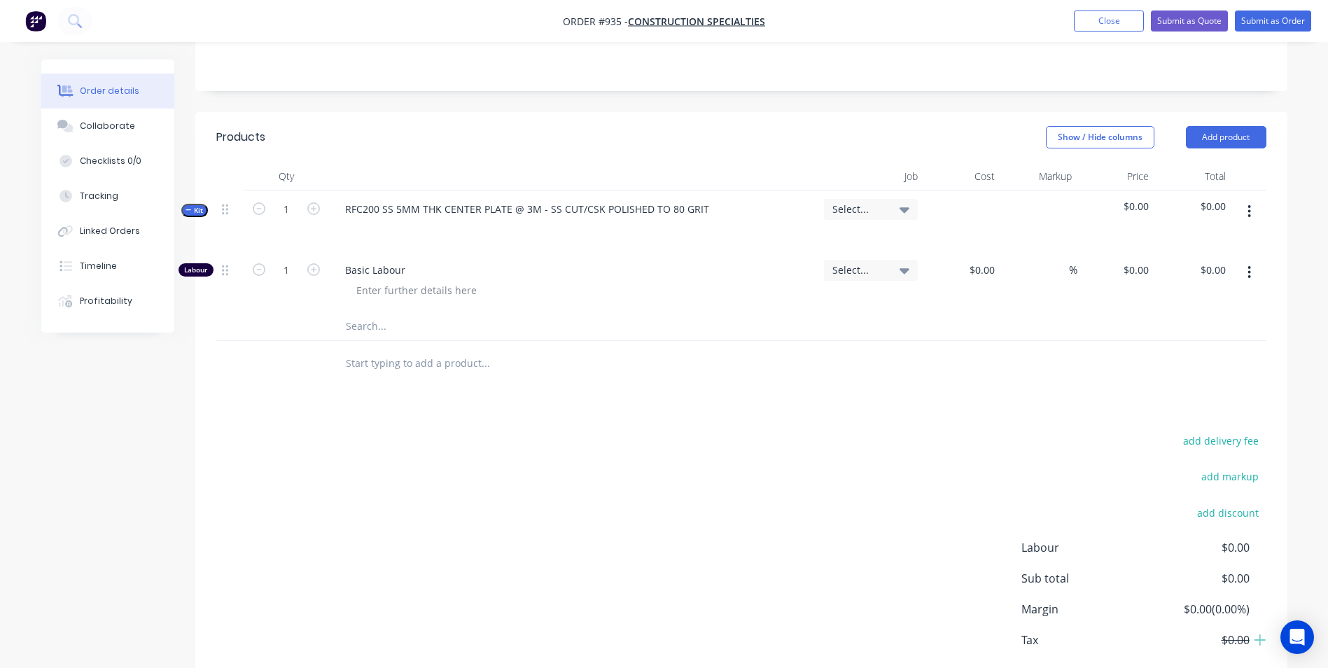
click at [1251, 211] on icon "button" at bounding box center [1250, 211] width 4 height 15
click at [1197, 252] on div "Add product to kit" at bounding box center [1200, 248] width 108 height 20
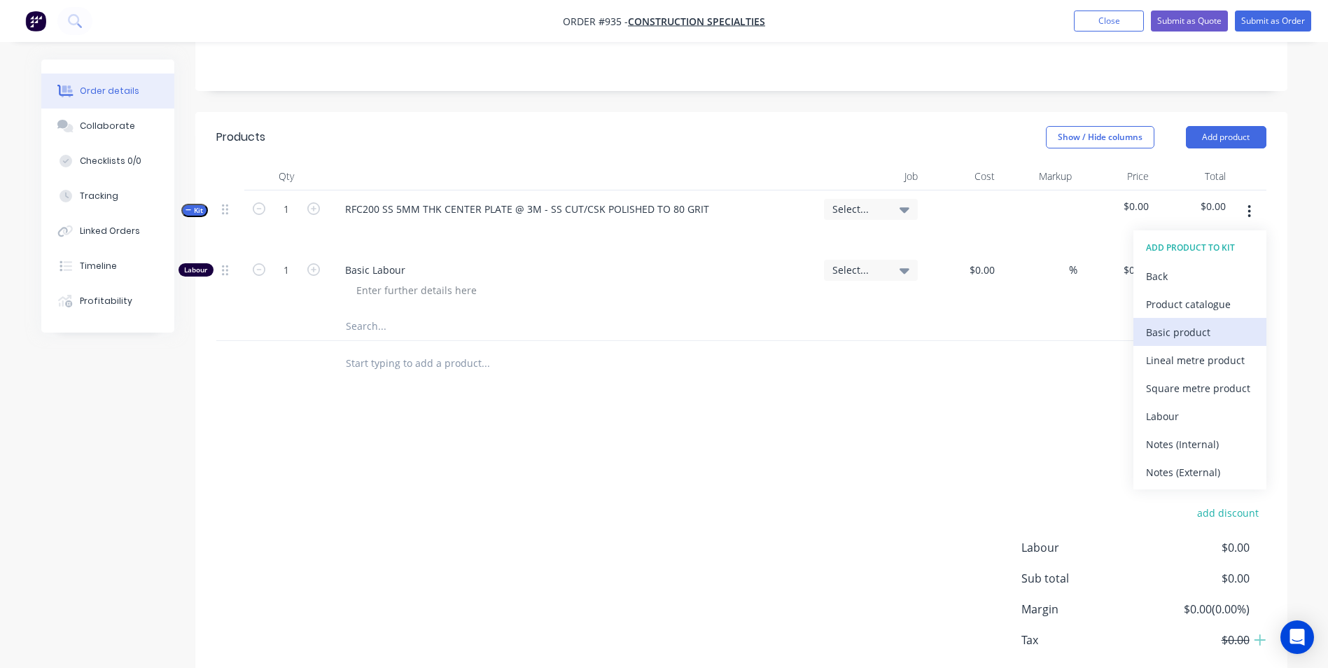
click at [1163, 342] on button "Basic product" at bounding box center [1200, 332] width 133 height 28
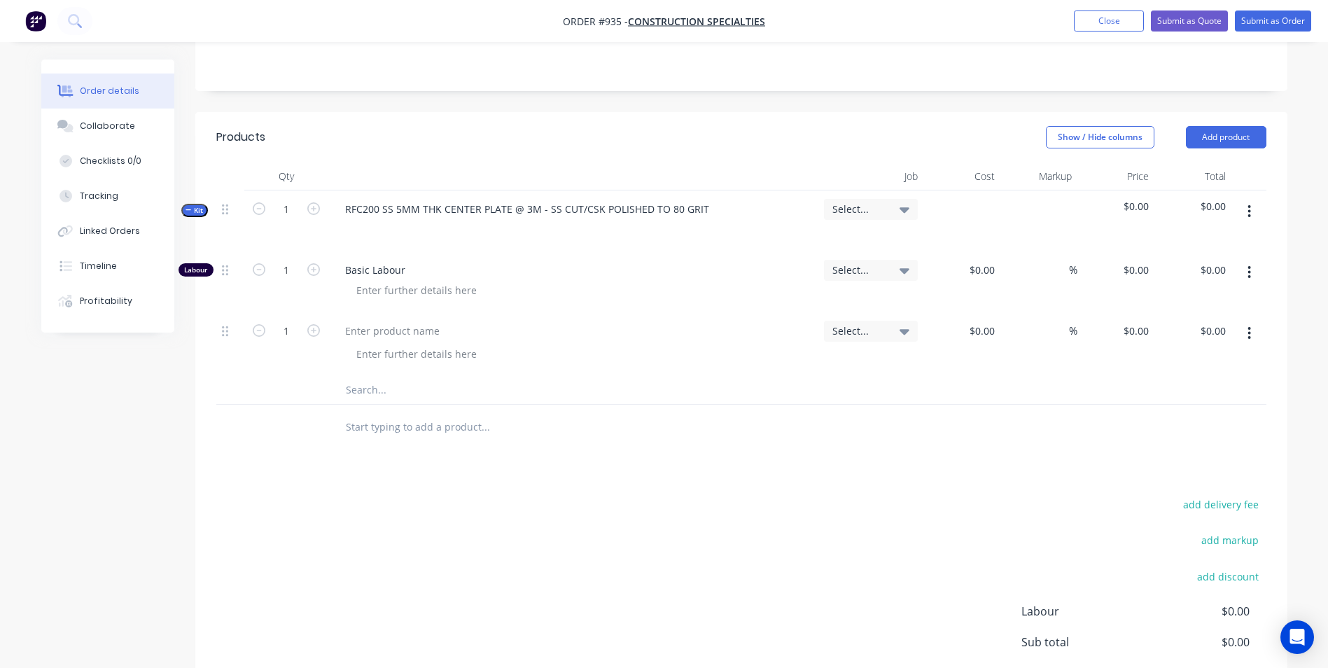
click at [1246, 334] on button "button" at bounding box center [1249, 333] width 33 height 25
click at [1179, 406] on div "Duplicate" at bounding box center [1200, 398] width 108 height 20
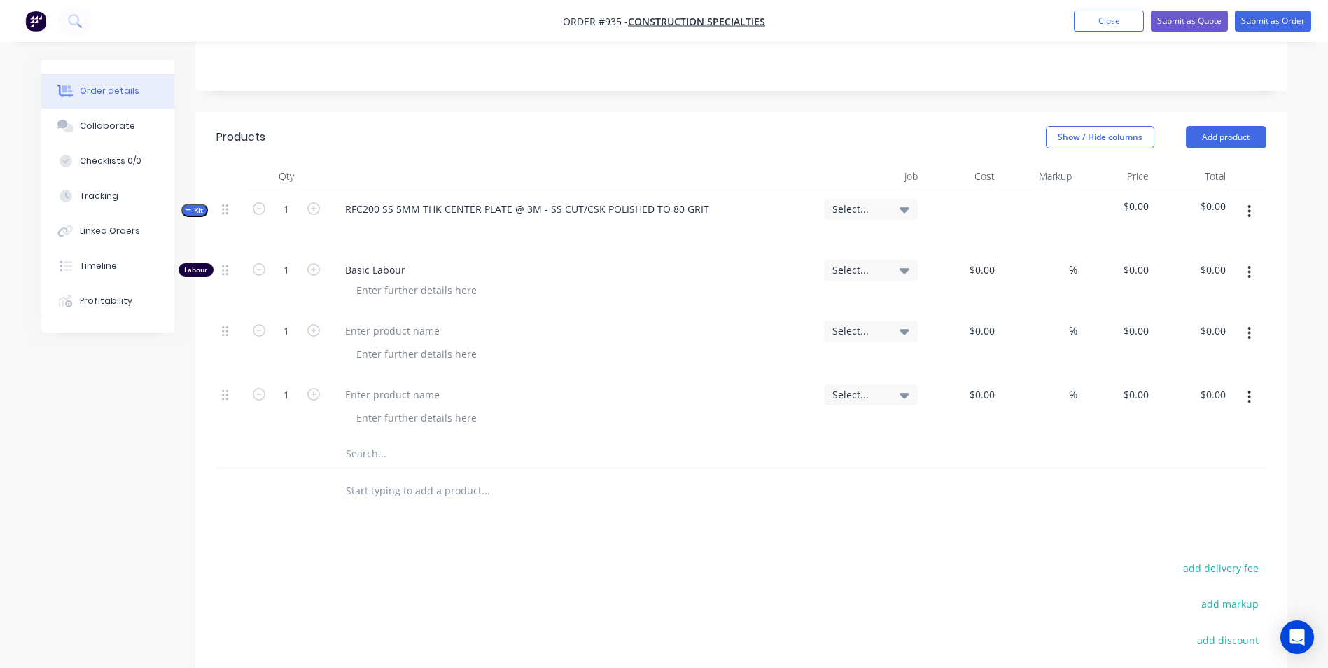
click at [1253, 396] on button "button" at bounding box center [1249, 396] width 33 height 25
click at [1162, 465] on div "Duplicate" at bounding box center [1200, 462] width 108 height 20
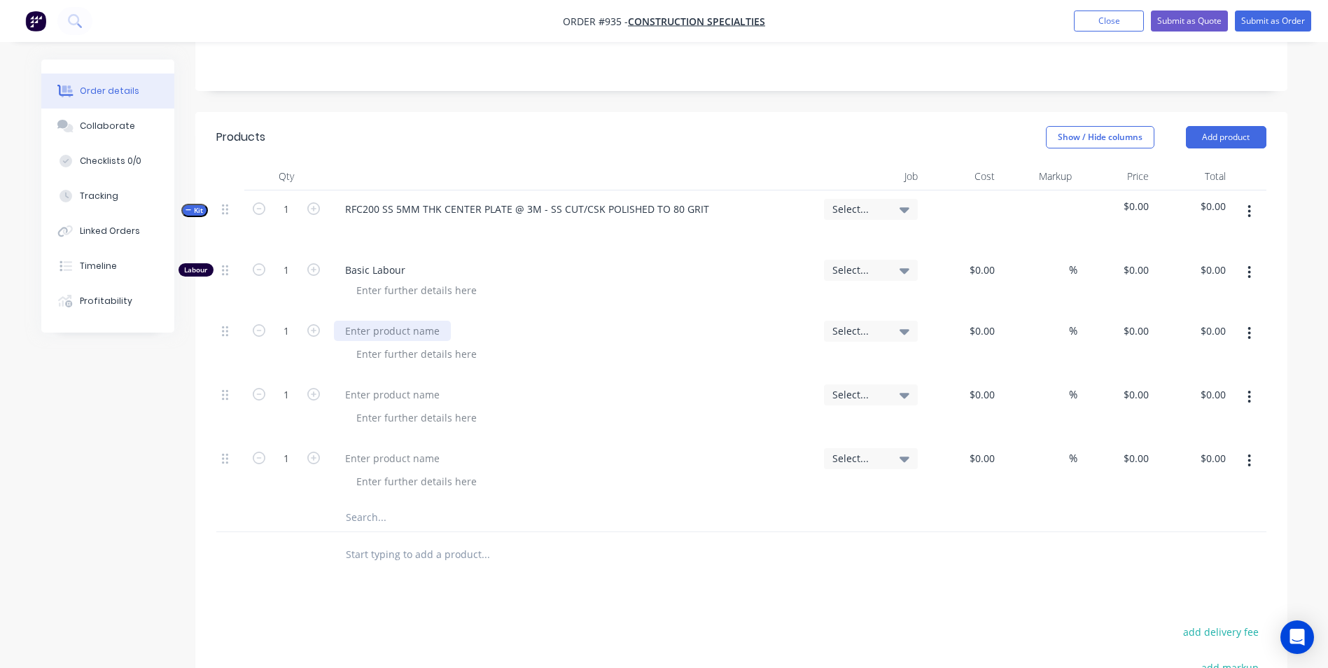
click at [362, 337] on div at bounding box center [392, 331] width 117 height 20
click at [375, 402] on div at bounding box center [392, 394] width 117 height 20
click at [369, 467] on div at bounding box center [392, 458] width 117 height 20
click at [995, 452] on input at bounding box center [992, 458] width 16 height 20
type input "$0.00"
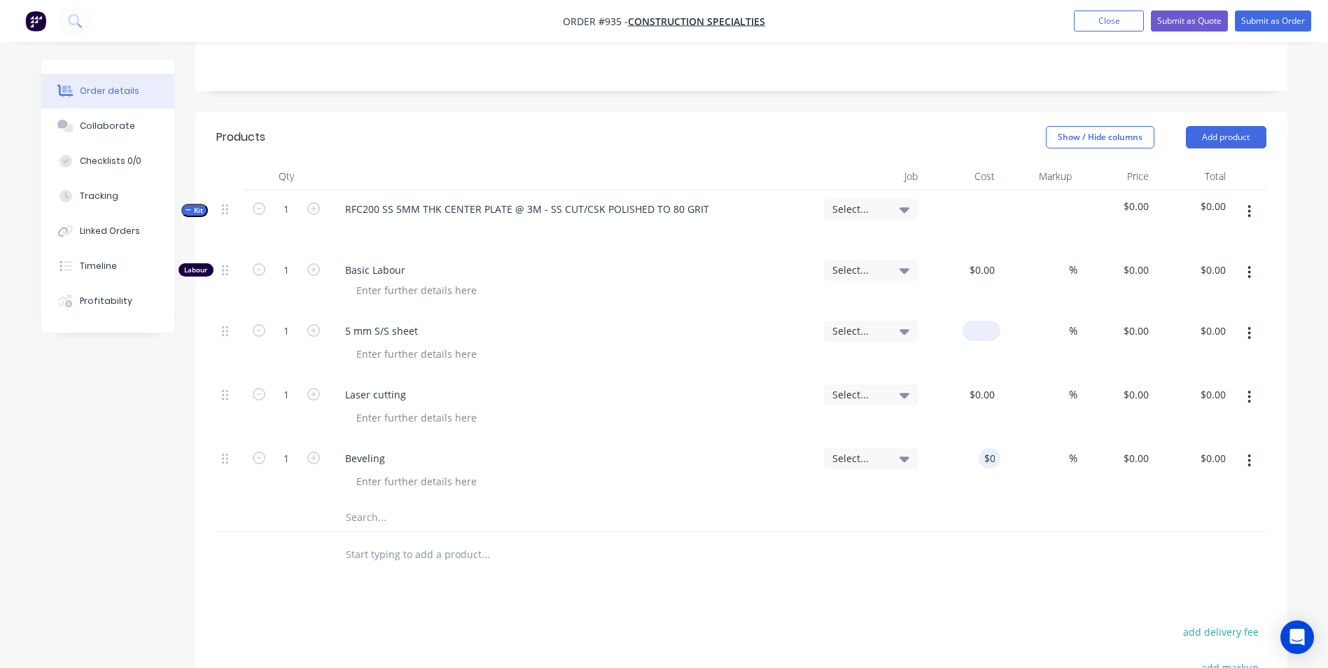
click at [991, 337] on input at bounding box center [984, 331] width 32 height 20
type input "$120.00"
type input "50"
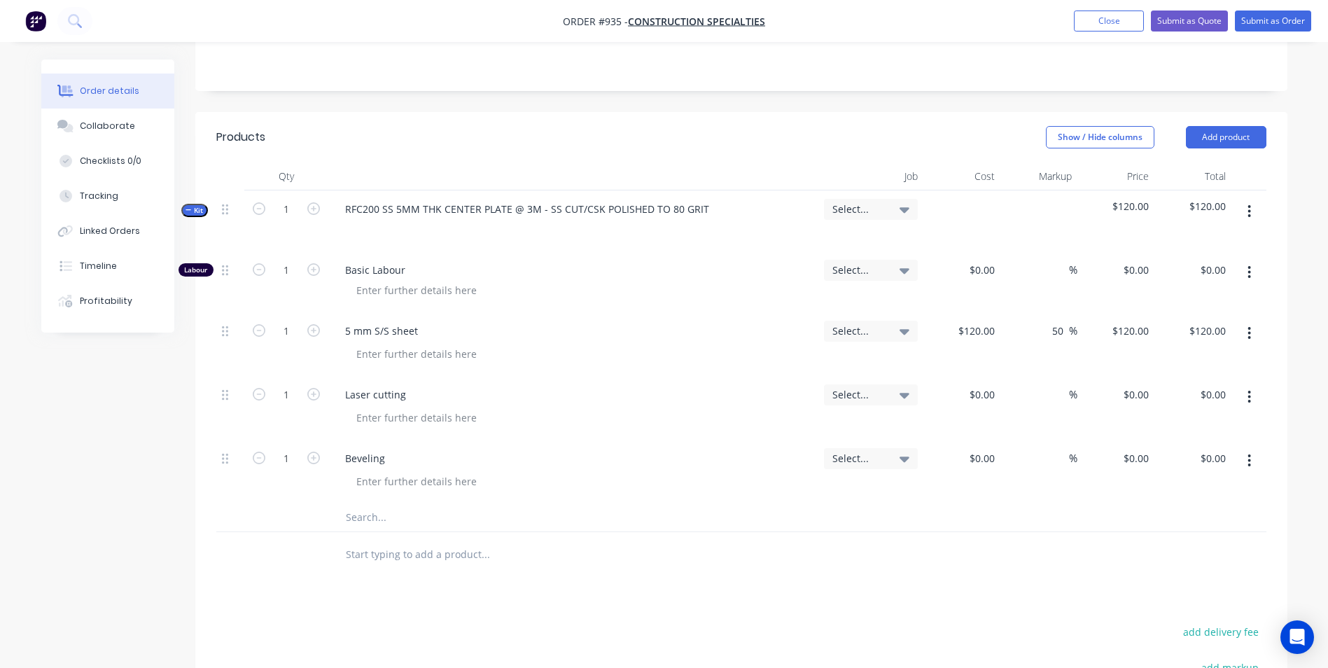
type input "180"
type input "$180.00"
drag, startPoint x: 386, startPoint y: 456, endPoint x: 299, endPoint y: 452, distance: 86.9
click at [299, 452] on div "1 Beveling Select... $0.00 $0.00 % $0.00 $0.00 $0.00 $0.00" at bounding box center [741, 472] width 1050 height 64
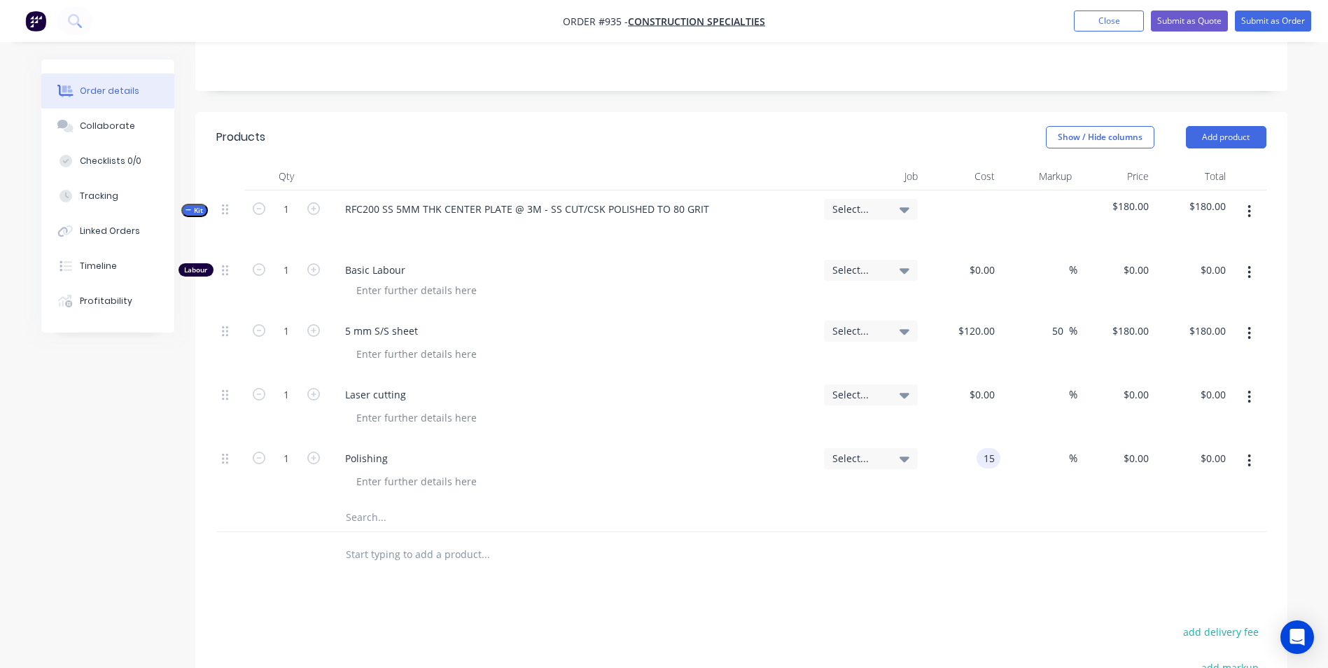
type input "$15.00"
type input "50"
click at [291, 468] on input "1" at bounding box center [286, 458] width 36 height 21
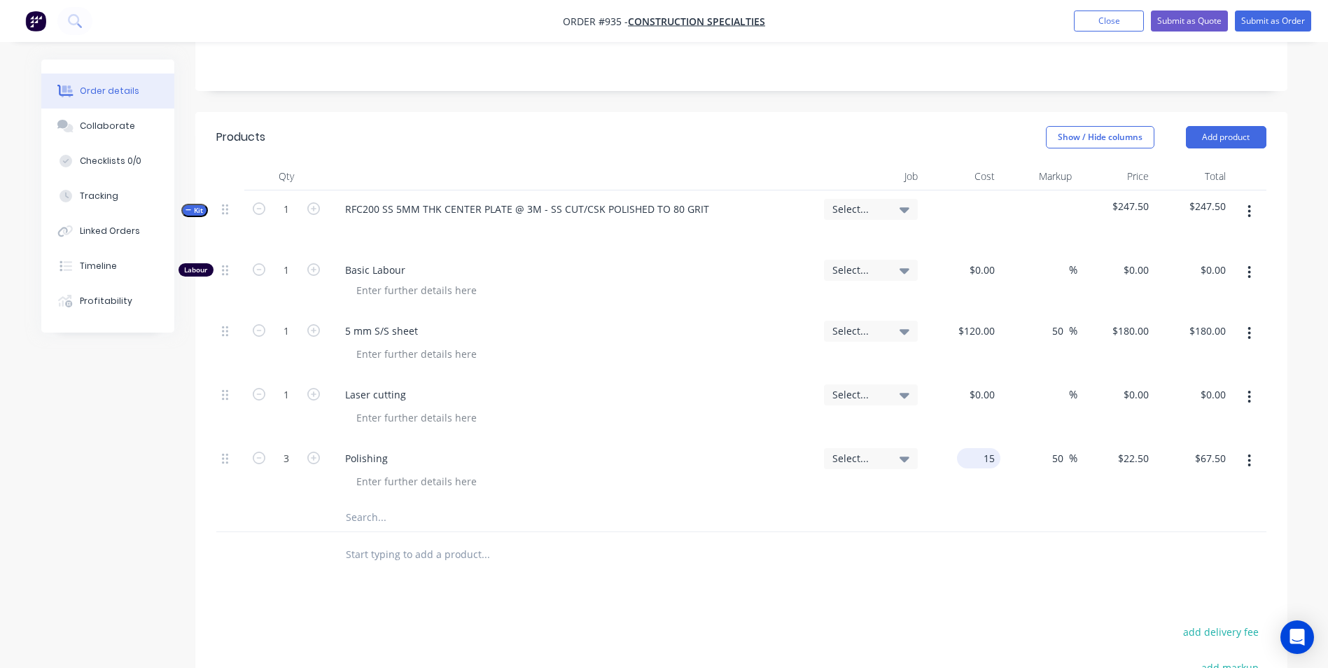
click at [986, 466] on input "15" at bounding box center [982, 458] width 38 height 20
click at [973, 389] on div "$0.00" at bounding box center [961, 408] width 77 height 64
click at [960, 397] on div "75 $75.00" at bounding box center [961, 408] width 77 height 64
click at [289, 275] on input "1" at bounding box center [286, 270] width 36 height 21
click at [286, 211] on input "1" at bounding box center [286, 209] width 36 height 21
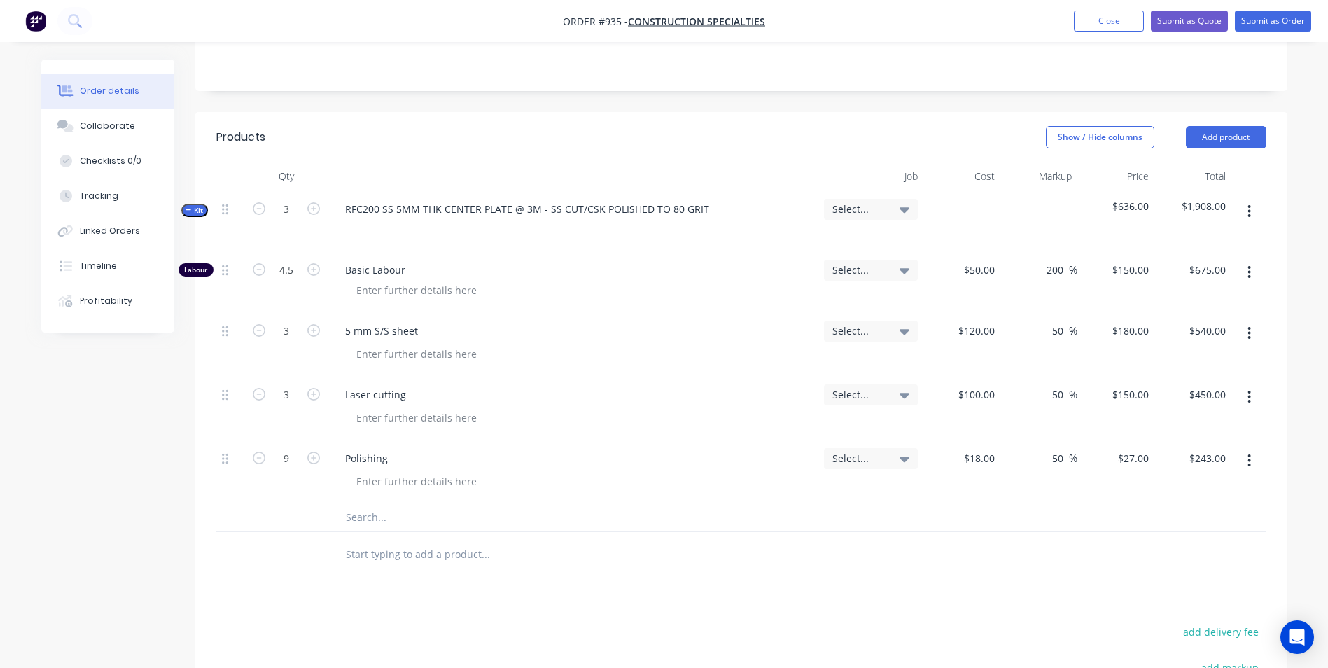
click at [665, 265] on span "Basic Labour" at bounding box center [579, 270] width 468 height 15
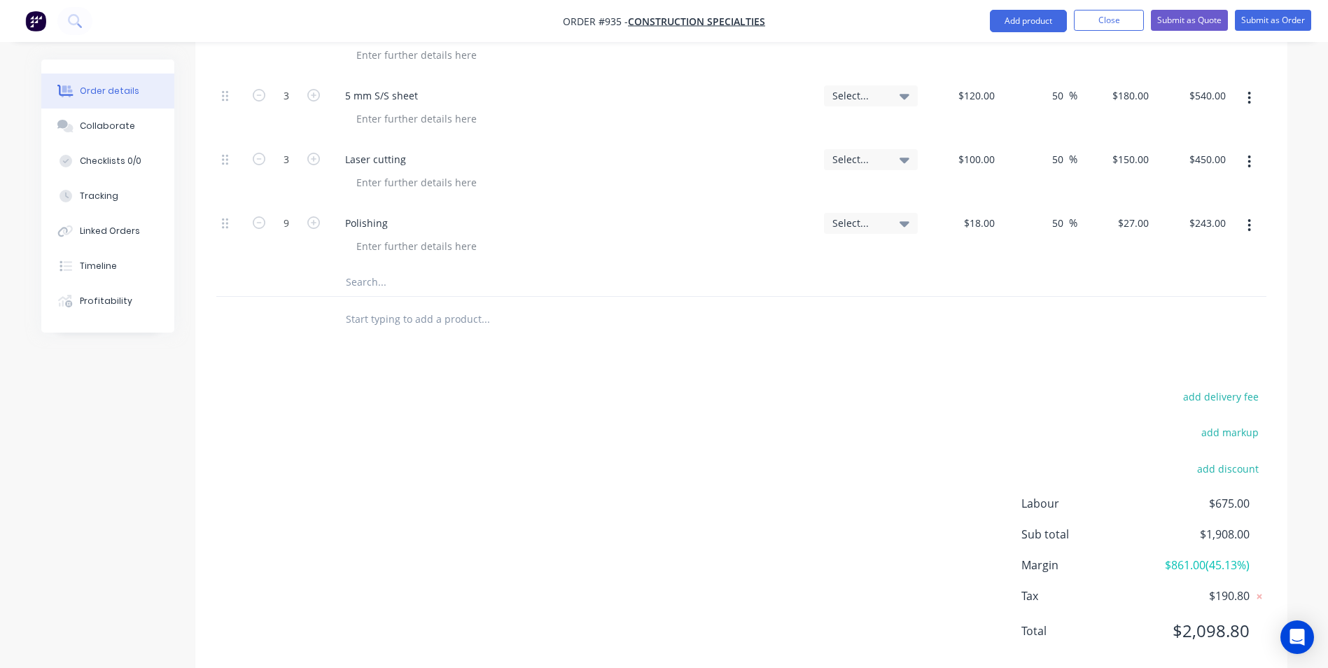
scroll to position [526, 0]
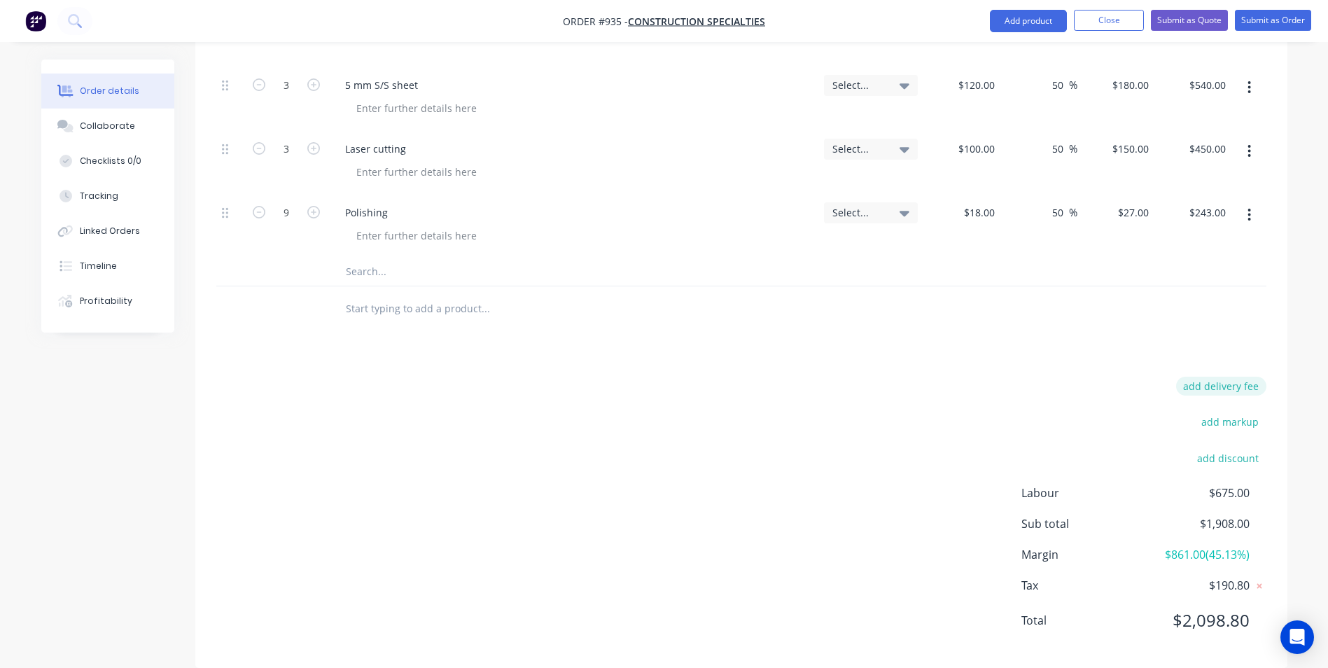
click at [1246, 382] on button "add delivery fee" at bounding box center [1221, 386] width 90 height 19
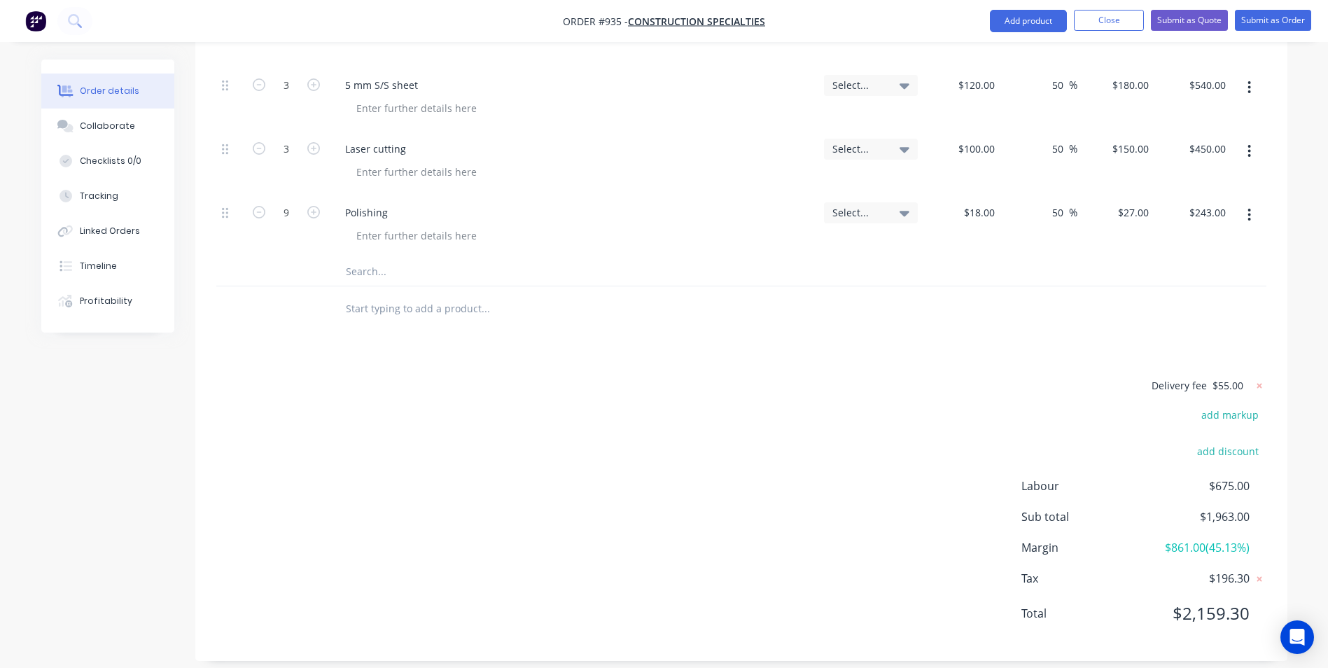
click at [669, 324] on div at bounding box center [580, 309] width 504 height 46
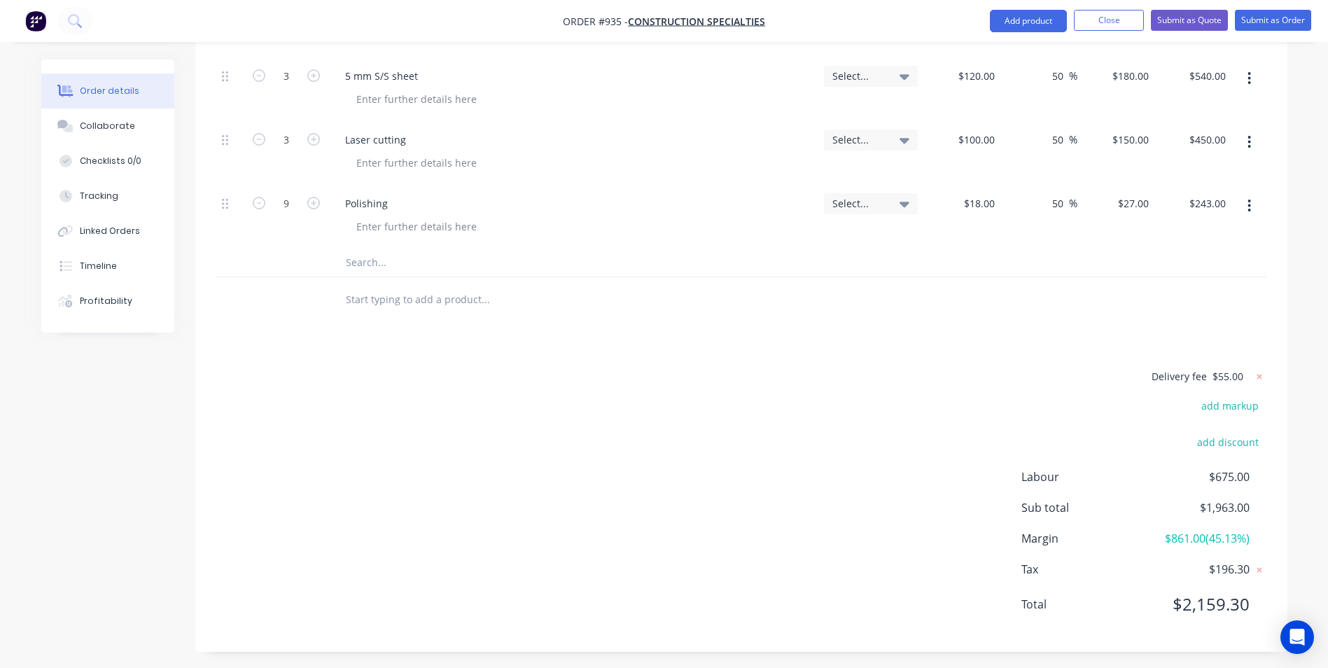
scroll to position [540, 0]
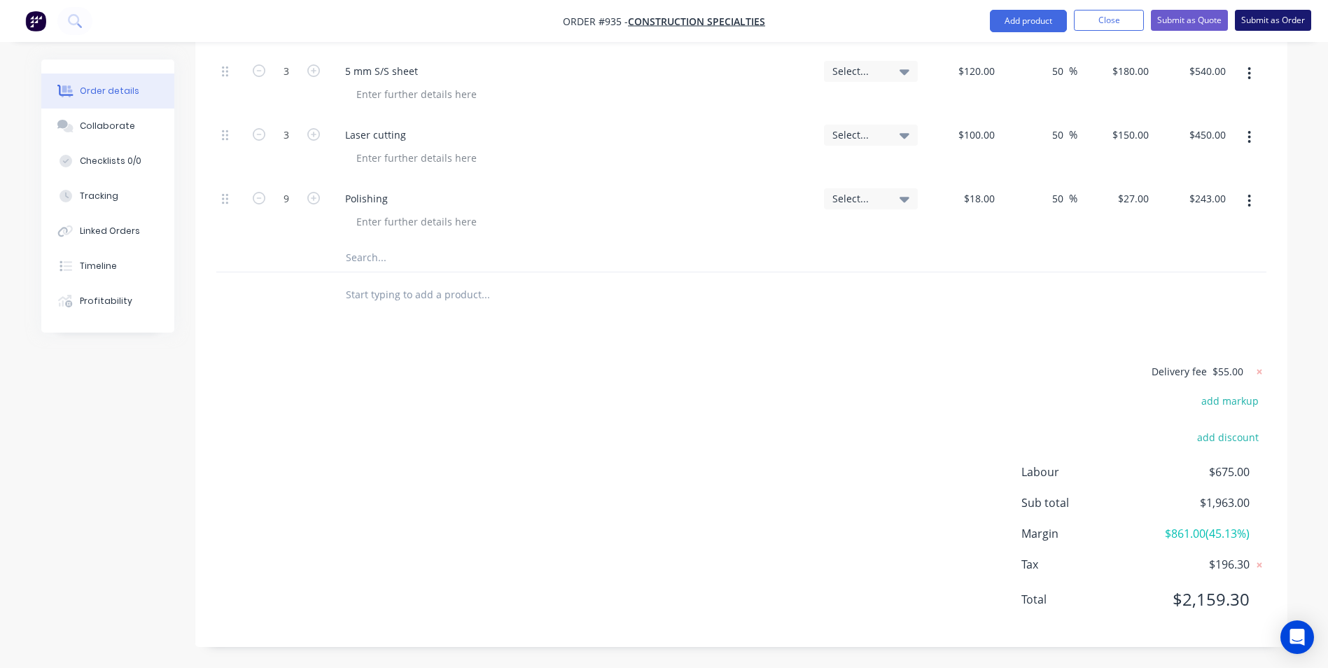
click at [1262, 9] on nav "Order #935 - Construction Specialties Add product Close Submit as Quote Submit …" at bounding box center [664, 21] width 1328 height 42
click at [1255, 20] on button "Submit as Order" at bounding box center [1273, 20] width 76 height 21
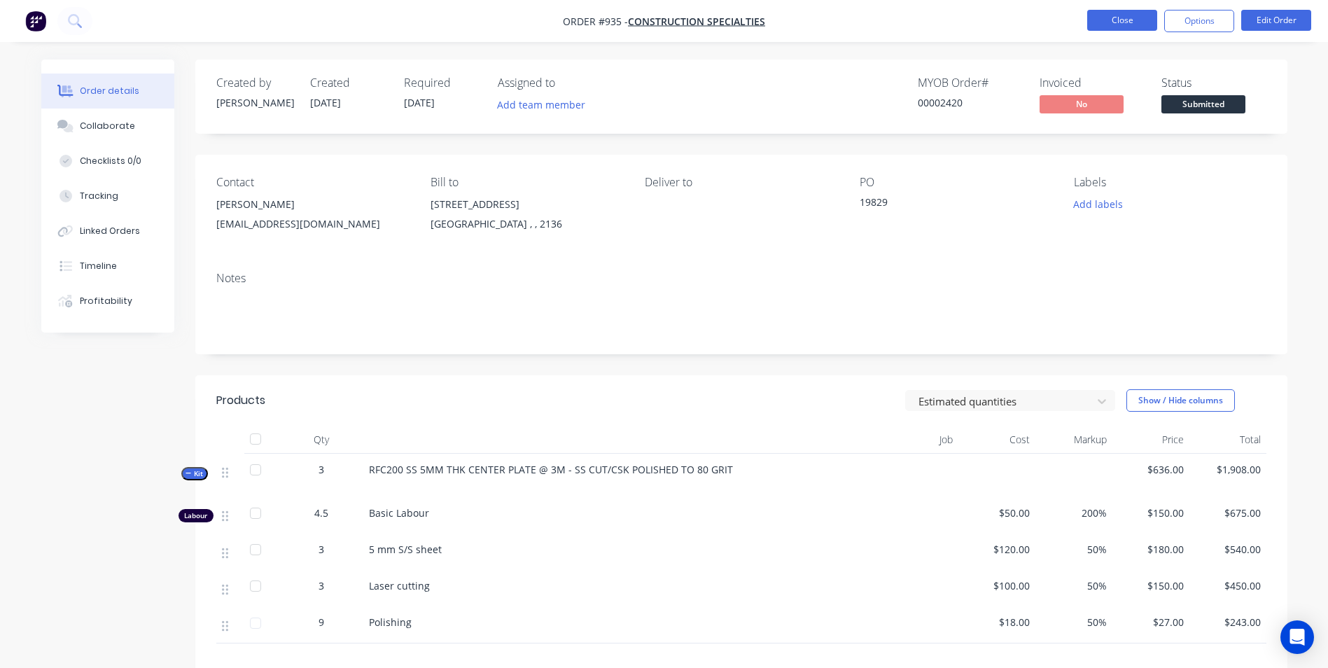
click at [1143, 29] on button "Close" at bounding box center [1122, 20] width 70 height 21
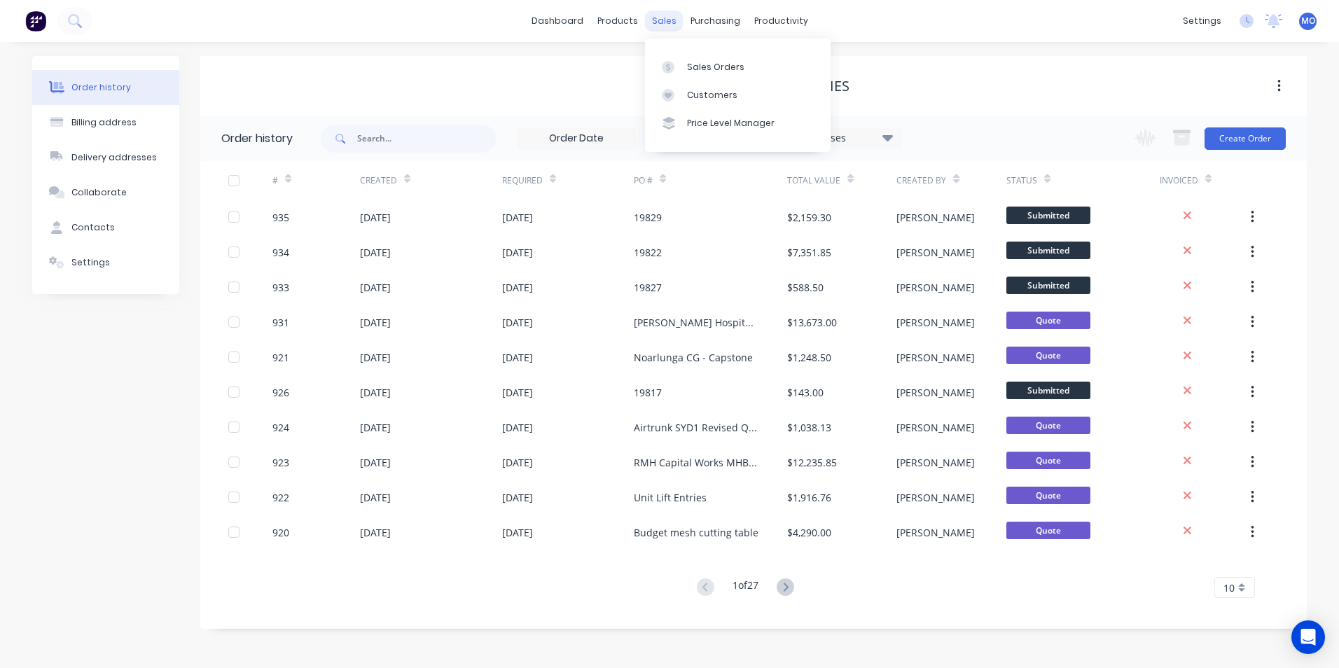
click at [664, 22] on div "sales" at bounding box center [664, 21] width 39 height 21
click at [692, 69] on div "Sales Orders" at bounding box center [715, 67] width 57 height 13
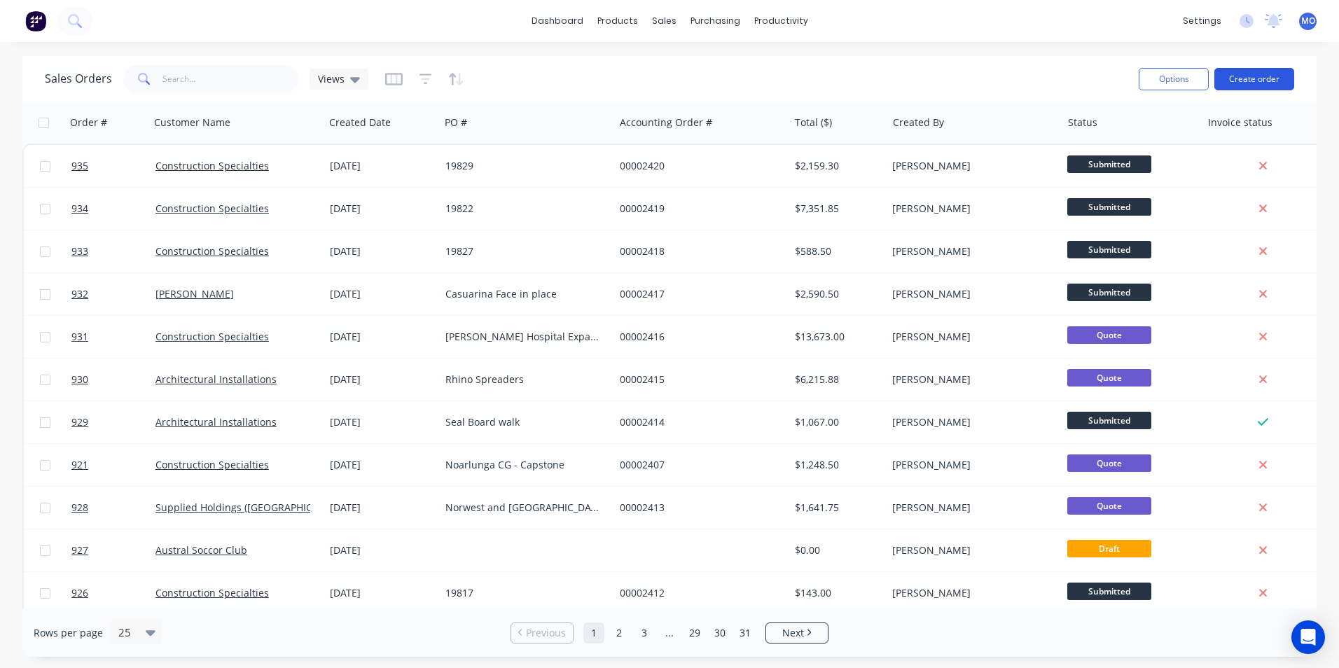
click at [1249, 81] on button "Create order" at bounding box center [1254, 79] width 80 height 22
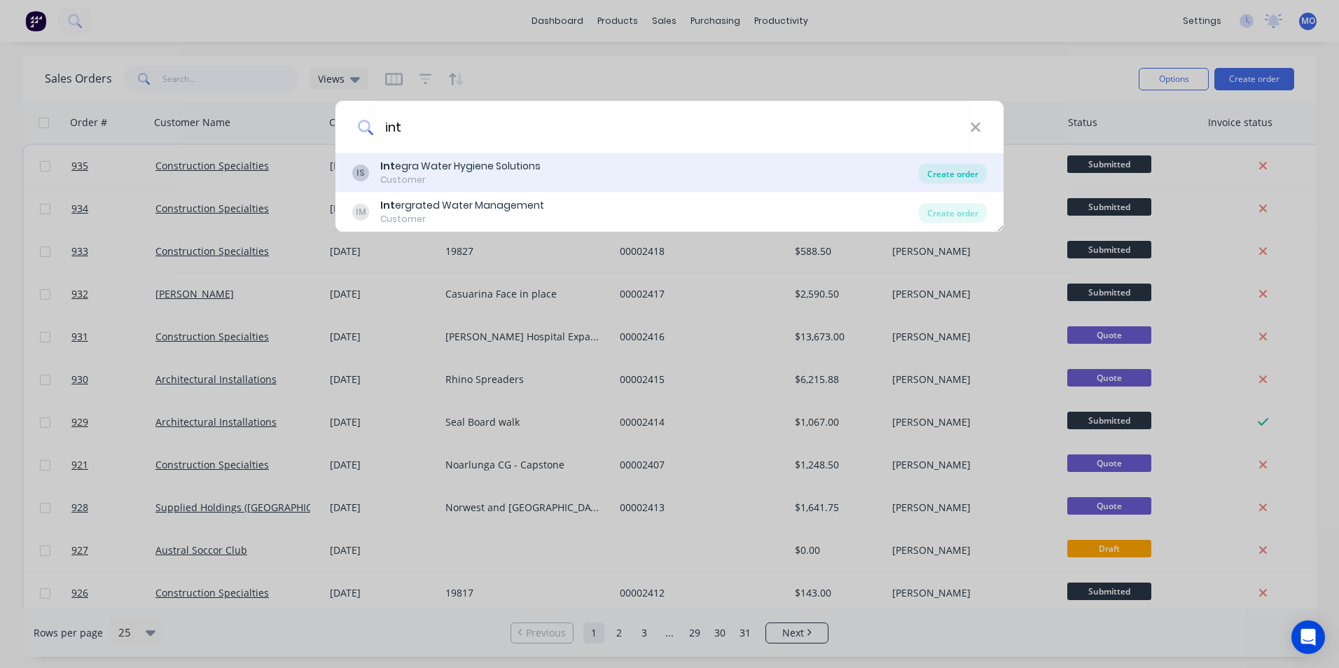
click at [938, 177] on div "Create order" at bounding box center [953, 174] width 68 height 20
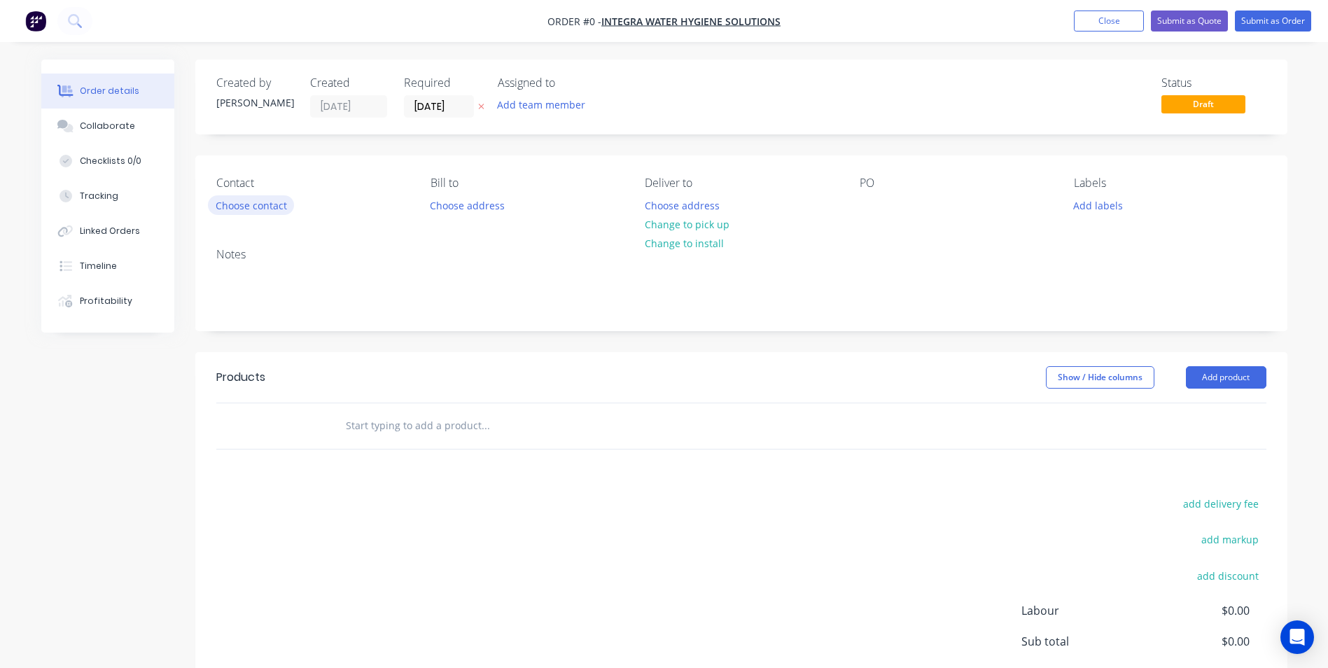
click at [262, 207] on button "Choose contact" at bounding box center [251, 204] width 86 height 19
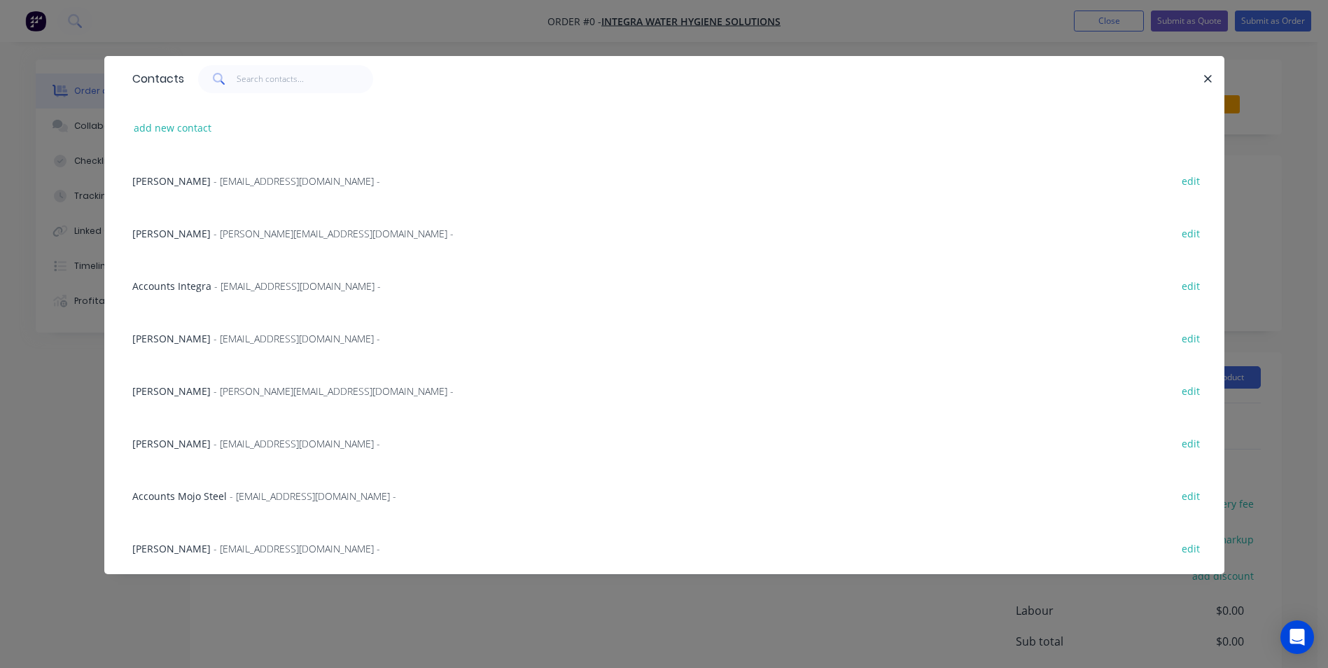
click at [211, 192] on div "[PERSON_NAME] - [EMAIL_ADDRESS][DOMAIN_NAME] - edit" at bounding box center [664, 180] width 1078 height 53
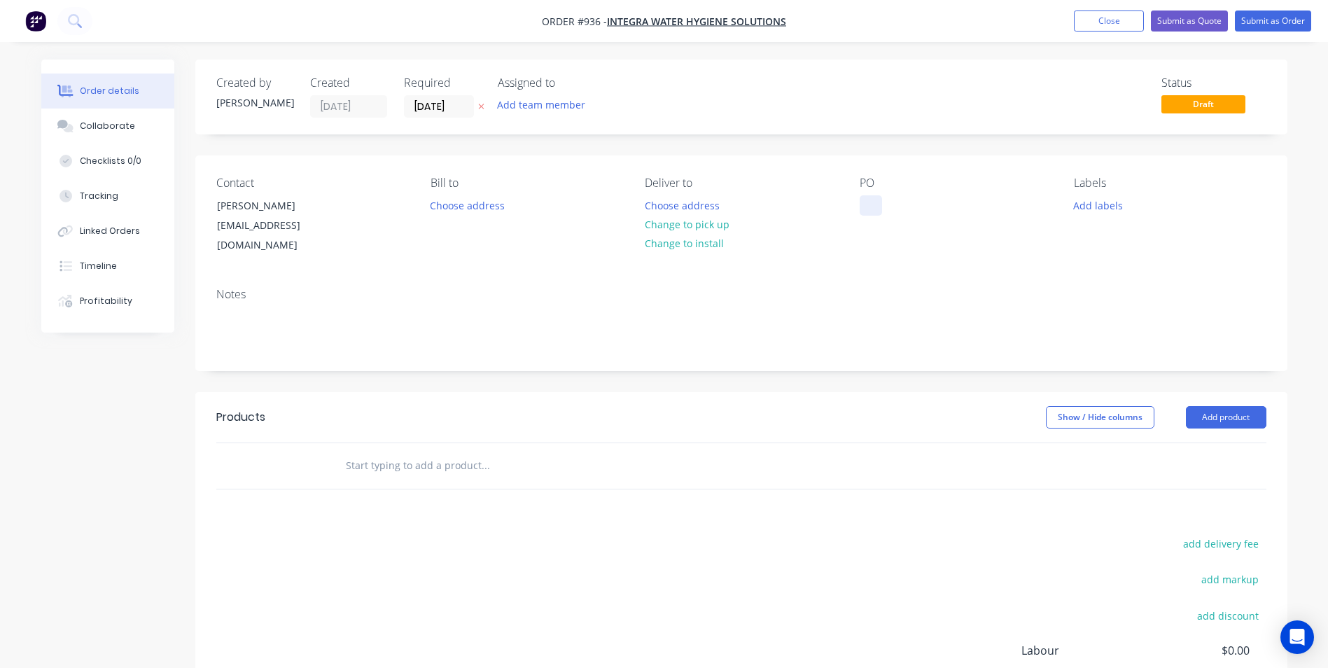
click at [869, 214] on div at bounding box center [871, 205] width 22 height 20
click at [1201, 406] on button "Add product" at bounding box center [1226, 417] width 81 height 22
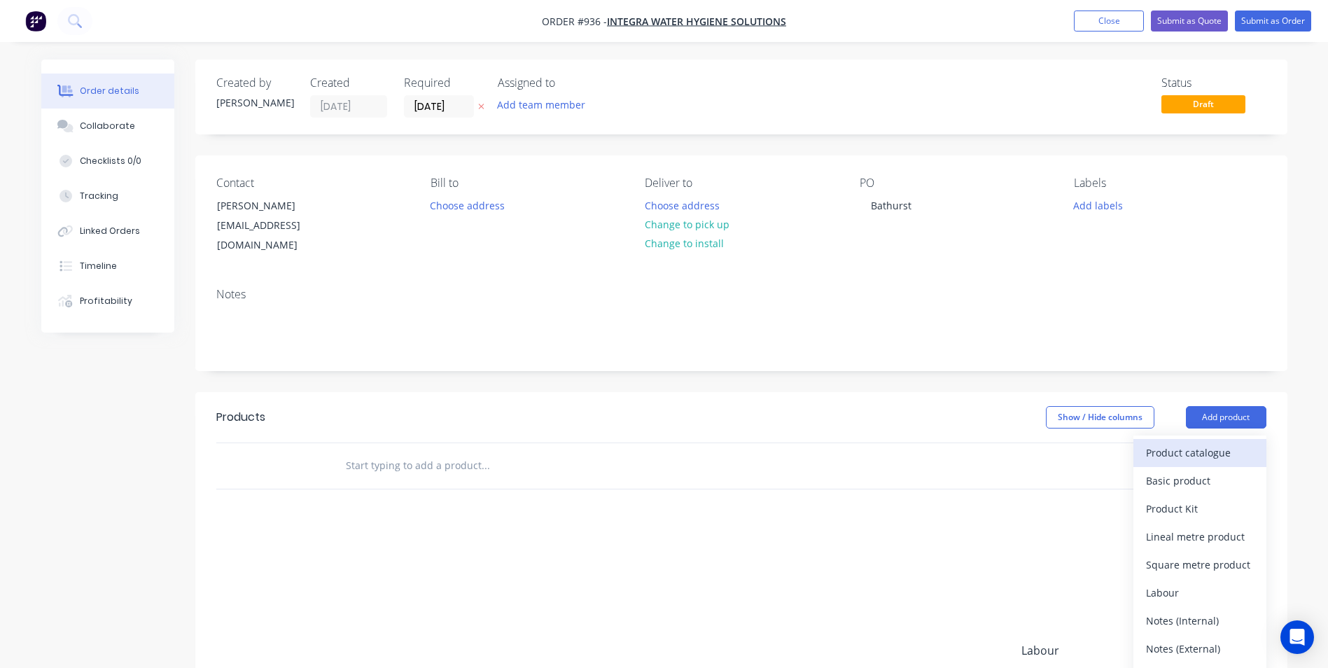
click at [1174, 442] on div "Product catalogue" at bounding box center [1200, 452] width 108 height 20
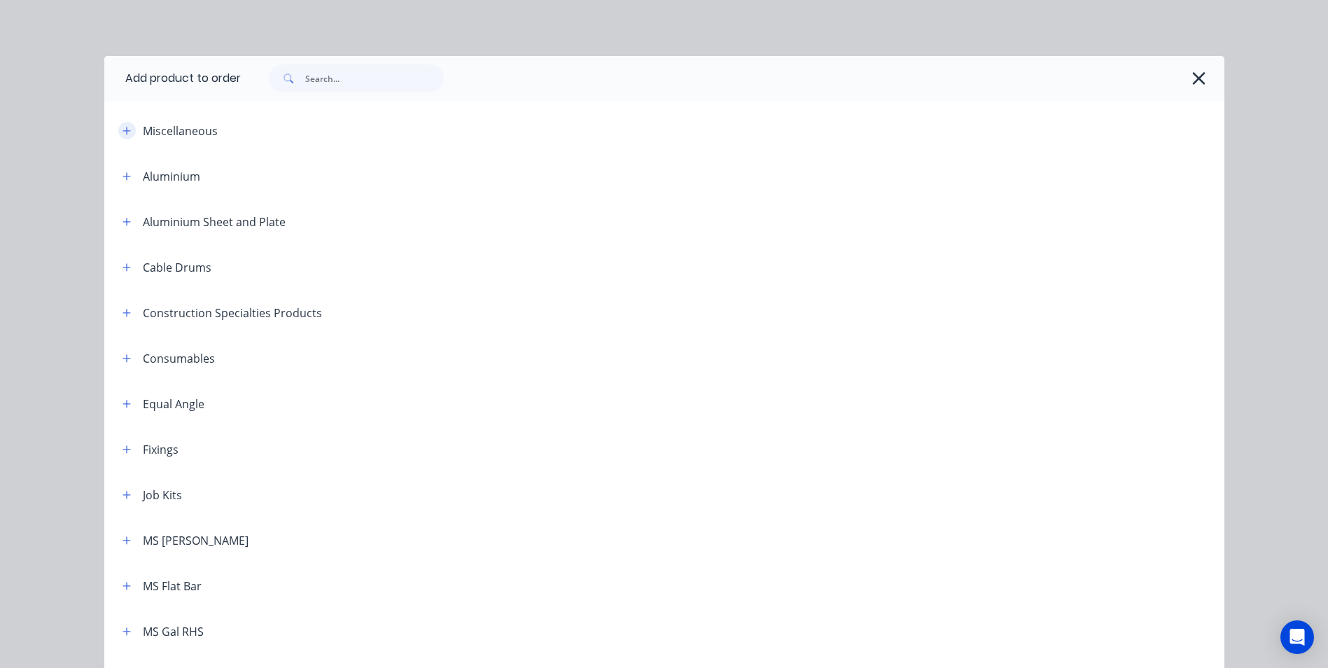
click at [123, 134] on icon "button" at bounding box center [127, 131] width 8 height 10
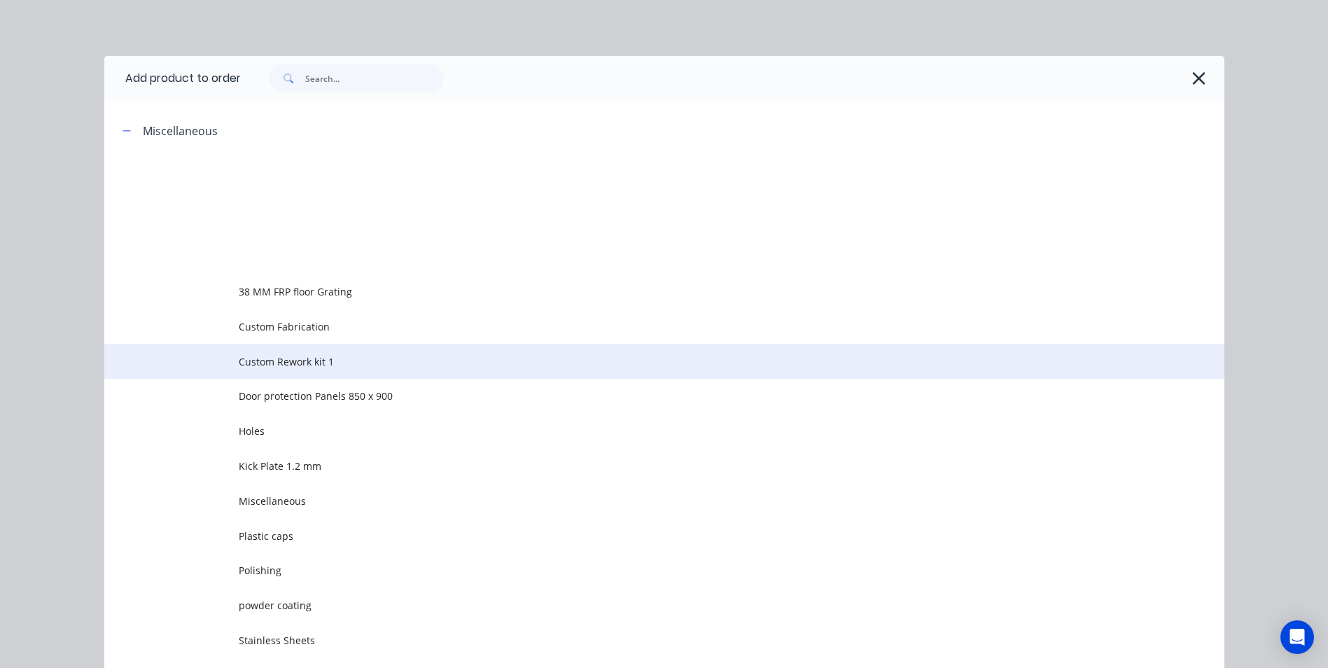
click at [281, 372] on td "Custom Rework kit 1" at bounding box center [732, 361] width 986 height 35
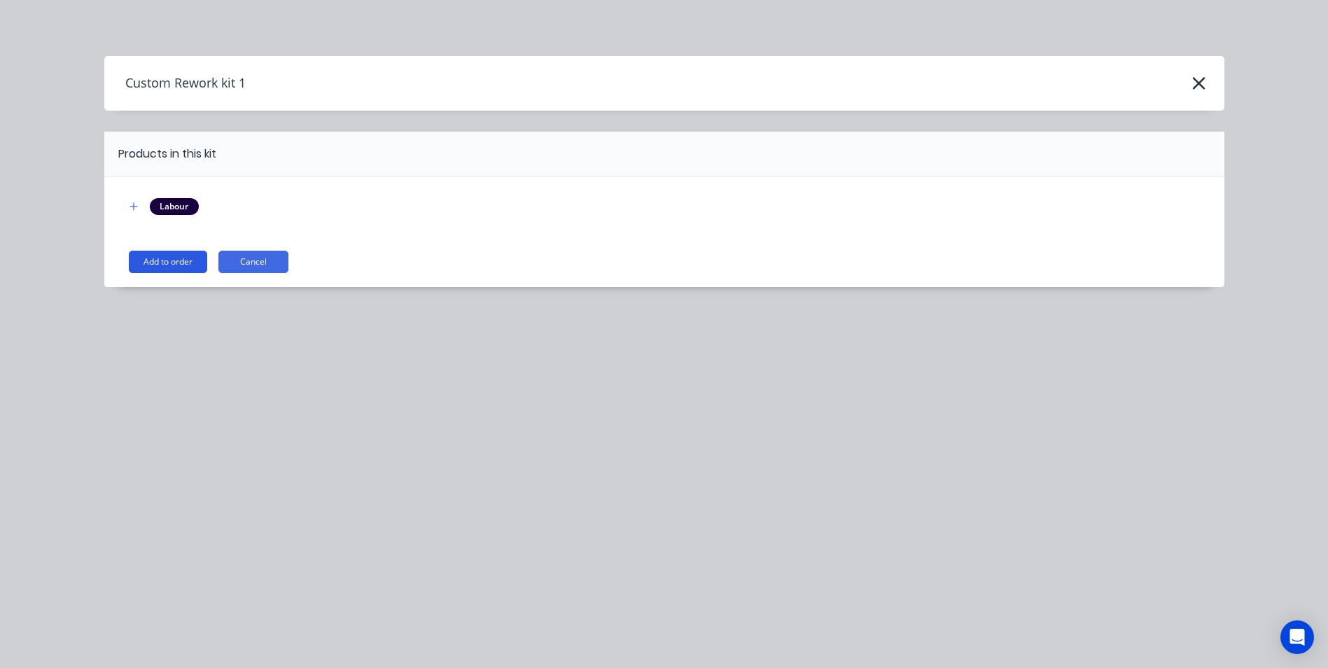
click at [169, 259] on button "Add to order" at bounding box center [168, 262] width 78 height 22
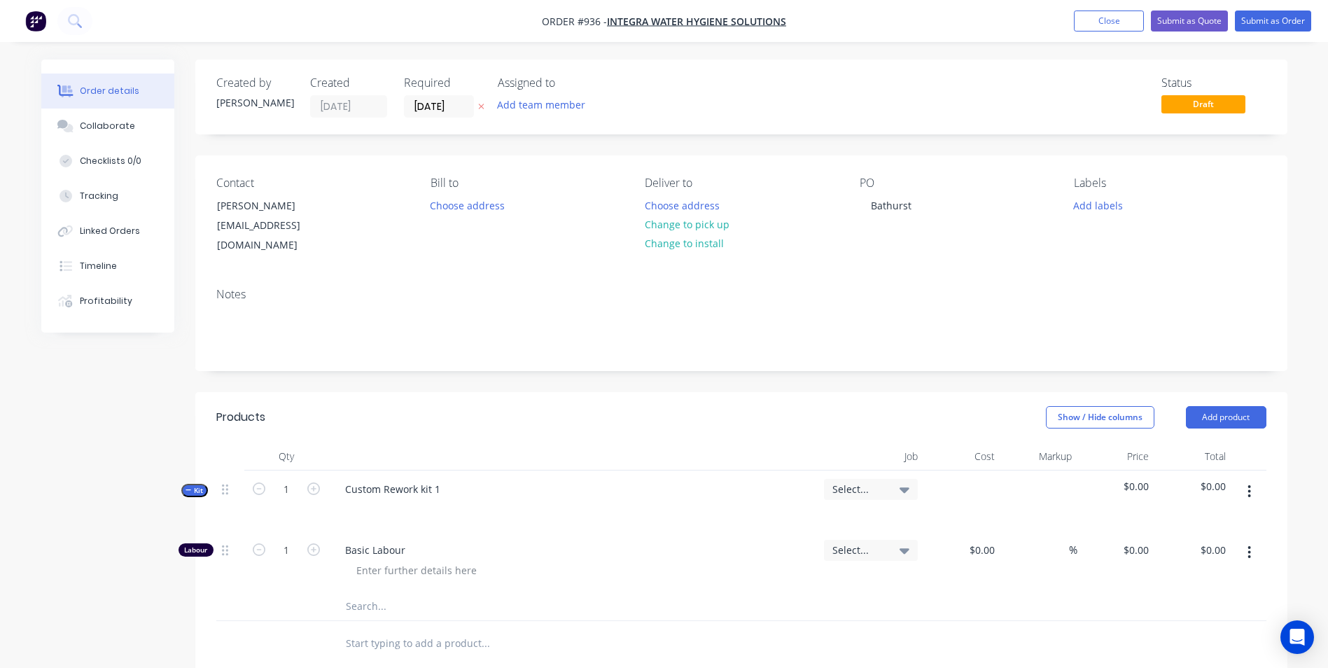
click at [1244, 479] on button "button" at bounding box center [1249, 491] width 33 height 25
click at [1178, 518] on div "Add product to kit" at bounding box center [1200, 528] width 108 height 20
click at [1176, 602] on div "Basic product" at bounding box center [1200, 612] width 108 height 20
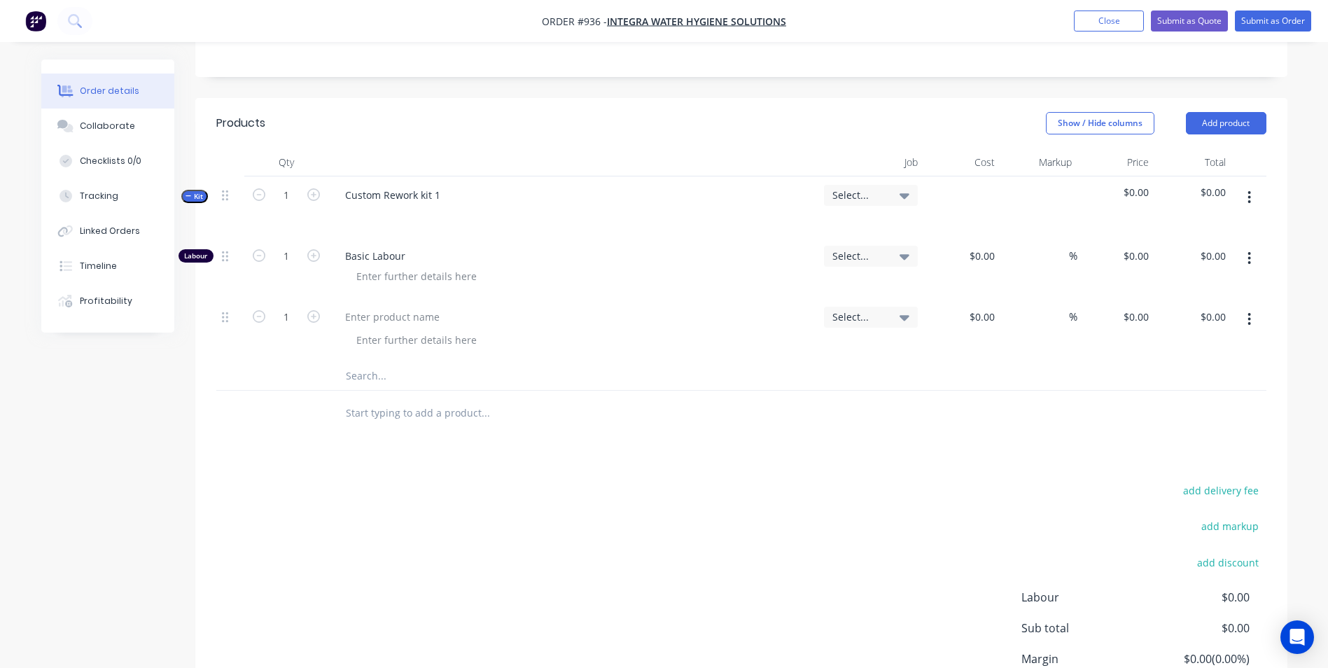
scroll to position [350, 0]
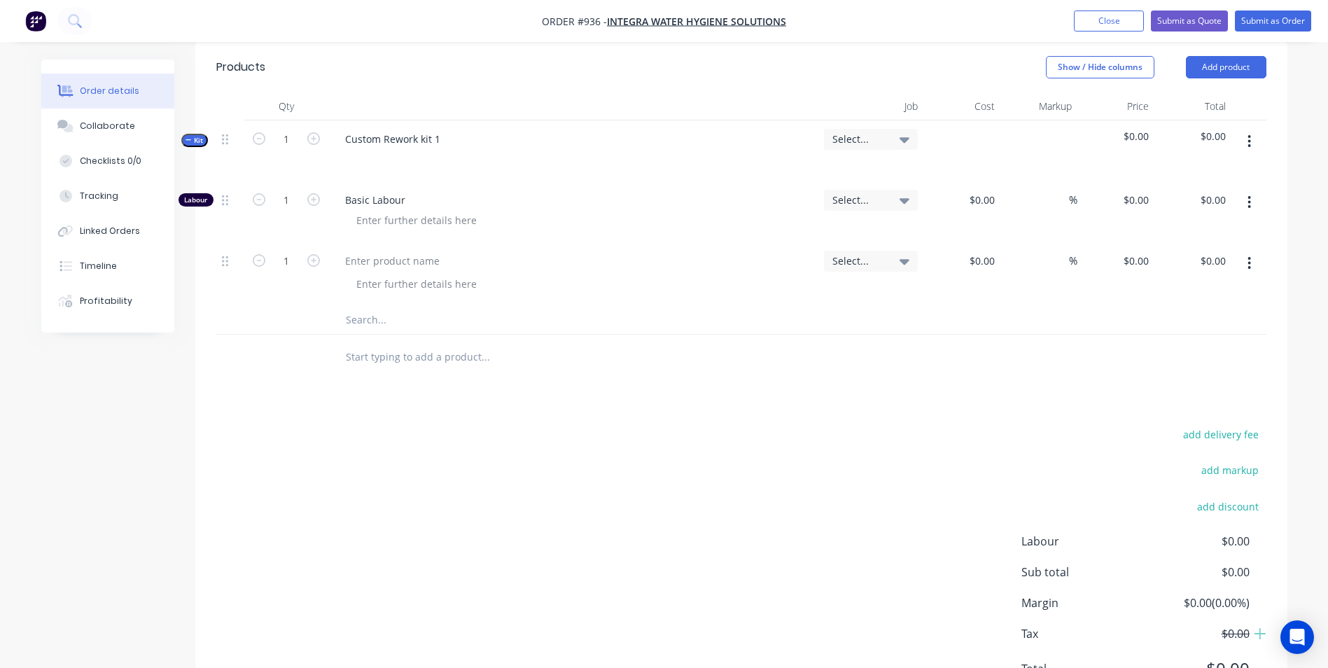
click at [1245, 251] on button "button" at bounding box center [1249, 263] width 33 height 25
click at [1204, 318] on div "Duplicate" at bounding box center [1200, 328] width 108 height 20
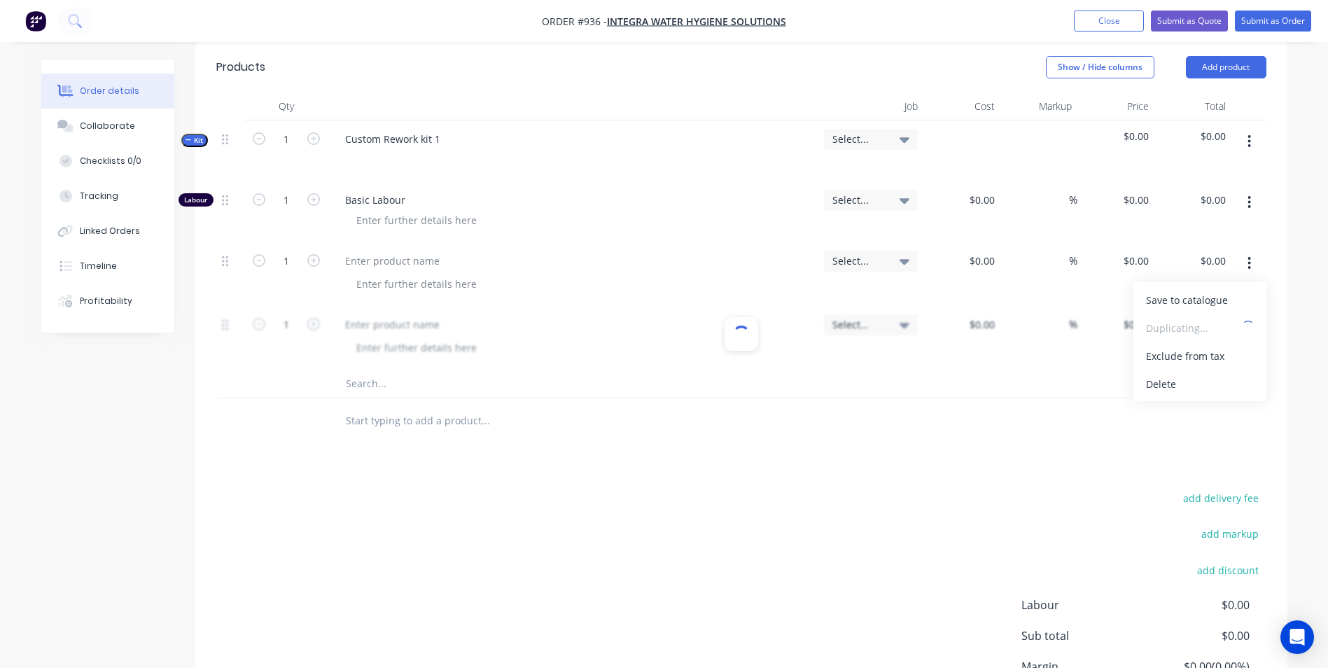
click at [1248, 257] on icon "button" at bounding box center [1249, 263] width 3 height 13
click at [1120, 26] on button "Close" at bounding box center [1109, 21] width 70 height 21
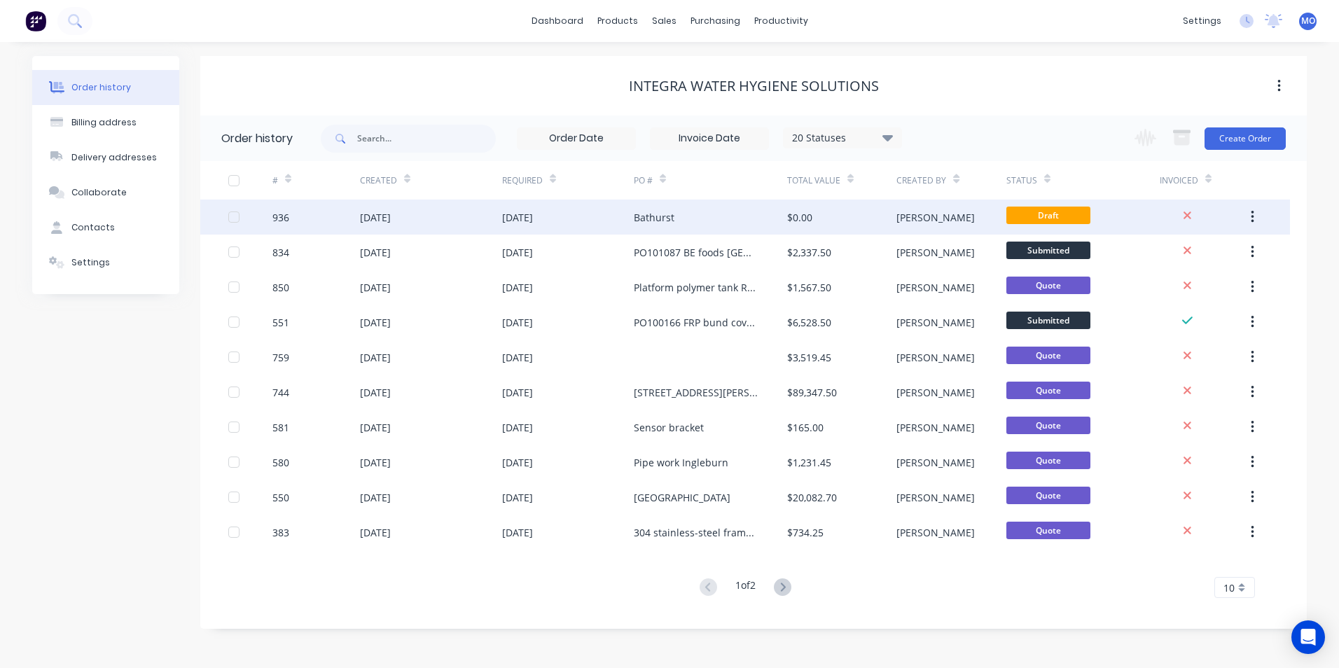
click at [893, 222] on div "$0.00" at bounding box center [841, 217] width 109 height 35
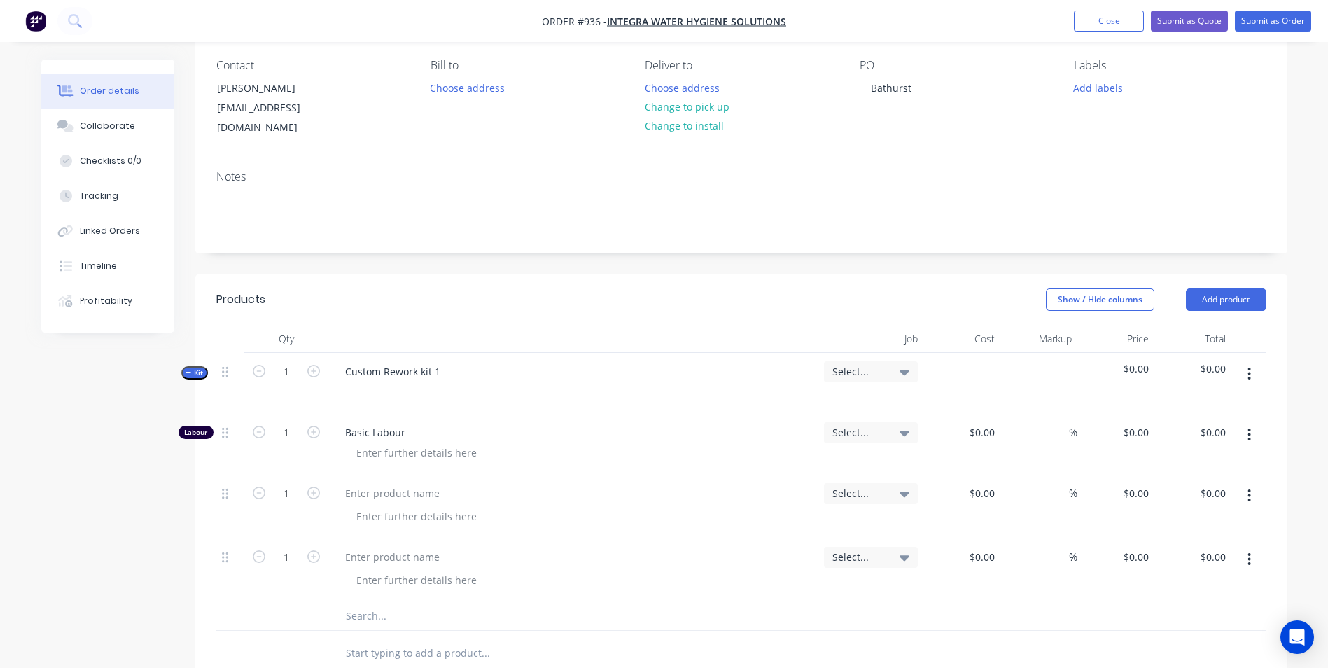
scroll to position [140, 0]
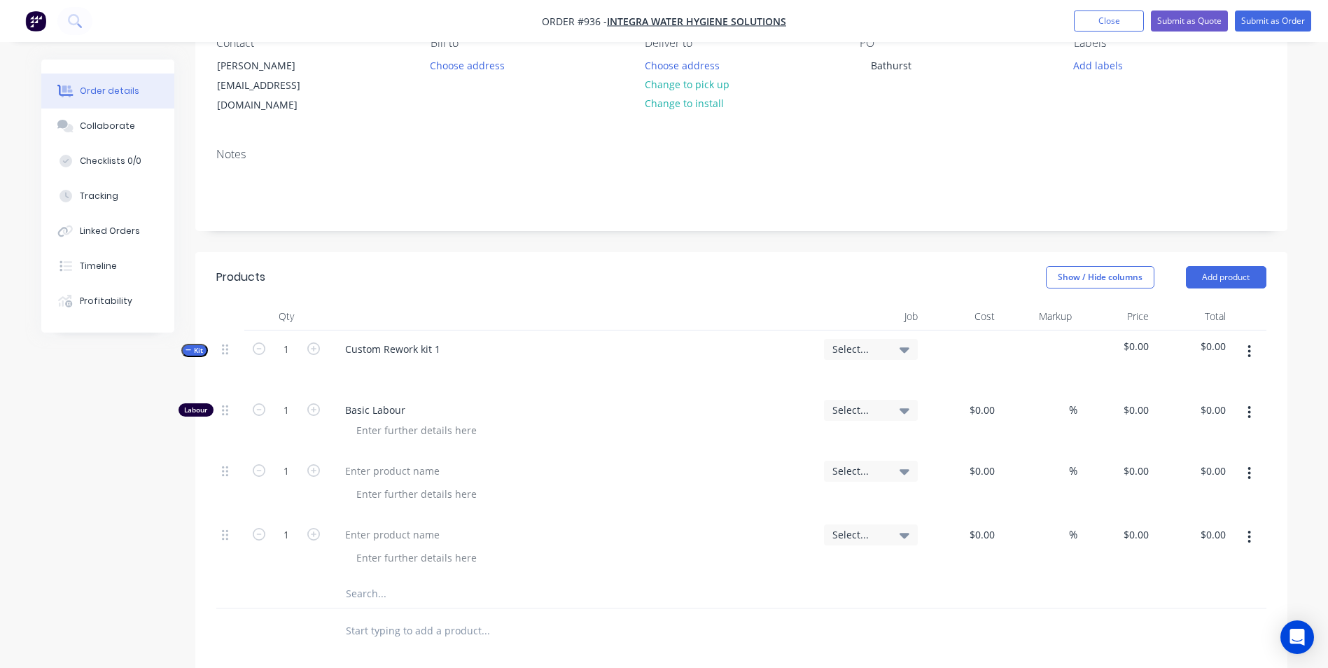
click at [1259, 461] on button "button" at bounding box center [1249, 473] width 33 height 25
click at [1190, 528] on div "Duplicate" at bounding box center [1200, 538] width 108 height 20
click at [1236, 461] on button "button" at bounding box center [1249, 473] width 33 height 25
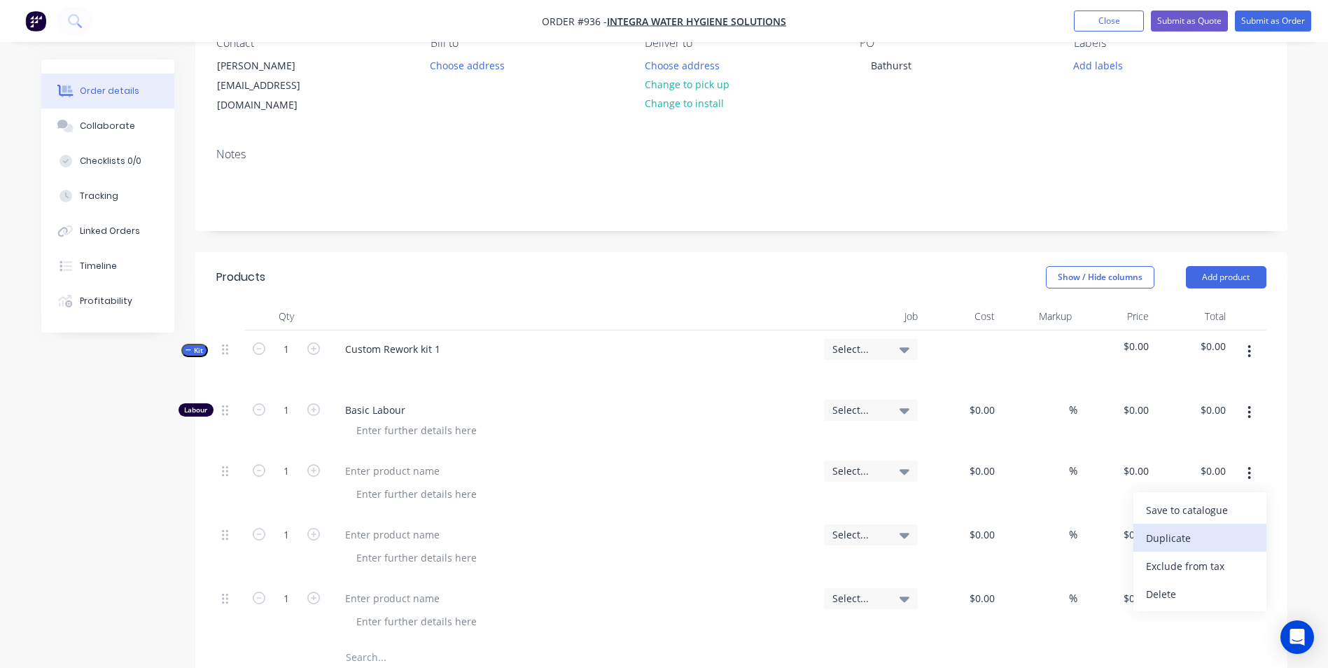
click at [1189, 528] on div "Duplicate" at bounding box center [1200, 538] width 108 height 20
click at [1254, 461] on button "button" at bounding box center [1249, 473] width 33 height 25
click at [1175, 528] on div "Duplicate" at bounding box center [1200, 538] width 108 height 20
click at [1241, 466] on button "button" at bounding box center [1249, 473] width 33 height 25
click at [1178, 528] on div "Duplicate" at bounding box center [1200, 538] width 108 height 20
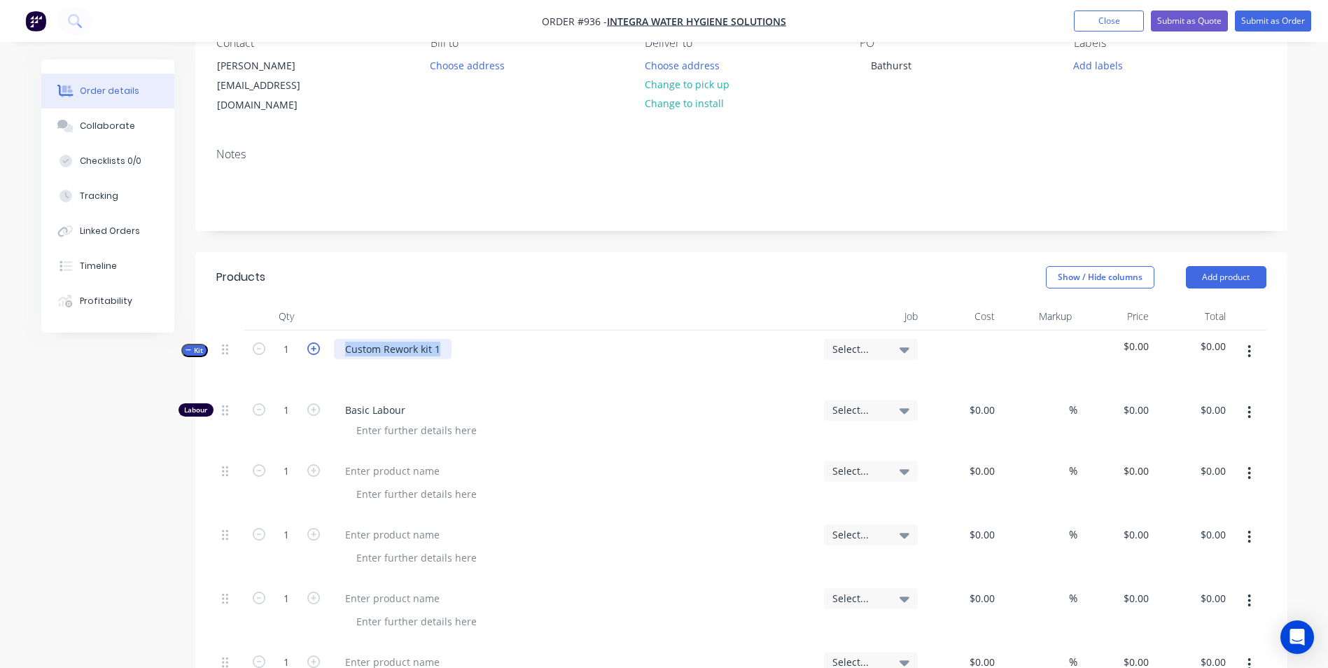
drag, startPoint x: 449, startPoint y: 333, endPoint x: 309, endPoint y: 337, distance: 140.8
click at [309, 337] on div "Kit 1 Custom Rework kit 1 Select... $0.00 $0.00" at bounding box center [741, 360] width 1050 height 61
click at [346, 339] on div "Fabrication of Steel platform with stairs" at bounding box center [438, 349] width 208 height 20
click at [356, 361] on div at bounding box center [356, 369] width 22 height 20
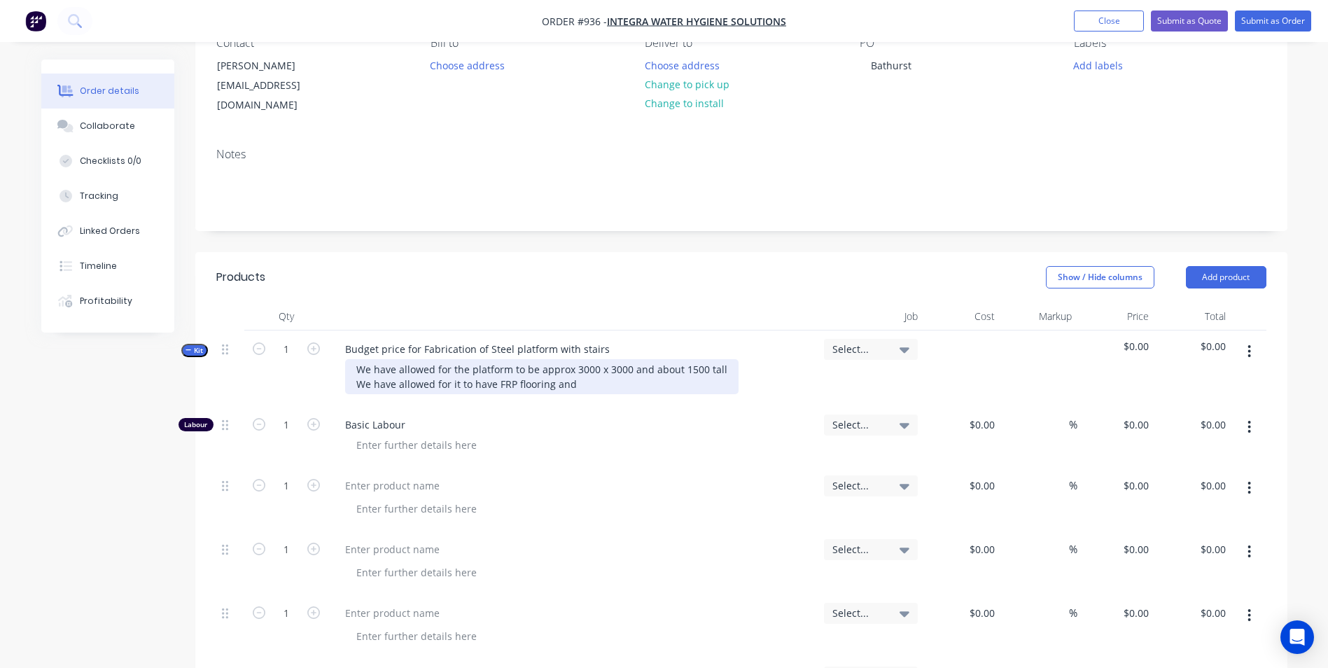
click at [590, 365] on div "We have allowed for the platform to be approx 3000 x 3000 and about 1500 tall W…" at bounding box center [541, 376] width 393 height 35
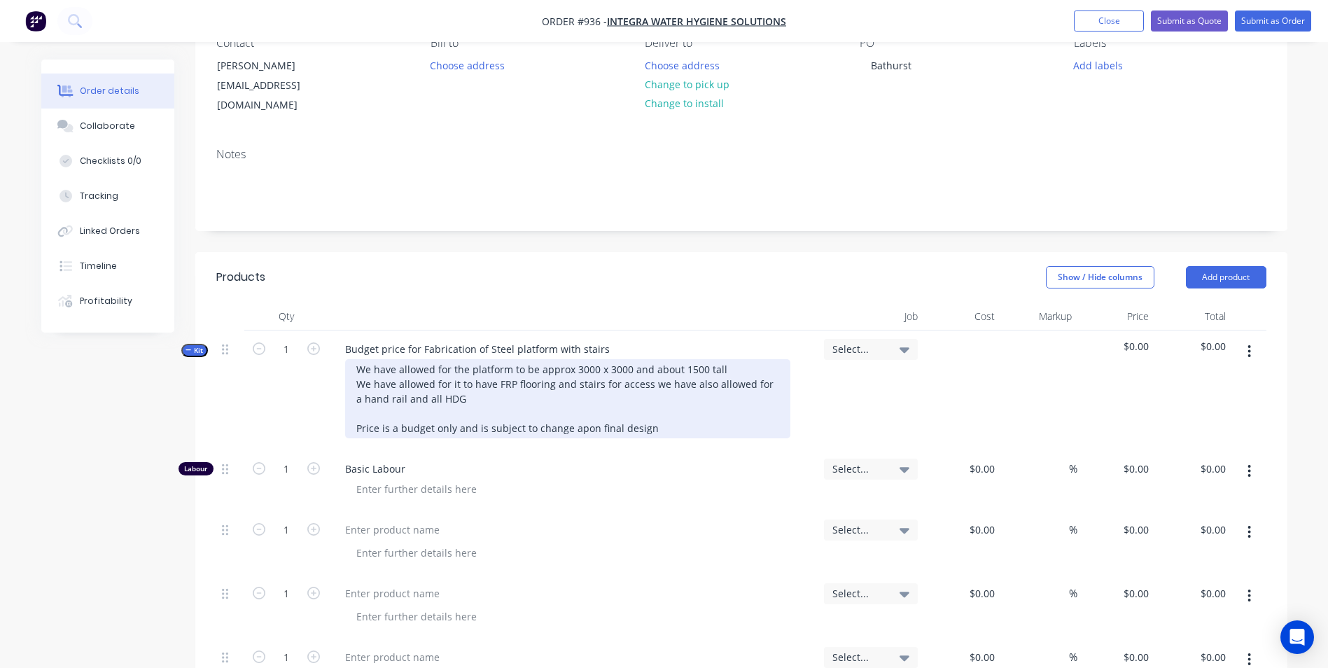
drag, startPoint x: 578, startPoint y: 412, endPoint x: 728, endPoint y: 454, distance: 155.8
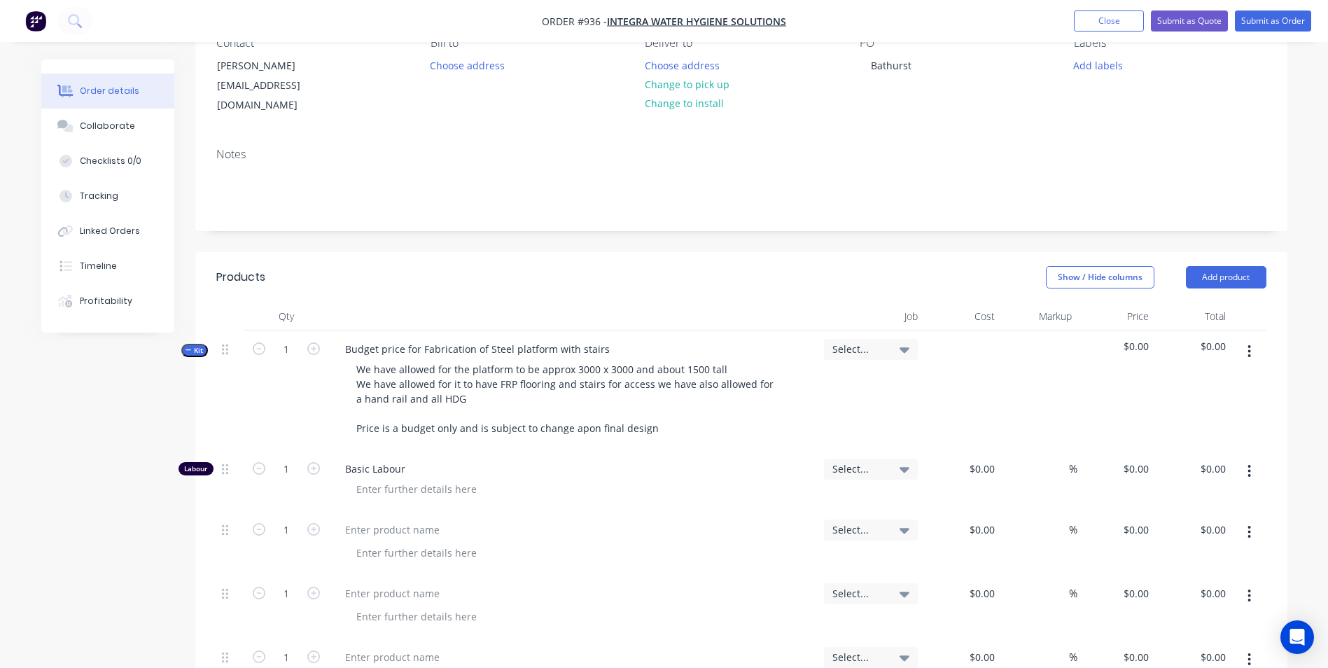
click at [728, 461] on span "Basic Labour" at bounding box center [579, 468] width 468 height 15
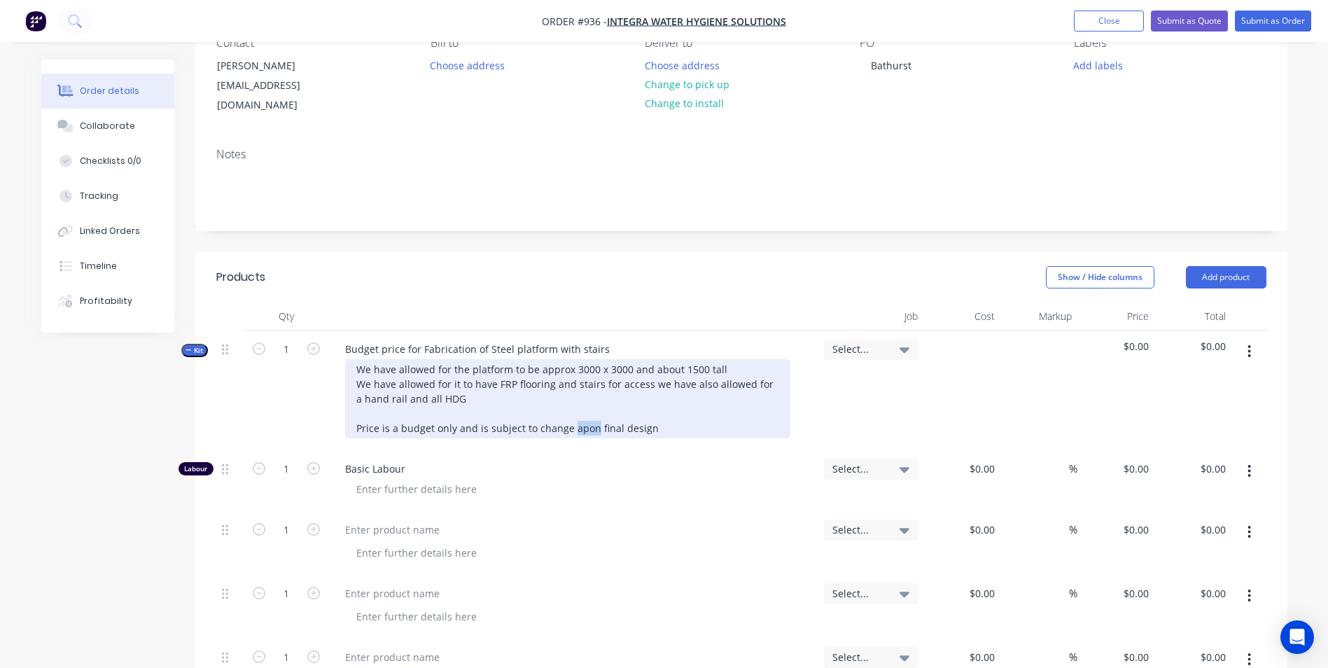
drag, startPoint x: 590, startPoint y: 414, endPoint x: 570, endPoint y: 417, distance: 19.7
click at [570, 417] on div "We have allowed for the platform to be approx 3000 x 3000 and about 1500 tall W…" at bounding box center [567, 398] width 445 height 79
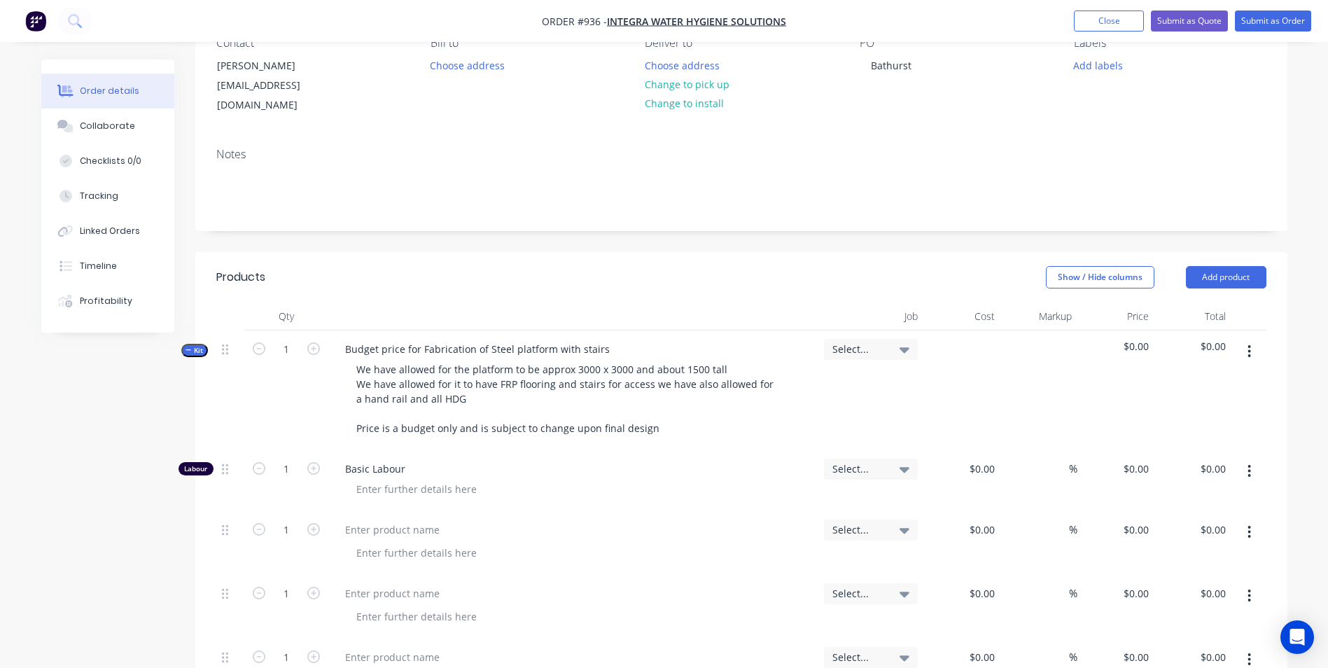
click at [711, 461] on span "Basic Labour" at bounding box center [579, 468] width 468 height 15
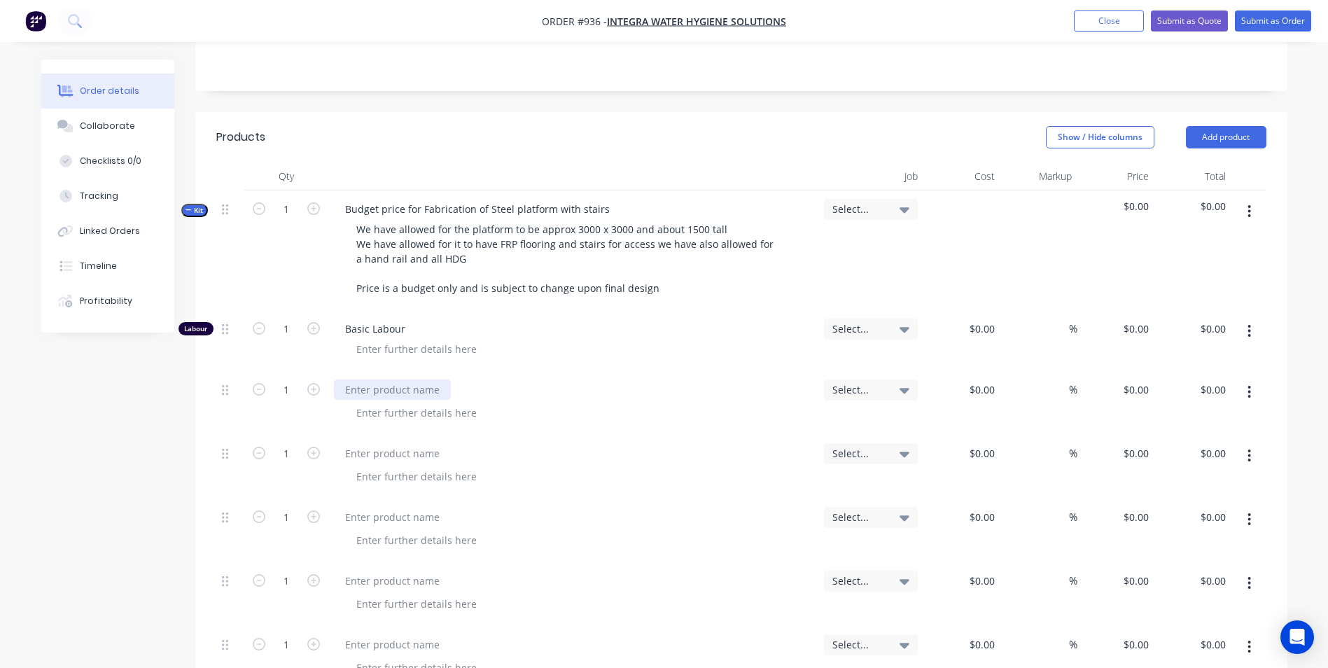
click at [361, 379] on div at bounding box center [392, 389] width 117 height 20
click at [280, 379] on input "1" at bounding box center [286, 389] width 36 height 21
click at [1000, 373] on div "%" at bounding box center [1038, 403] width 77 height 64
click at [966, 375] on div "0 $0.00" at bounding box center [961, 403] width 77 height 64
click at [372, 448] on div at bounding box center [573, 467] width 490 height 64
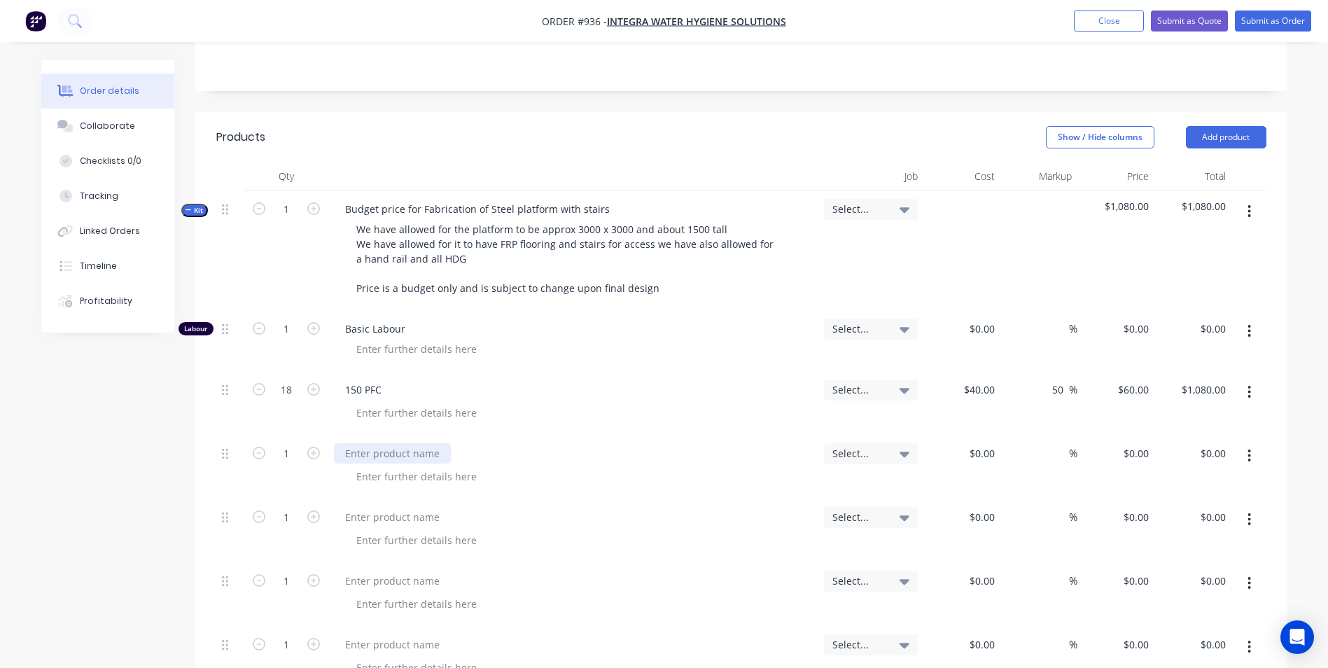
click at [372, 447] on div at bounding box center [392, 453] width 117 height 20
click at [295, 443] on input "1" at bounding box center [286, 453] width 36 height 21
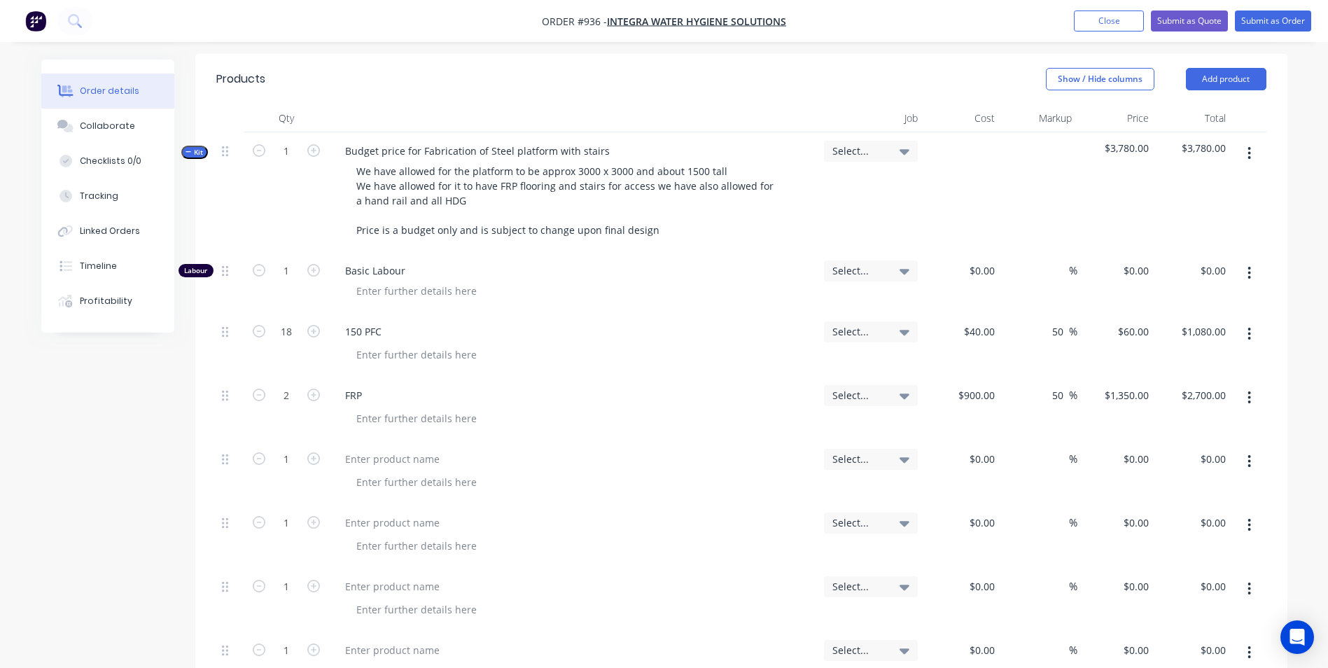
scroll to position [420, 0]
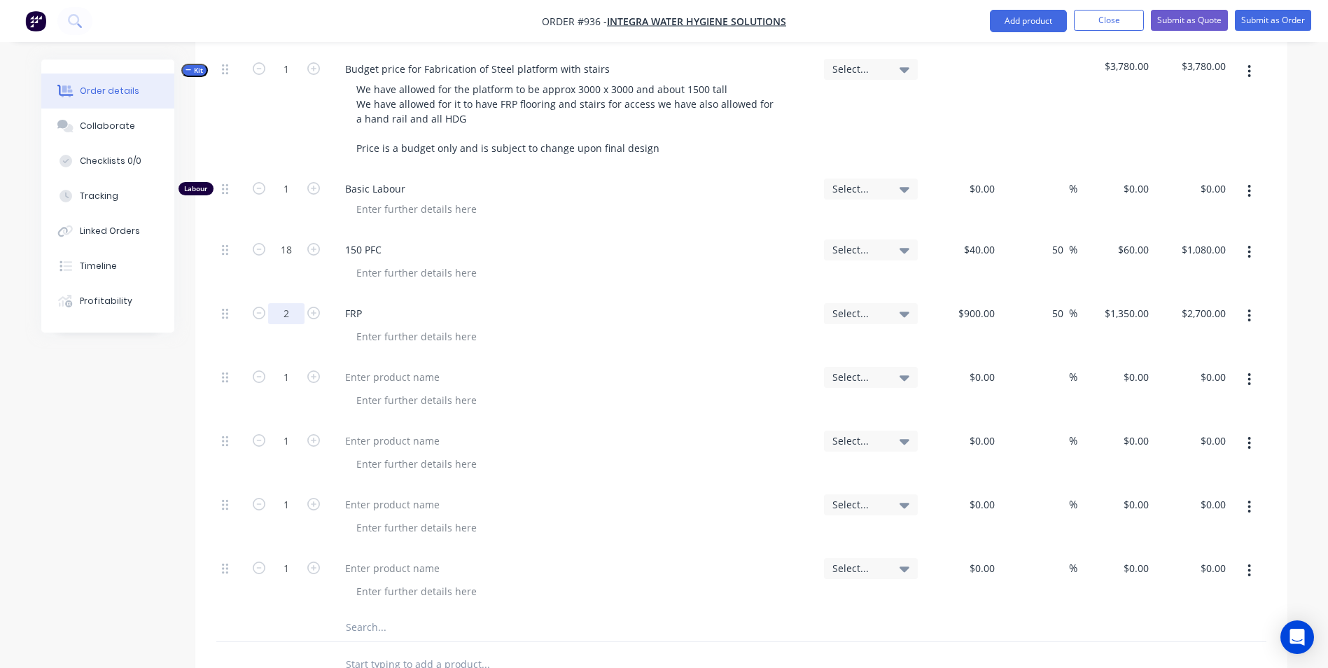
drag, startPoint x: 300, startPoint y: 295, endPoint x: 249, endPoint y: 284, distance: 52.3
click at [300, 303] on input "2" at bounding box center [286, 313] width 36 height 21
click at [354, 367] on div at bounding box center [392, 377] width 117 height 20
drag, startPoint x: 285, startPoint y: 364, endPoint x: 305, endPoint y: 364, distance: 20.3
click at [285, 367] on input "1" at bounding box center [286, 377] width 36 height 21
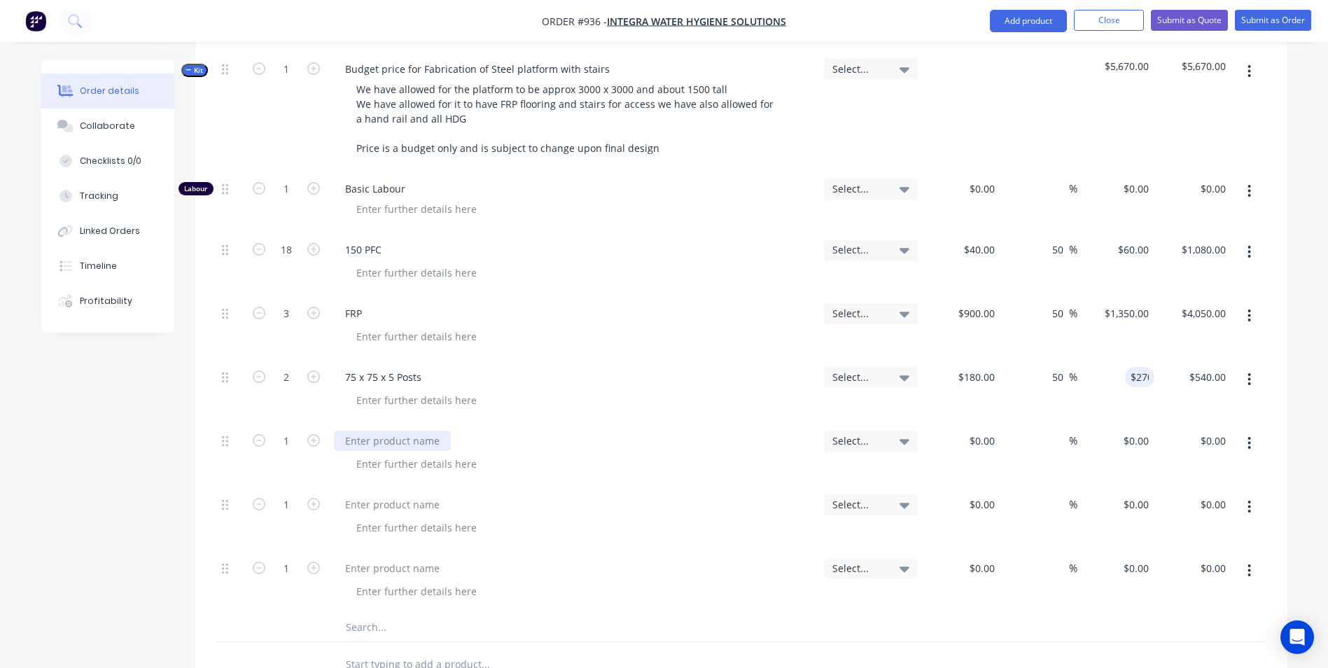
click at [345, 431] on div at bounding box center [392, 441] width 117 height 20
click at [987, 422] on div "0 $0.00" at bounding box center [961, 454] width 77 height 64
click at [974, 422] on div "30 30" at bounding box center [961, 454] width 77 height 64
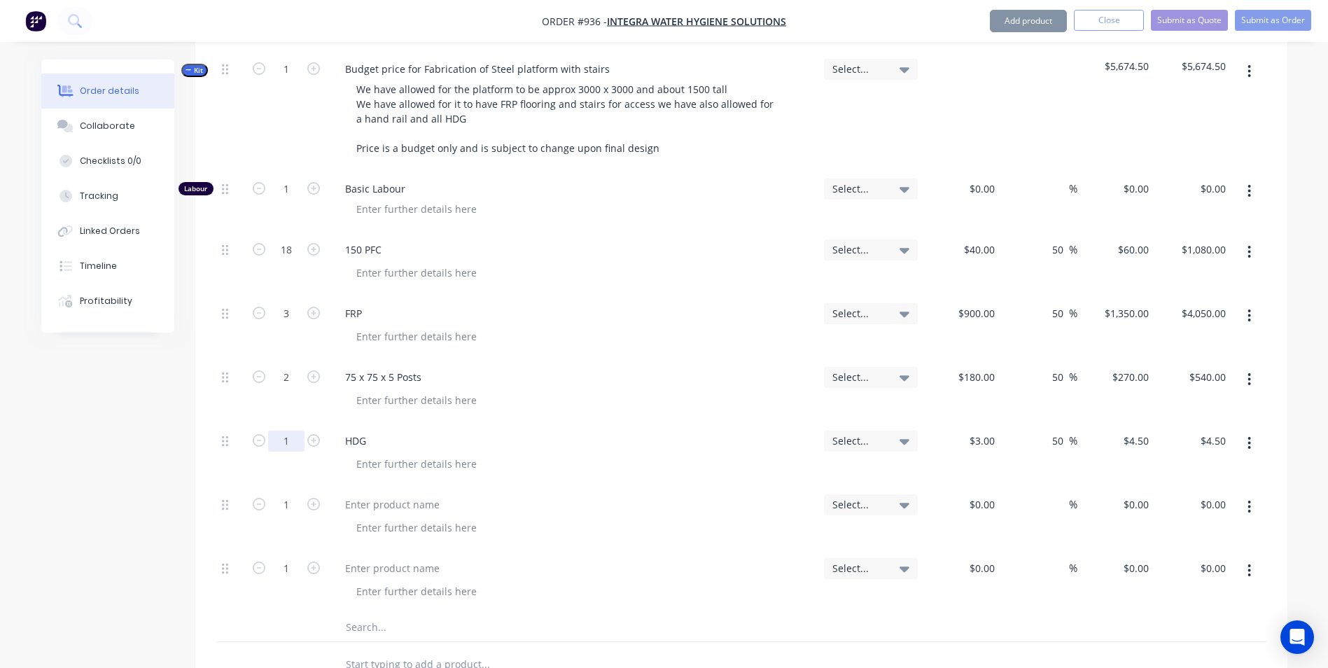
click at [284, 431] on input "1" at bounding box center [286, 441] width 36 height 21
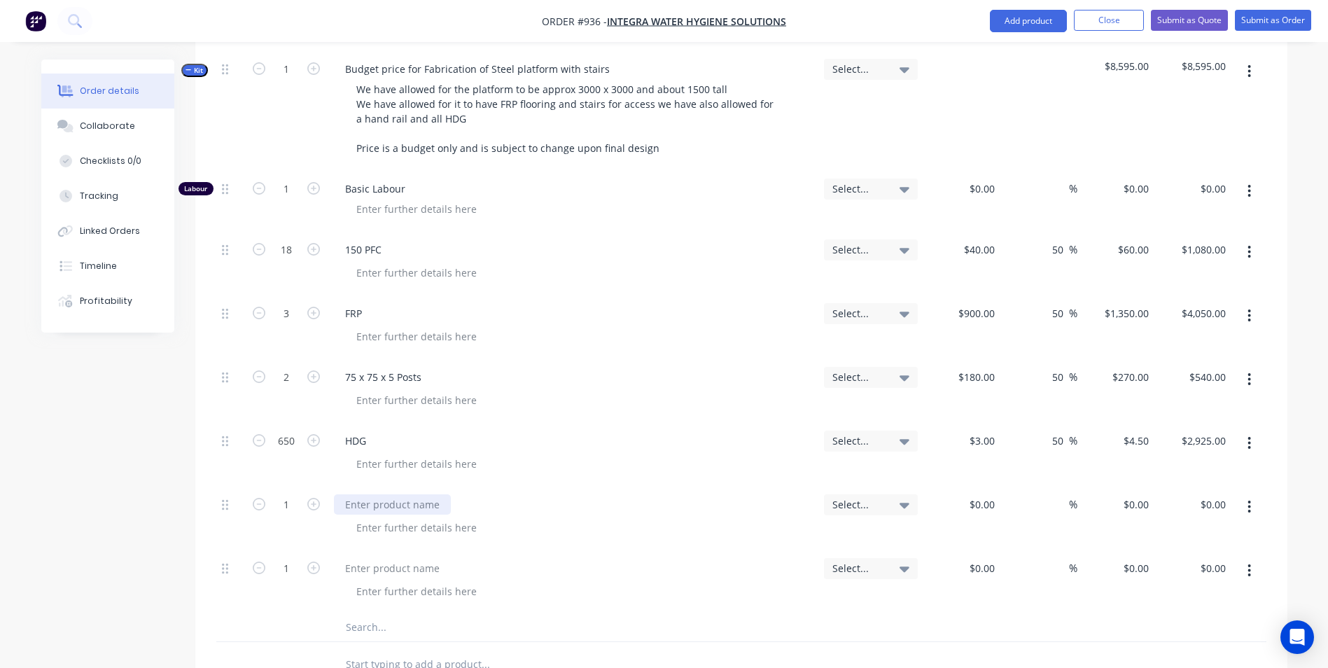
click at [356, 496] on div at bounding box center [392, 504] width 117 height 20
click at [372, 558] on div at bounding box center [392, 568] width 117 height 20
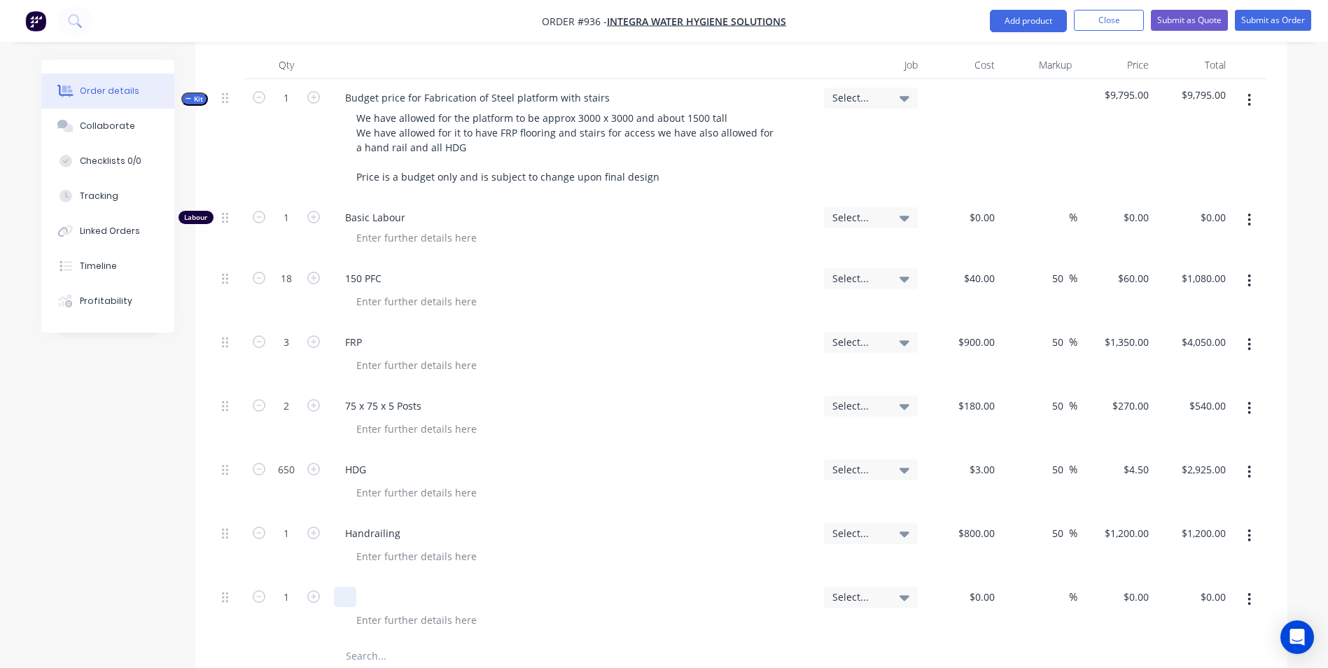
scroll to position [350, 0]
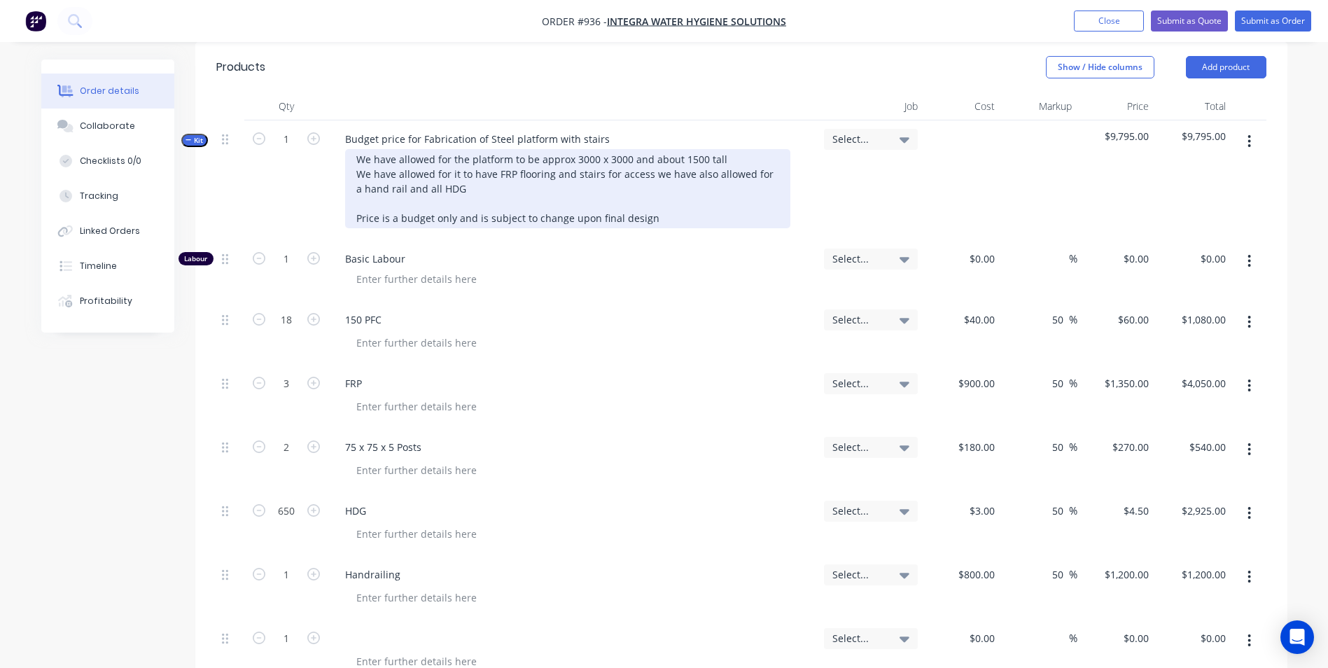
click at [646, 211] on div "We have allowed for the platform to be approx 3000 x 3000 and about 1500 tall W…" at bounding box center [567, 188] width 445 height 79
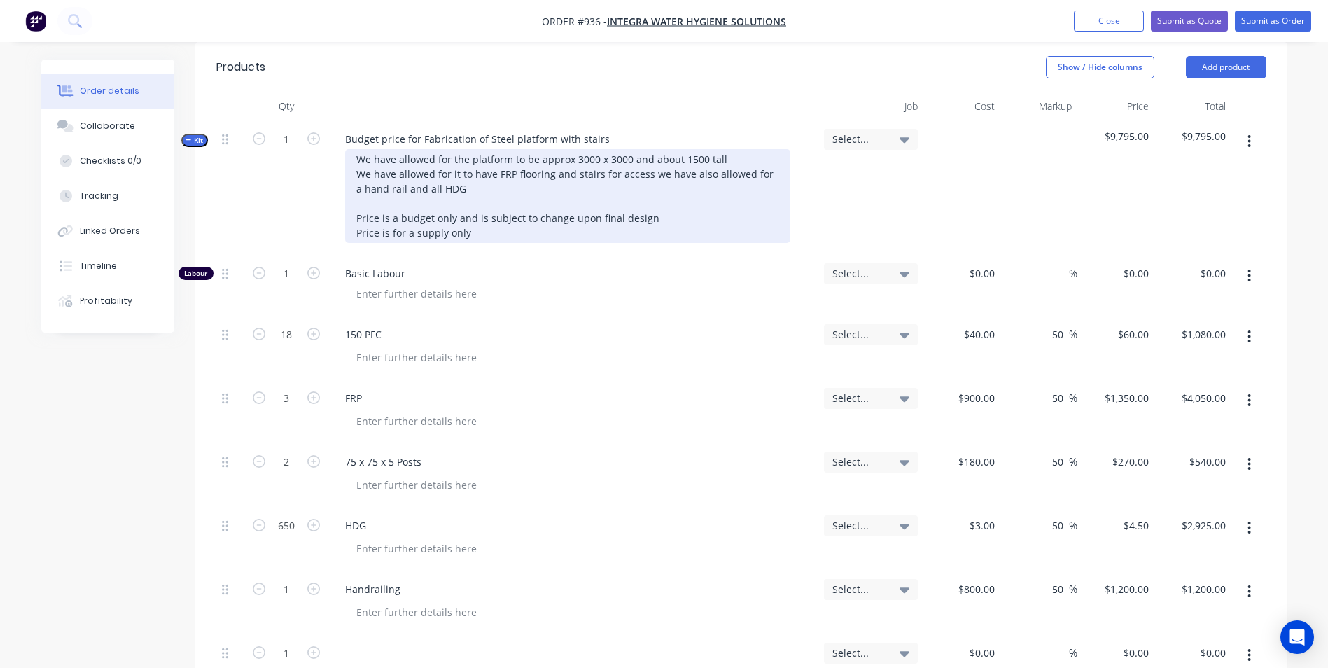
click at [662, 205] on div "We have allowed for the platform to be approx 3000 x 3000 and about 1500 tall W…" at bounding box center [567, 196] width 445 height 94
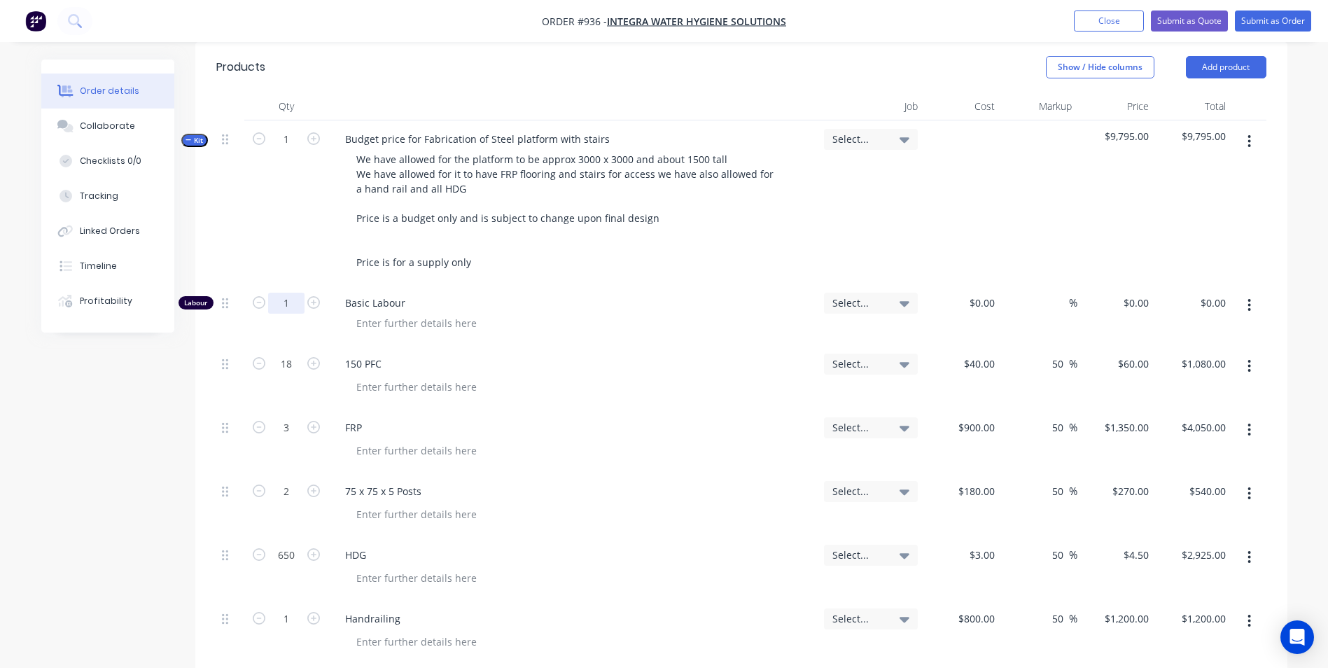
click at [300, 293] on input "1" at bounding box center [286, 303] width 36 height 21
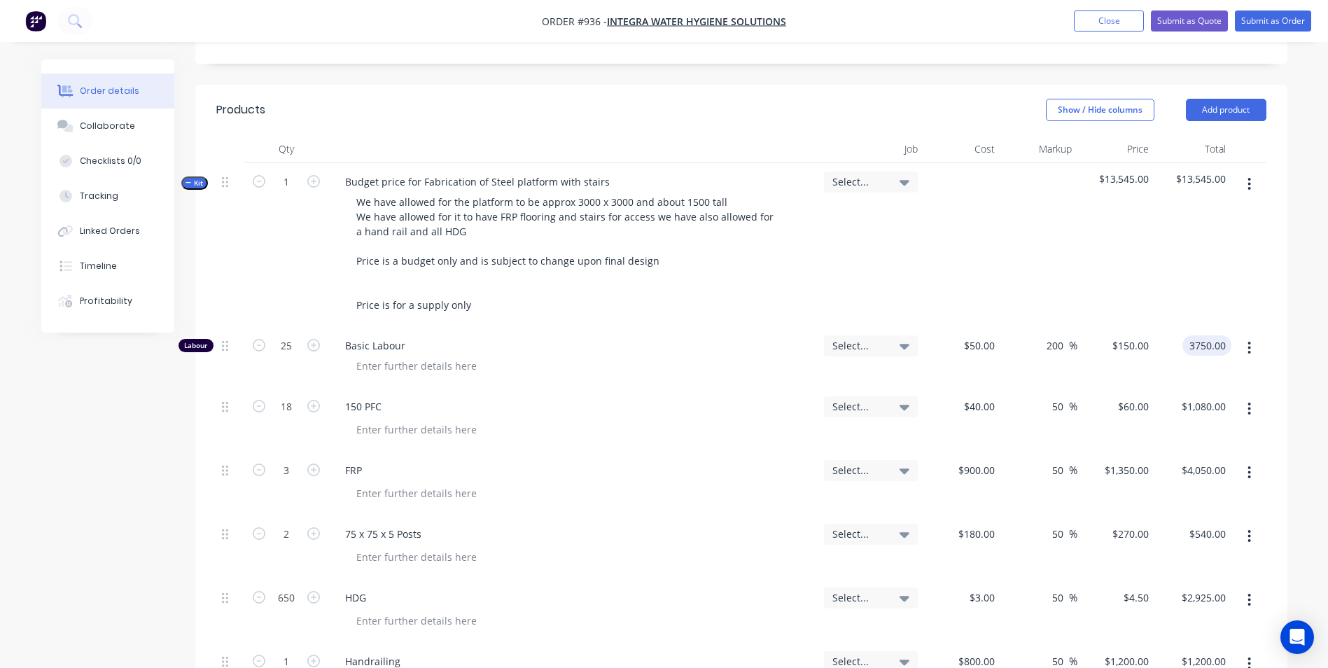
scroll to position [306, 0]
click at [1210, 100] on button "Add product" at bounding box center [1226, 111] width 81 height 22
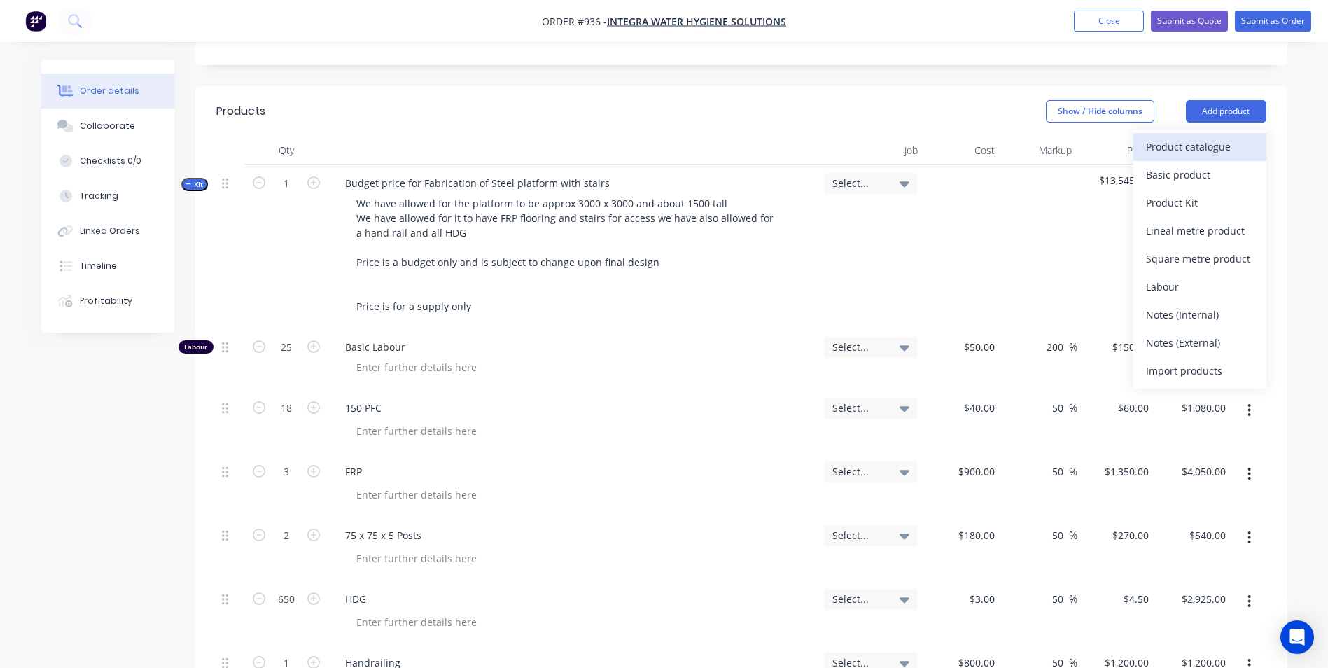
click at [1183, 137] on div "Product catalogue" at bounding box center [1200, 147] width 108 height 20
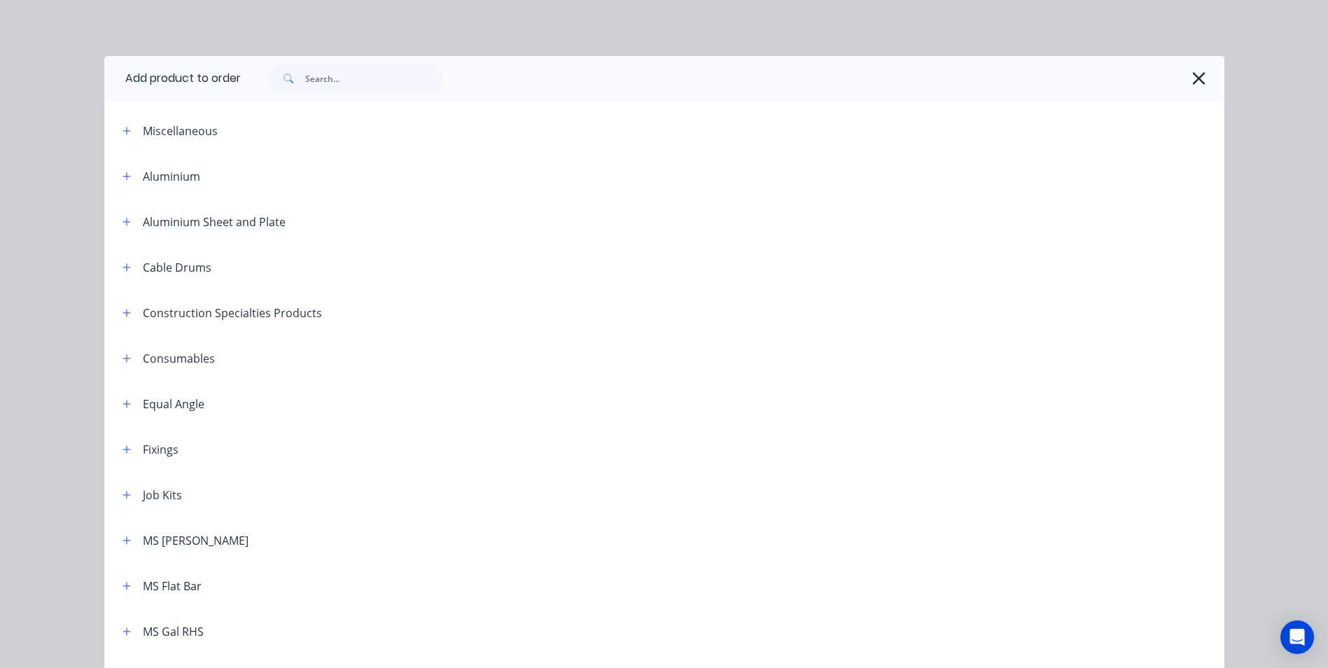
click at [134, 130] on div "Miscellaneous" at bounding box center [230, 131] width 238 height 18
click at [130, 127] on div "Miscellaneous" at bounding box center [230, 131] width 238 height 18
click at [125, 129] on icon "button" at bounding box center [127, 131] width 8 height 10
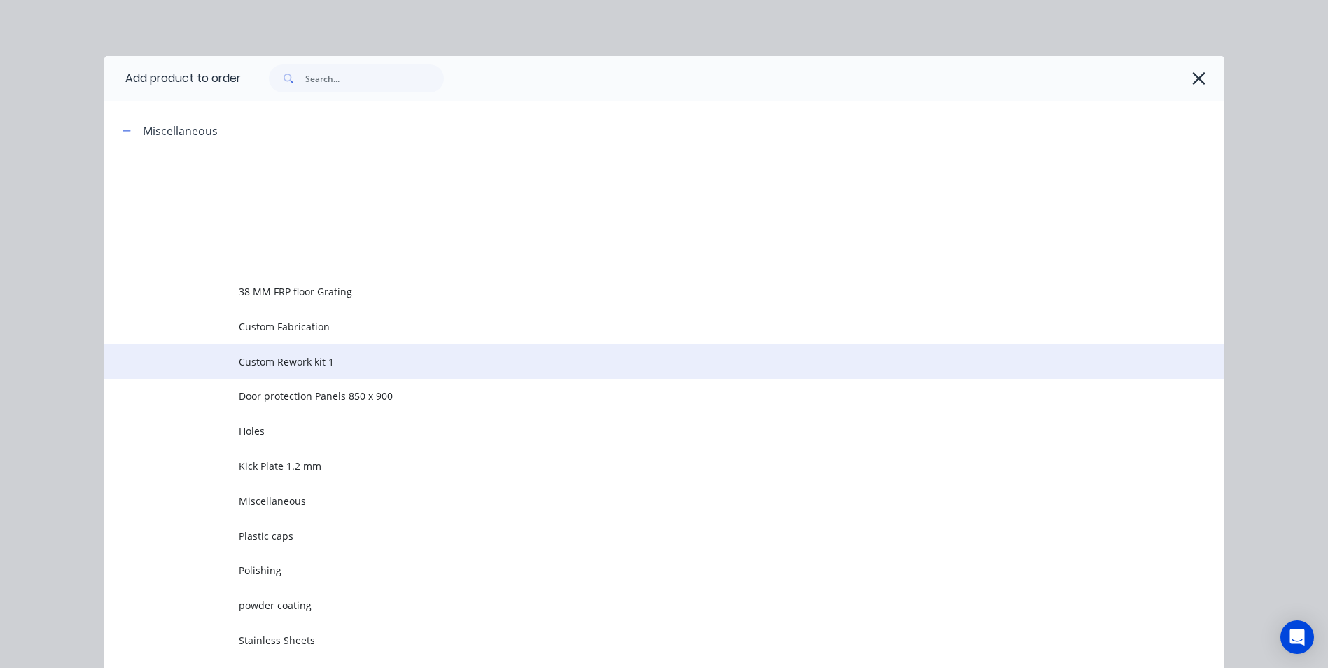
click at [267, 357] on span "Custom Rework kit 1" at bounding box center [633, 361] width 788 height 15
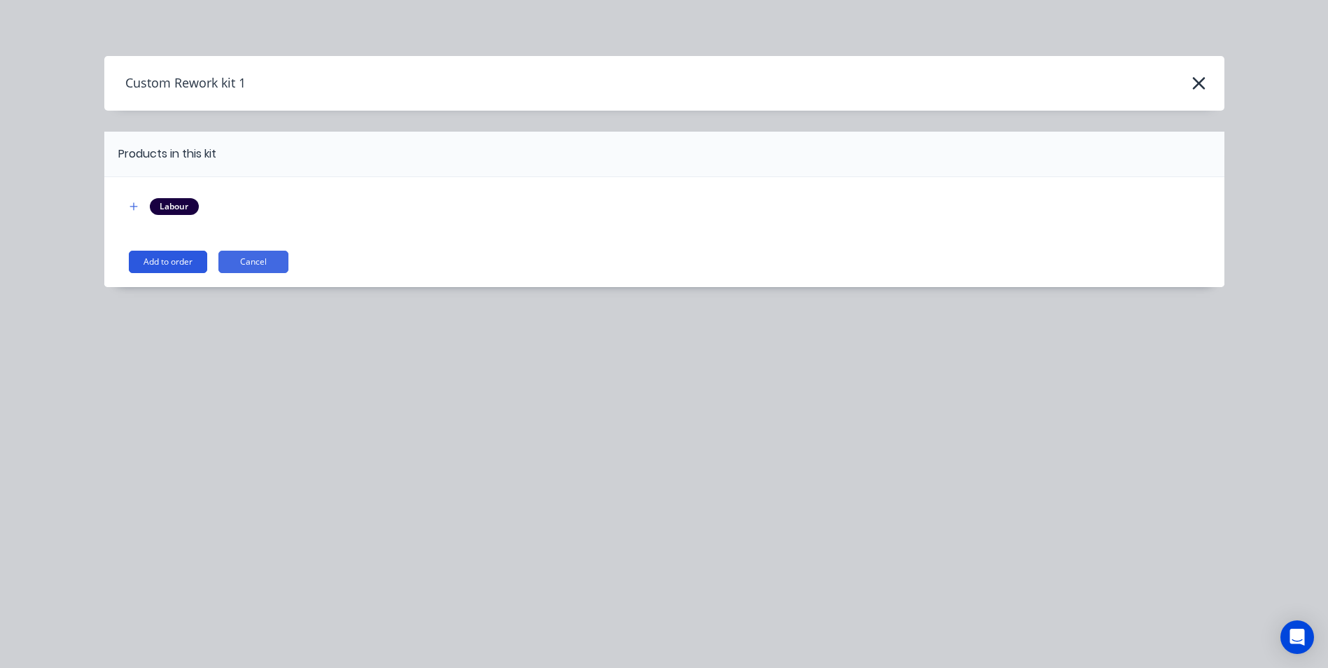
click at [172, 271] on button "Add to order" at bounding box center [168, 262] width 78 height 22
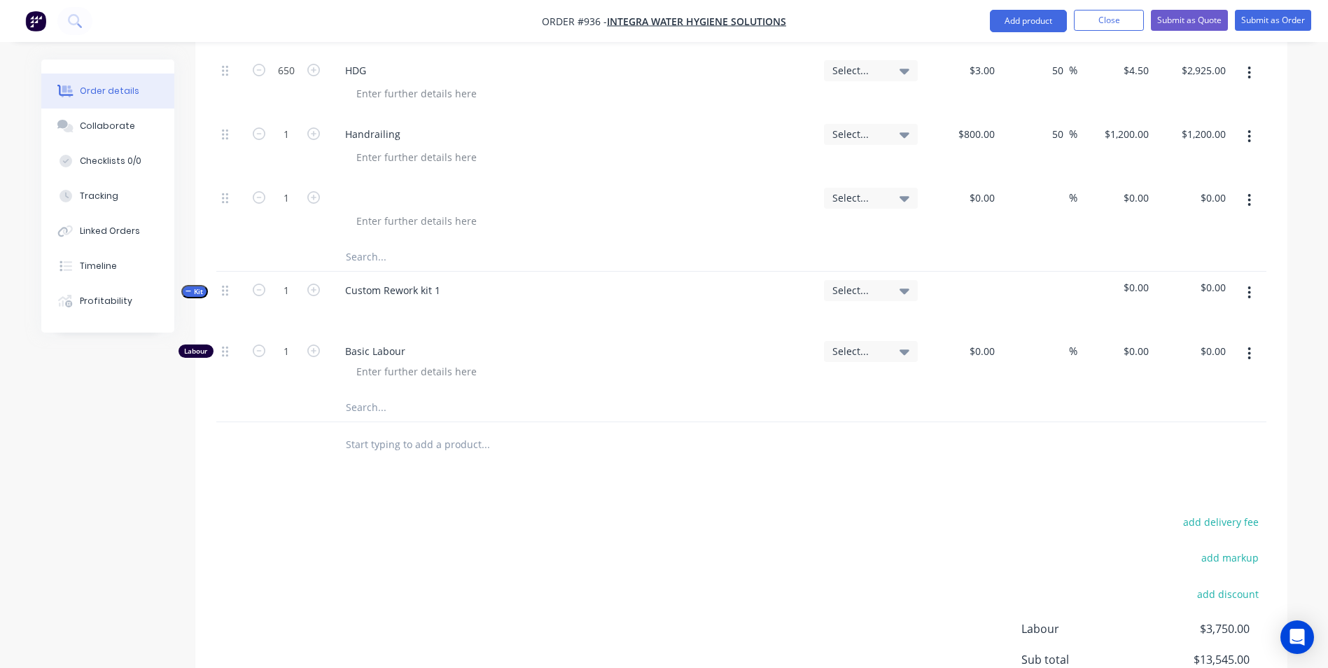
scroll to position [837, 0]
drag, startPoint x: 443, startPoint y: 268, endPoint x: 300, endPoint y: 273, distance: 143.6
click at [300, 273] on div "Kit 1 Custom Rework kit 1 Select... $0.00 $0.00" at bounding box center [741, 300] width 1050 height 61
click at [1251, 283] on icon "button" at bounding box center [1250, 290] width 4 height 15
click at [1202, 317] on div "Add product to kit" at bounding box center [1200, 327] width 108 height 20
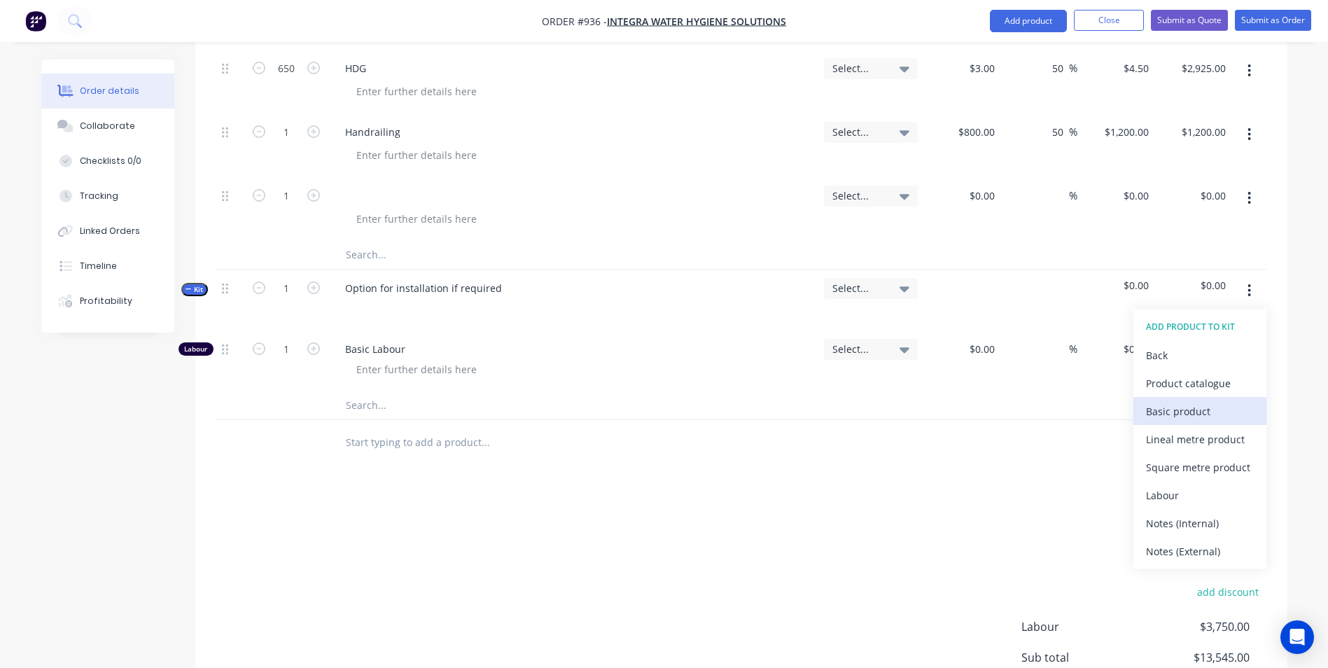
click at [1161, 407] on button "Basic product" at bounding box center [1200, 411] width 133 height 28
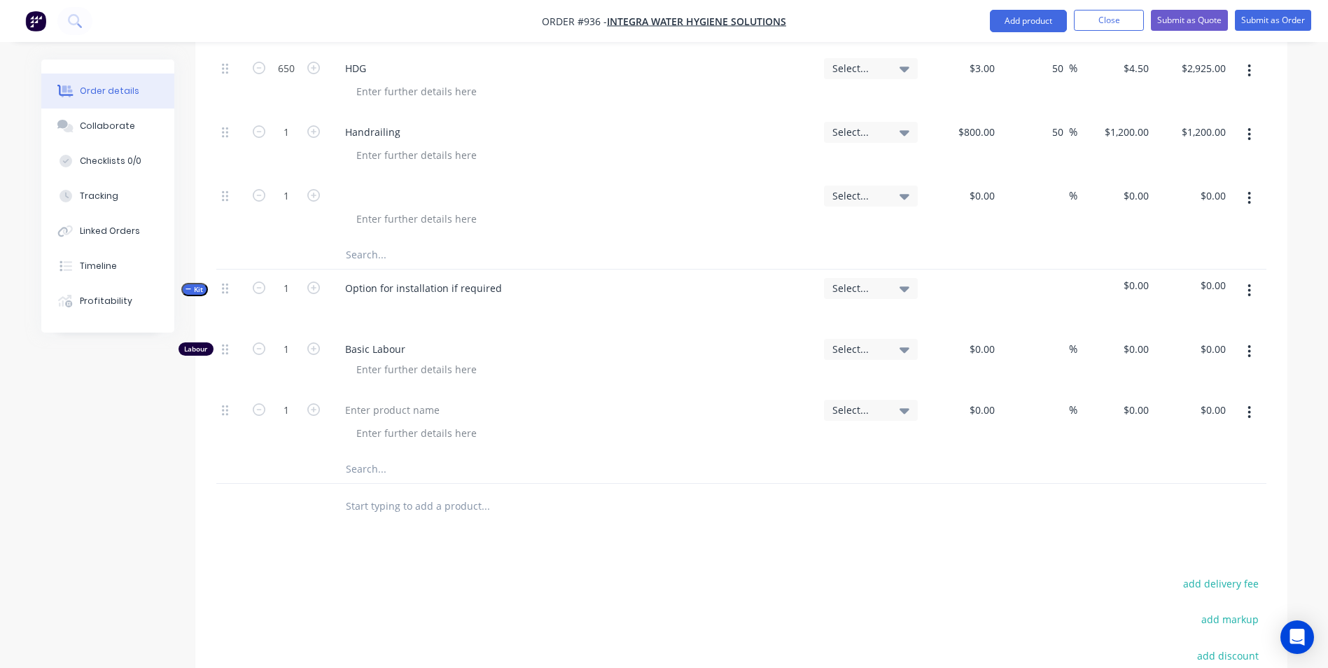
click at [1247, 400] on button "button" at bounding box center [1249, 412] width 33 height 25
click at [1208, 467] on div "Duplicate" at bounding box center [1200, 477] width 108 height 20
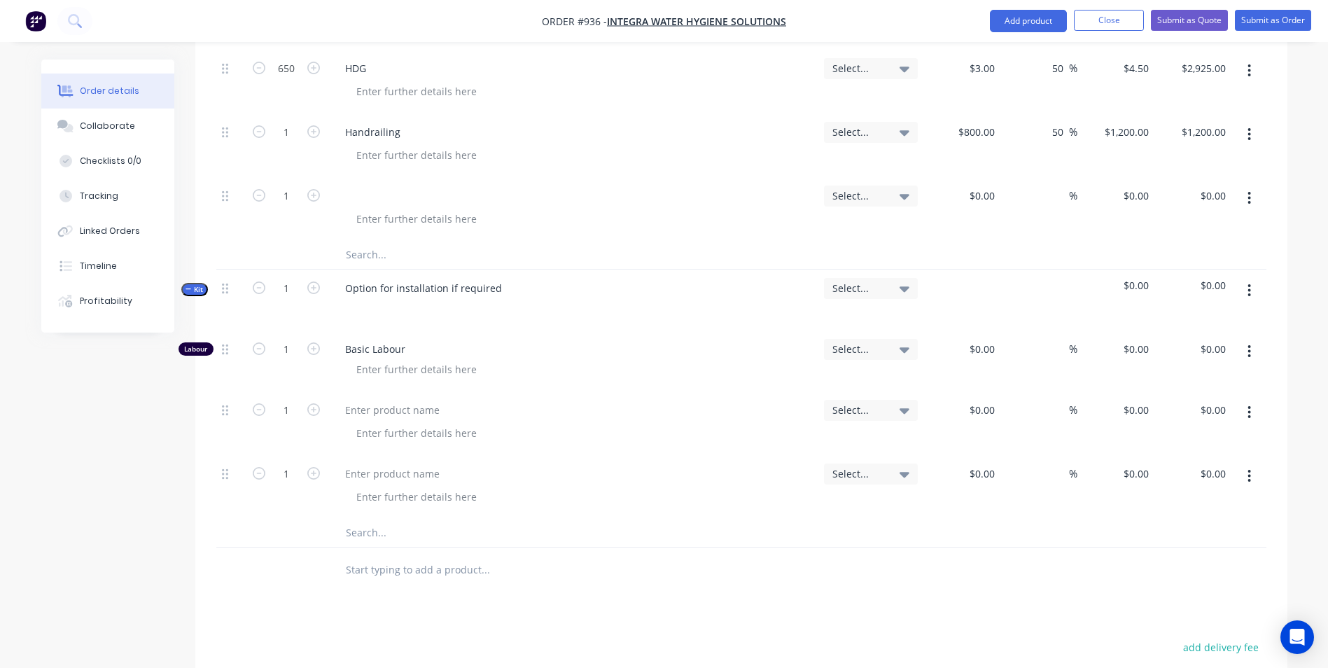
click at [1251, 407] on button "button" at bounding box center [1249, 412] width 33 height 25
click at [1206, 468] on div "Duplicate" at bounding box center [1200, 477] width 108 height 20
click at [362, 400] on div at bounding box center [392, 410] width 117 height 20
click at [286, 400] on input "1" at bounding box center [286, 410] width 36 height 21
click at [354, 463] on div at bounding box center [392, 473] width 117 height 20
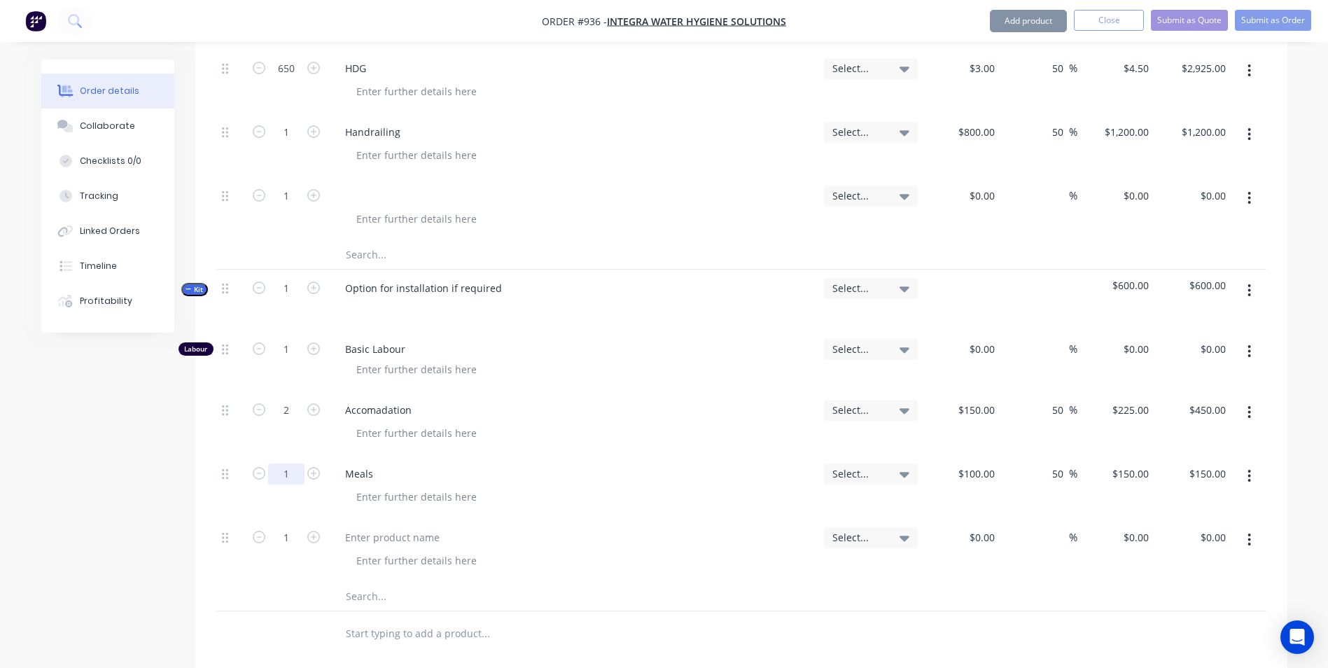
click at [282, 463] on input "1" at bounding box center [286, 473] width 36 height 21
click at [290, 339] on input "1" at bounding box center [286, 349] width 36 height 21
click at [286, 339] on input "30" at bounding box center [286, 349] width 36 height 21
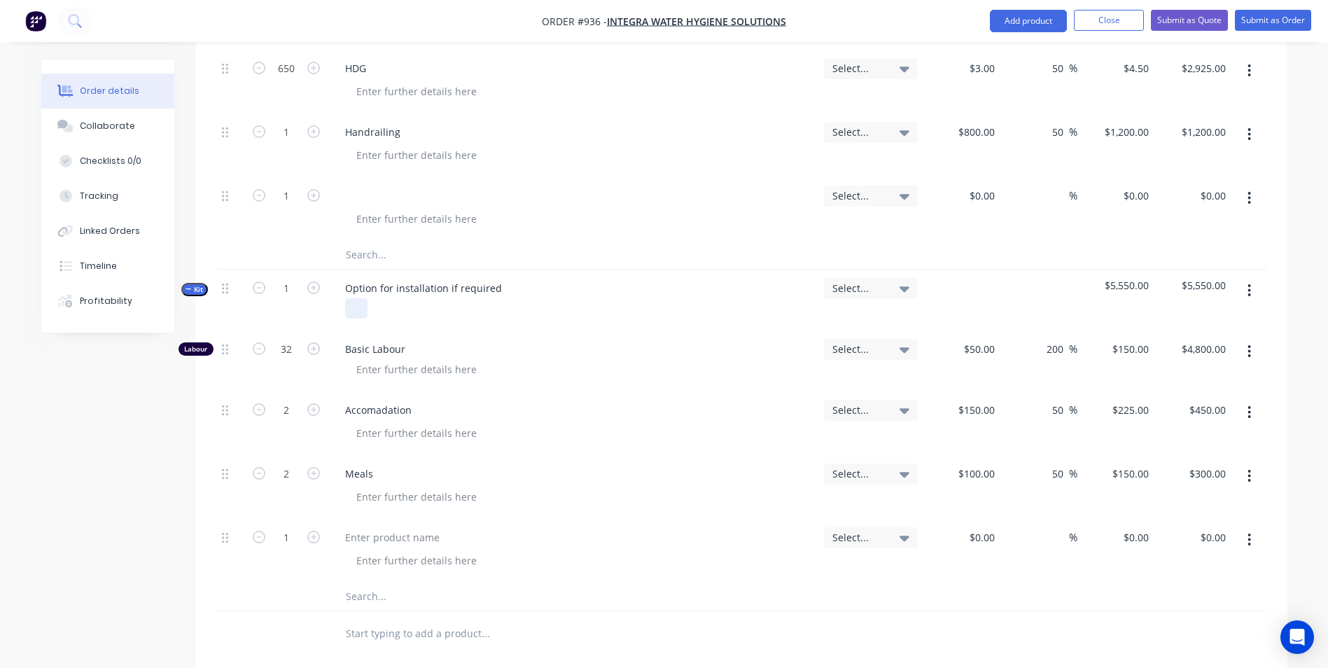
click at [362, 299] on div at bounding box center [356, 308] width 22 height 20
click at [369, 186] on div at bounding box center [573, 196] width 479 height 20
click at [347, 186] on div at bounding box center [345, 196] width 22 height 20
click at [398, 186] on div "Drawings" at bounding box center [367, 196] width 67 height 20
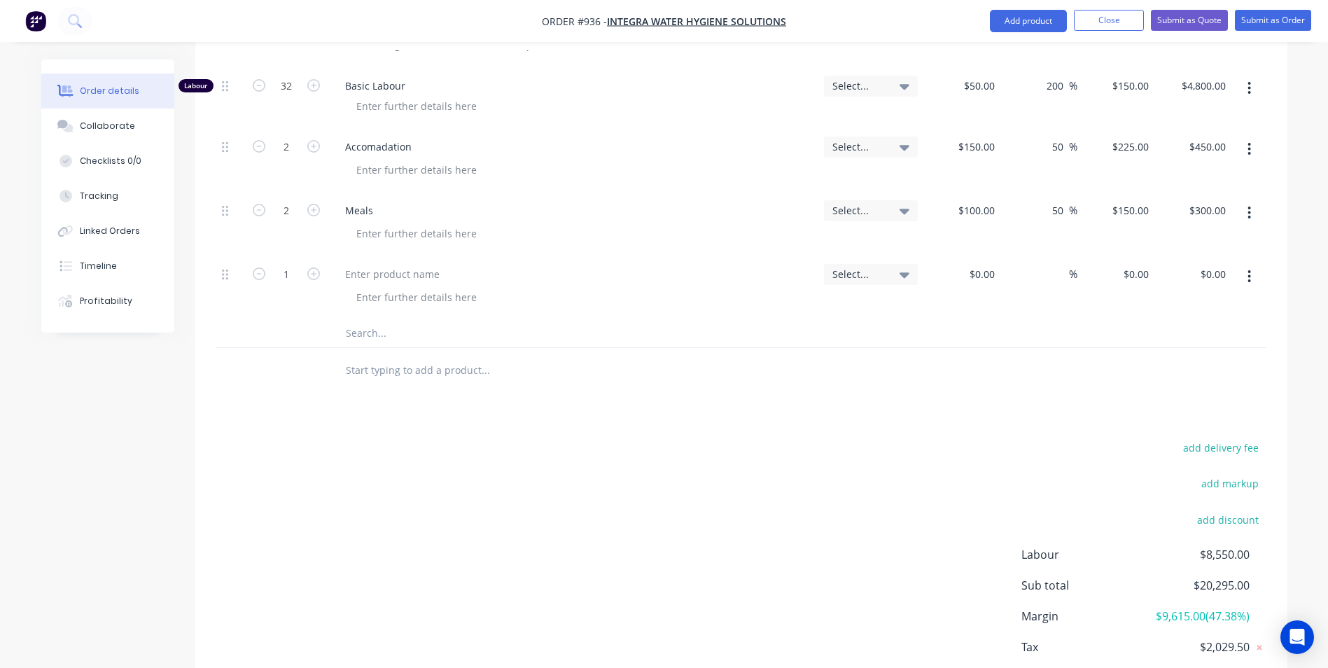
scroll to position [1097, 0]
click at [1174, 25] on button "Submit as Quote" at bounding box center [1189, 20] width 77 height 21
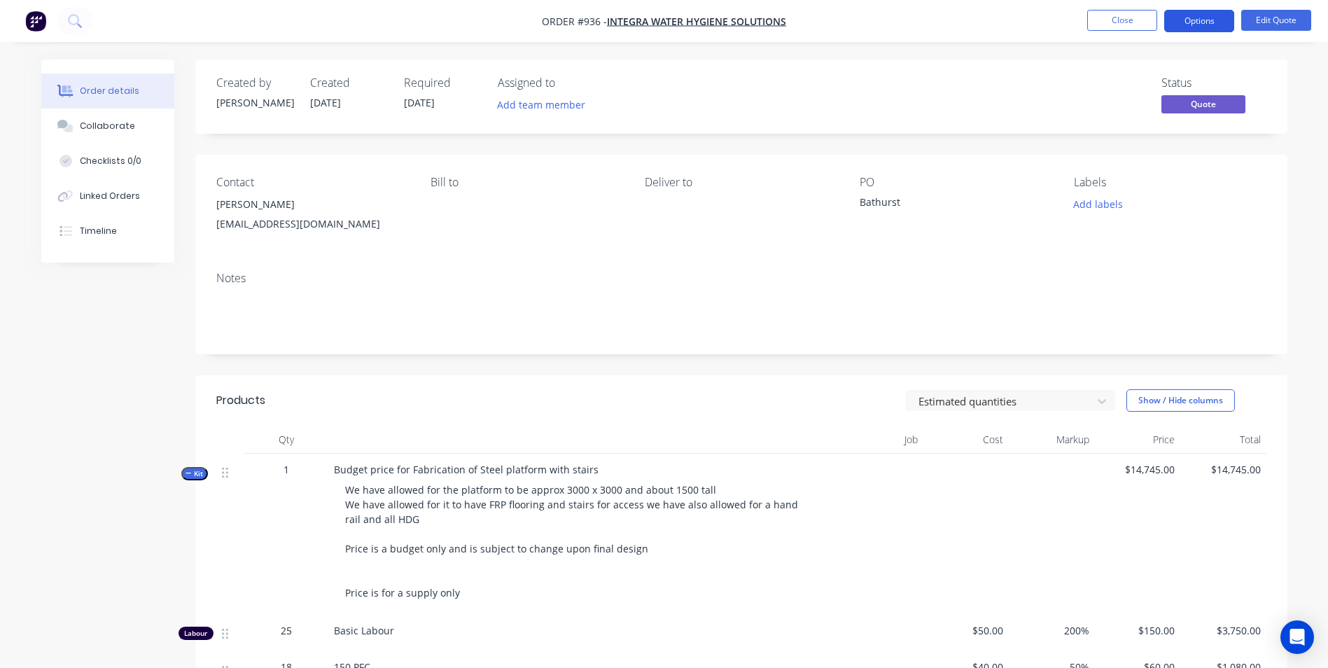
click at [1191, 26] on button "Options" at bounding box center [1199, 21] width 70 height 22
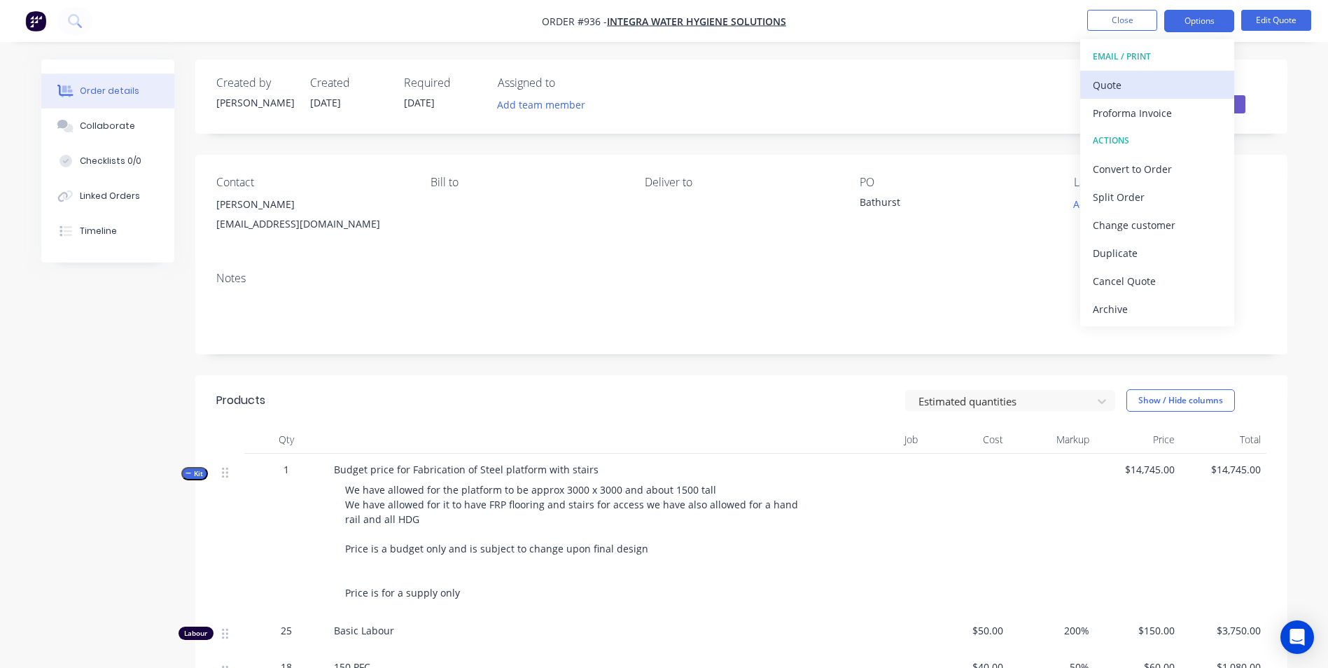
click at [1147, 97] on button "Quote" at bounding box center [1157, 85] width 154 height 28
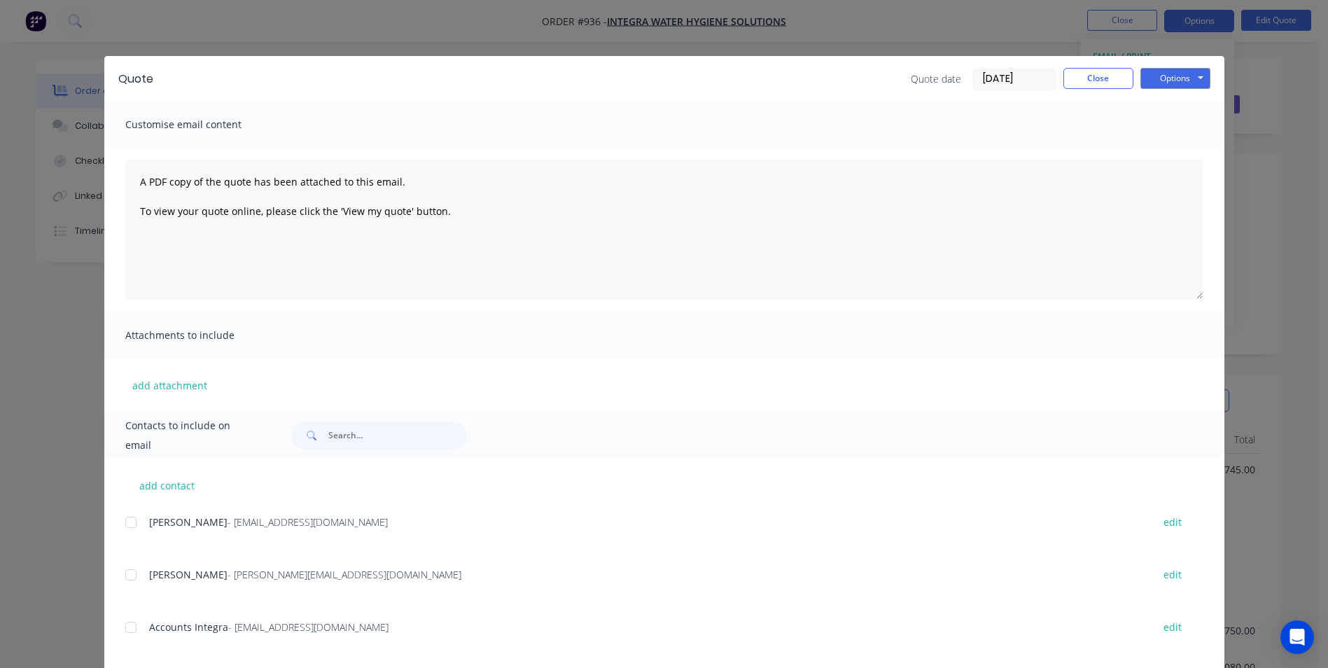
click at [125, 522] on div at bounding box center [131, 522] width 28 height 28
click at [1164, 81] on button "Options" at bounding box center [1176, 78] width 70 height 21
click at [1153, 144] on button "Email" at bounding box center [1186, 149] width 90 height 23
click at [152, 635] on button "×" at bounding box center [159, 641] width 36 height 34
click at [1089, 92] on div "Quote Quote date [DATE] Close Options Preview Print Email" at bounding box center [664, 79] width 1120 height 46
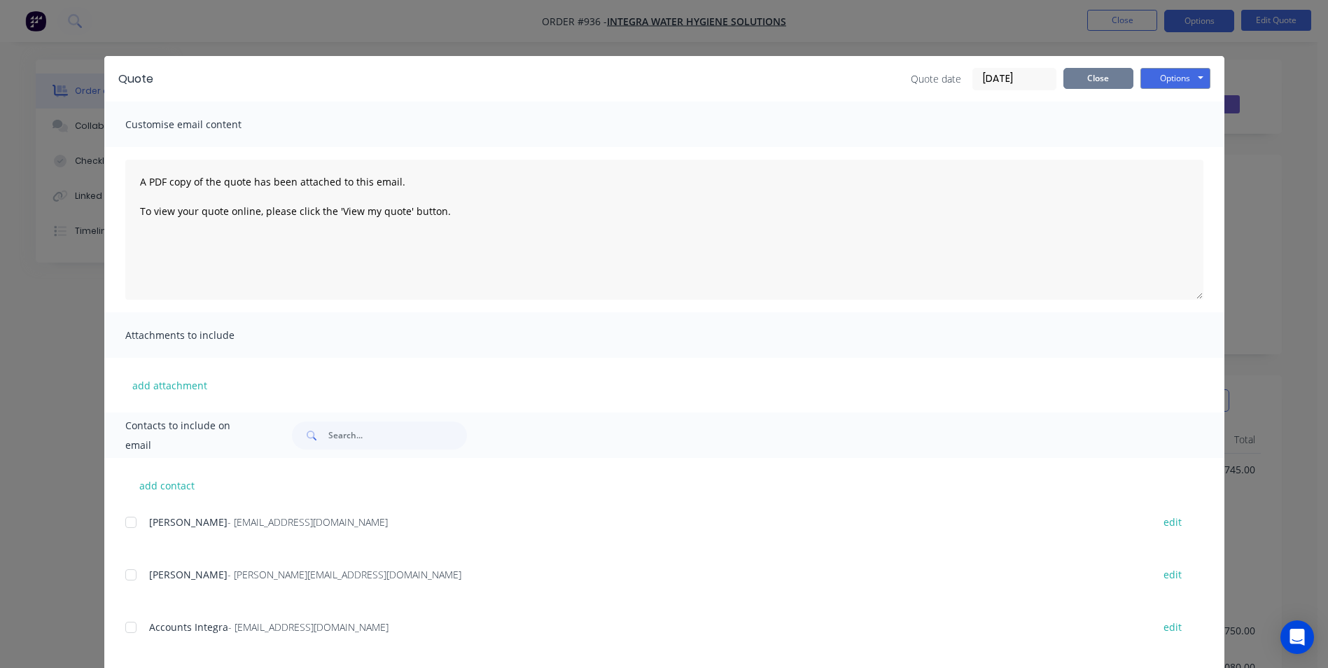
click at [1094, 73] on button "Close" at bounding box center [1098, 78] width 70 height 21
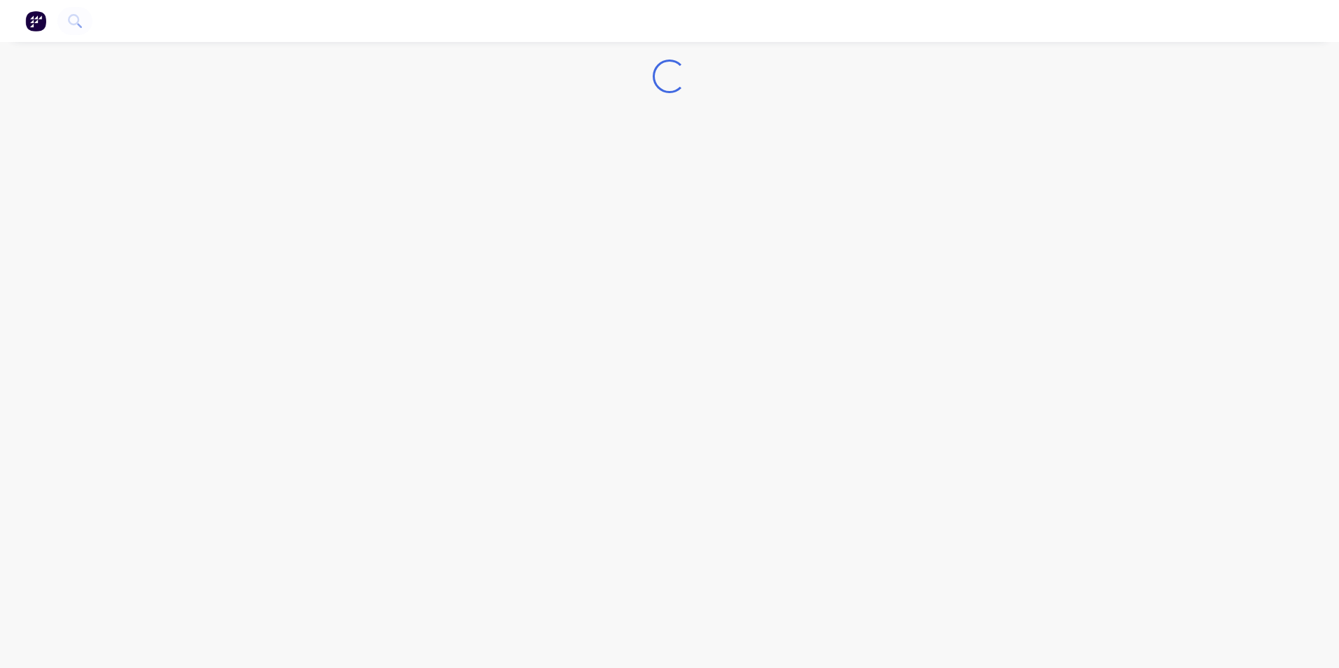
click at [41, 23] on img "button" at bounding box center [35, 21] width 21 height 21
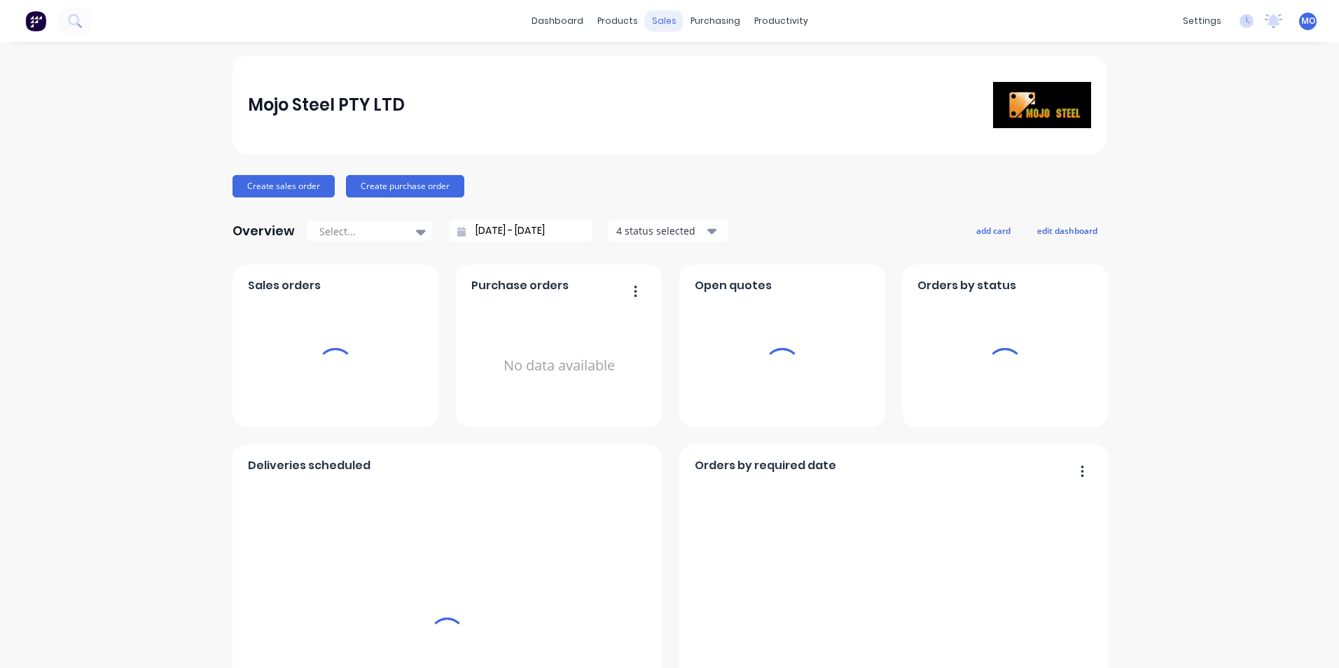
click at [650, 25] on div "sales" at bounding box center [664, 21] width 39 height 21
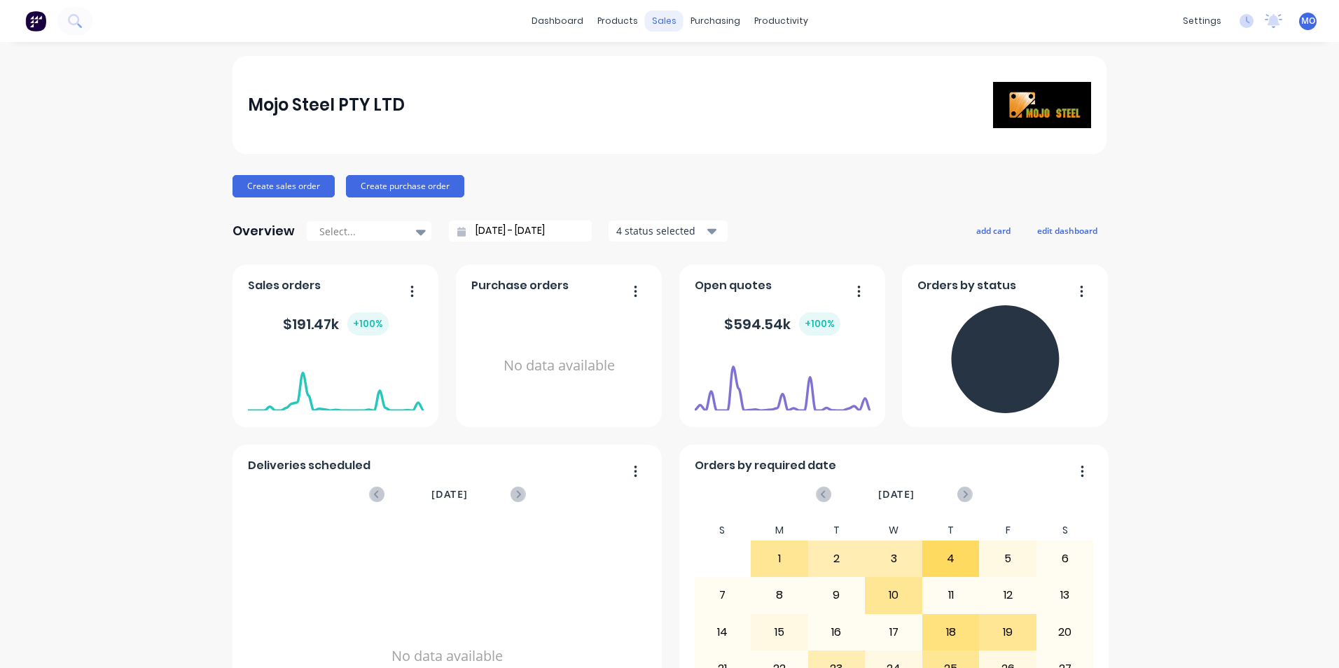
click at [656, 20] on div "sales" at bounding box center [664, 21] width 39 height 21
click at [681, 71] on link "Sales Orders" at bounding box center [733, 67] width 186 height 28
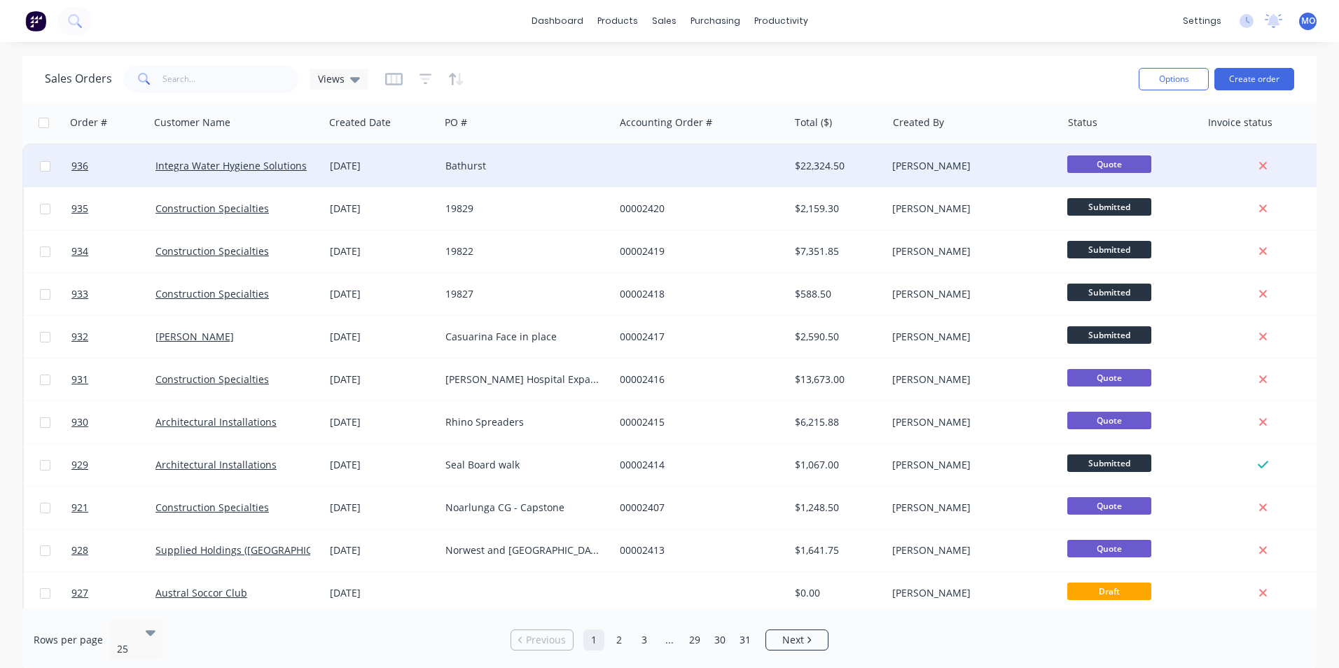
click at [319, 168] on div "Integra Water Hygiene Solutions" at bounding box center [237, 166] width 174 height 42
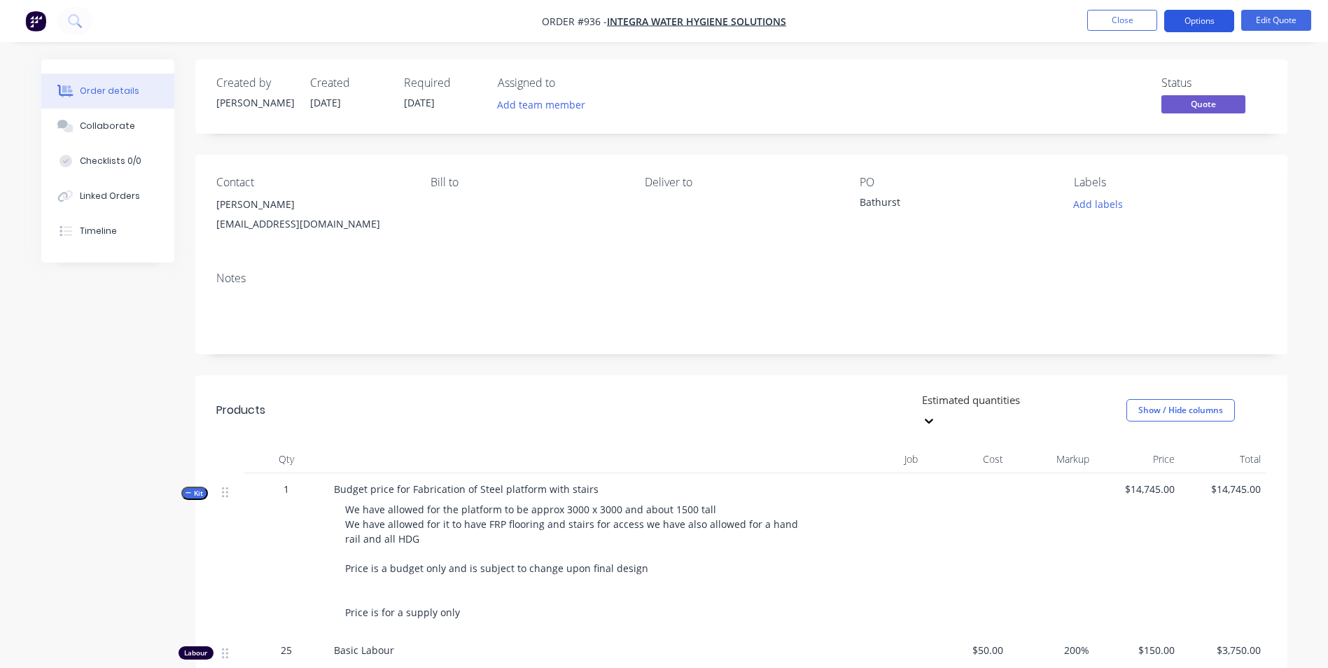
click at [1178, 20] on button "Options" at bounding box center [1199, 21] width 70 height 22
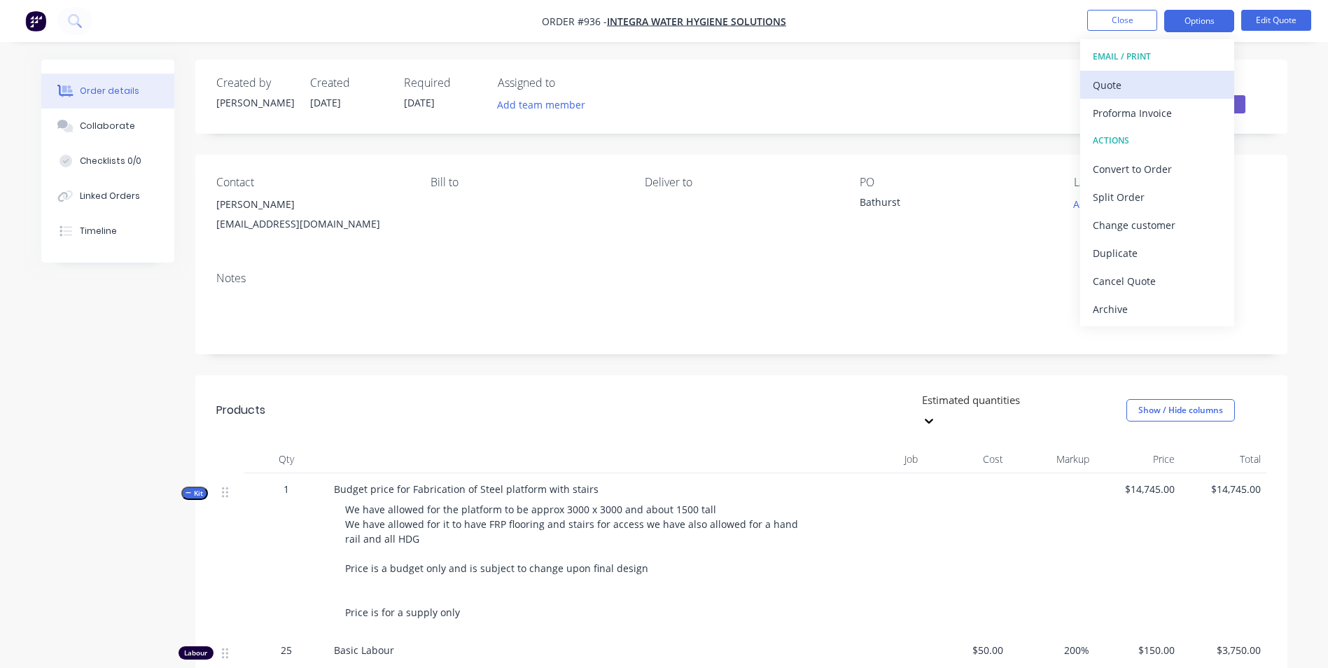
click at [1110, 92] on div "Quote" at bounding box center [1157, 85] width 129 height 20
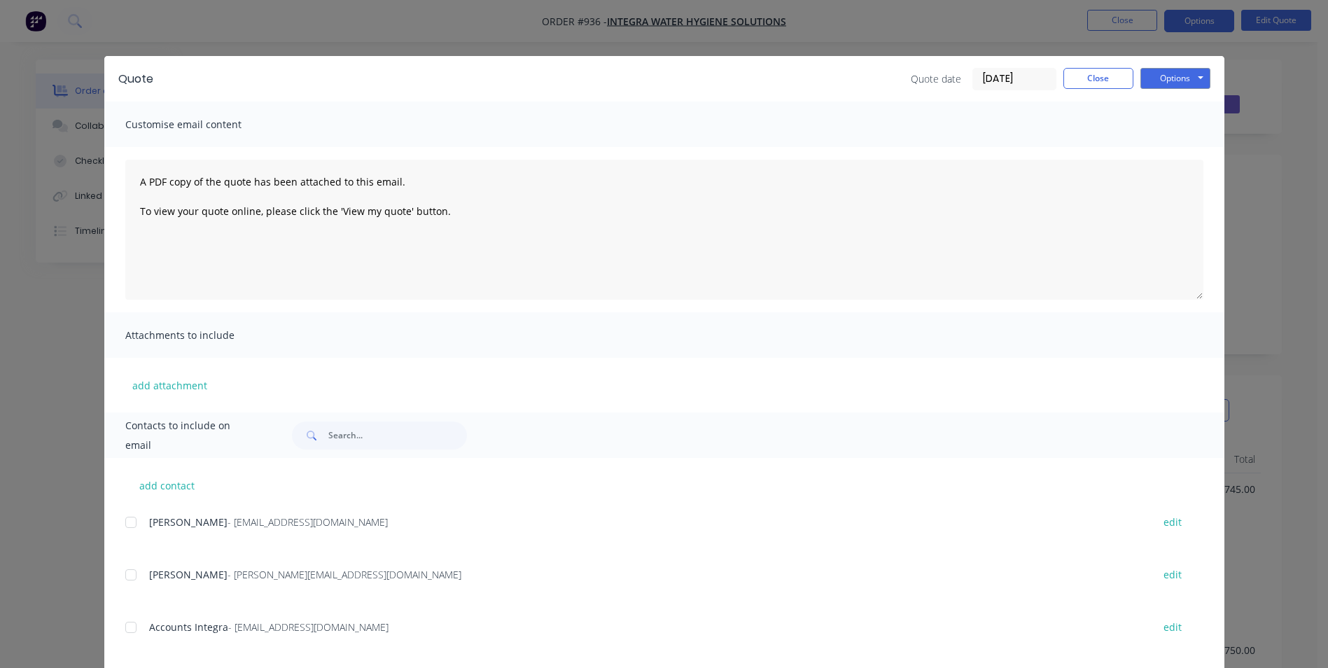
click at [136, 515] on div at bounding box center [131, 522] width 28 height 28
click at [1160, 81] on button "Options" at bounding box center [1176, 78] width 70 height 21
click at [1152, 148] on button "Email" at bounding box center [1186, 149] width 90 height 23
click at [162, 645] on button "×" at bounding box center [159, 641] width 36 height 34
click at [1103, 78] on button "Close" at bounding box center [1098, 78] width 70 height 21
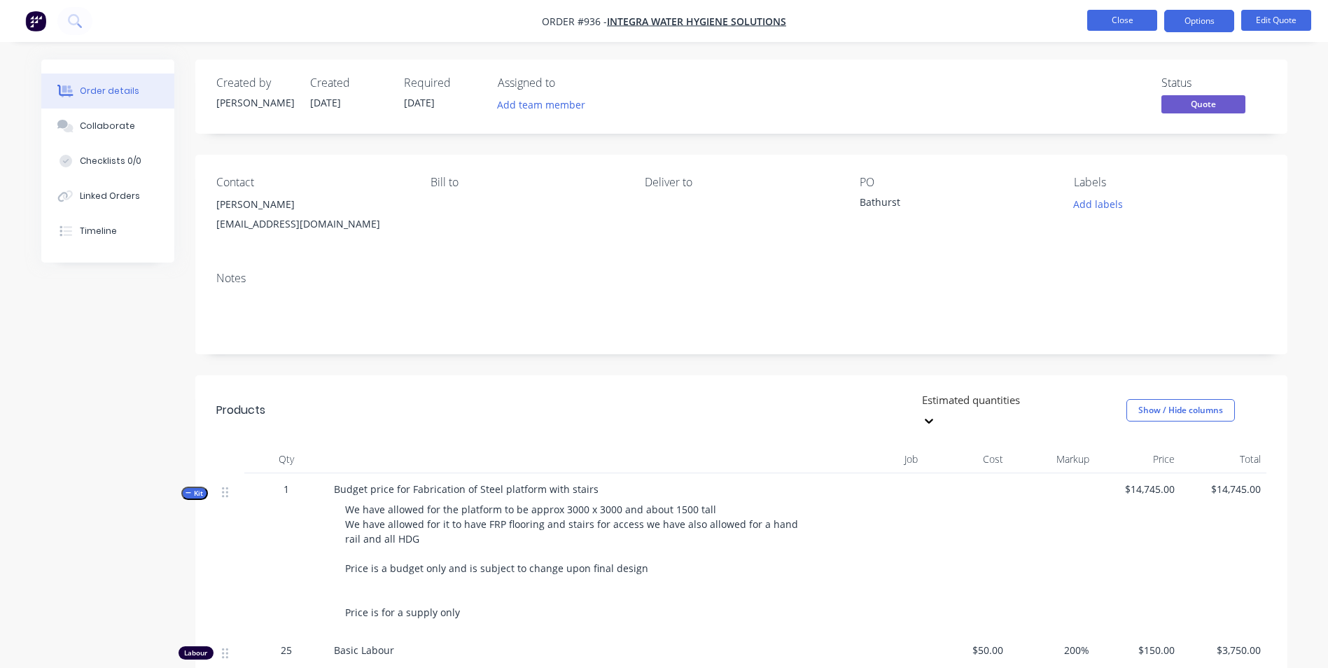
click at [1110, 13] on button "Close" at bounding box center [1122, 20] width 70 height 21
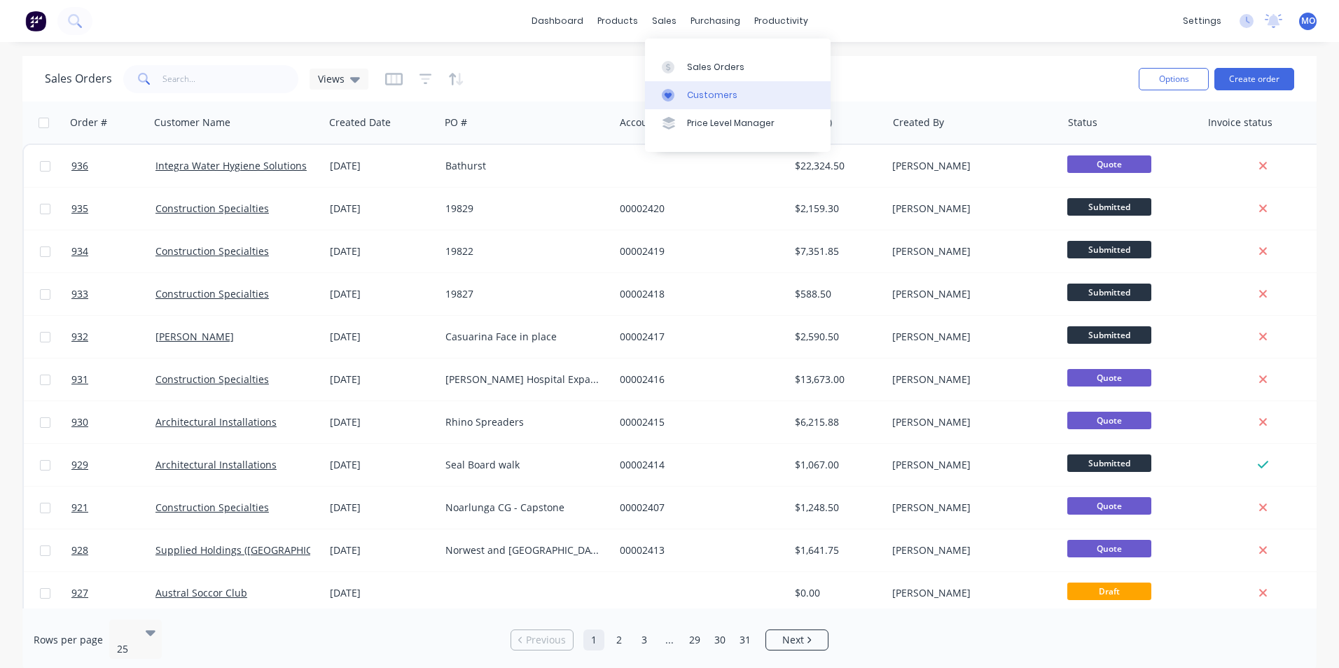
click at [707, 92] on div "Customers" at bounding box center [712, 95] width 50 height 13
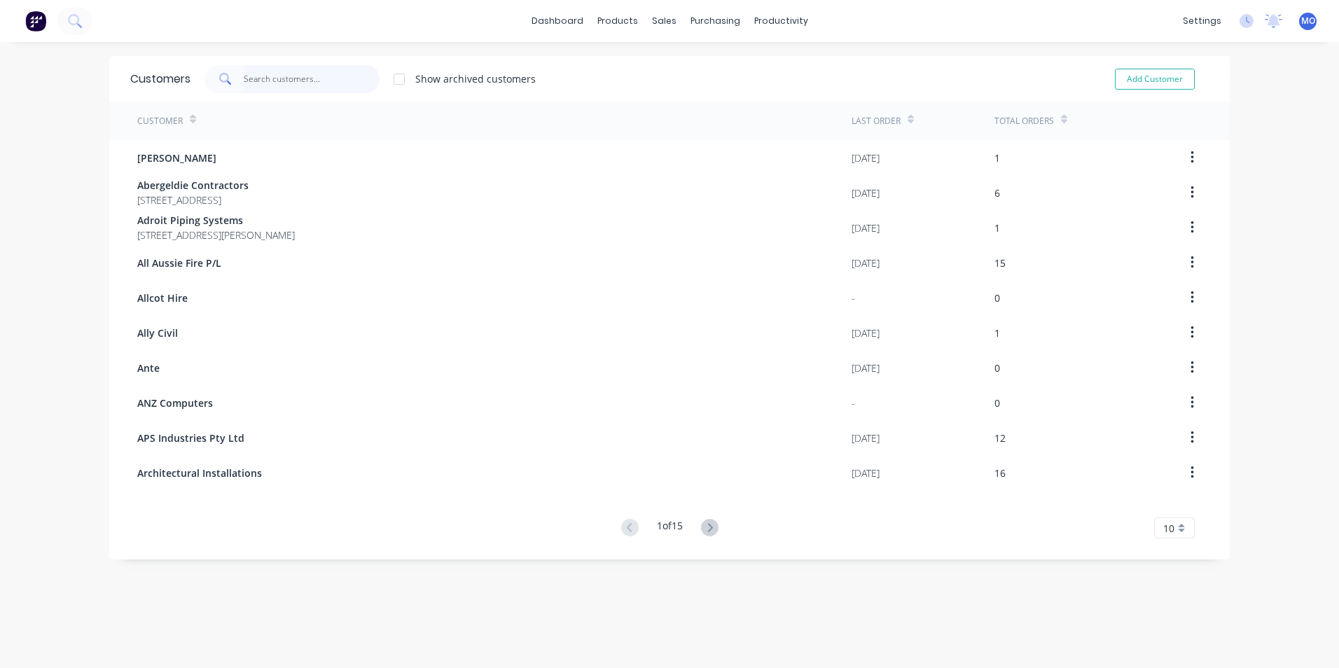
click at [315, 83] on input "text" at bounding box center [312, 79] width 137 height 28
click at [293, 80] on input "text" at bounding box center [312, 79] width 137 height 28
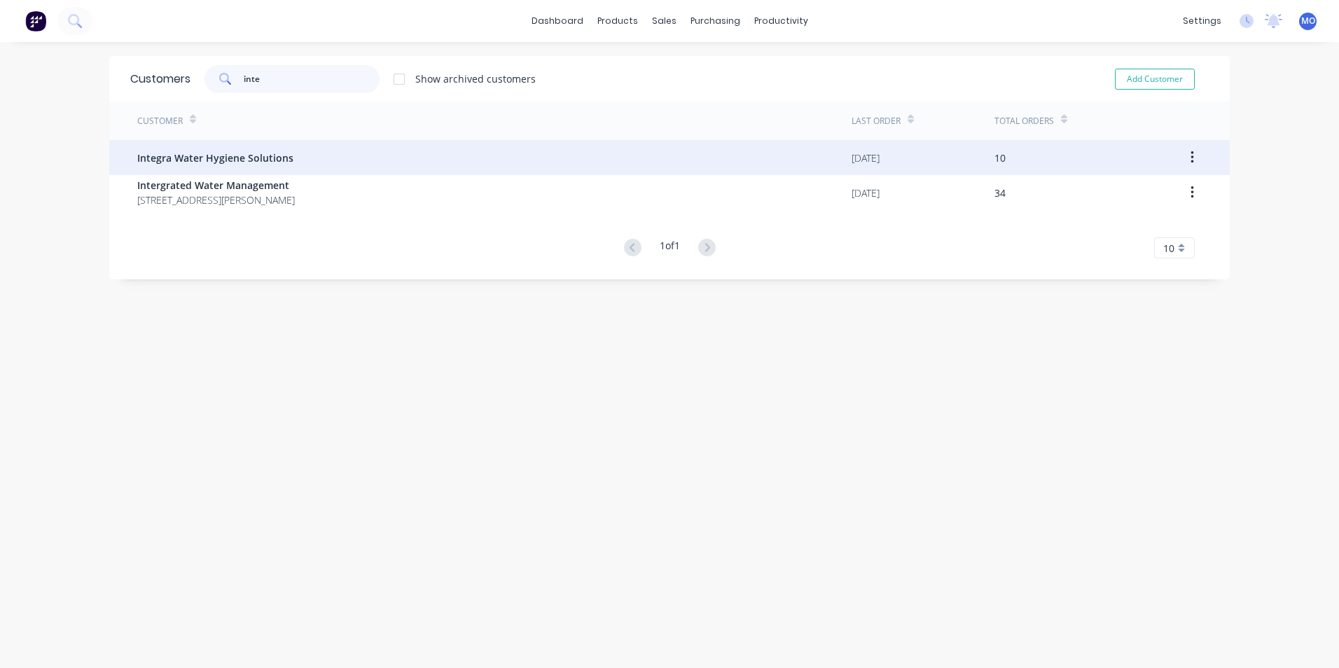
type input "inte"
click at [197, 157] on span "Integra Water Hygiene Solutions" at bounding box center [215, 158] width 156 height 15
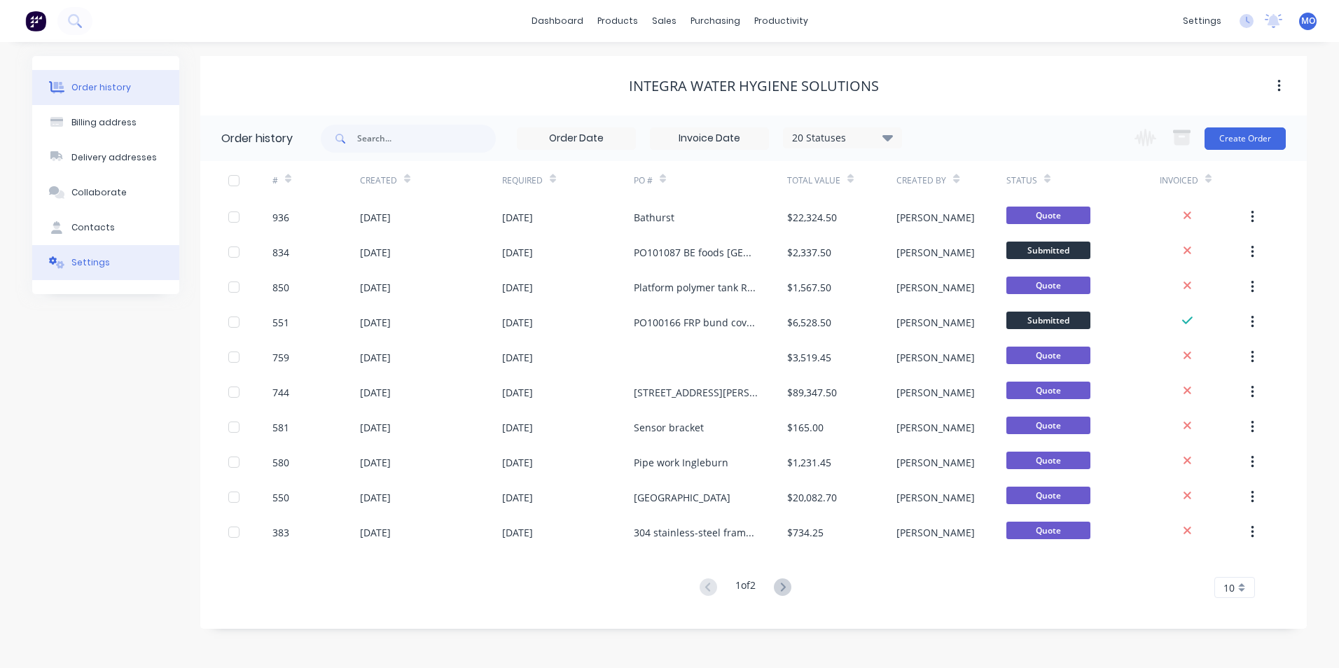
click at [76, 267] on div "Settings" at bounding box center [90, 262] width 39 height 13
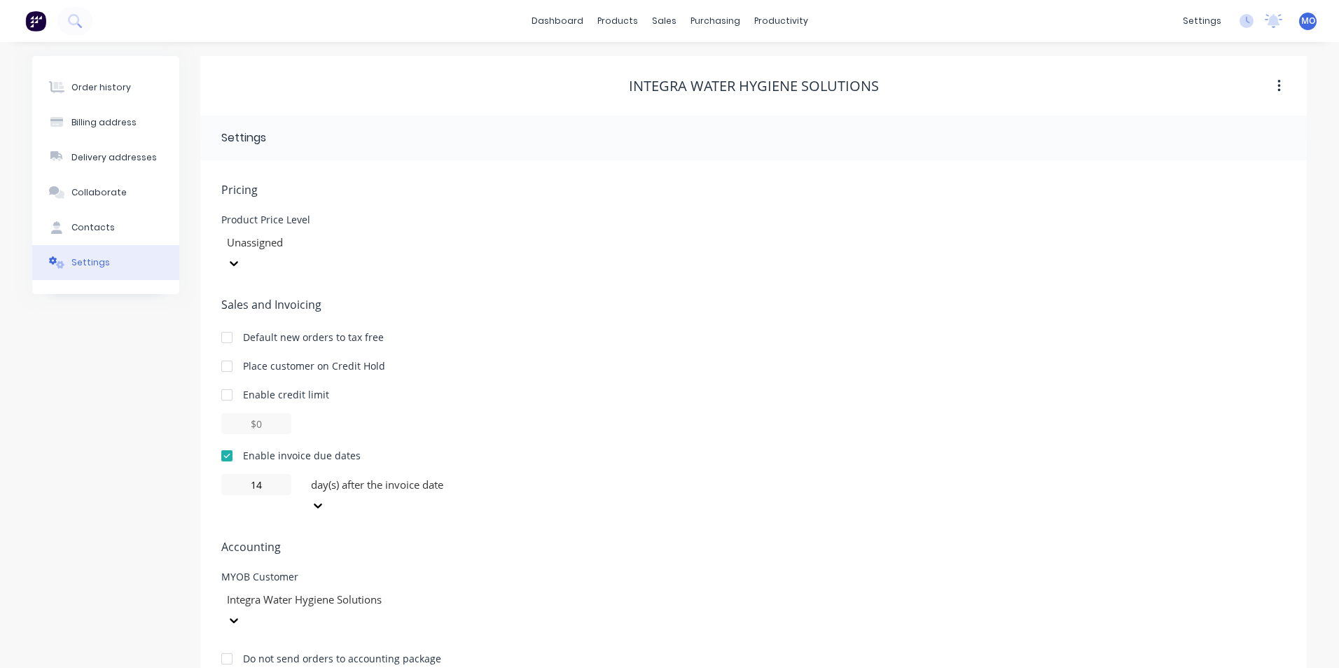
click at [431, 589] on div "Integra Water Hygiene Solutions" at bounding box center [326, 610] width 210 height 42
click at [659, 395] on div "Pricing Product Price Level Unassigned Sales and Invoicing Default new orders t…" at bounding box center [753, 434] width 1064 height 507
click at [657, 22] on div "sales" at bounding box center [664, 21] width 39 height 21
click at [688, 68] on div "Sales Orders" at bounding box center [715, 67] width 57 height 13
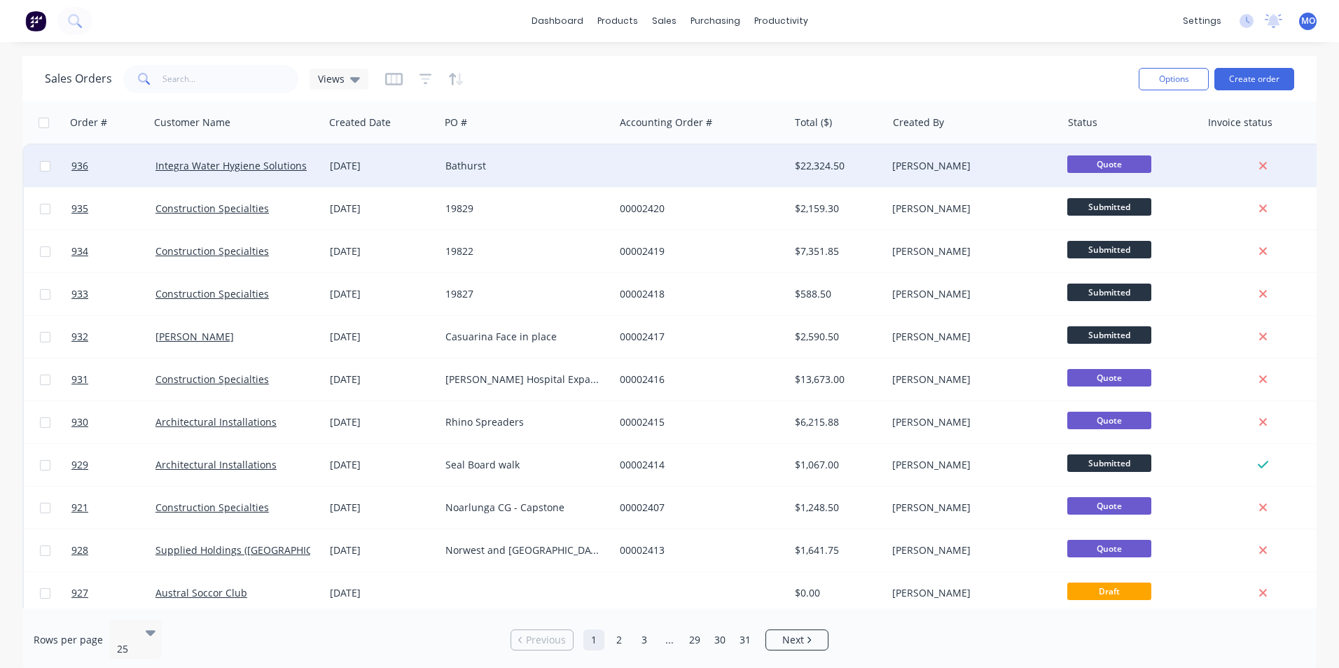
click at [781, 176] on div at bounding box center [701, 166] width 174 height 42
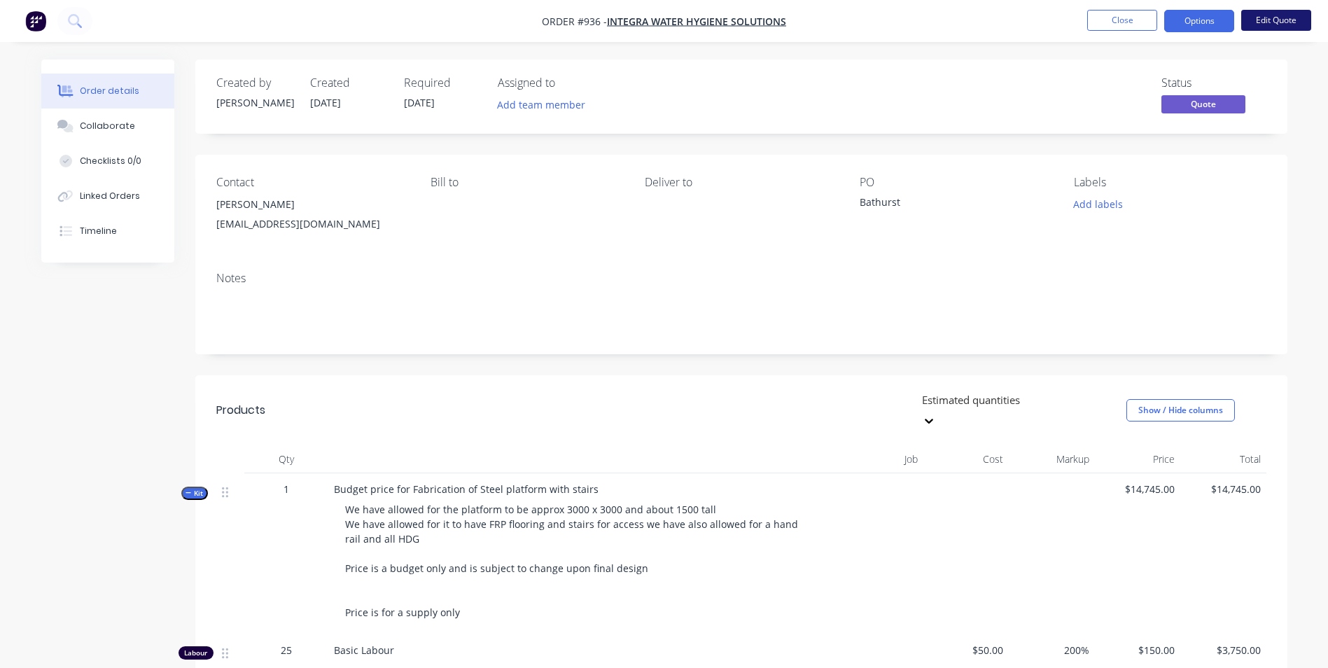
click at [1274, 13] on button "Edit Quote" at bounding box center [1276, 20] width 70 height 21
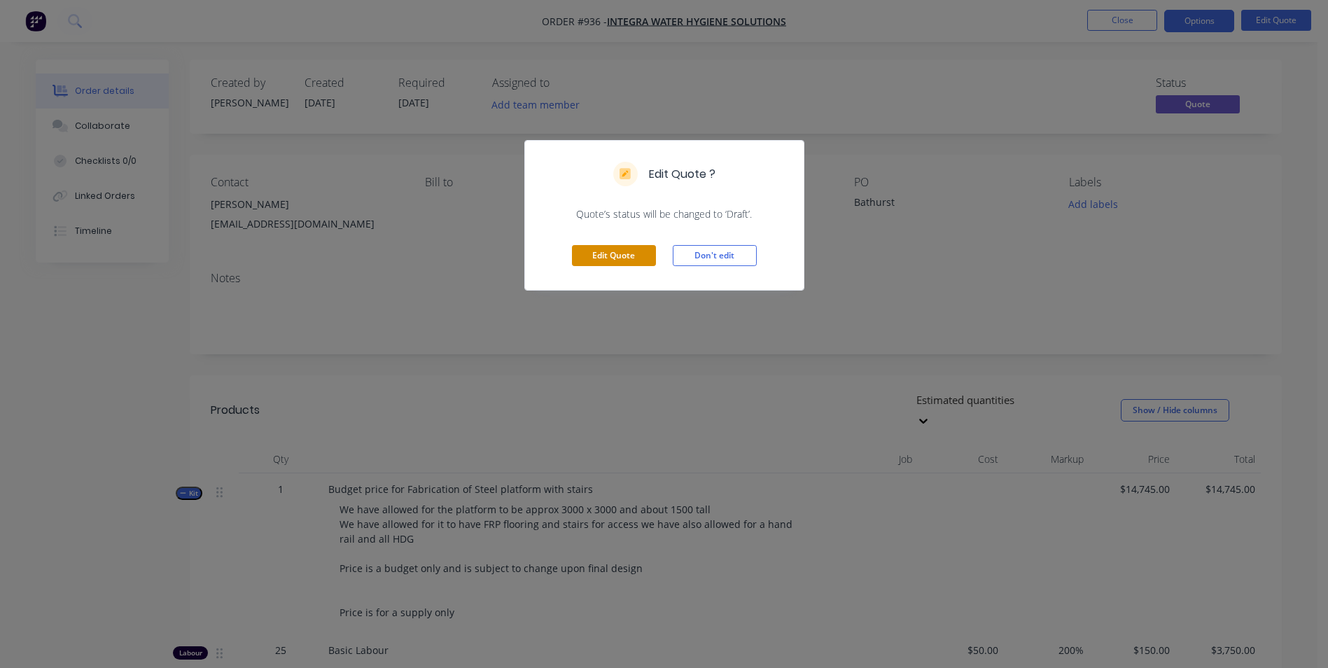
click at [618, 257] on button "Edit Quote" at bounding box center [614, 255] width 84 height 21
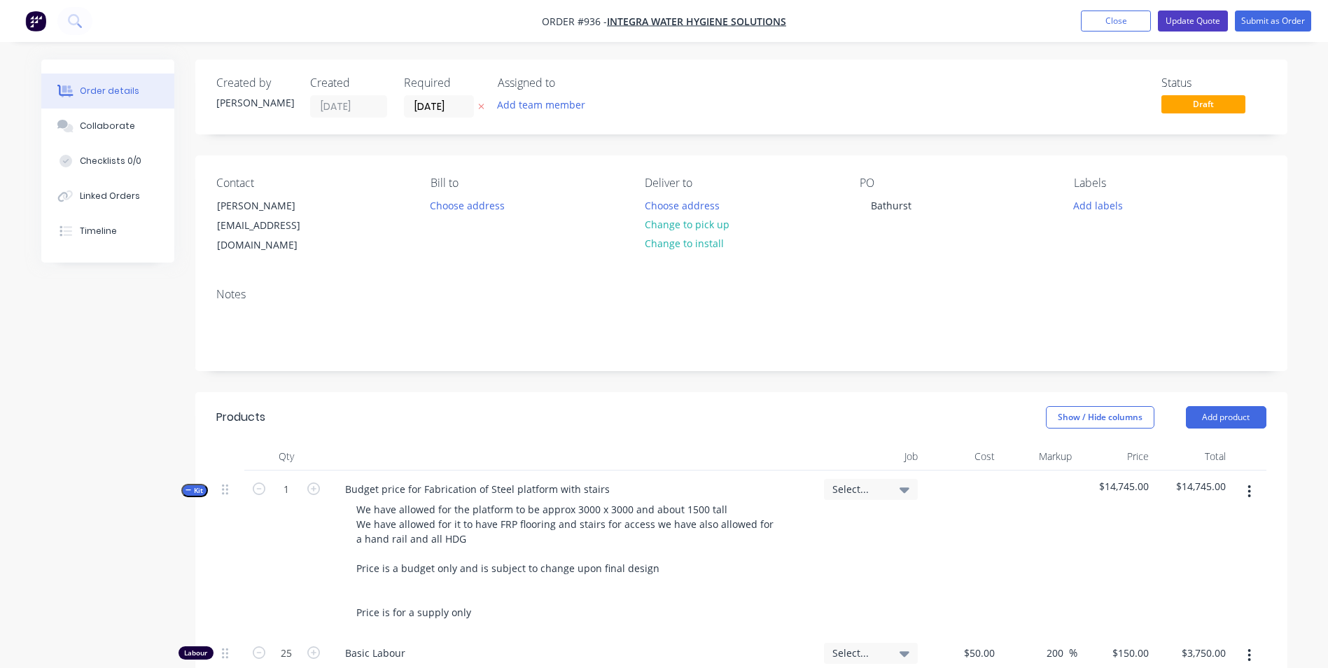
click at [1178, 25] on button "Update Quote" at bounding box center [1193, 21] width 70 height 21
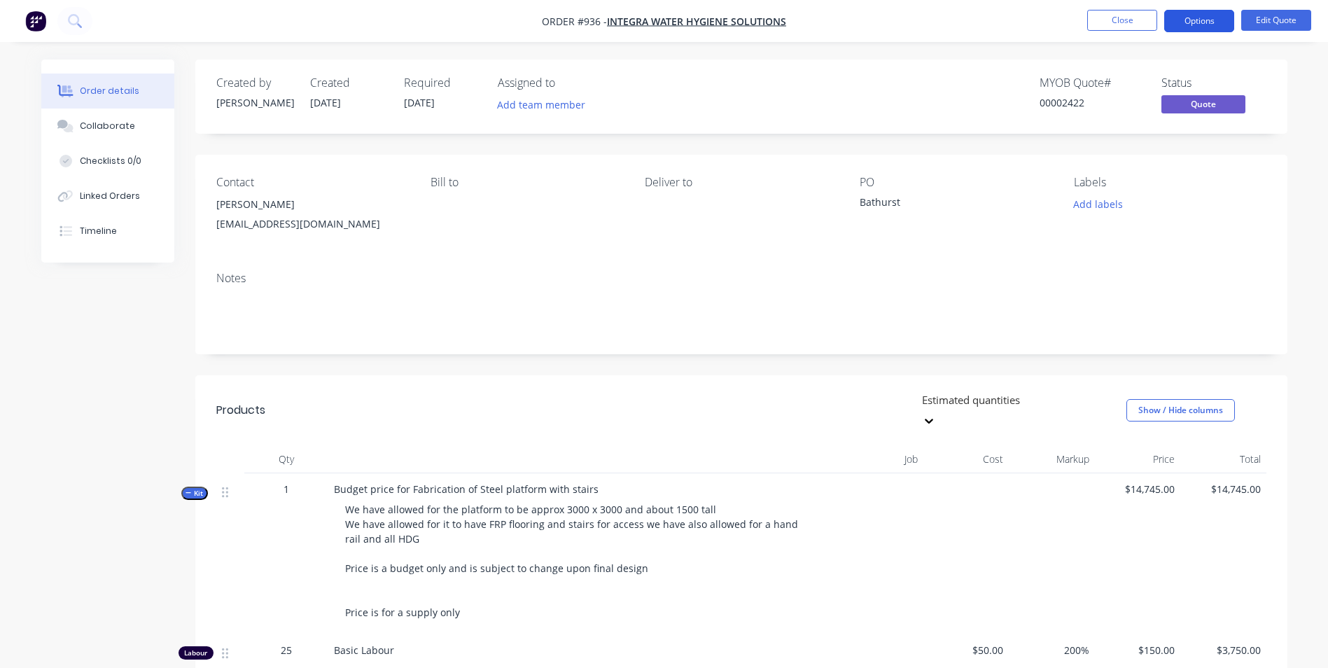
click at [1191, 22] on button "Options" at bounding box center [1199, 21] width 70 height 22
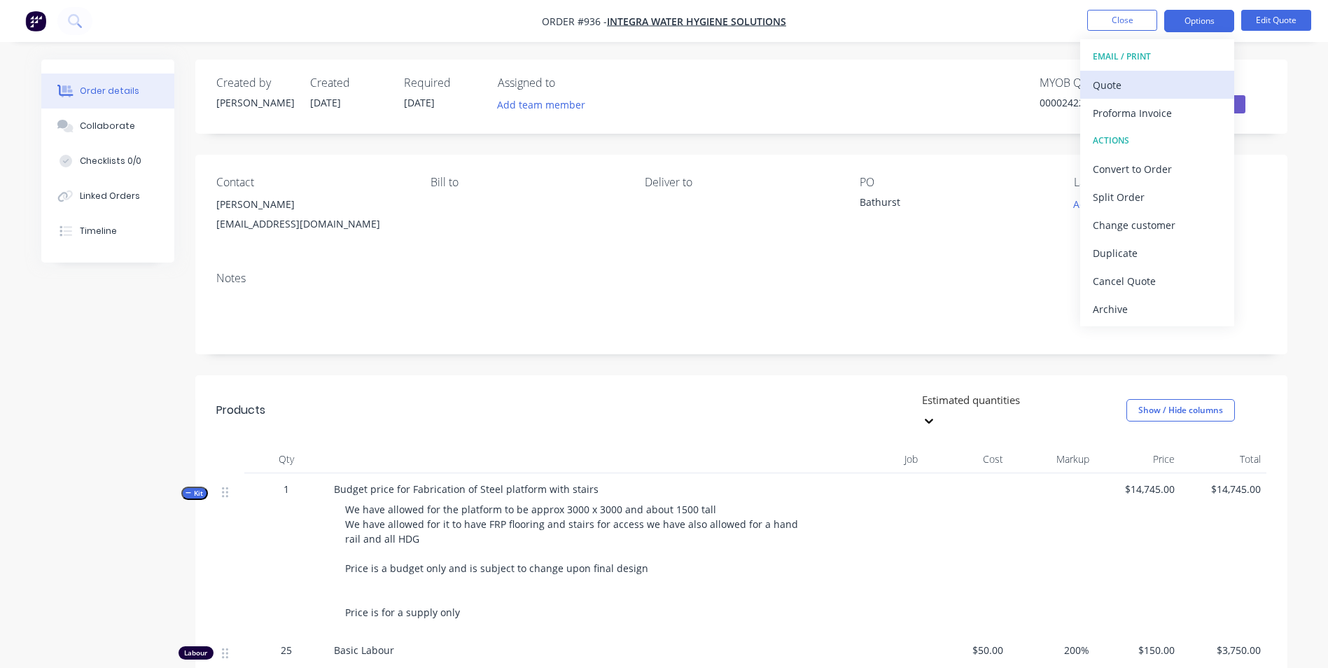
click at [1133, 80] on div "Quote" at bounding box center [1157, 85] width 129 height 20
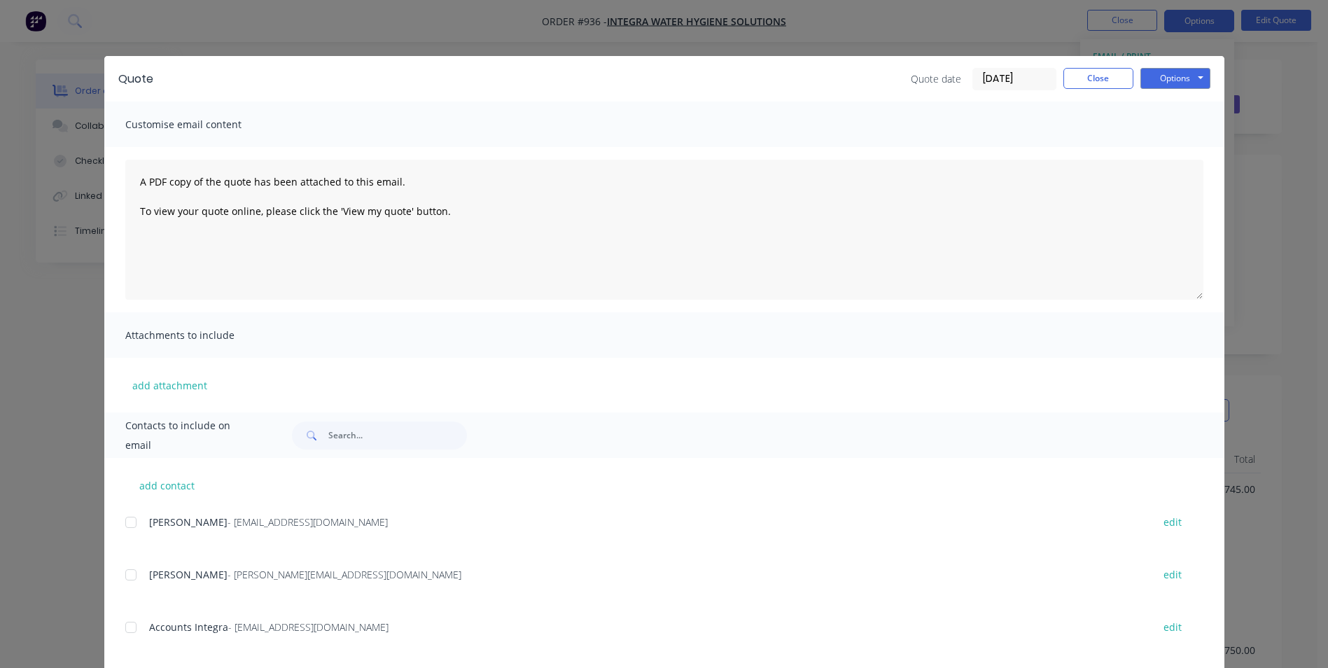
click at [130, 527] on div at bounding box center [131, 522] width 28 height 28
click at [1146, 79] on button "Options" at bounding box center [1176, 78] width 70 height 21
click at [1150, 145] on button "Email" at bounding box center [1186, 149] width 90 height 23
click at [1110, 79] on button "Close" at bounding box center [1098, 78] width 70 height 21
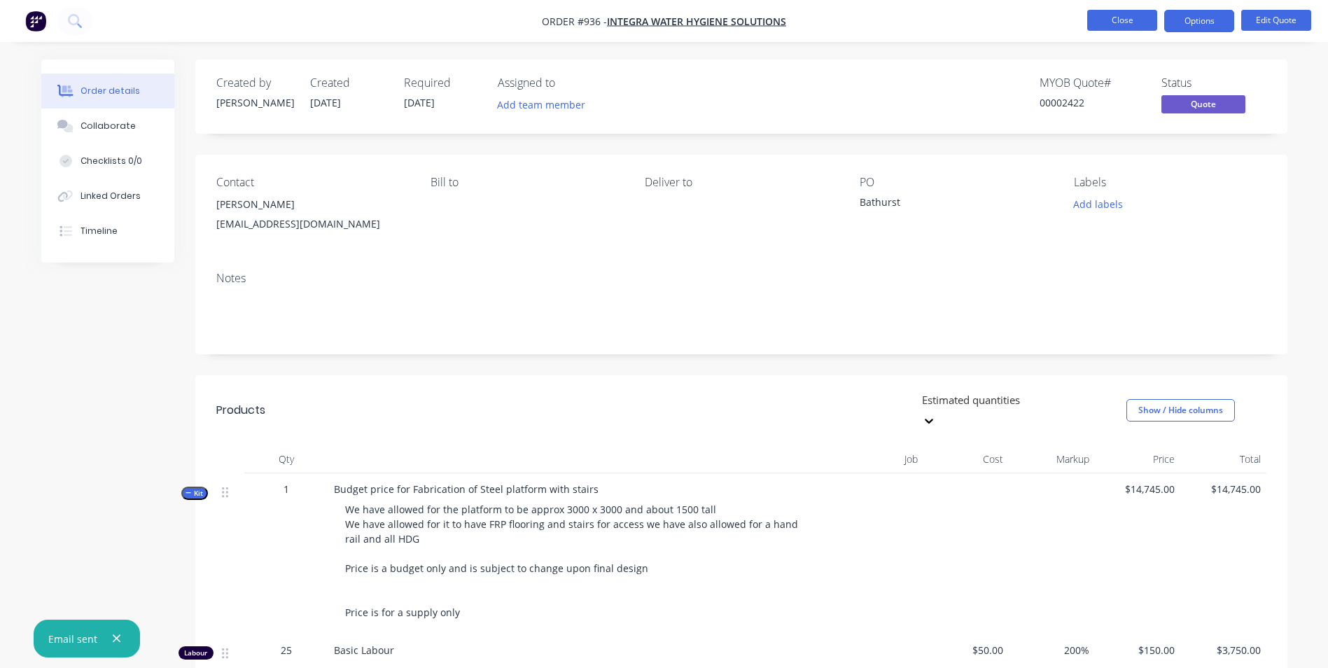
click at [1110, 16] on button "Close" at bounding box center [1122, 20] width 70 height 21
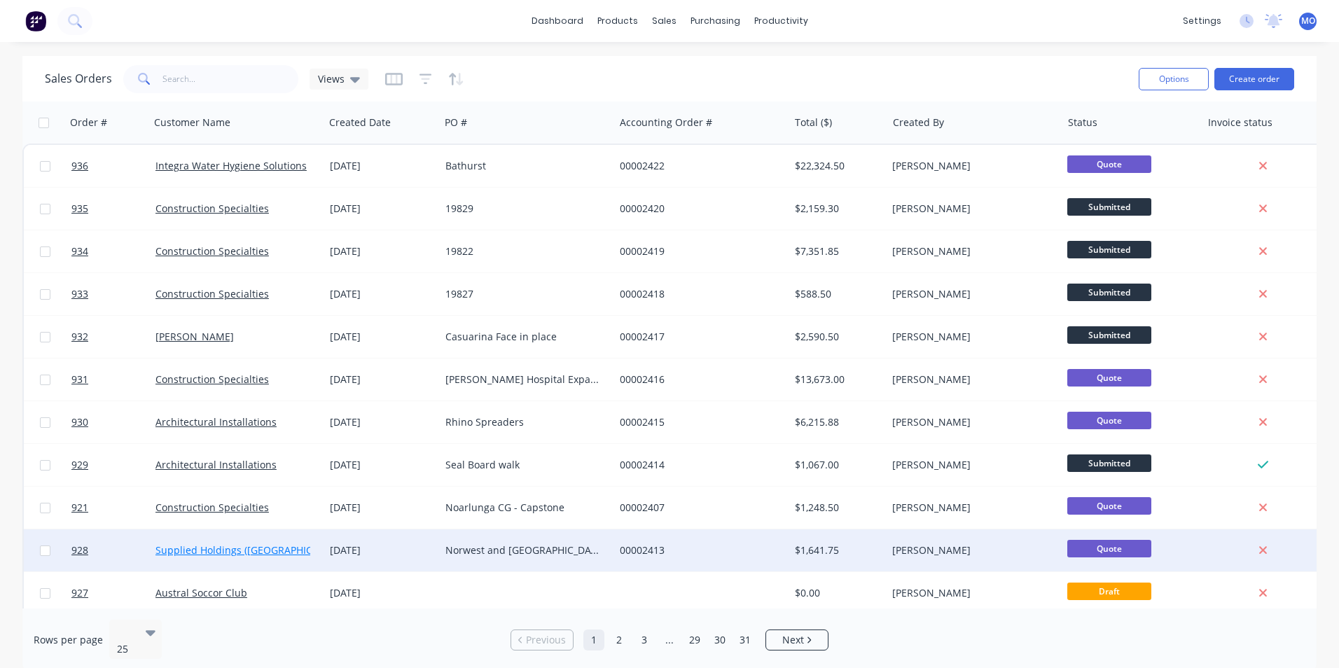
click at [186, 547] on link "Supplied Holdings ([GEOGRAPHIC_DATA]) Pty Ltd" at bounding box center [267, 549] width 225 height 13
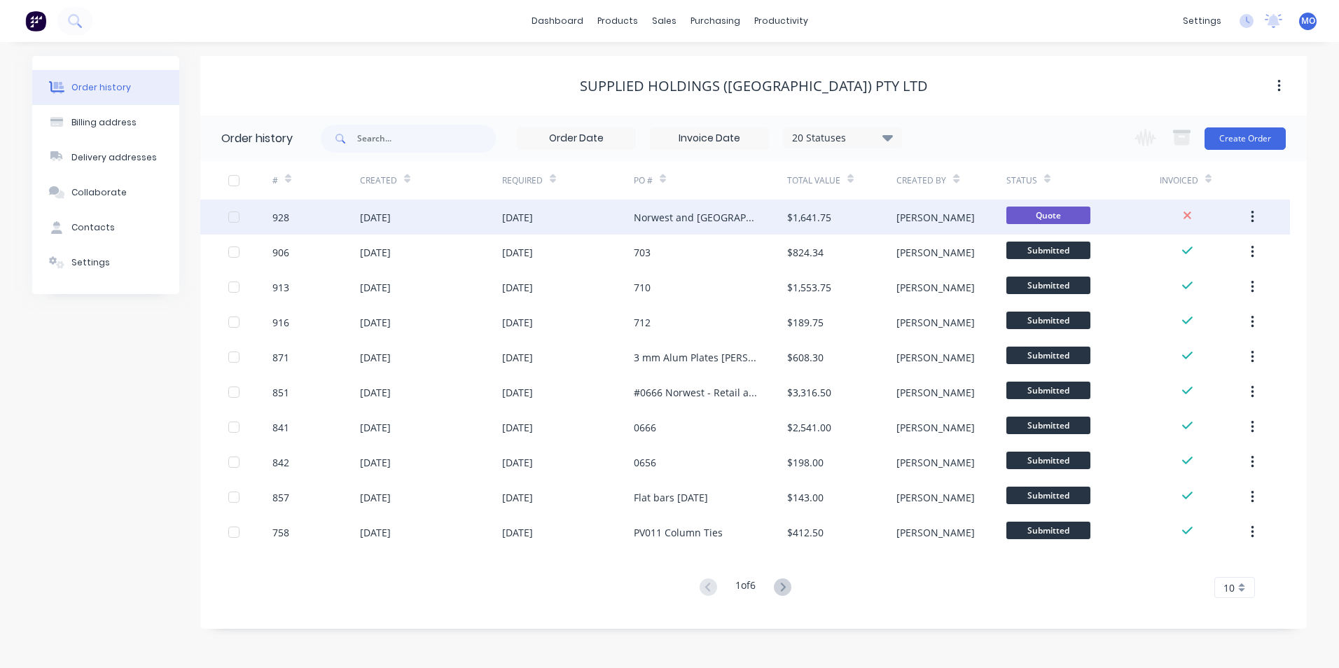
click at [934, 225] on div "[PERSON_NAME]" at bounding box center [950, 217] width 109 height 35
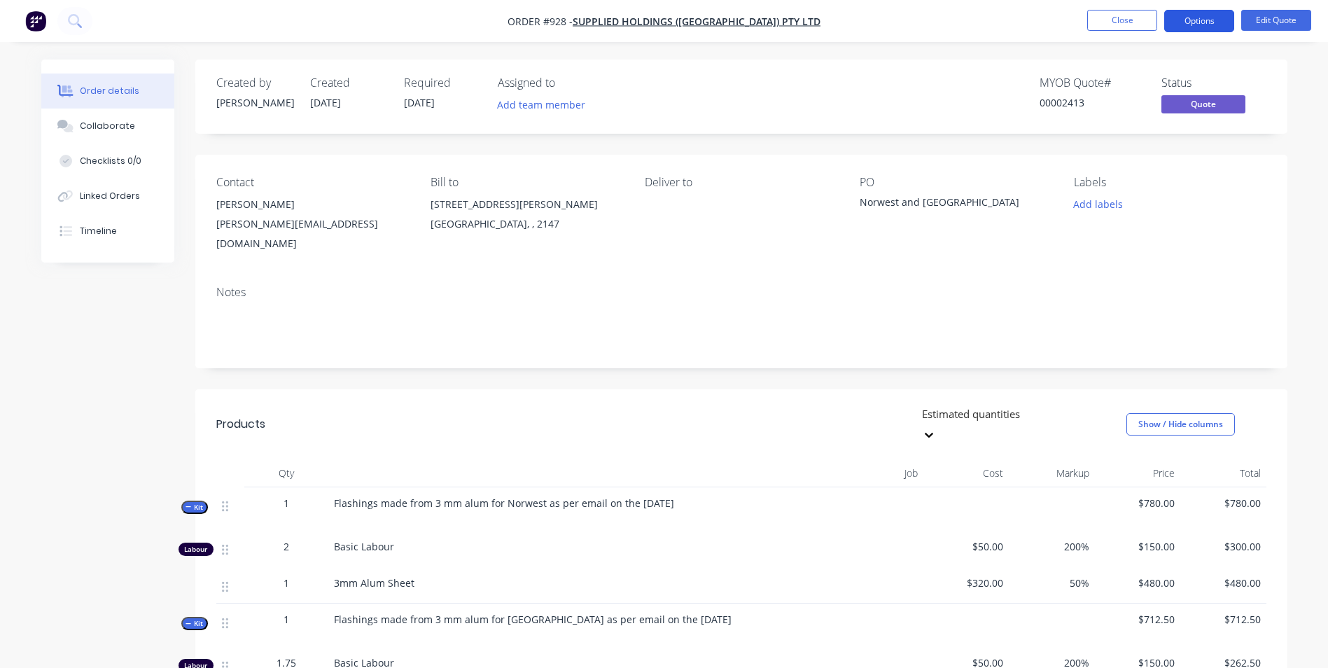
click at [1191, 25] on button "Options" at bounding box center [1199, 21] width 70 height 22
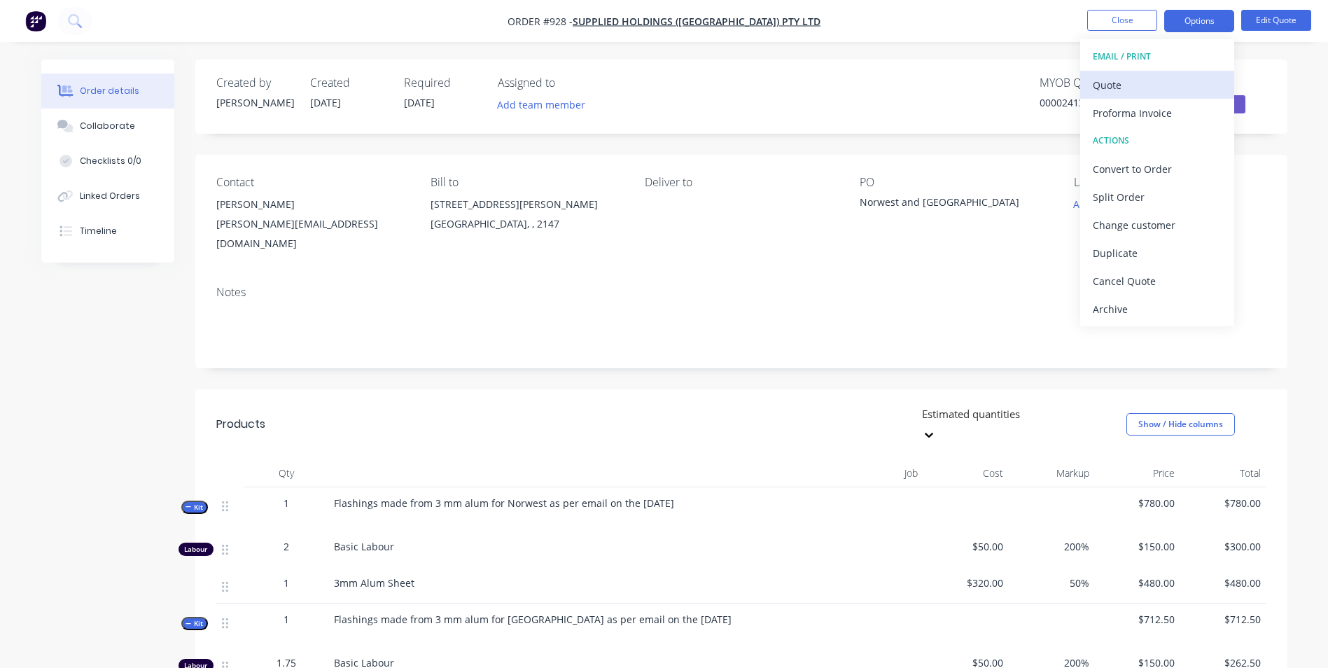
click at [1145, 76] on div "Quote" at bounding box center [1157, 85] width 129 height 20
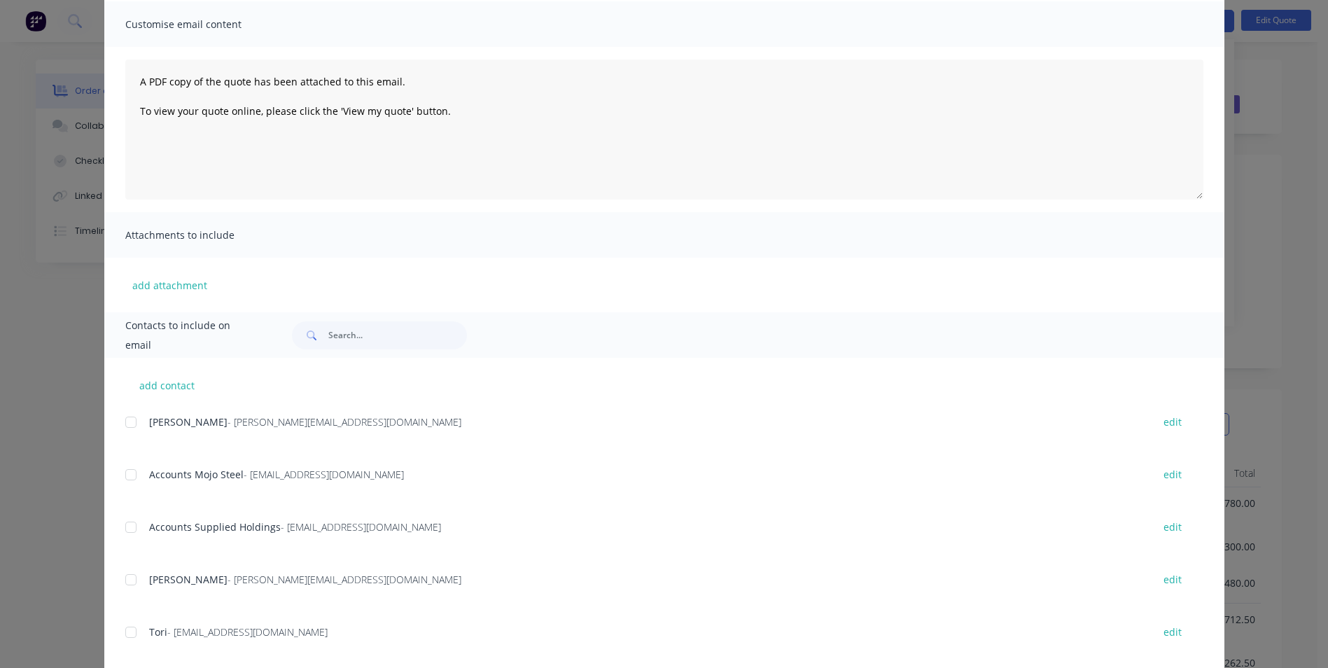
scroll to position [198, 0]
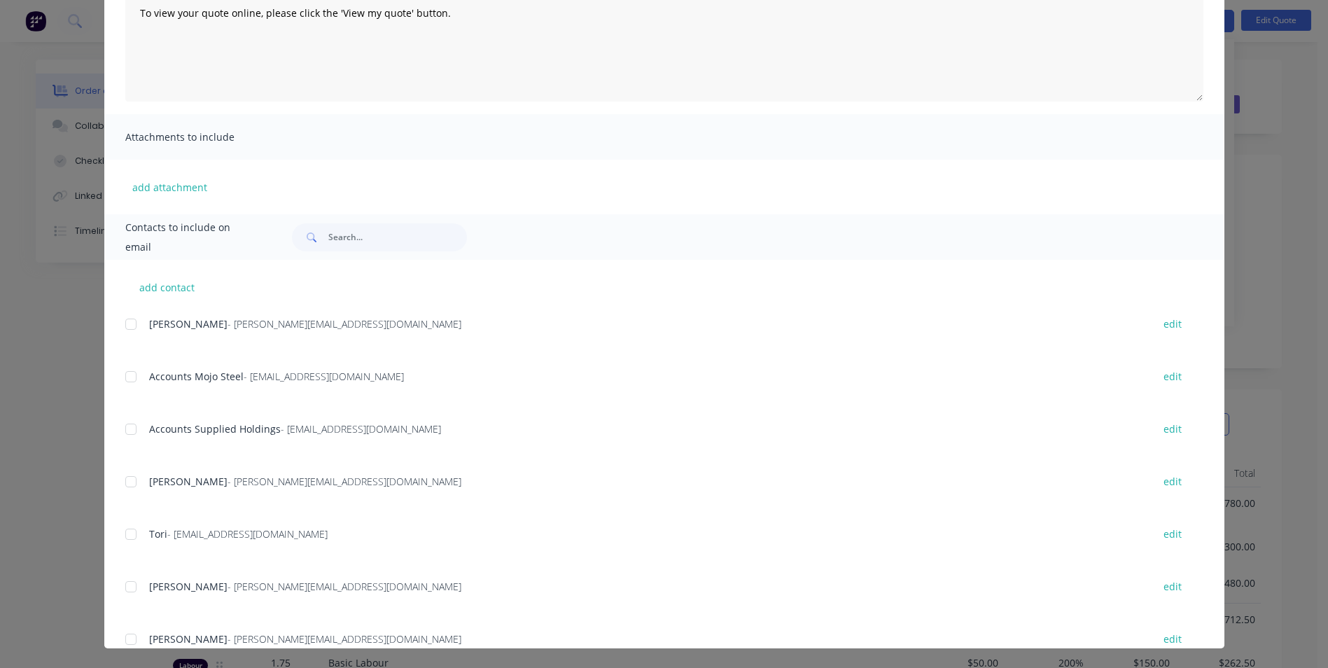
click at [122, 477] on div at bounding box center [131, 482] width 28 height 28
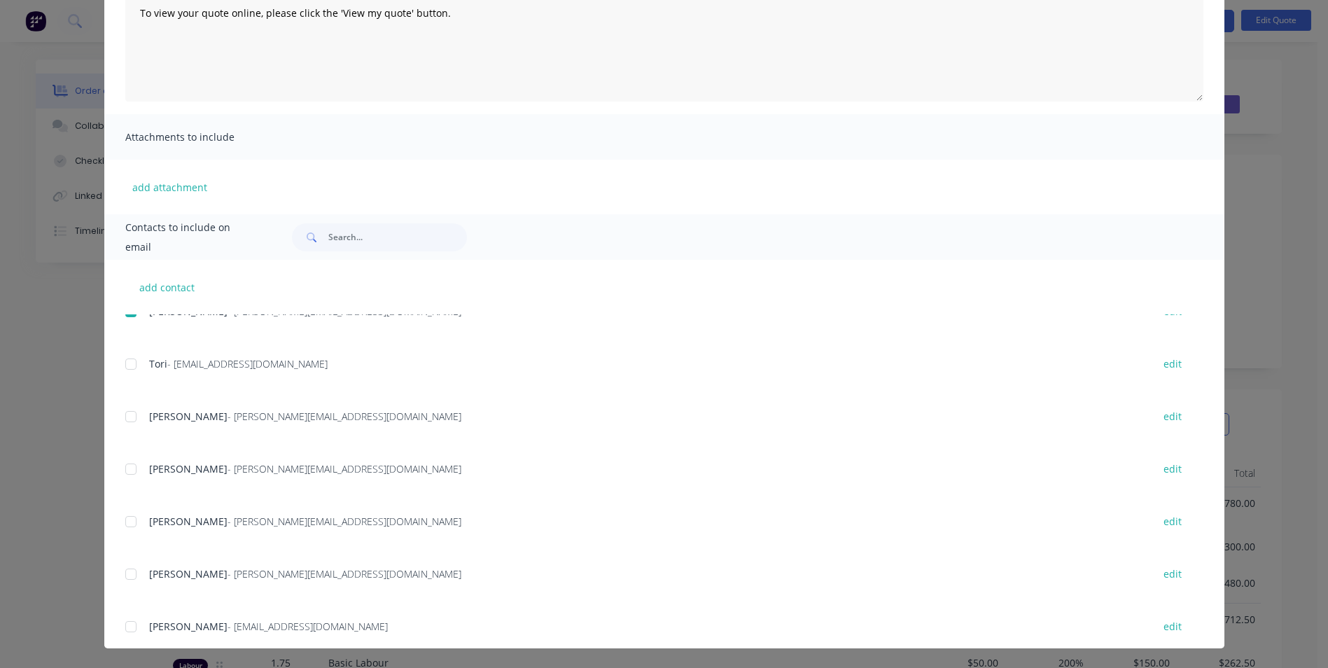
scroll to position [210, 0]
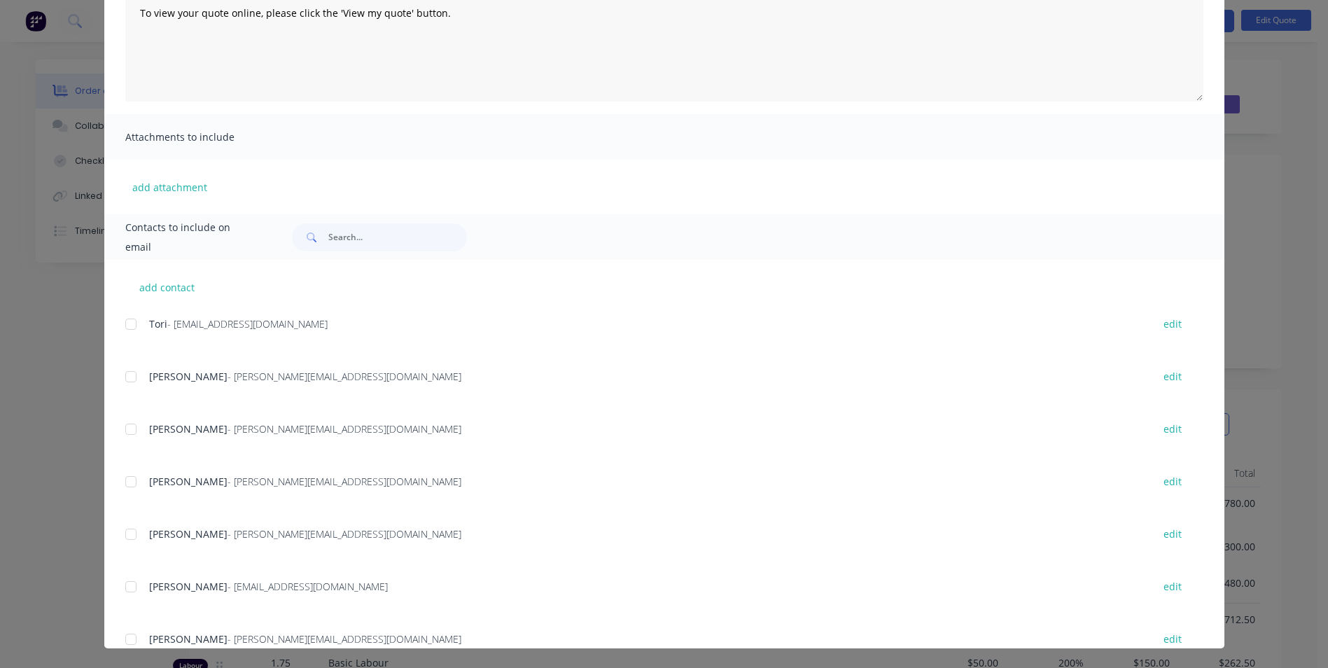
click at [128, 474] on div at bounding box center [131, 482] width 28 height 28
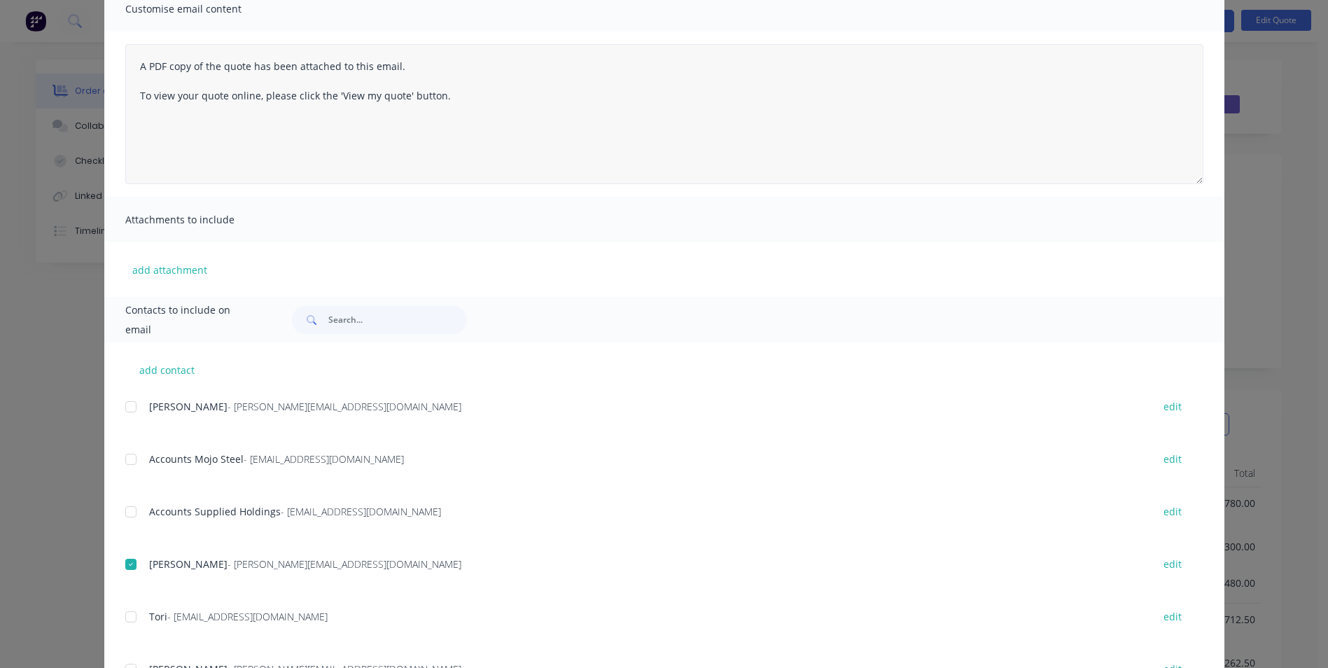
scroll to position [0, 0]
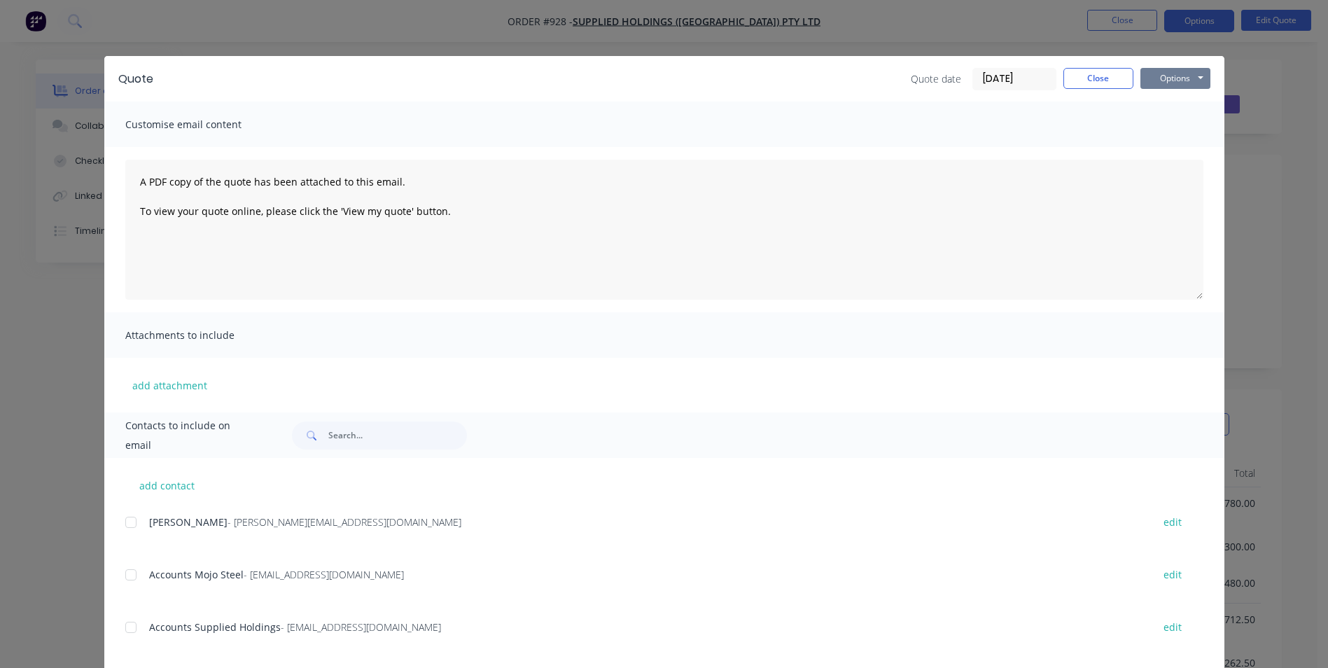
click at [1159, 83] on button "Options" at bounding box center [1176, 78] width 70 height 21
click at [1166, 144] on button "Email" at bounding box center [1186, 149] width 90 height 23
click at [1081, 76] on button "Close" at bounding box center [1098, 78] width 70 height 21
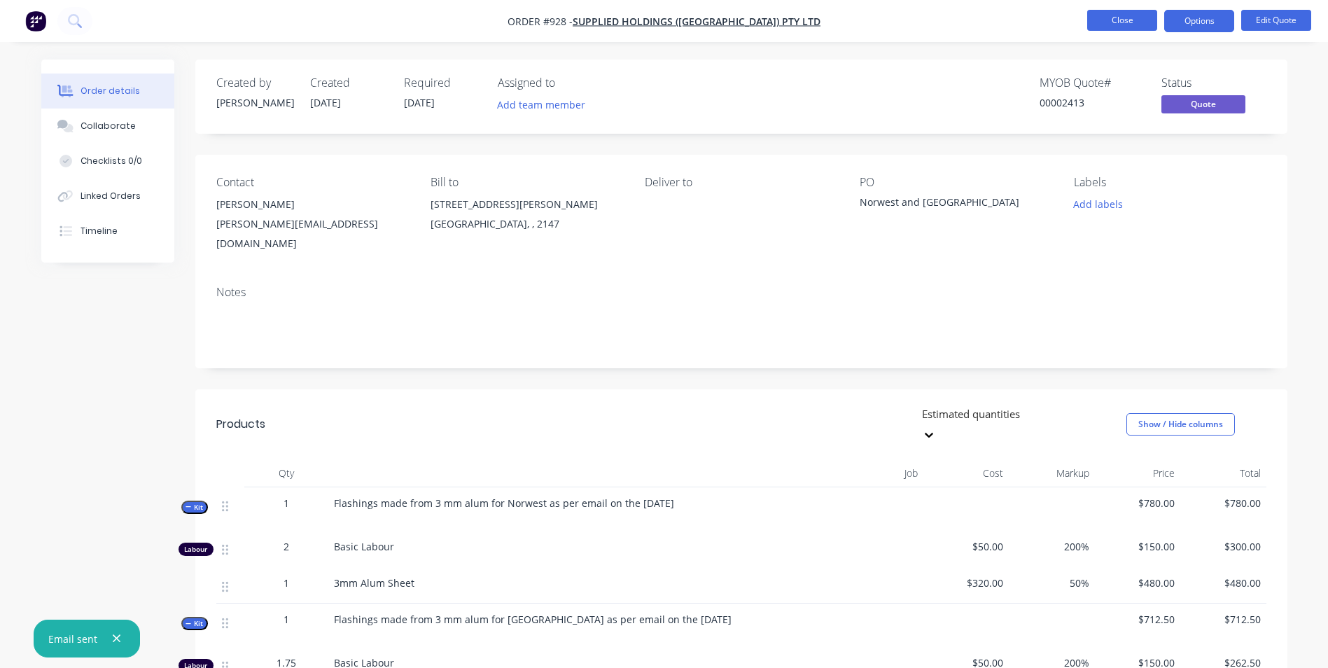
click at [1138, 27] on button "Close" at bounding box center [1122, 20] width 70 height 21
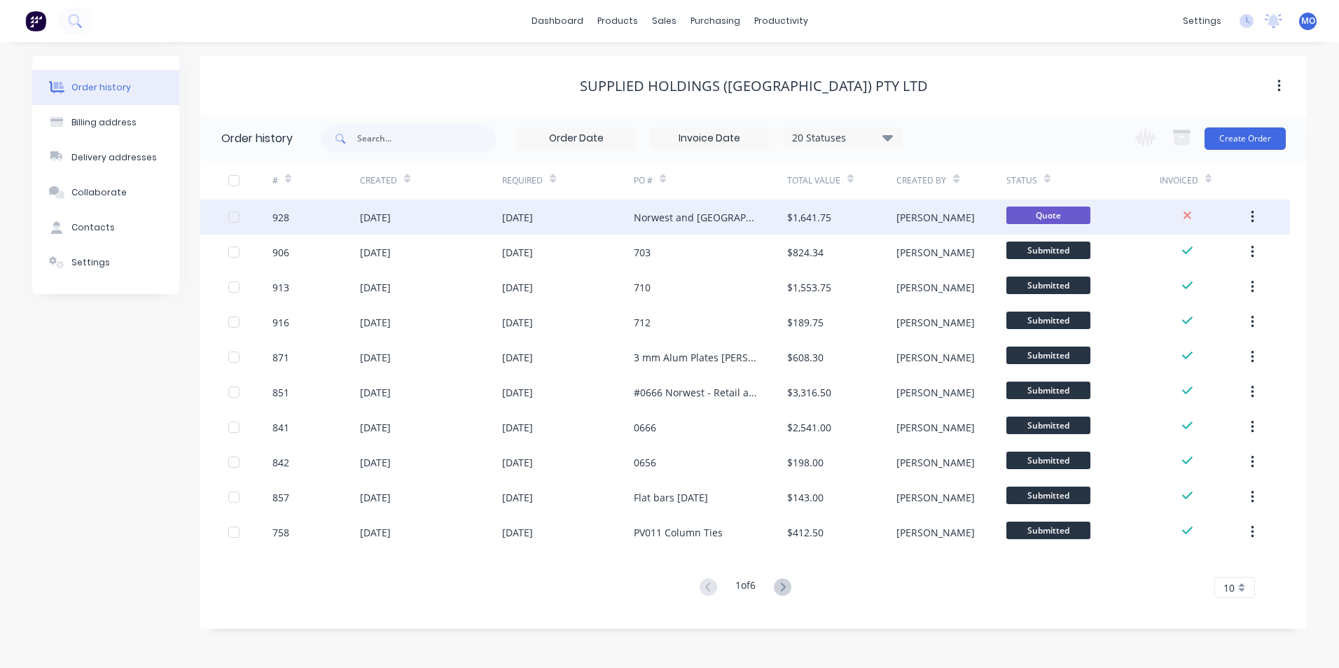
click at [838, 216] on div "$1,641.75" at bounding box center [841, 217] width 109 height 35
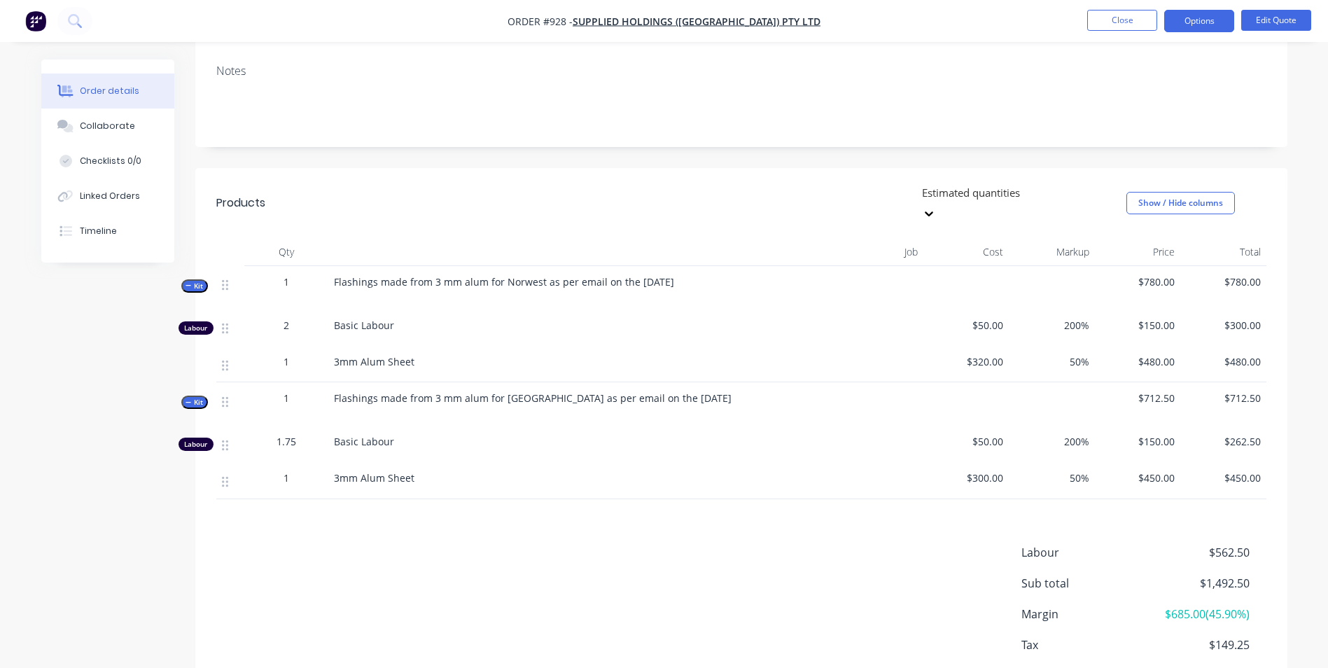
scroll to position [268, 0]
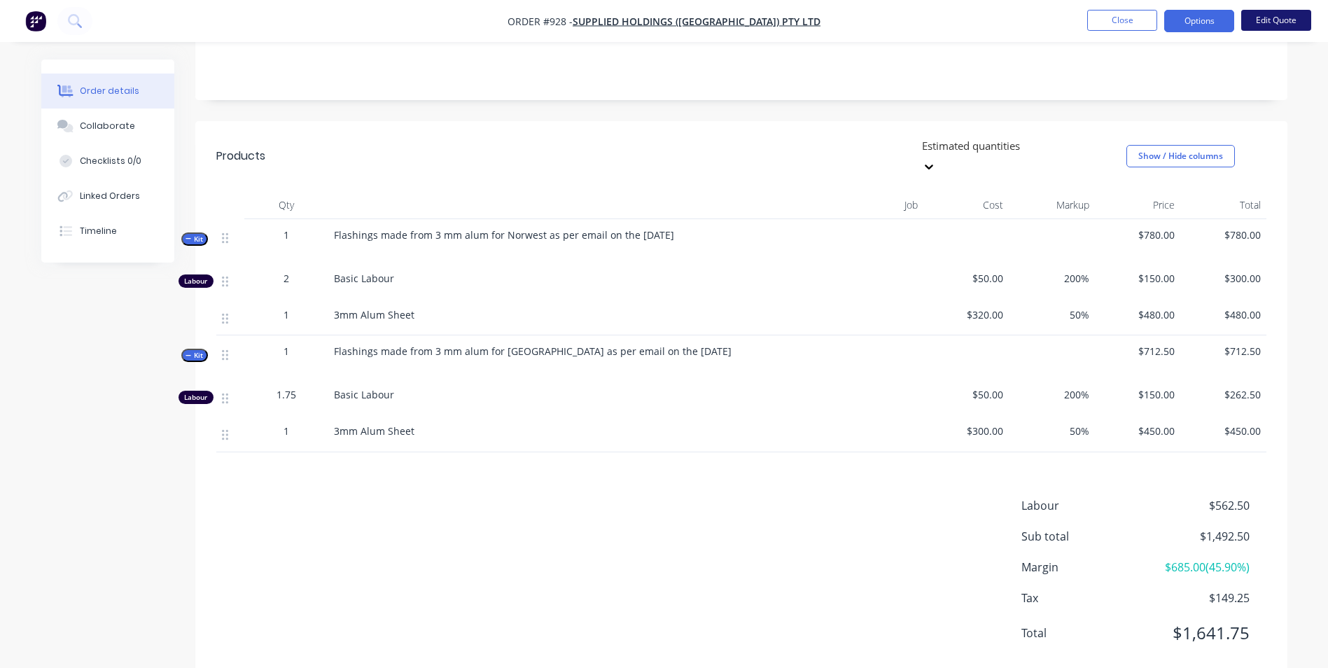
click at [1262, 20] on button "Edit Quote" at bounding box center [1276, 20] width 70 height 21
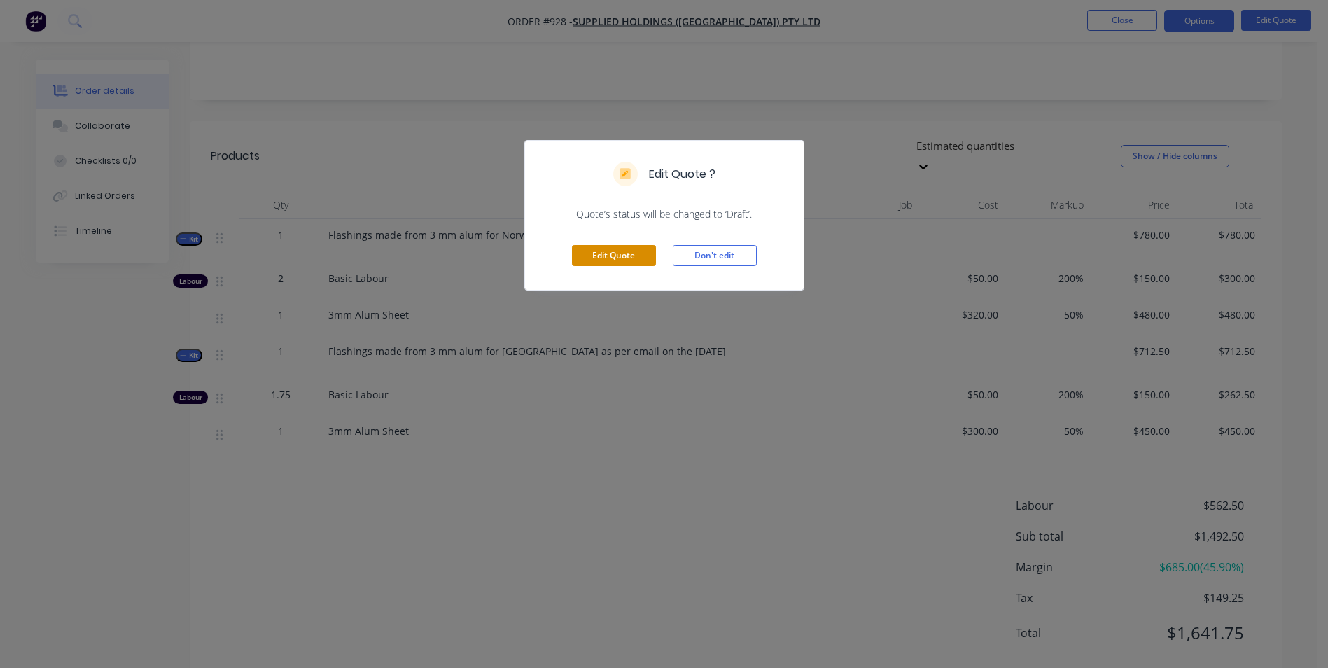
click at [637, 255] on button "Edit Quote" at bounding box center [614, 255] width 84 height 21
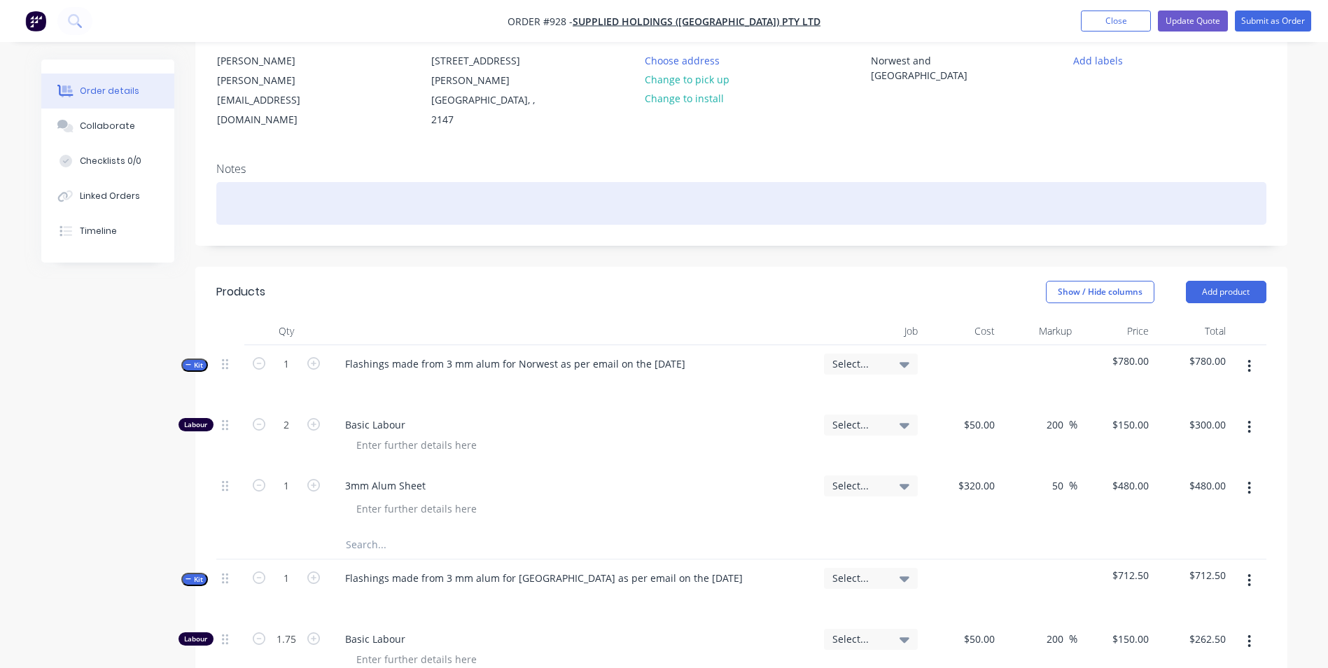
scroll to position [280, 0]
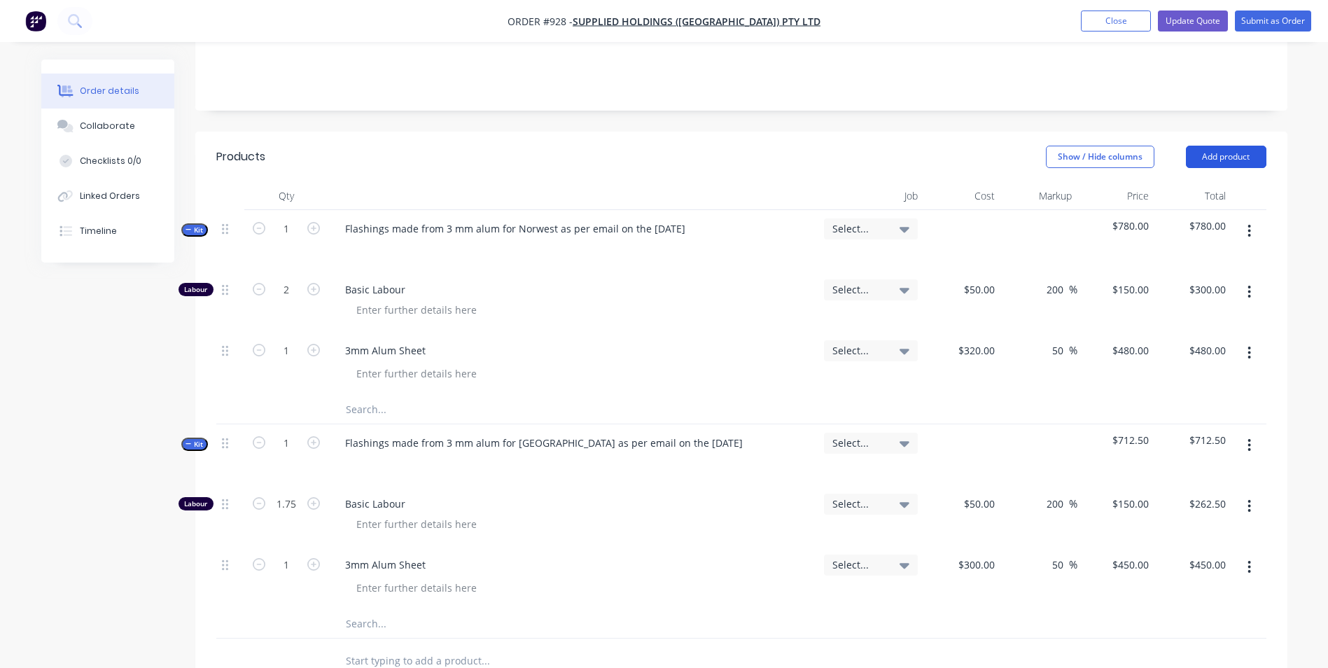
click at [1214, 146] on button "Add product" at bounding box center [1226, 157] width 81 height 22
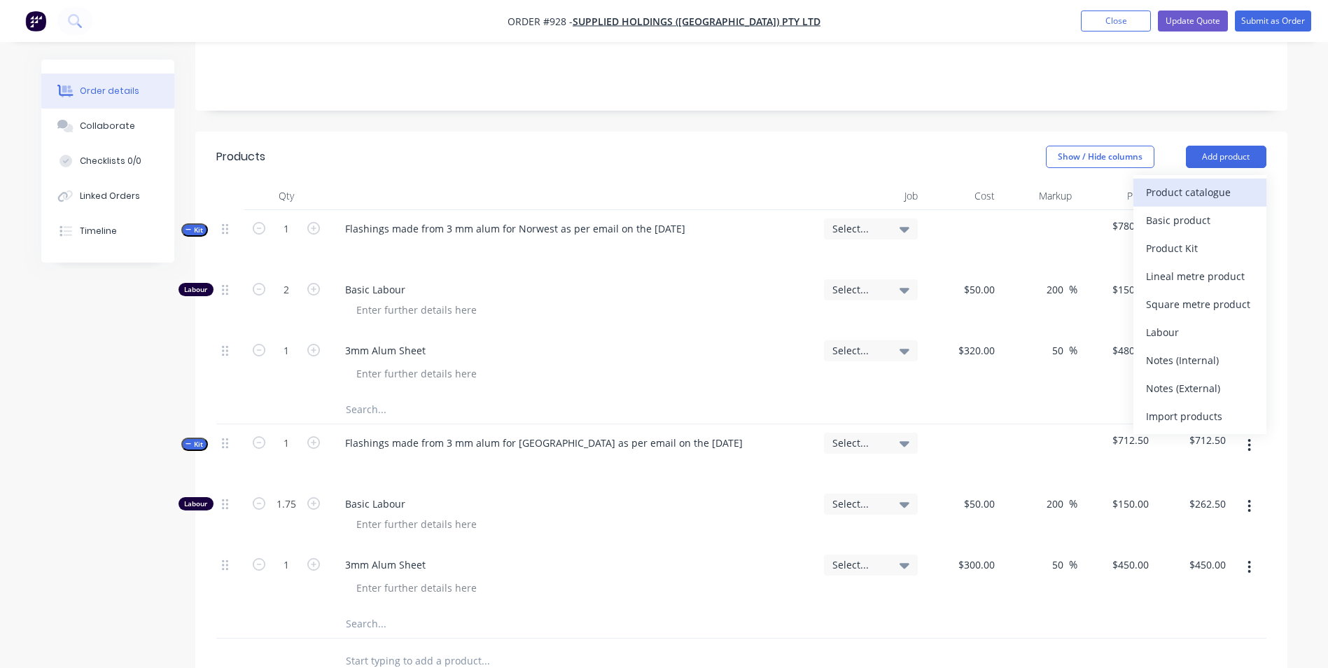
click at [1196, 182] on div "Product catalogue" at bounding box center [1200, 192] width 108 height 20
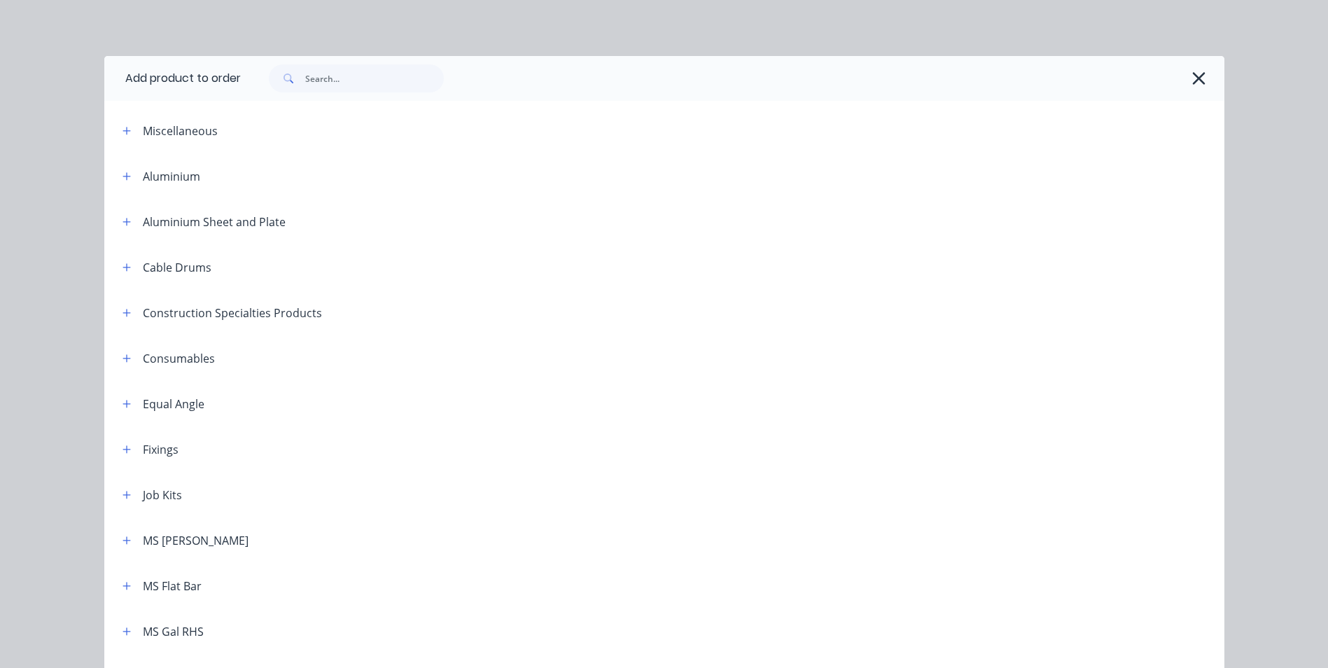
click at [129, 137] on span at bounding box center [127, 131] width 18 height 18
click at [125, 134] on icon "button" at bounding box center [127, 131] width 8 height 10
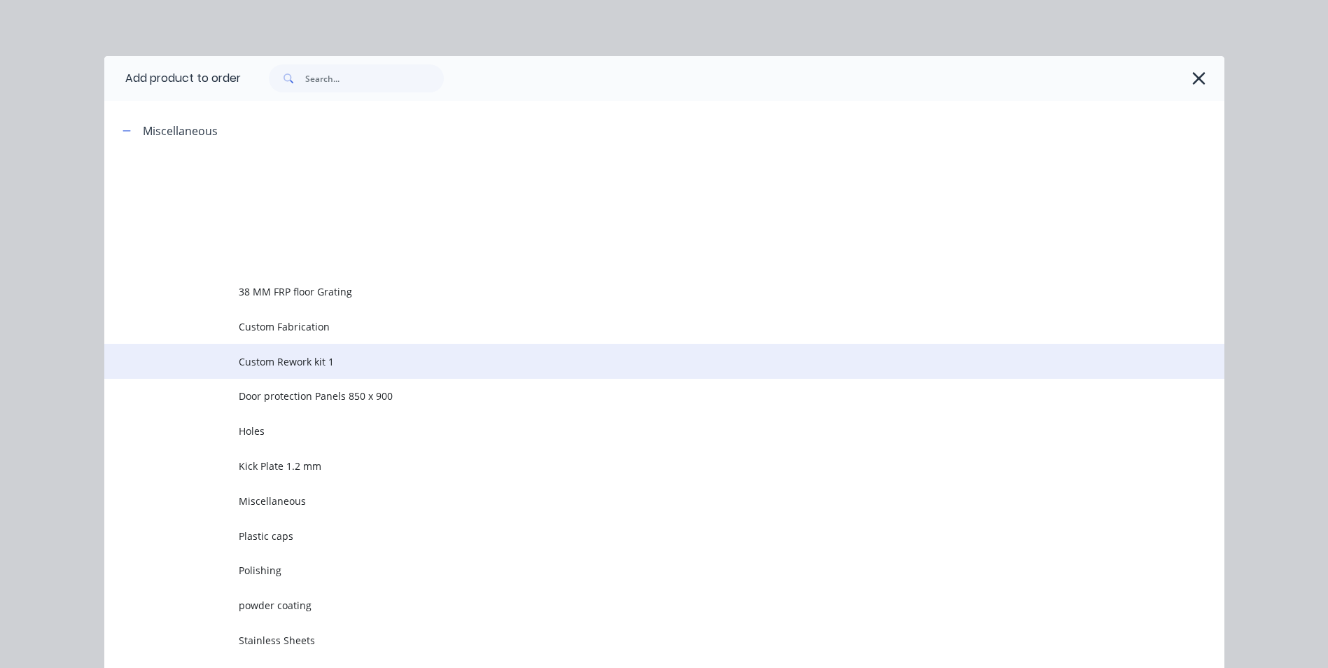
click at [293, 370] on td "Custom Rework kit 1" at bounding box center [732, 361] width 986 height 35
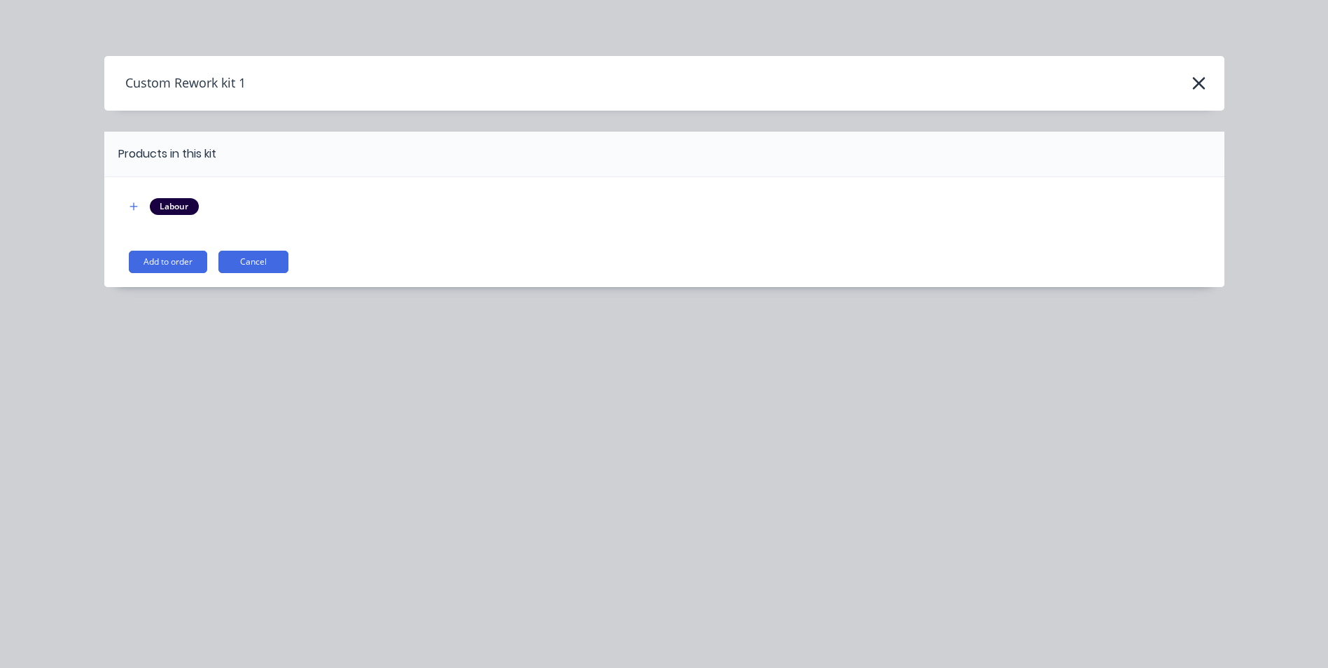
drag, startPoint x: 154, startPoint y: 256, endPoint x: 176, endPoint y: 259, distance: 22.6
click at [153, 256] on button "Add to order" at bounding box center [168, 262] width 78 height 22
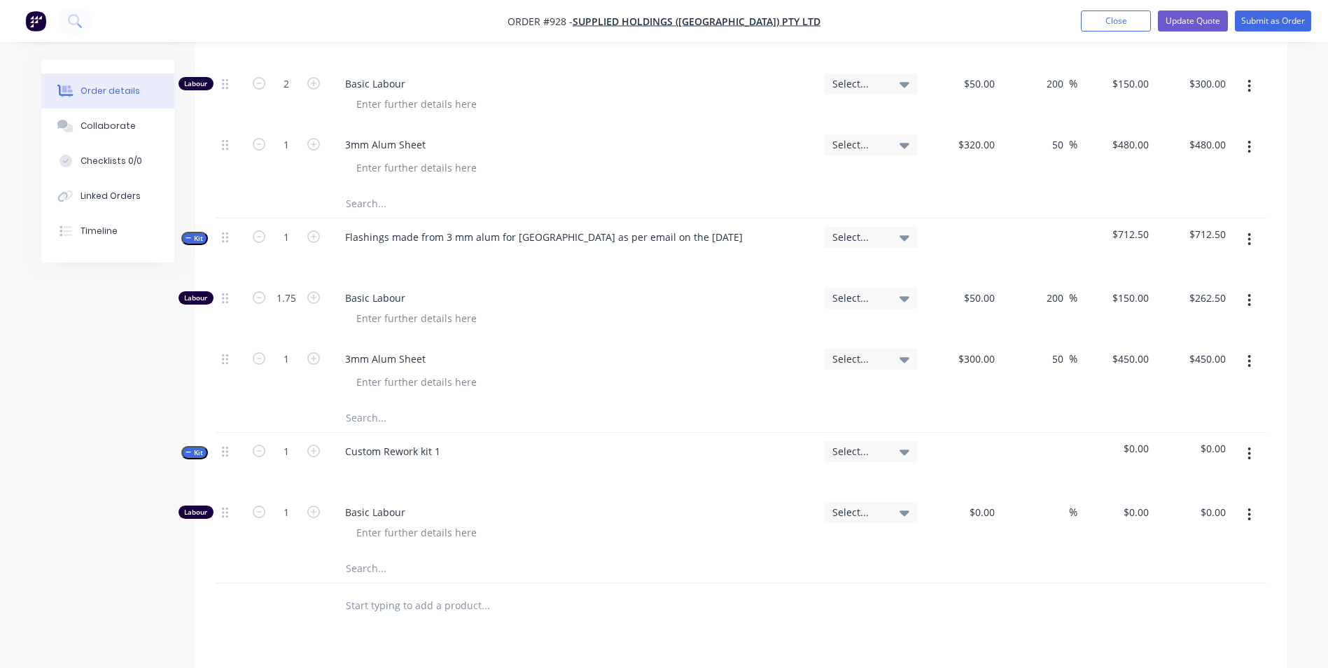
scroll to position [490, 0]
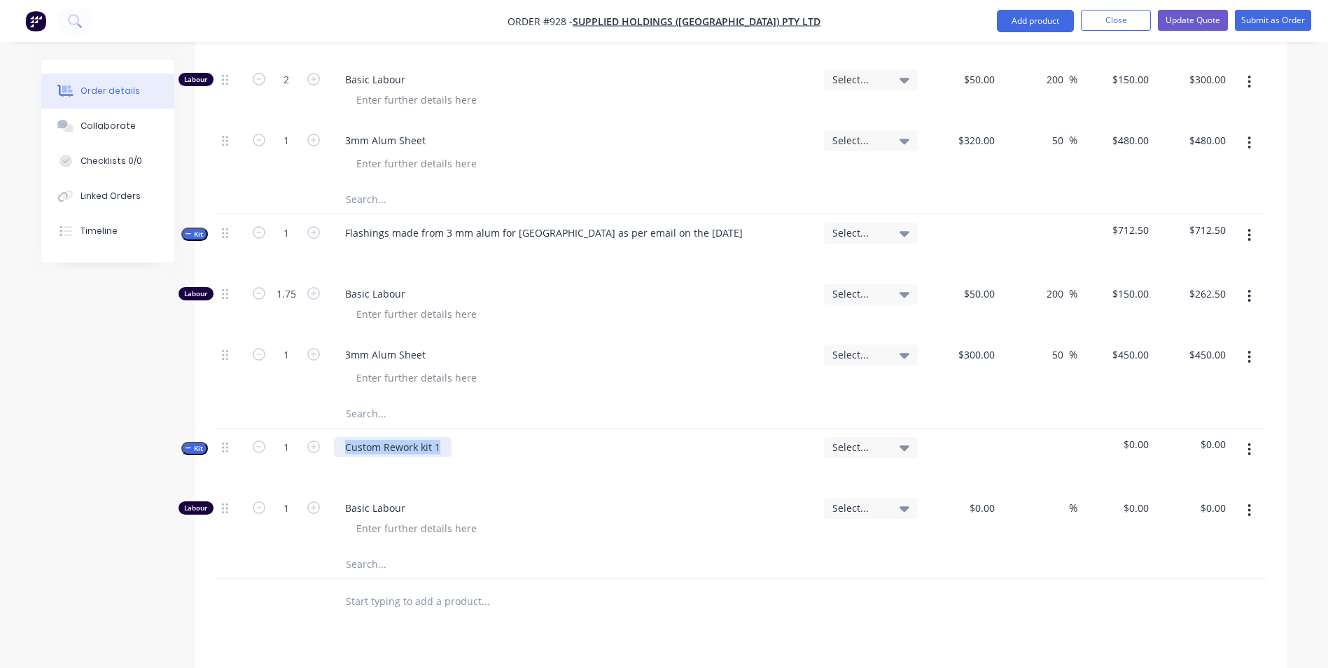
drag, startPoint x: 447, startPoint y: 420, endPoint x: 325, endPoint y: 412, distance: 122.8
click at [325, 428] on div "Kit 1 Custom Rework kit 1 Select... $0.00 $0.00" at bounding box center [741, 458] width 1050 height 61
click at [375, 489] on div "Basic Labour" at bounding box center [573, 519] width 490 height 61
click at [367, 457] on div at bounding box center [573, 467] width 479 height 20
click at [351, 457] on div at bounding box center [356, 467] width 22 height 20
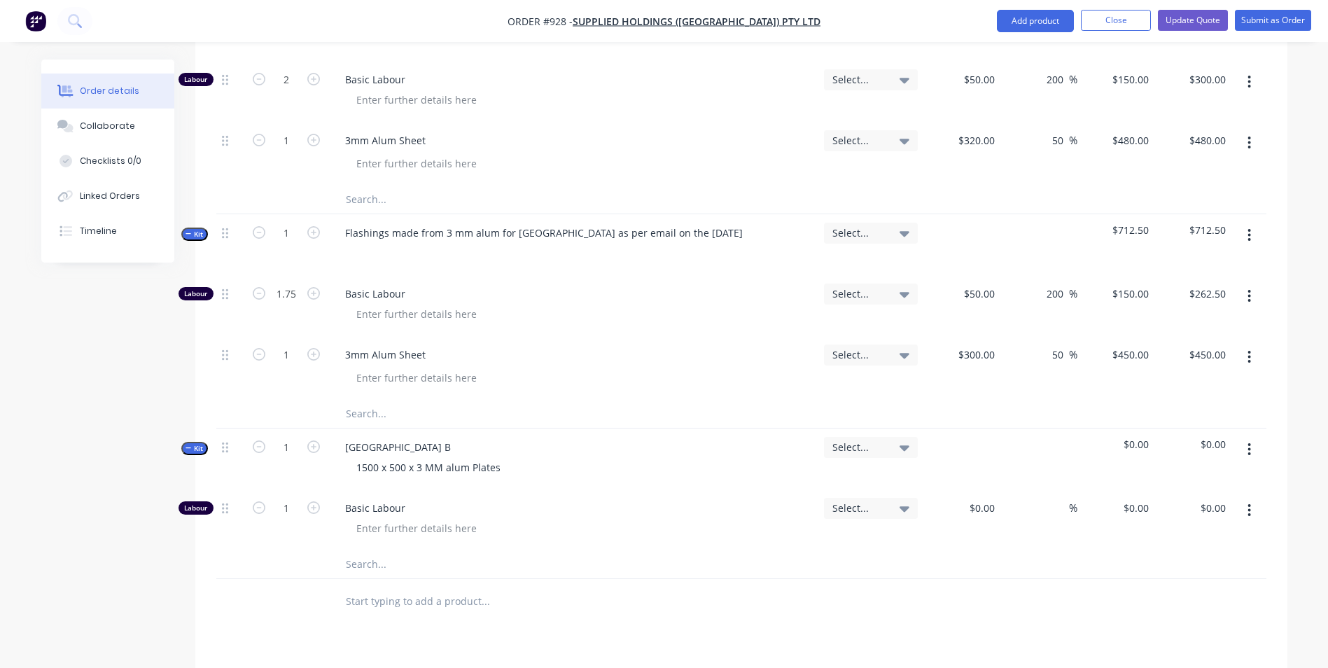
click at [1256, 437] on button "button" at bounding box center [1249, 449] width 33 height 25
click at [1192, 476] on div "Add product to kit" at bounding box center [1200, 486] width 108 height 20
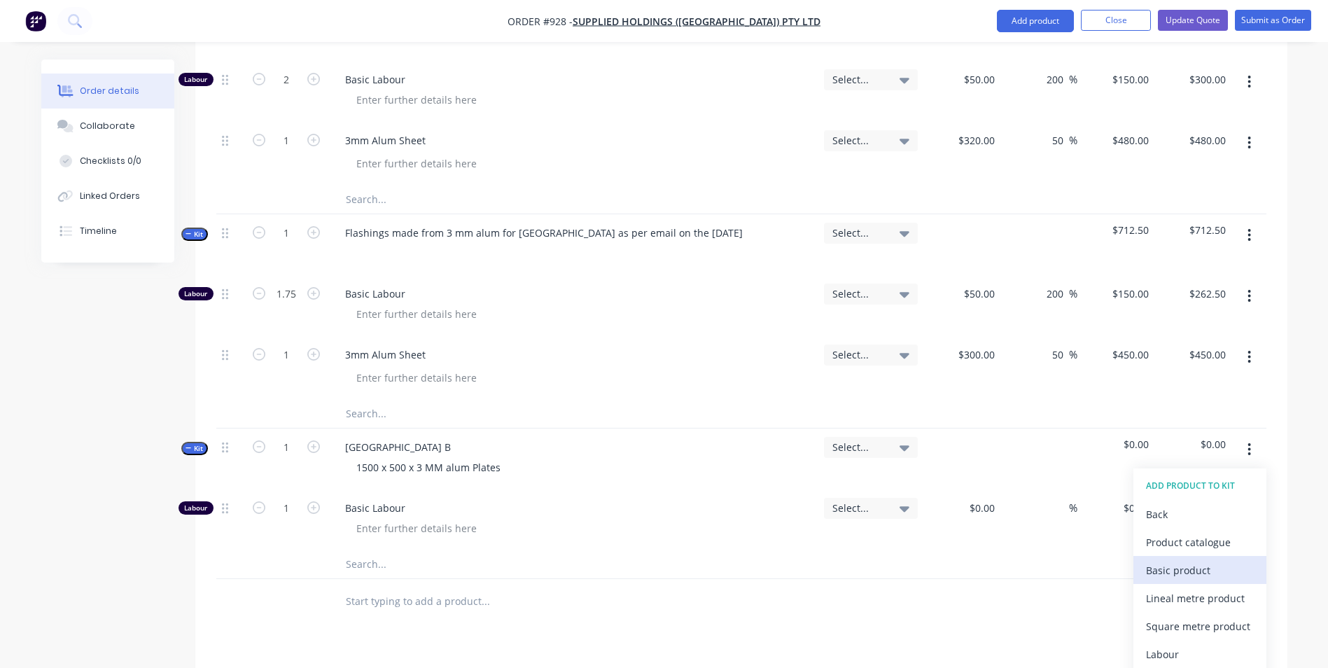
click at [1150, 560] on div "Basic product" at bounding box center [1200, 570] width 108 height 20
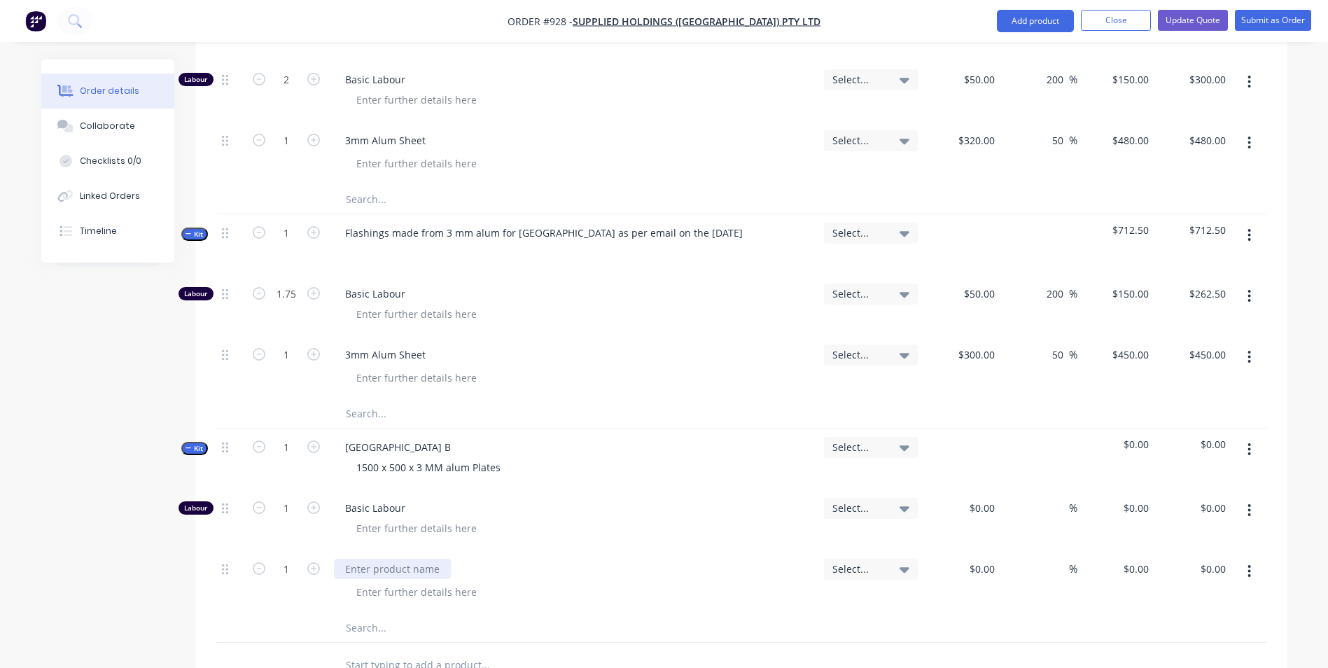
click at [391, 559] on div at bounding box center [392, 569] width 117 height 20
type input "$45.00"
type input "50"
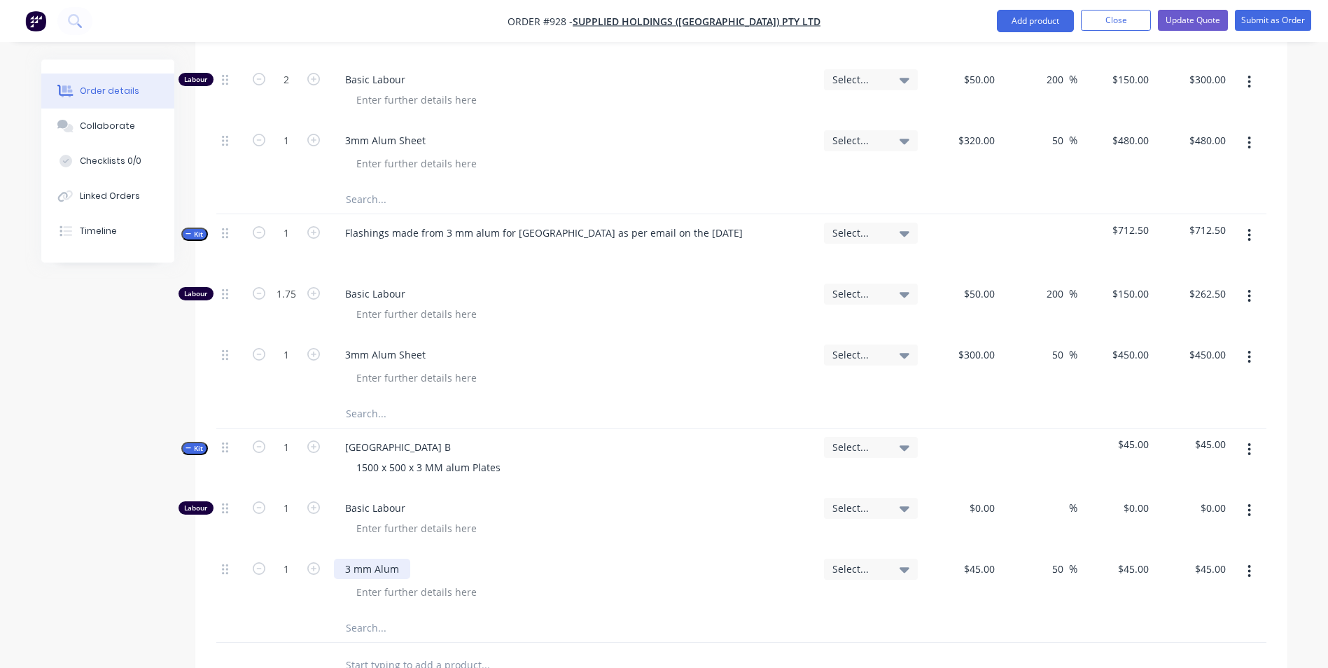
type input "67.5"
type input "$67.50"
click at [294, 498] on input "1" at bounding box center [286, 508] width 36 height 21
type input "0.2"
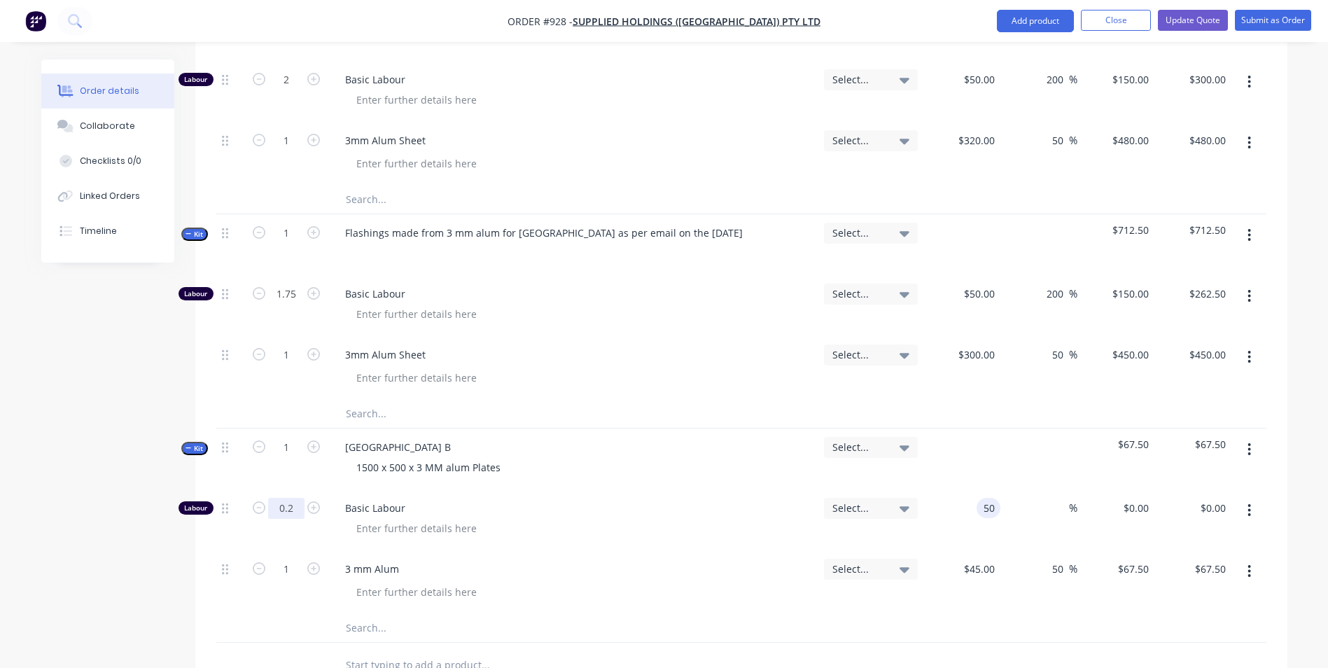
type input "$50.00"
type input "$10.00"
type input "150"
type input "200"
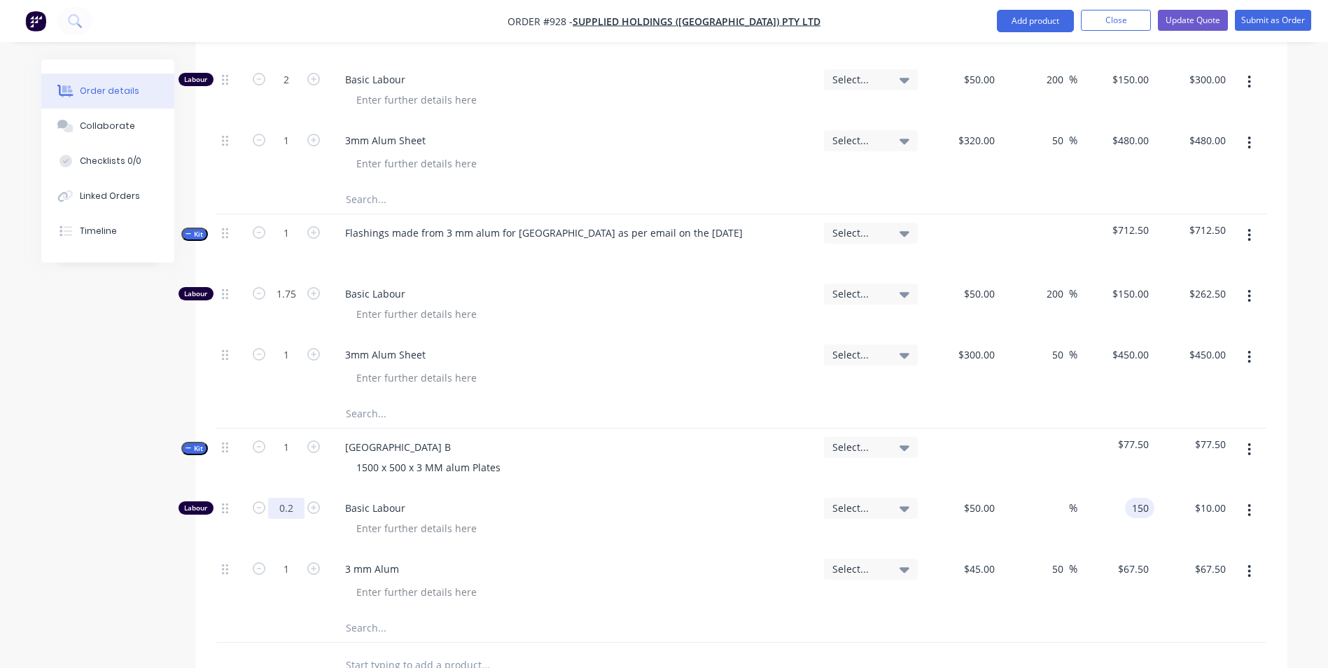
type input "$150.00"
type input "$30.00"
click at [292, 437] on input "1" at bounding box center [286, 447] width 36 height 21
type input "2"
type input "0.4"
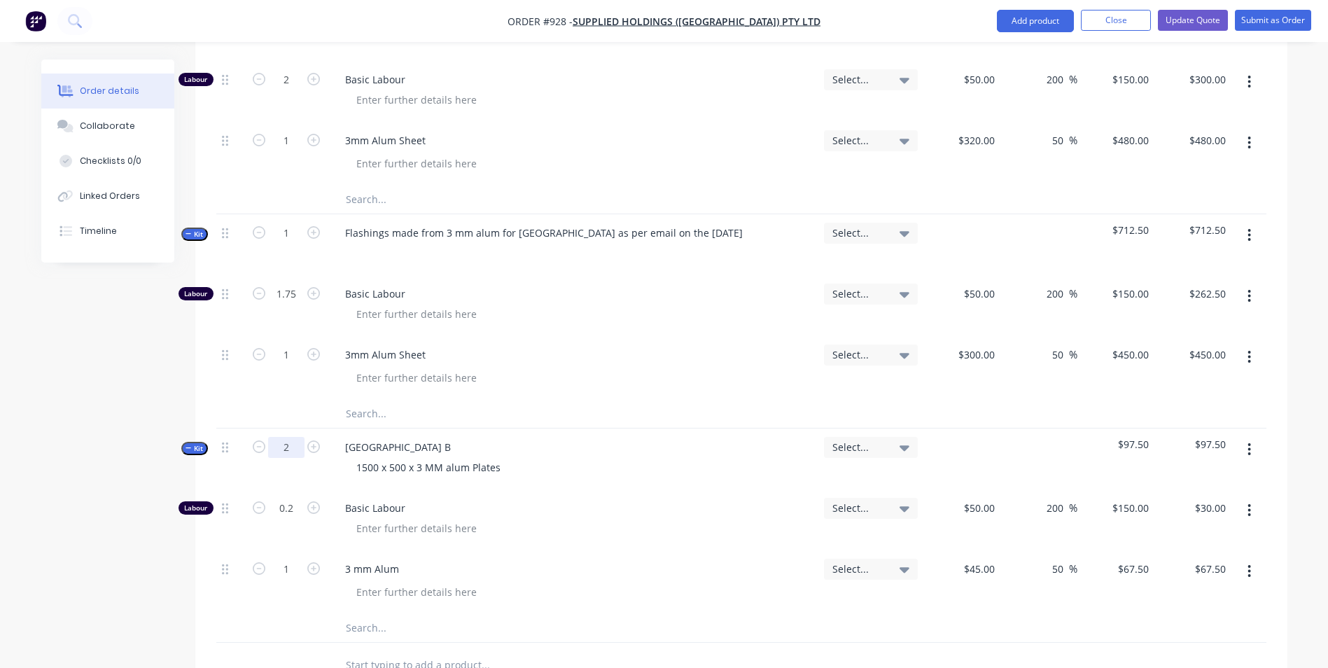
type input "$60.00"
type input "2"
type input "$135.00"
click at [1194, 15] on button "Update Quote" at bounding box center [1193, 20] width 70 height 21
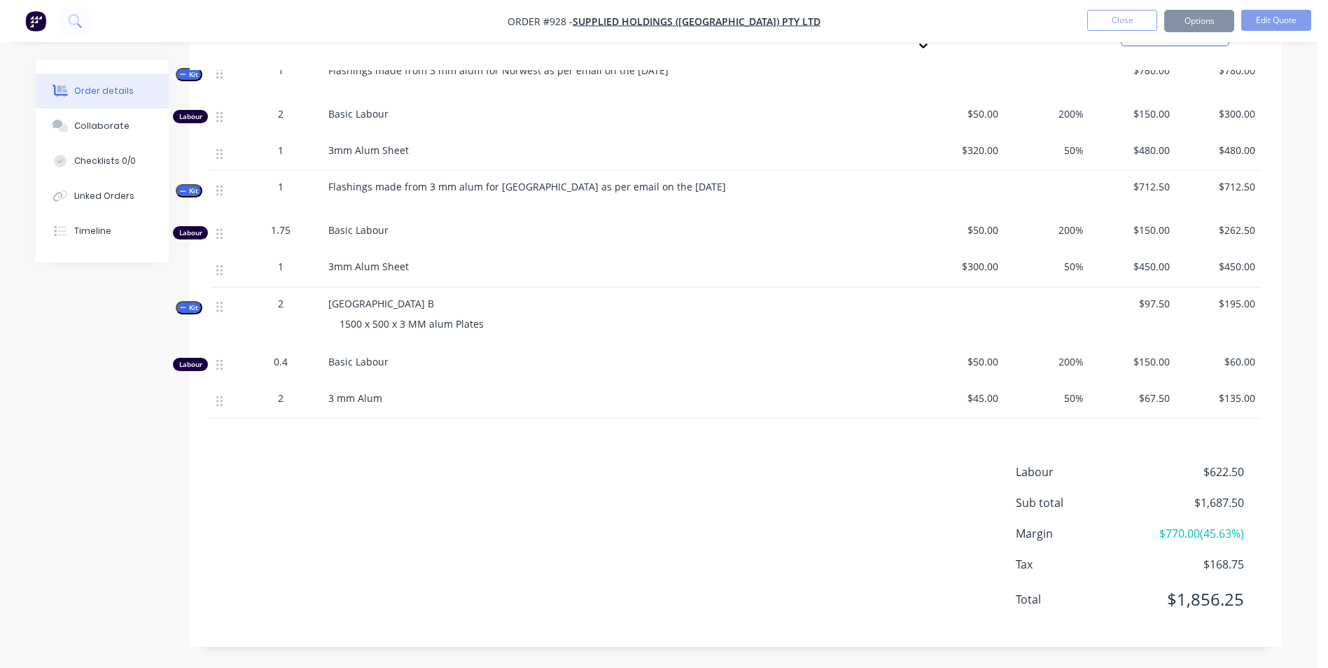
scroll to position [0, 0]
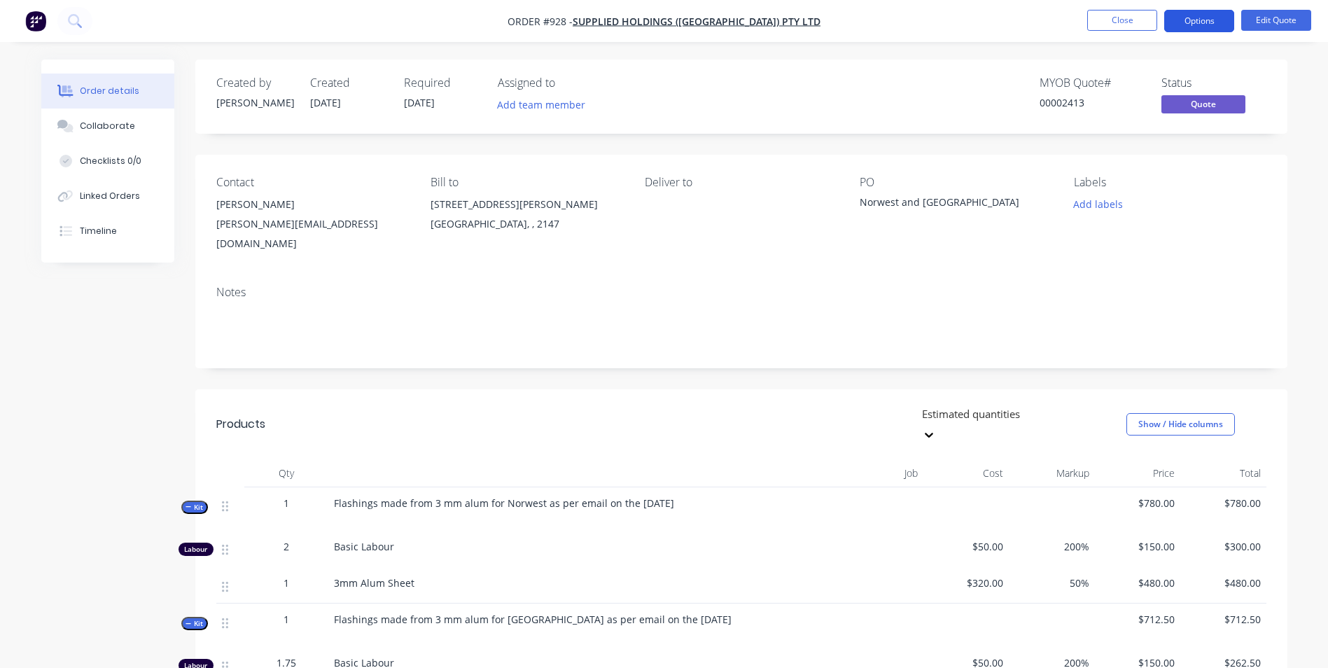
click at [1194, 19] on button "Options" at bounding box center [1199, 21] width 70 height 22
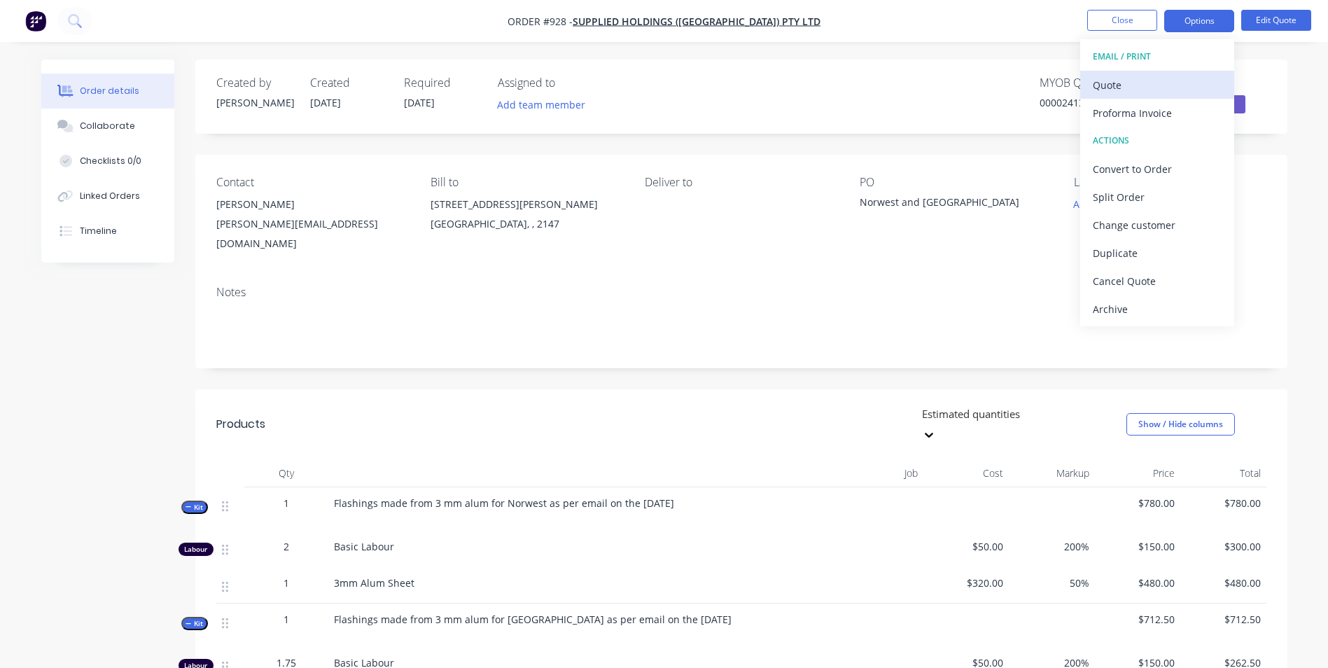
click at [1123, 90] on div "Quote" at bounding box center [1157, 85] width 129 height 20
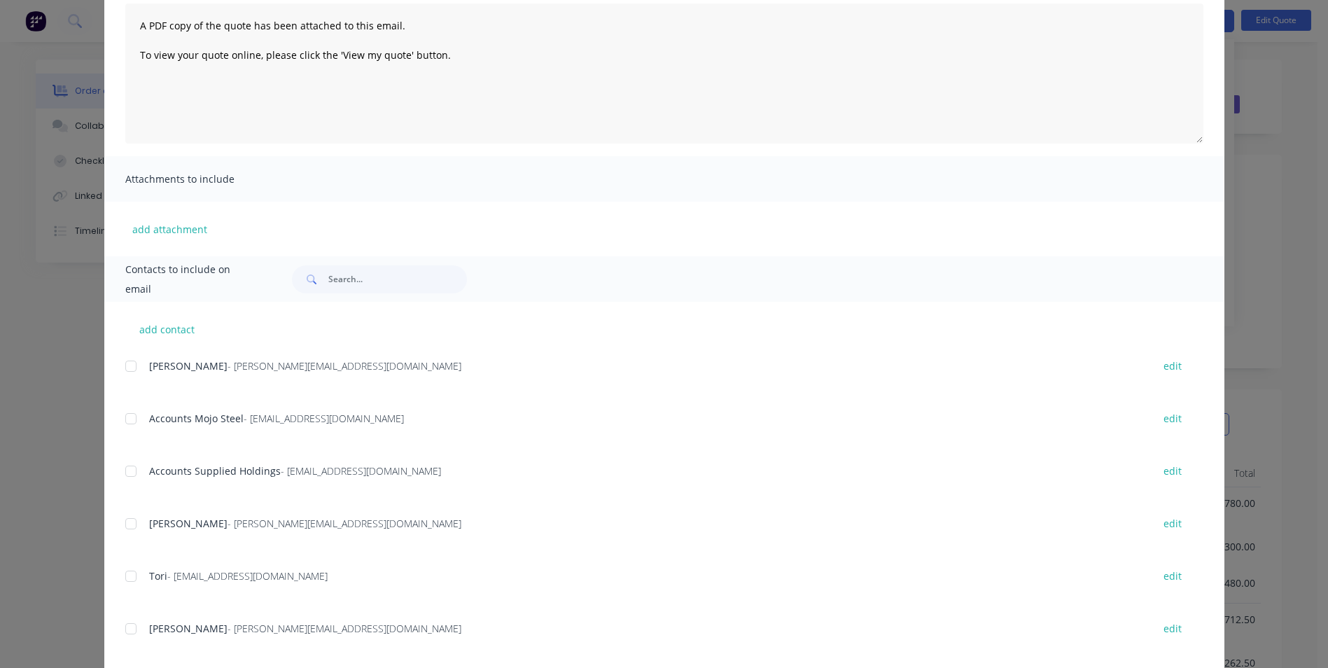
scroll to position [198, 0]
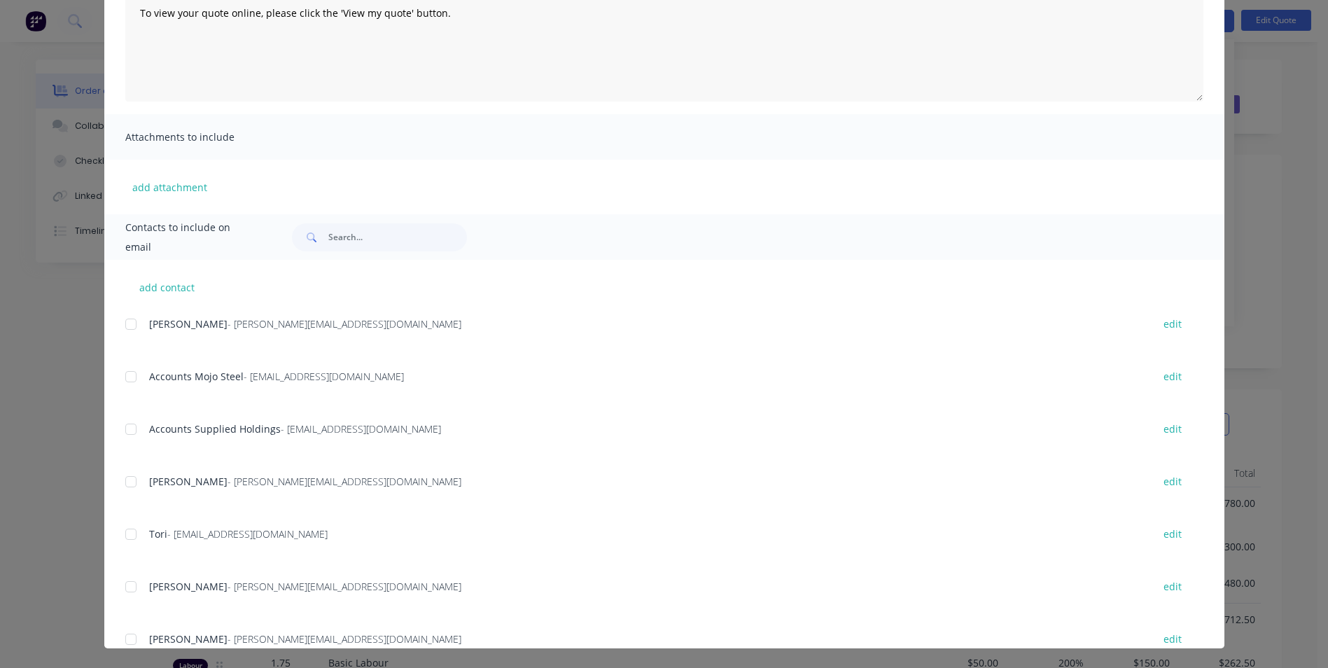
click at [129, 482] on div at bounding box center [131, 482] width 28 height 28
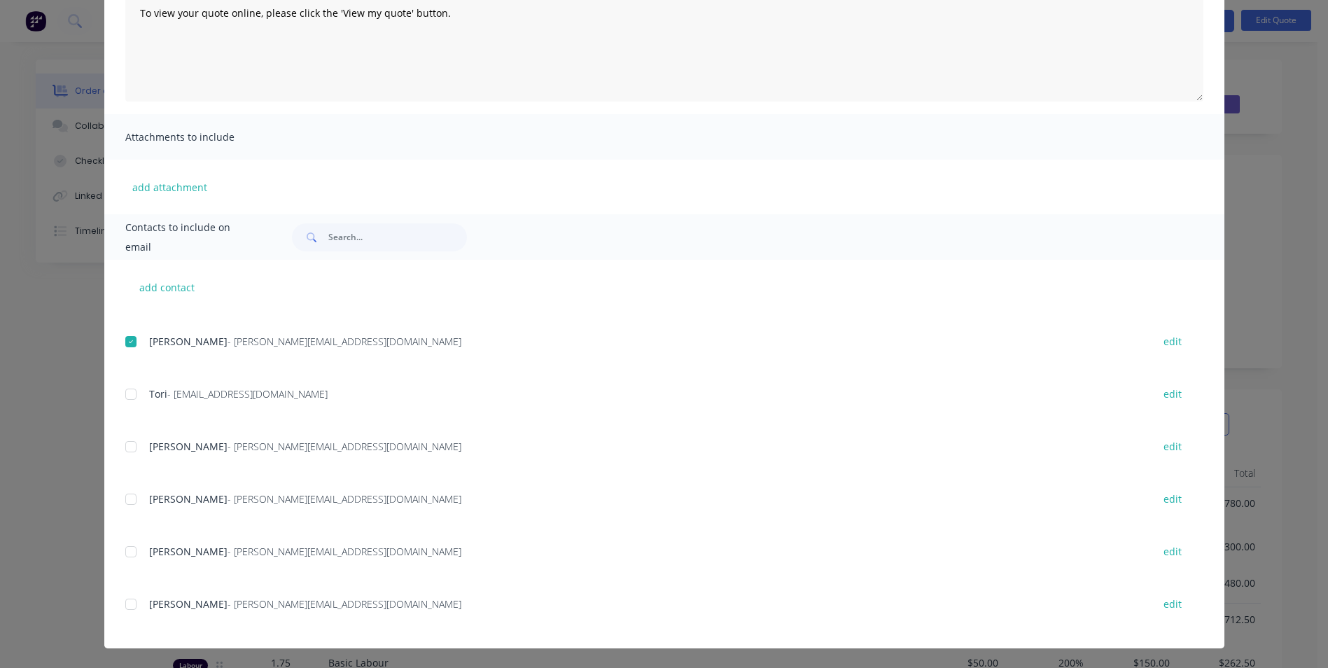
drag, startPoint x: 130, startPoint y: 550, endPoint x: 172, endPoint y: 549, distance: 42.0
click at [130, 549] on div at bounding box center [131, 552] width 28 height 28
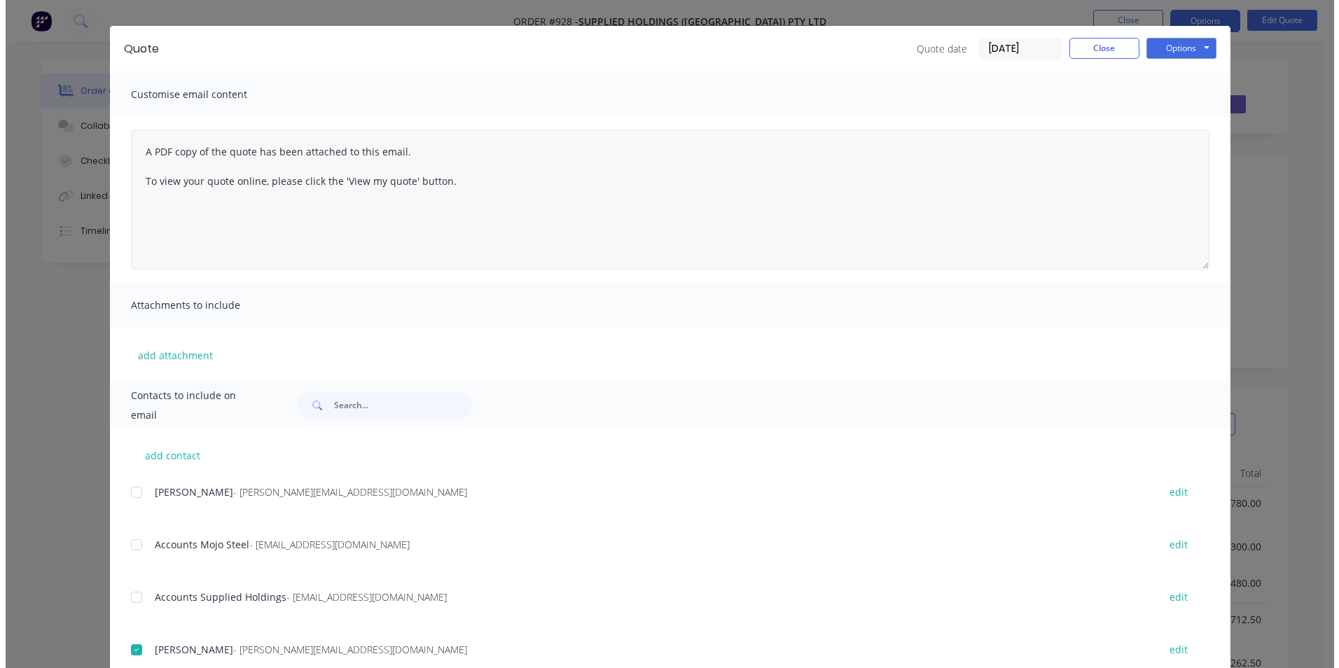
scroll to position [0, 0]
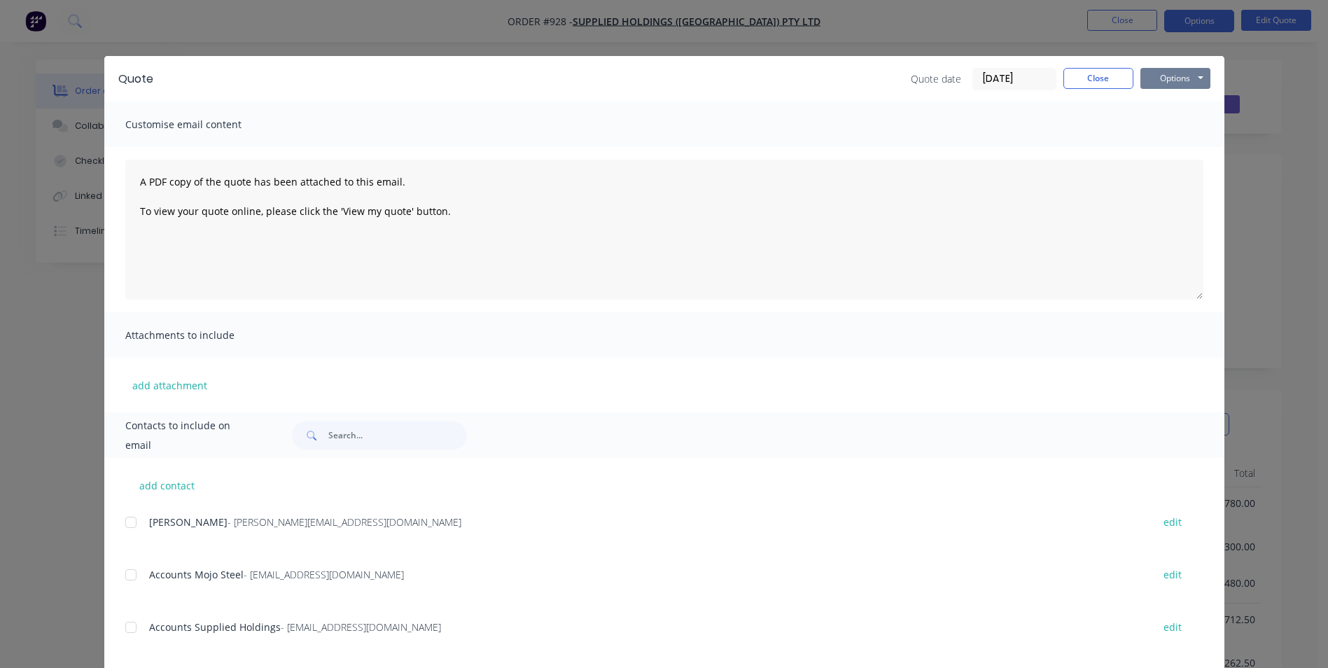
click at [1166, 71] on button "Options" at bounding box center [1176, 78] width 70 height 21
click at [1171, 142] on button "Email" at bounding box center [1186, 149] width 90 height 23
click at [1078, 80] on button "Close" at bounding box center [1098, 78] width 70 height 21
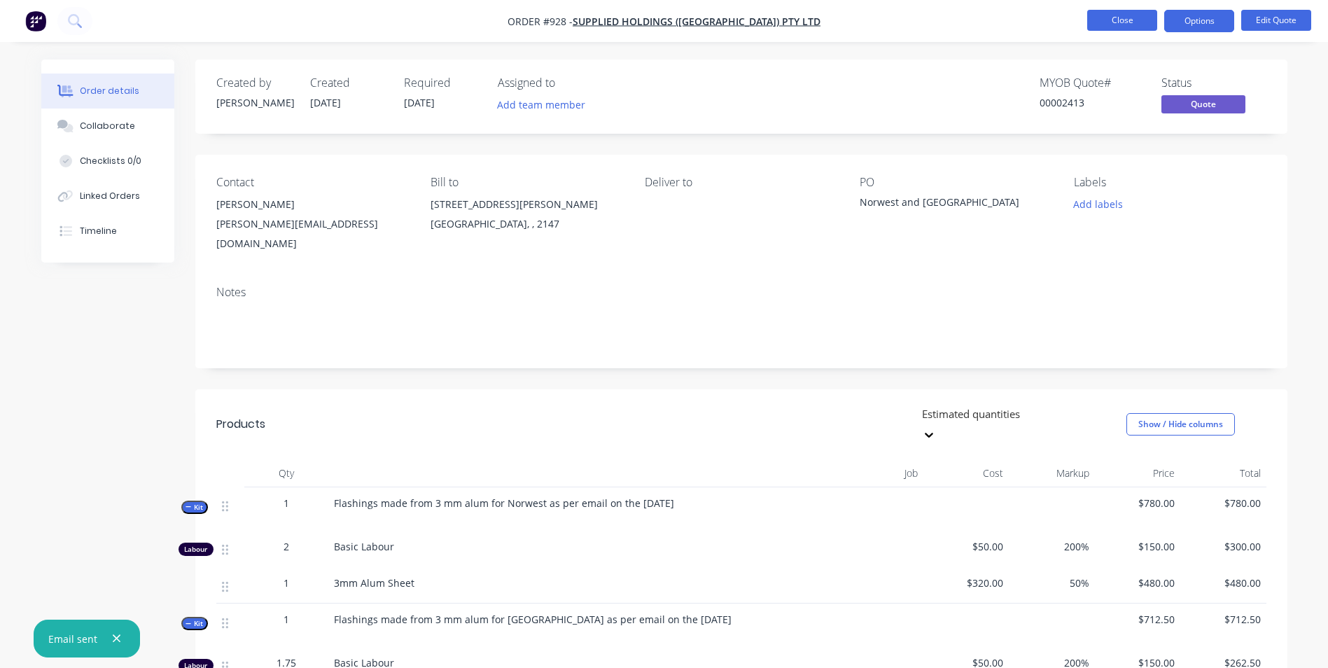
click at [1103, 27] on button "Close" at bounding box center [1122, 20] width 70 height 21
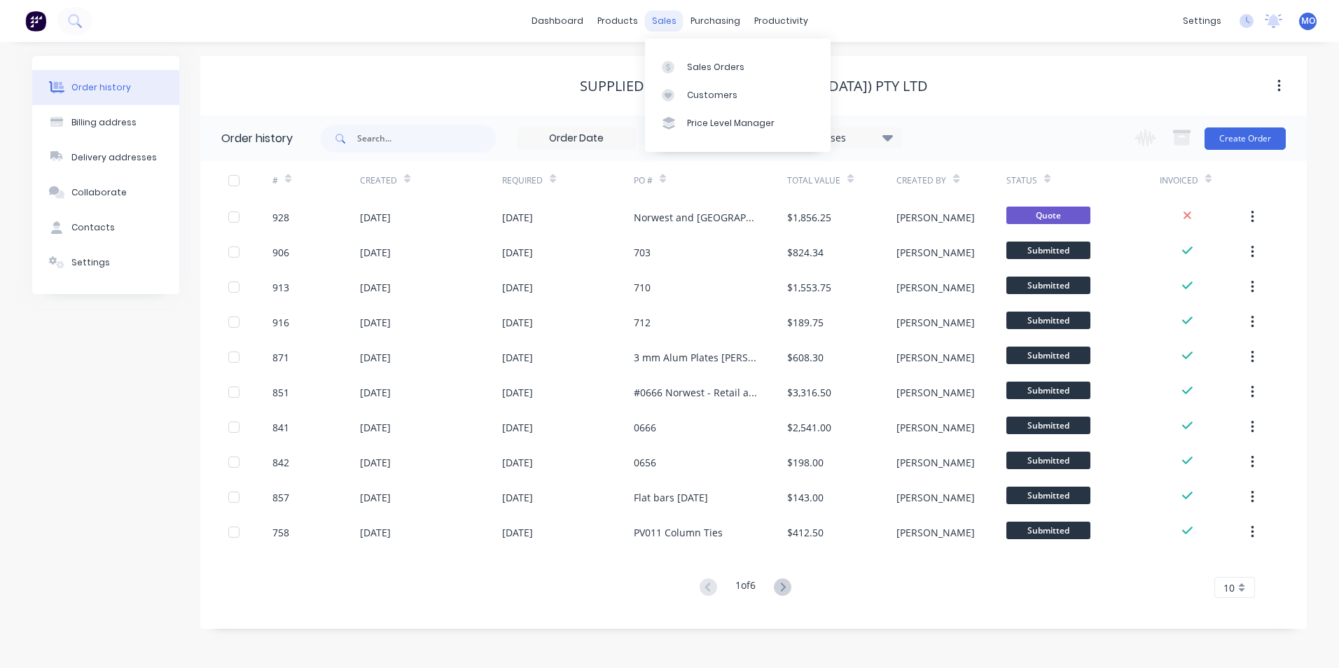
click at [659, 20] on div "sales" at bounding box center [664, 21] width 39 height 21
click at [695, 66] on div "Sales Orders" at bounding box center [715, 67] width 57 height 13
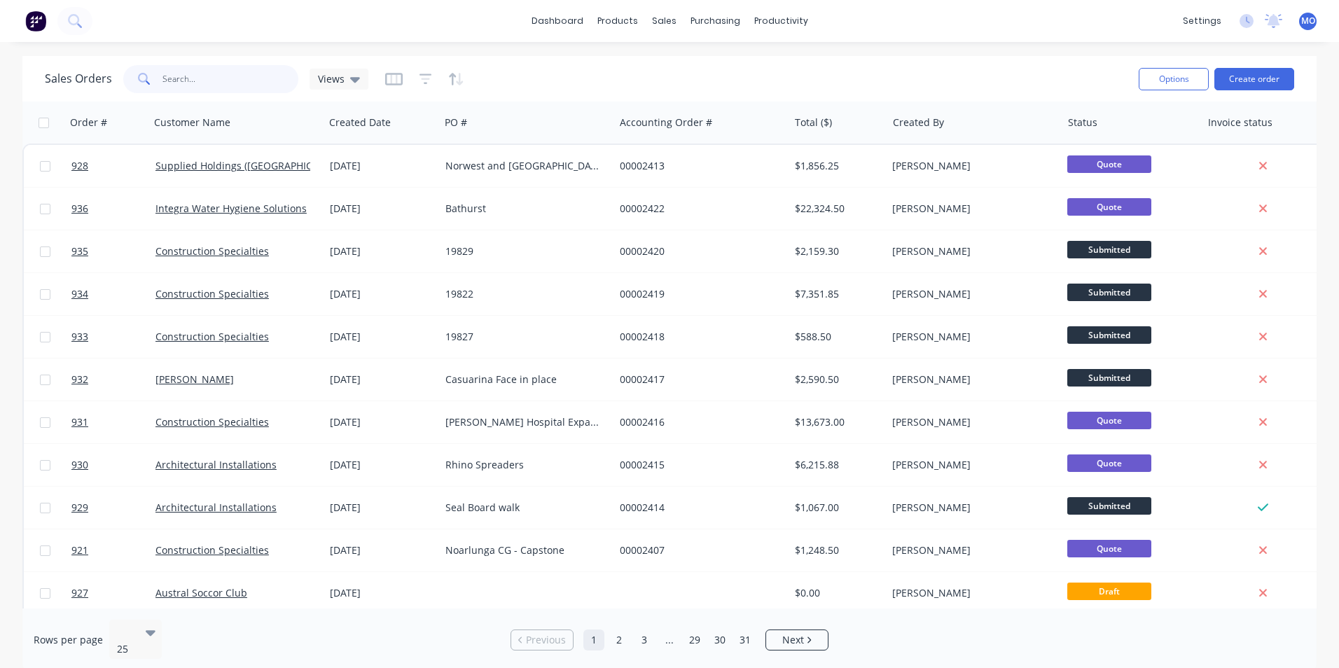
click at [251, 76] on input "text" at bounding box center [230, 79] width 137 height 28
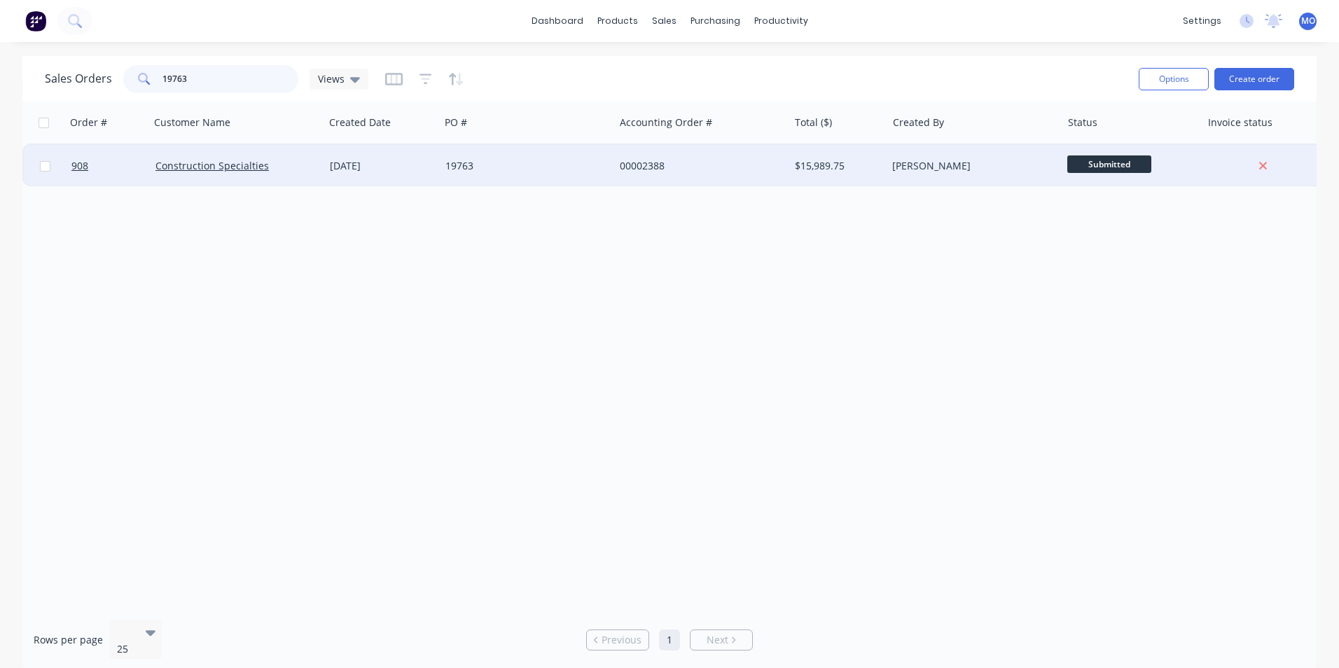
type input "19763"
click at [193, 175] on div "Construction Specialties" at bounding box center [237, 166] width 174 height 42
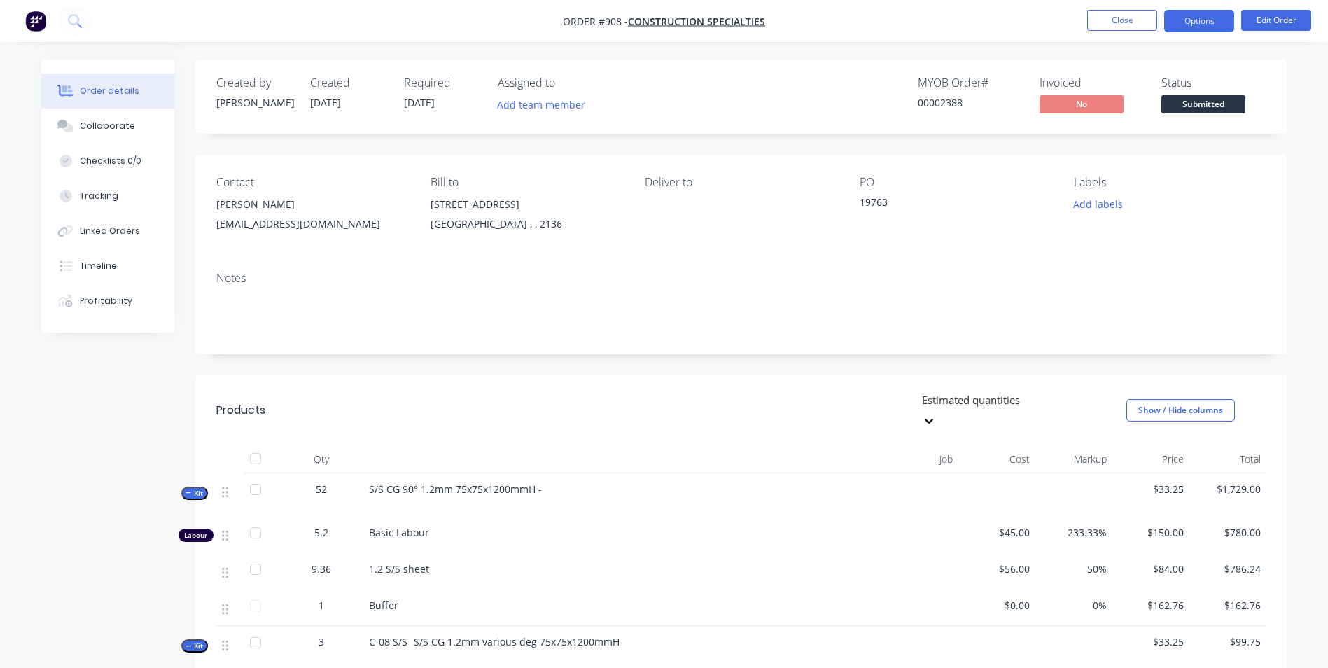
click at [1204, 27] on button "Options" at bounding box center [1199, 21] width 70 height 22
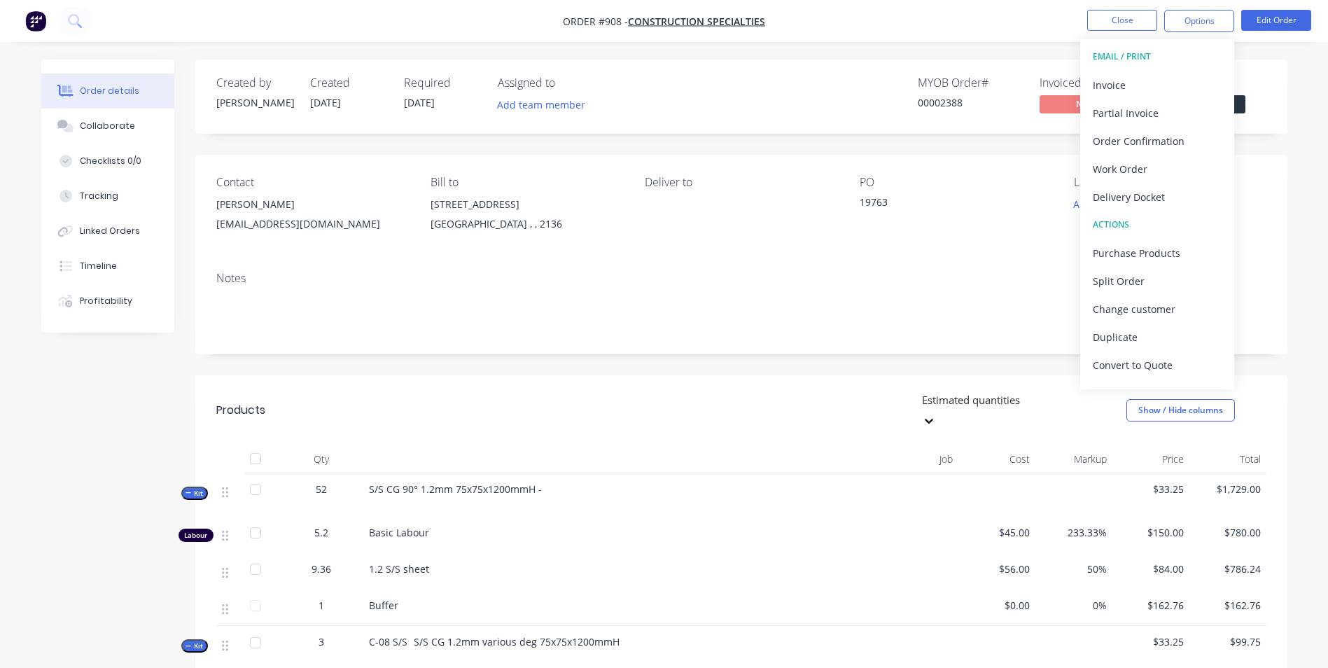
click at [1133, 184] on button "Delivery Docket" at bounding box center [1157, 197] width 154 height 28
click at [1118, 136] on div "Without pricing" at bounding box center [1157, 141] width 129 height 20
click at [1114, 33] on nav "Order #908 - Construction Specialties Close Options EMAIL / PRINT Invoice Parti…" at bounding box center [664, 21] width 1328 height 42
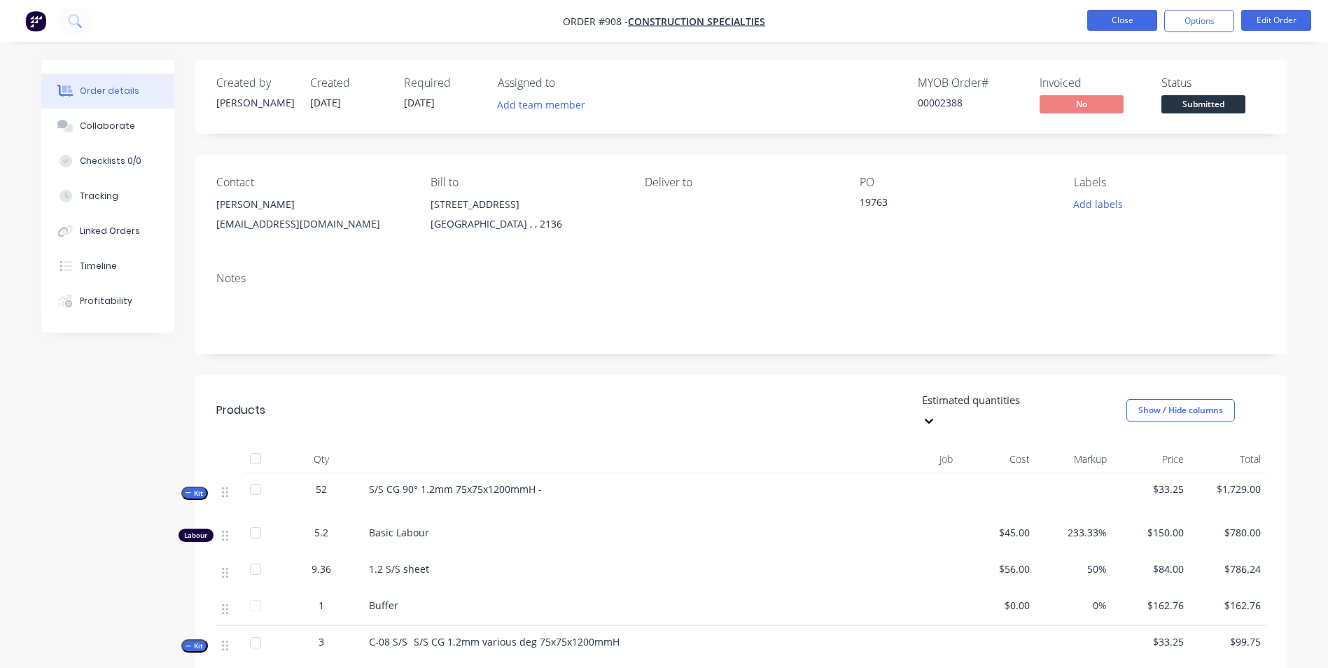
click at [1114, 30] on button "Close" at bounding box center [1122, 20] width 70 height 21
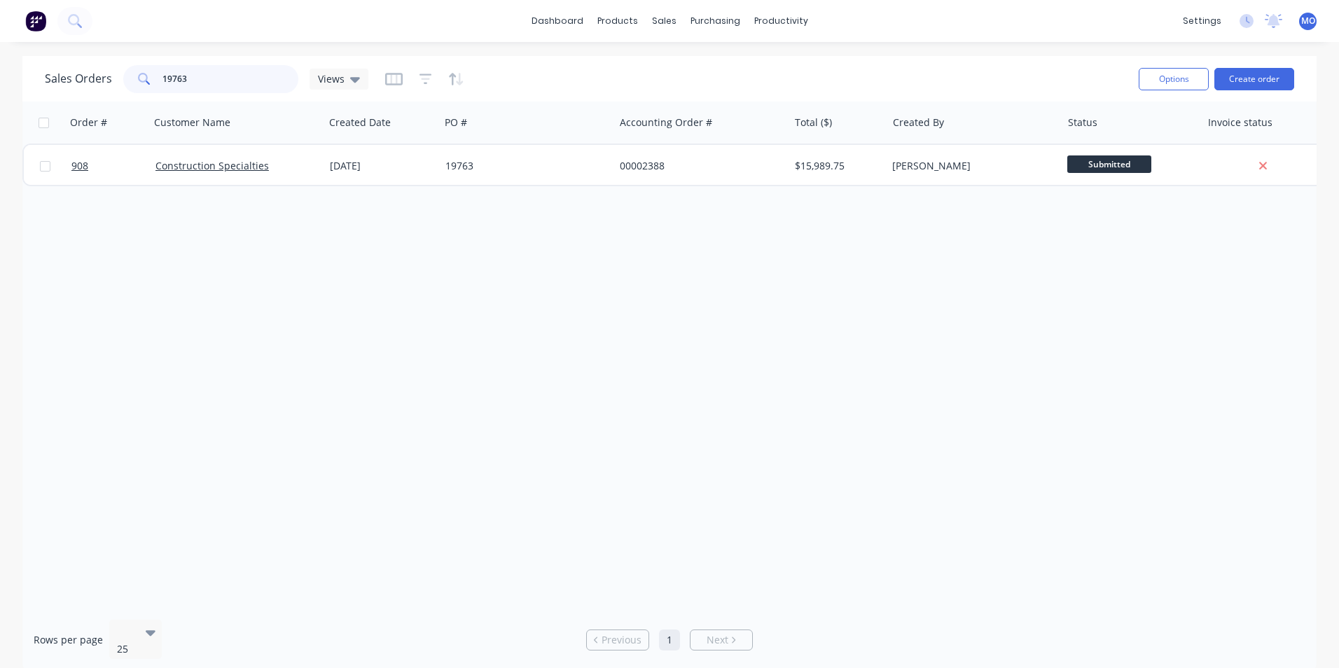
click at [242, 82] on input "19763" at bounding box center [230, 79] width 137 height 28
type input "1"
type input "19827"
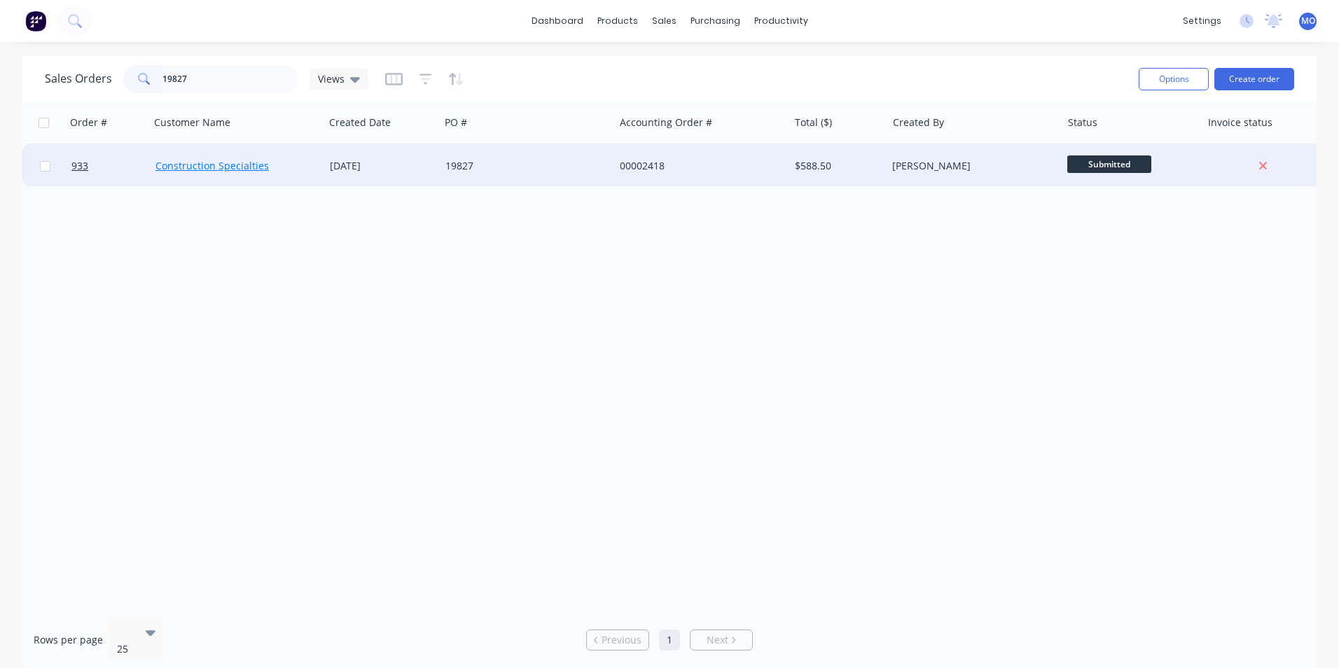
click at [253, 166] on link "Construction Specialties" at bounding box center [211, 165] width 113 height 13
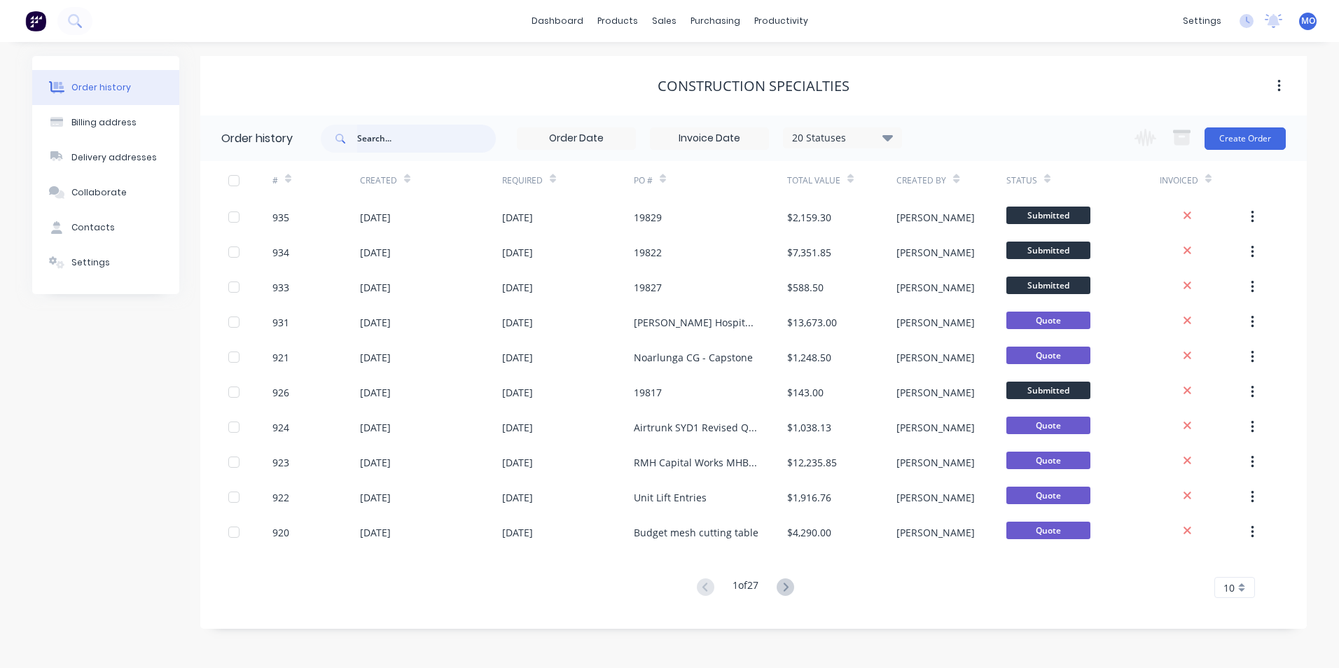
drag, startPoint x: 362, startPoint y: 134, endPoint x: 452, endPoint y: 188, distance: 104.2
click at [362, 134] on input "text" at bounding box center [426, 139] width 139 height 28
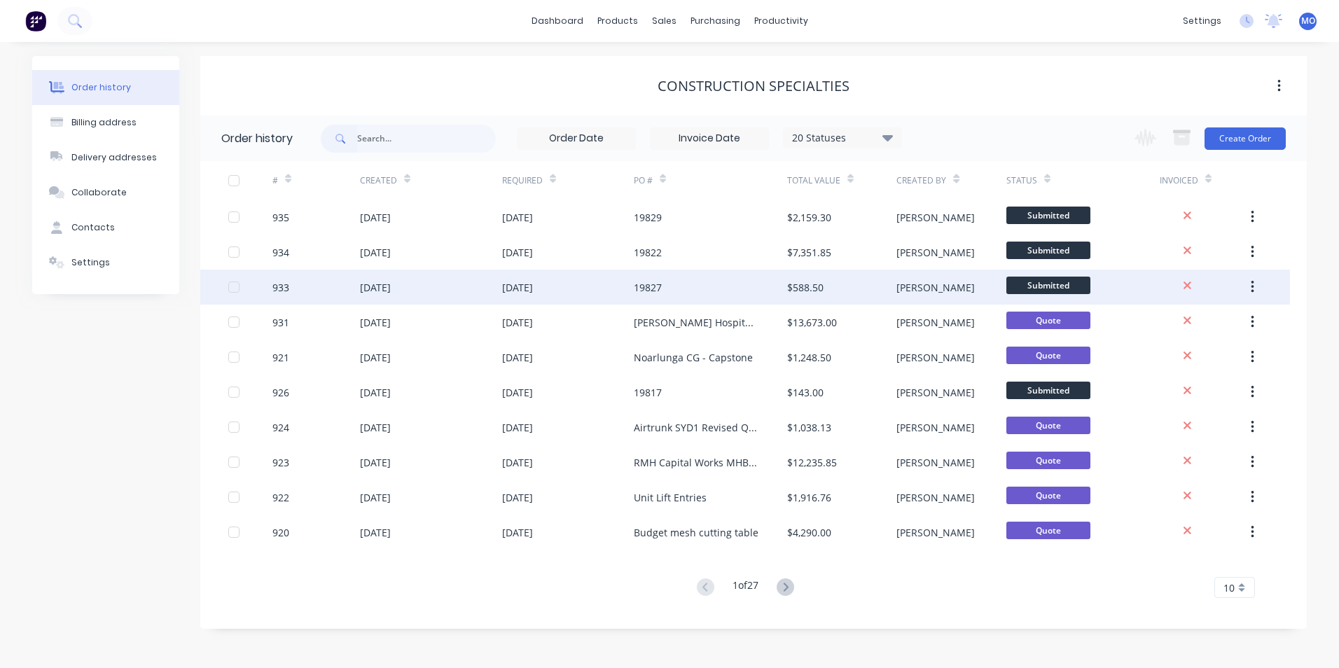
click at [646, 283] on div "19827" at bounding box center [648, 287] width 28 height 15
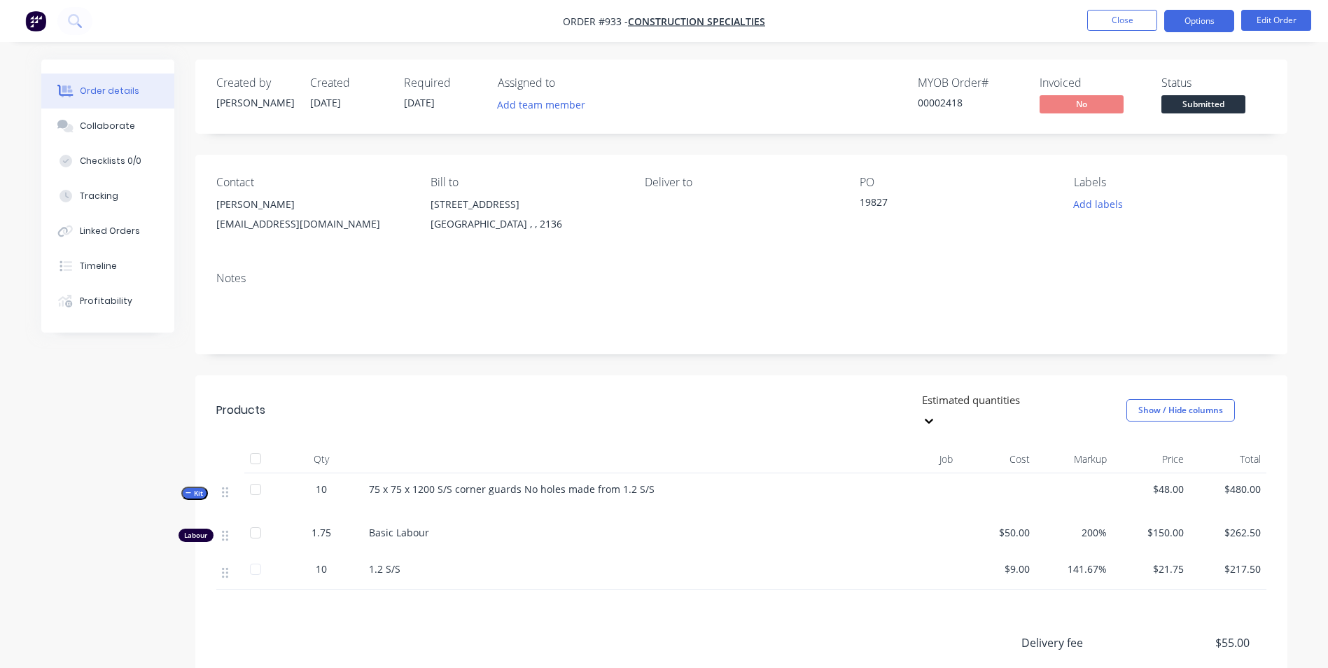
click at [1204, 25] on button "Options" at bounding box center [1199, 21] width 70 height 22
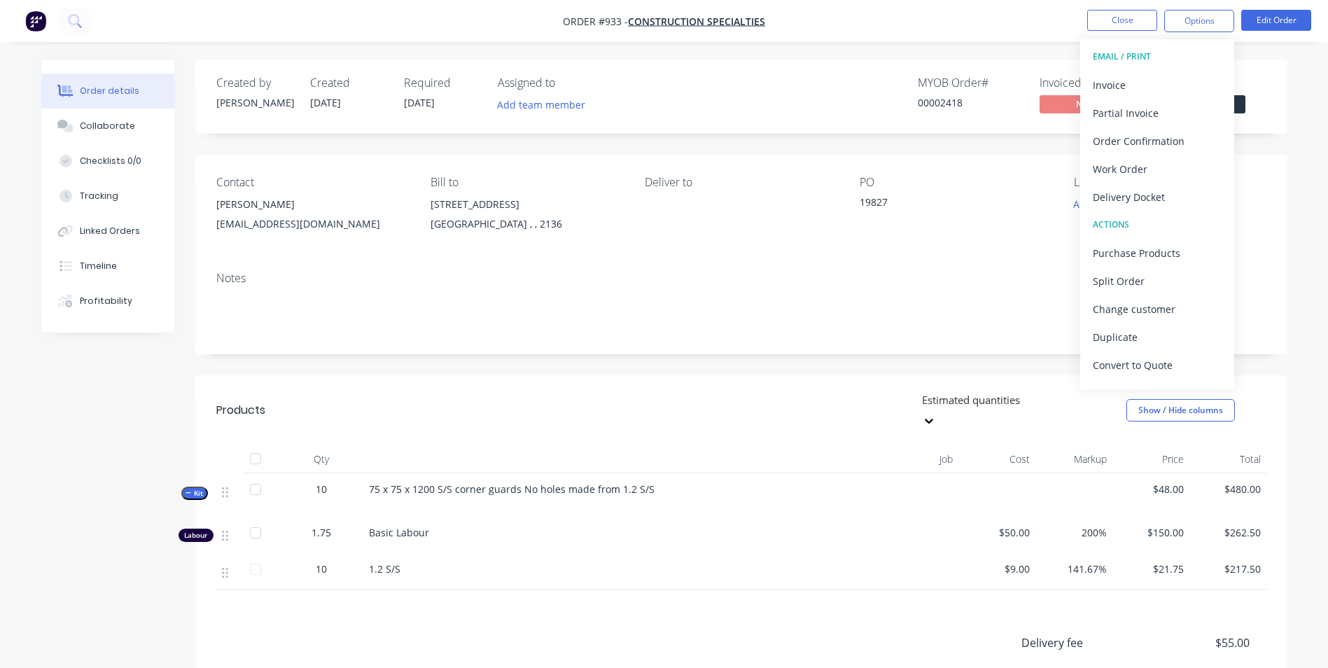
click at [1128, 200] on div "Delivery Docket" at bounding box center [1157, 197] width 129 height 20
click at [1129, 141] on div "Without pricing" at bounding box center [1157, 141] width 129 height 20
click at [1131, 23] on button "Close" at bounding box center [1122, 20] width 70 height 21
